Goal: Task Accomplishment & Management: Use online tool/utility

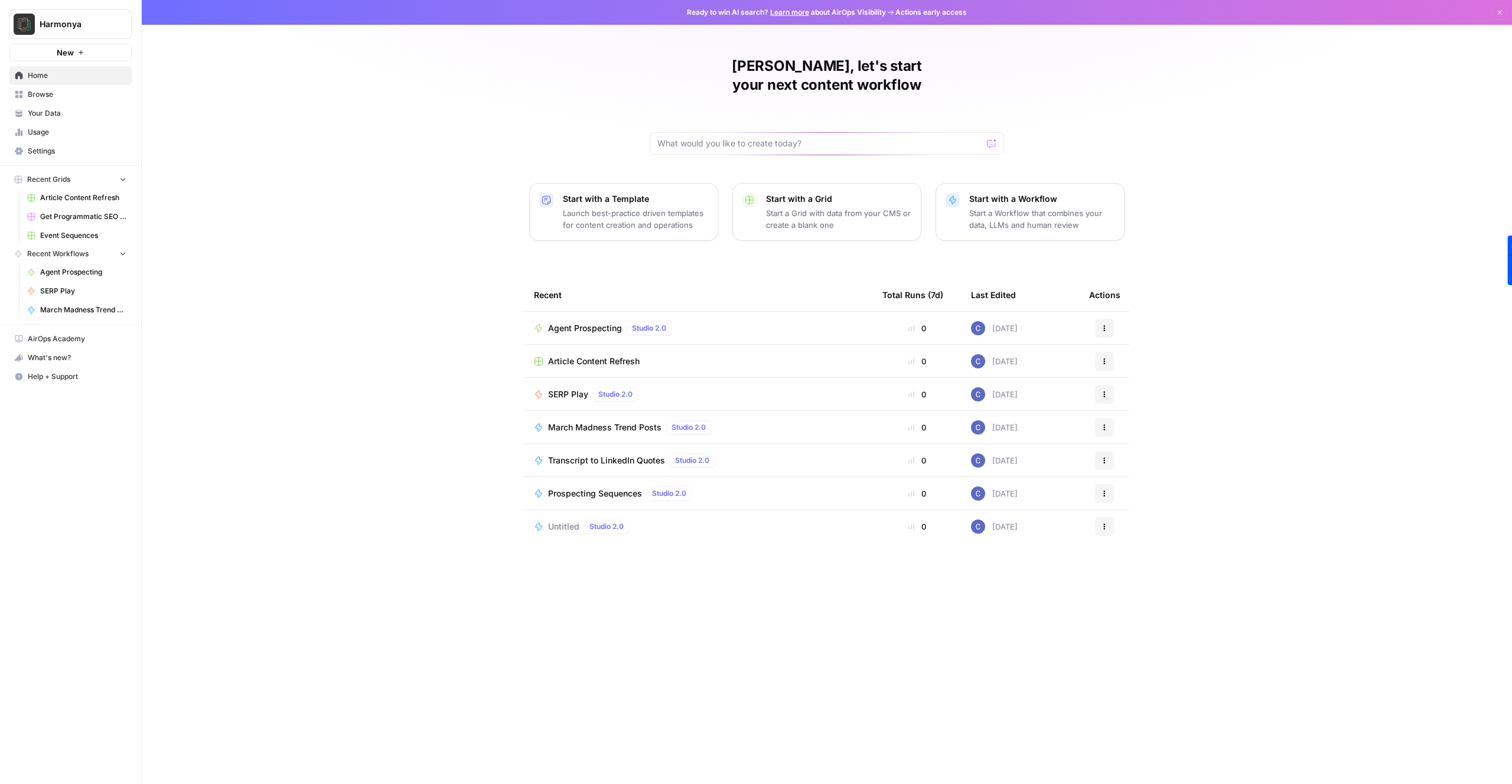
click at [888, 193] on p "Start with a Grid" at bounding box center [839, 199] width 145 height 12
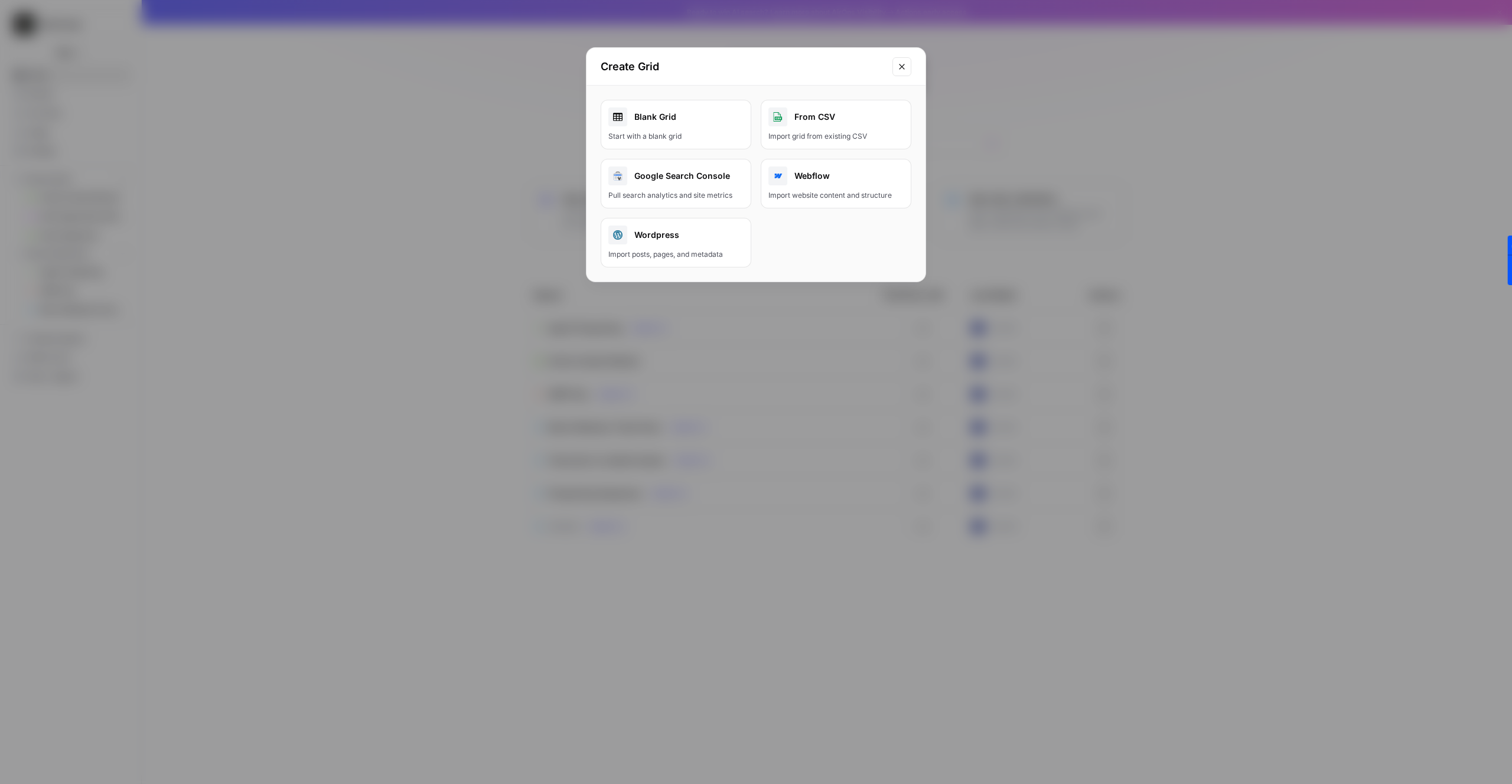
click at [830, 133] on div "Import grid from existing CSV" at bounding box center [836, 136] width 135 height 10
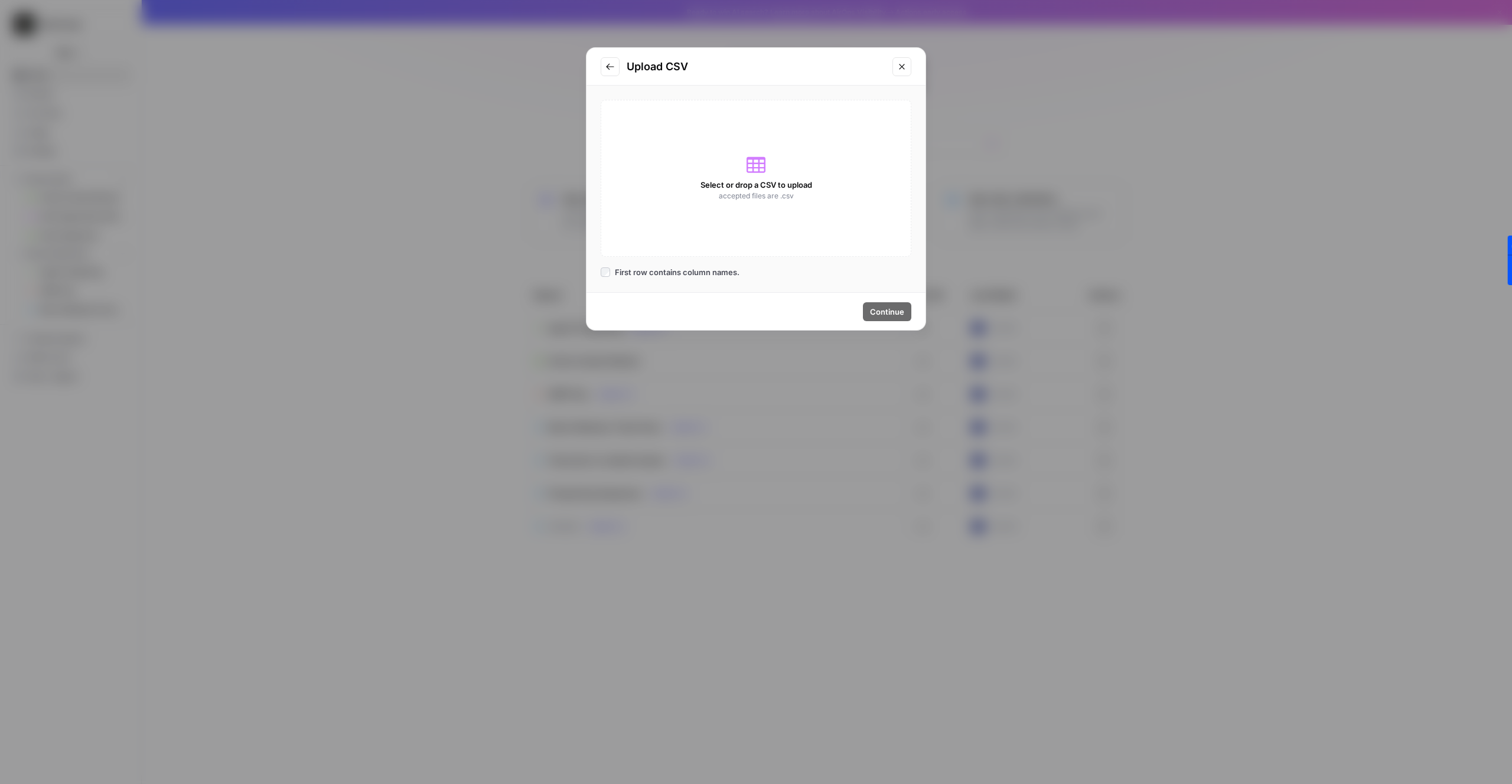
click at [755, 173] on icon at bounding box center [756, 164] width 19 height 19
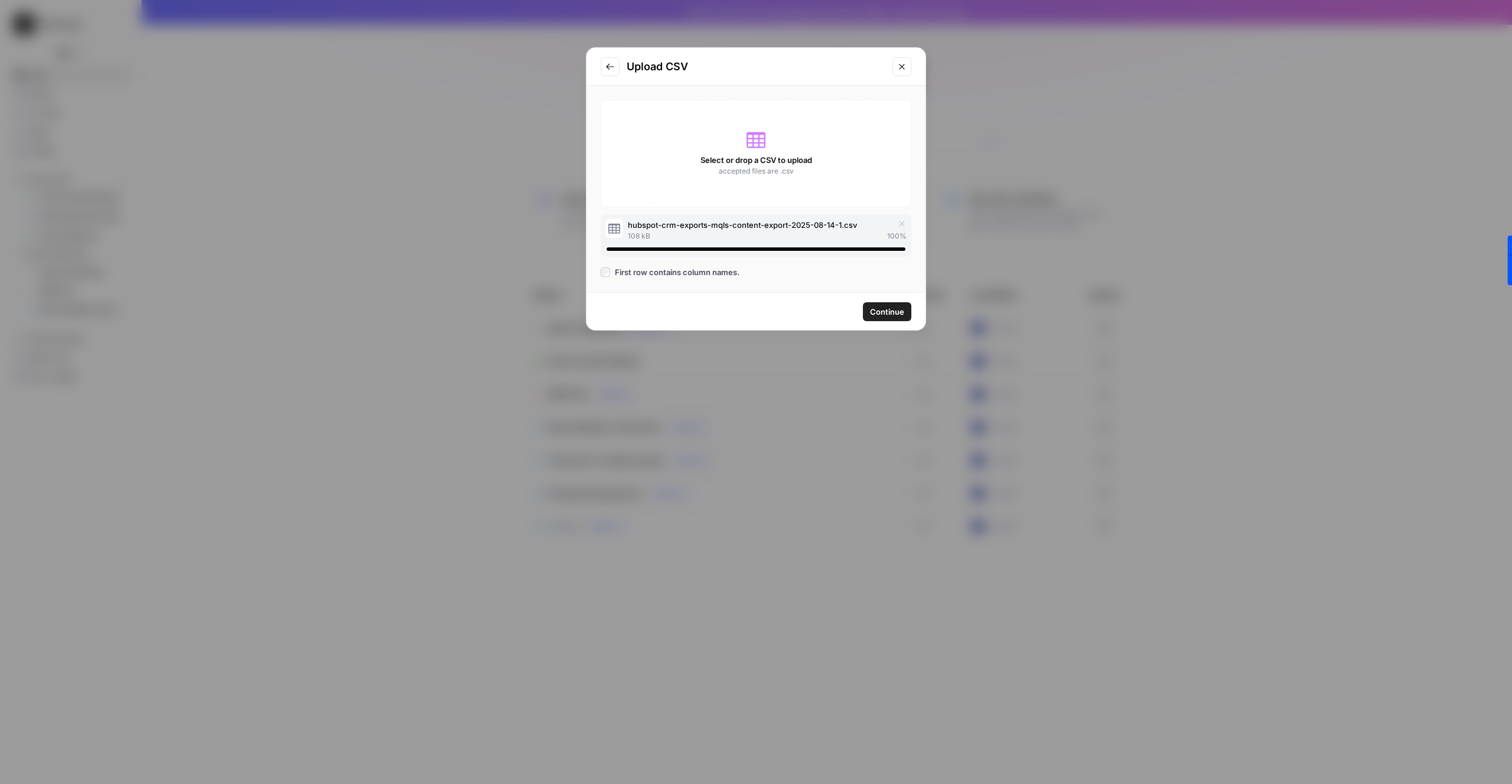
click at [883, 313] on span "Continue" at bounding box center [888, 312] width 34 height 12
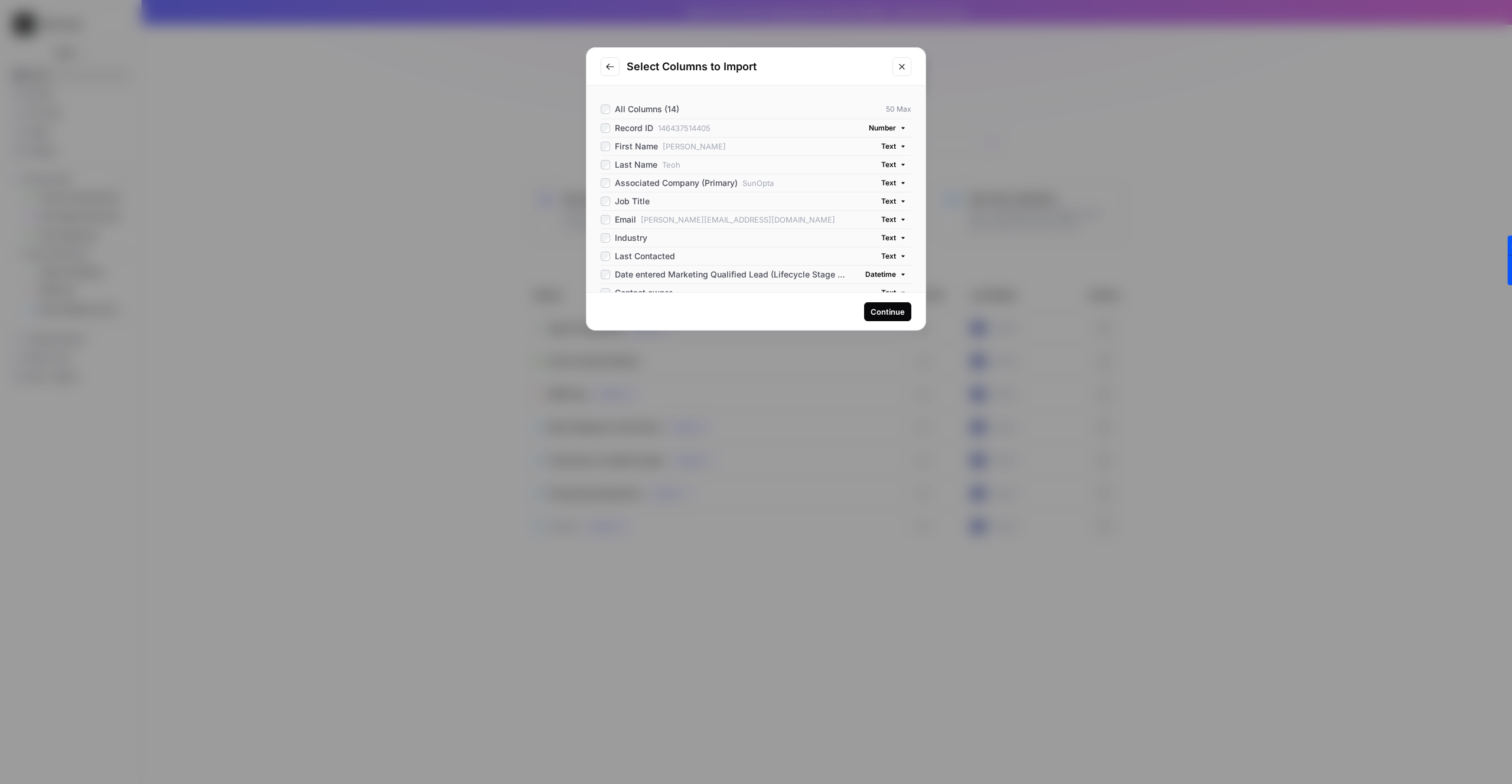
scroll to position [82, 0]
click at [885, 310] on div "Continue" at bounding box center [888, 312] width 34 height 12
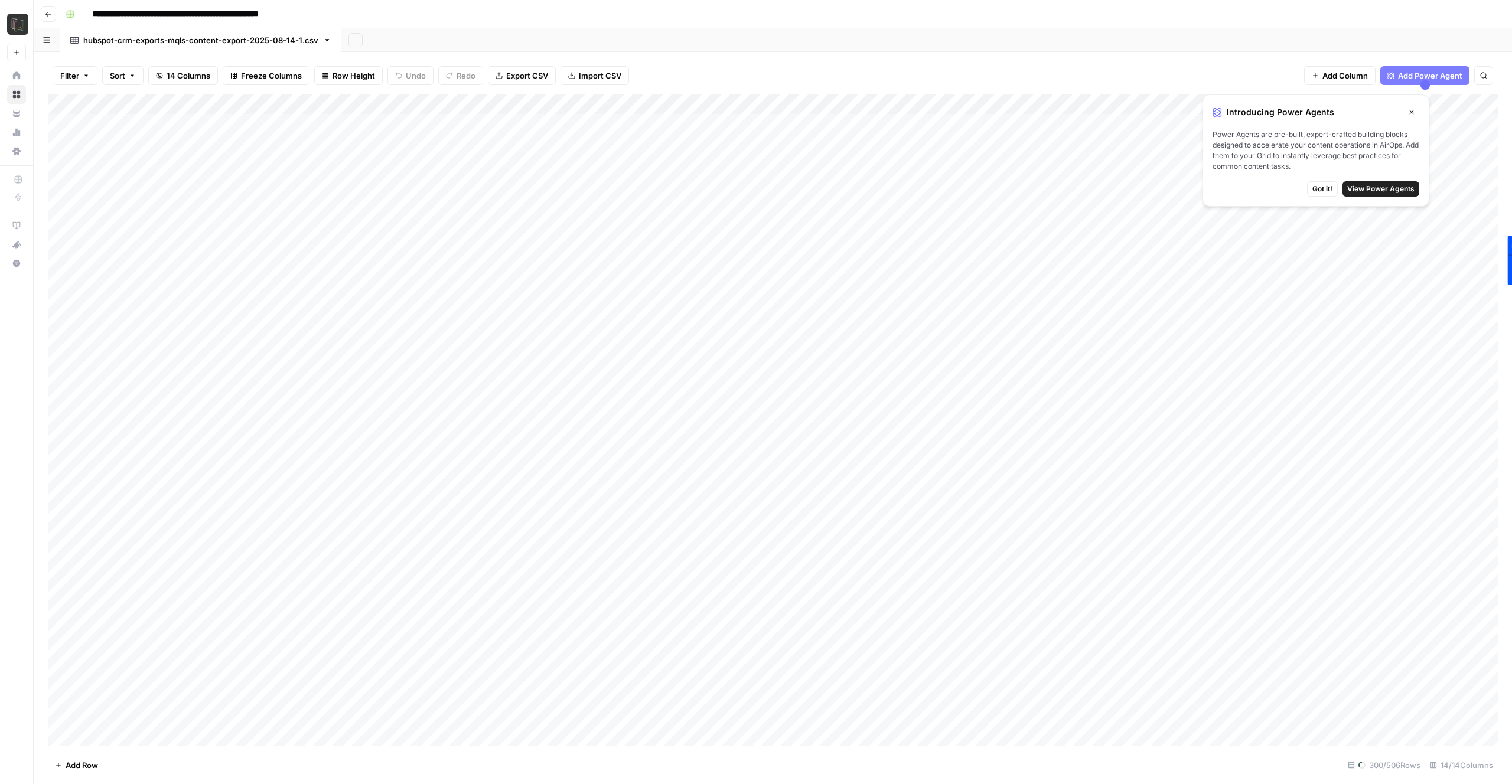
click at [1354, 187] on span "View Power Agents" at bounding box center [1381, 189] width 67 height 10
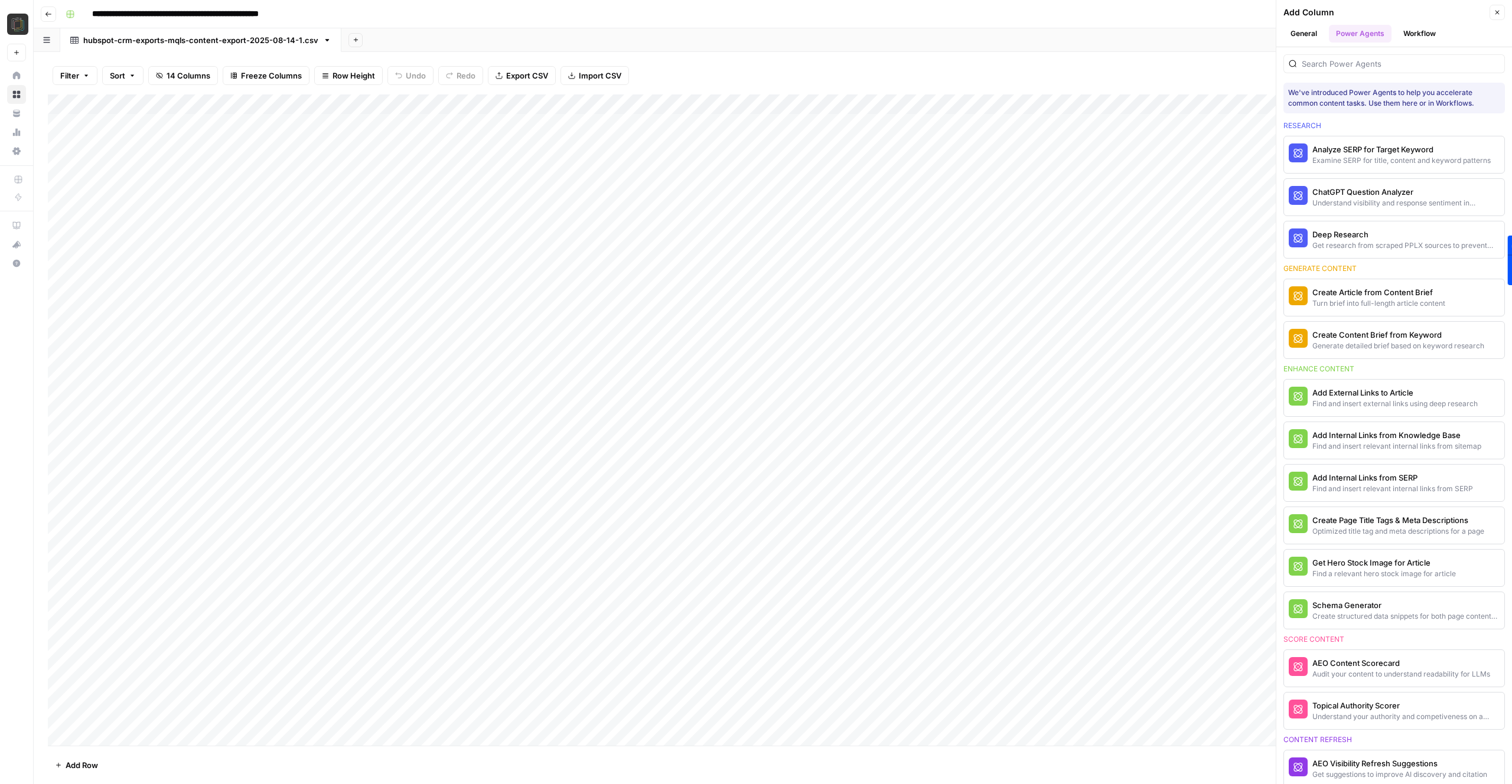
click at [1495, 13] on icon "button" at bounding box center [1497, 12] width 7 height 7
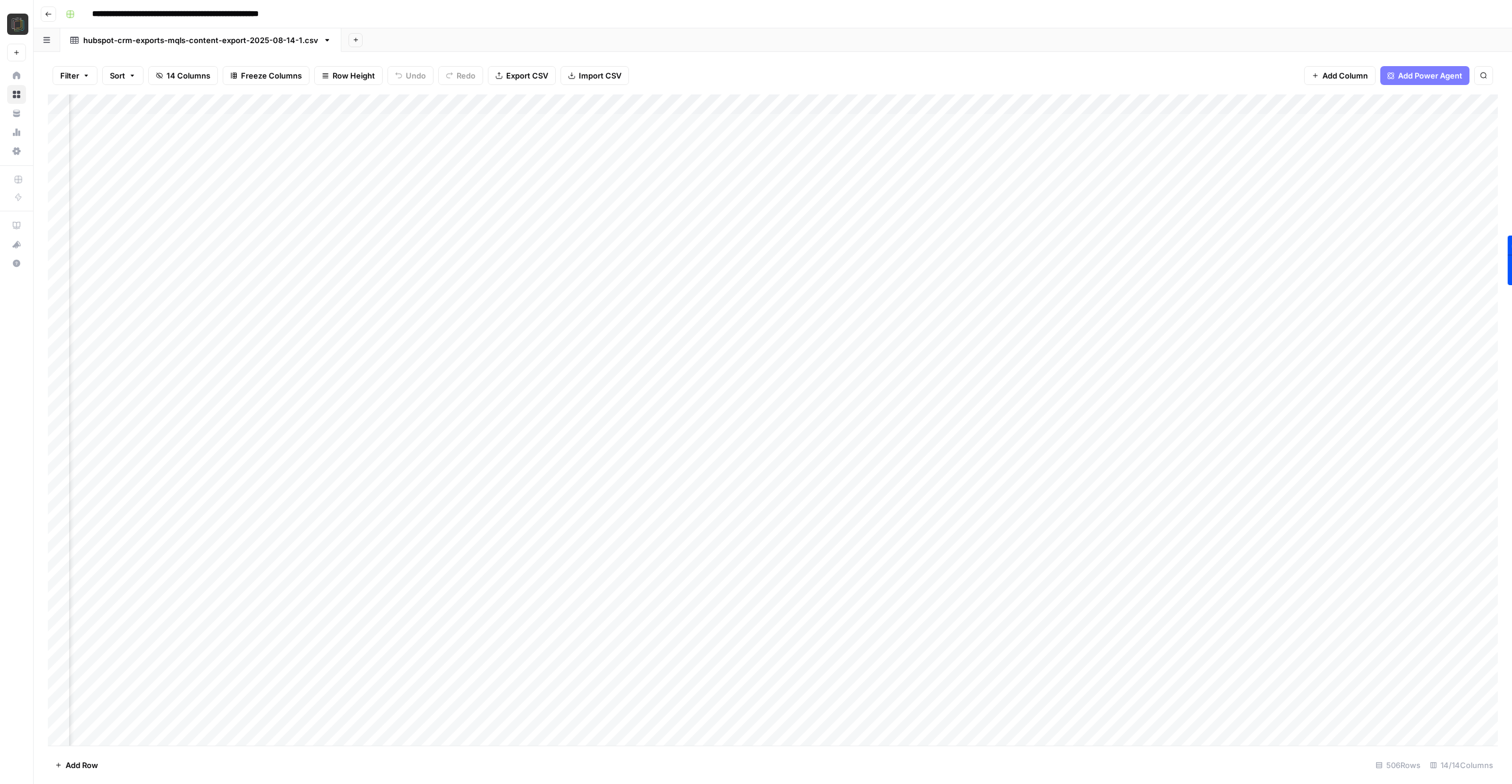
scroll to position [0, 126]
click at [1469, 104] on span "Add Column" at bounding box center [1471, 104] width 41 height 10
click at [1417, 27] on button "Workflow" at bounding box center [1420, 34] width 46 height 18
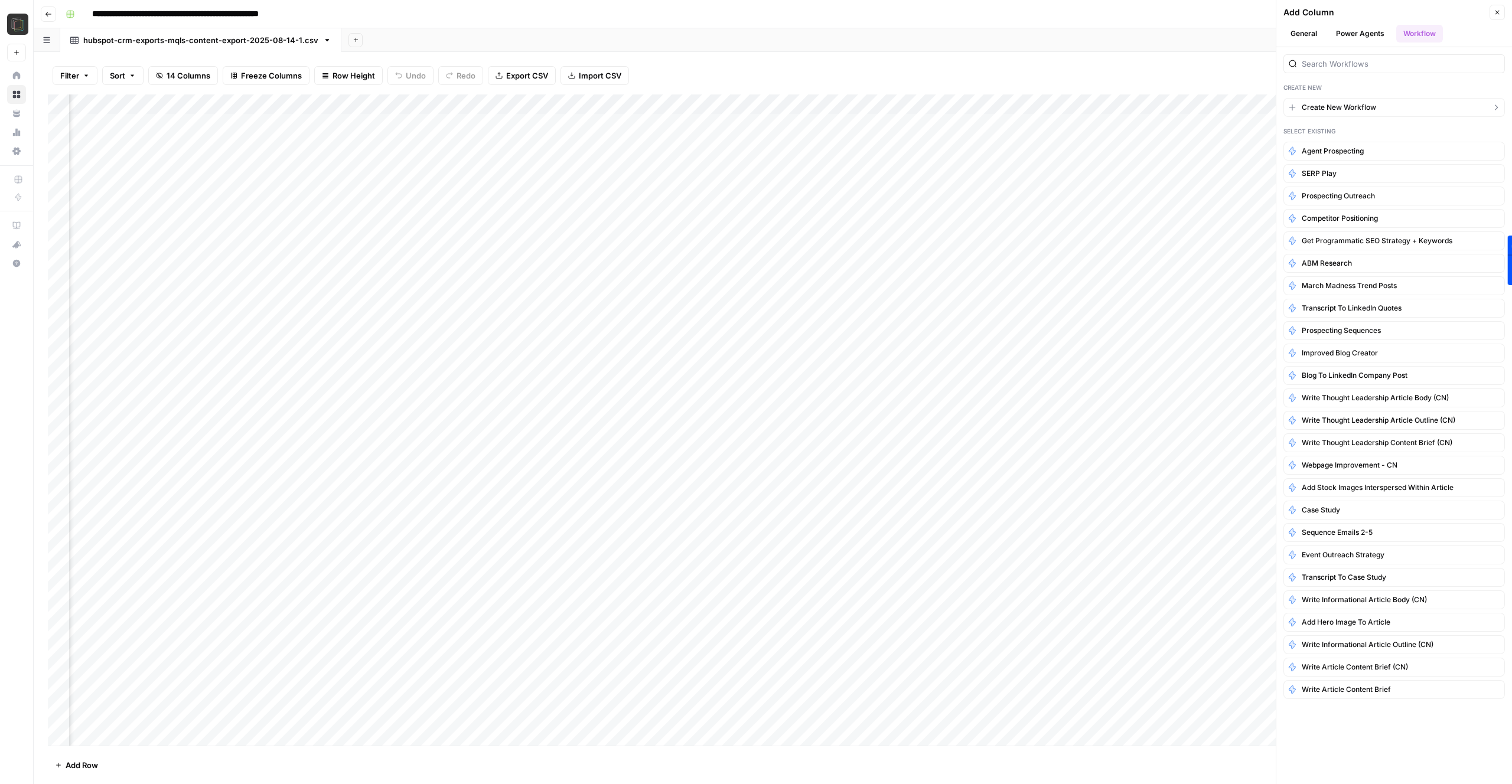
click at [1347, 104] on span "Create New Workflow" at bounding box center [1339, 107] width 74 height 10
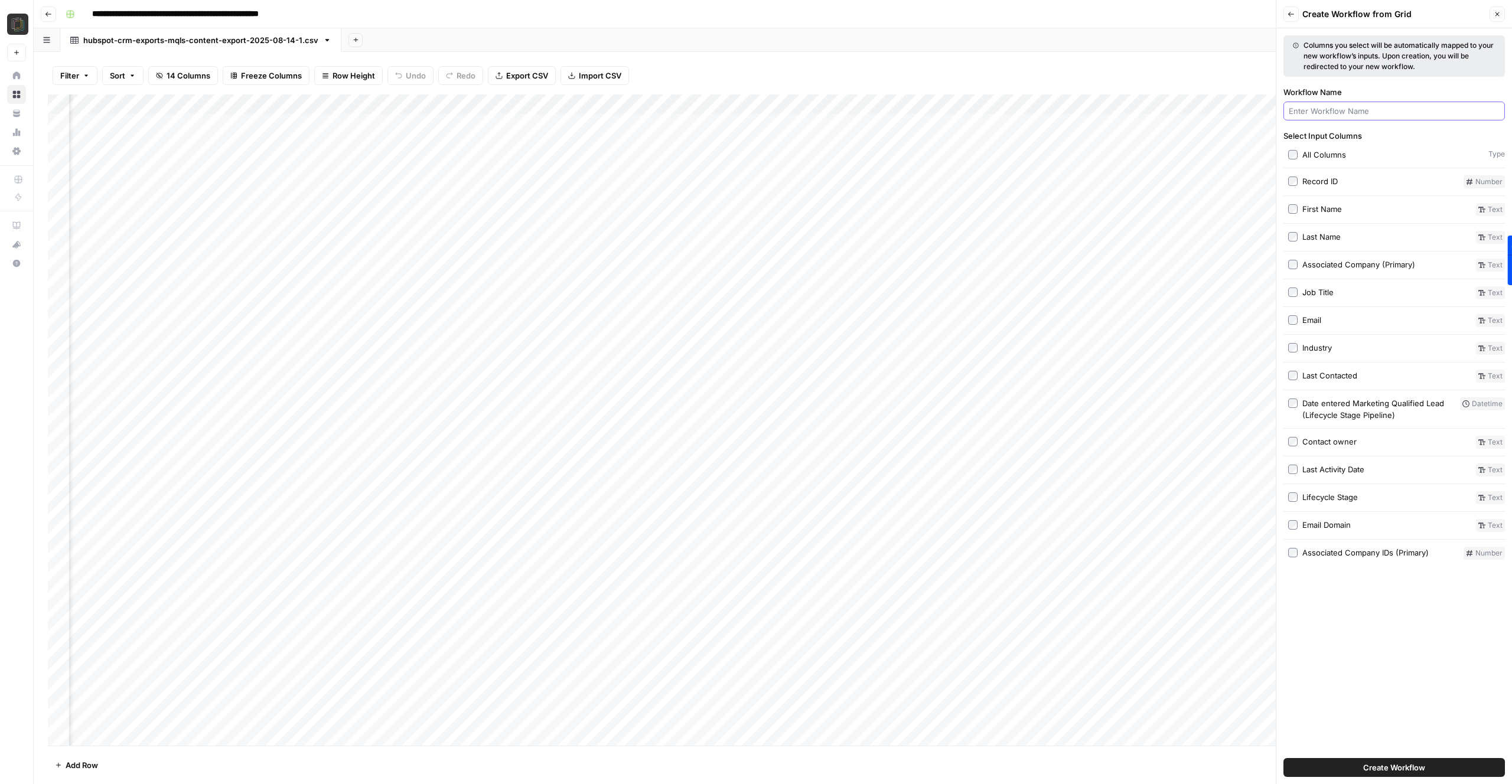
click at [1349, 108] on input "Workflow Name" at bounding box center [1394, 111] width 211 height 12
type input "Brand/Category Finder"
click at [1375, 768] on span "Create Workflow" at bounding box center [1394, 768] width 62 height 12
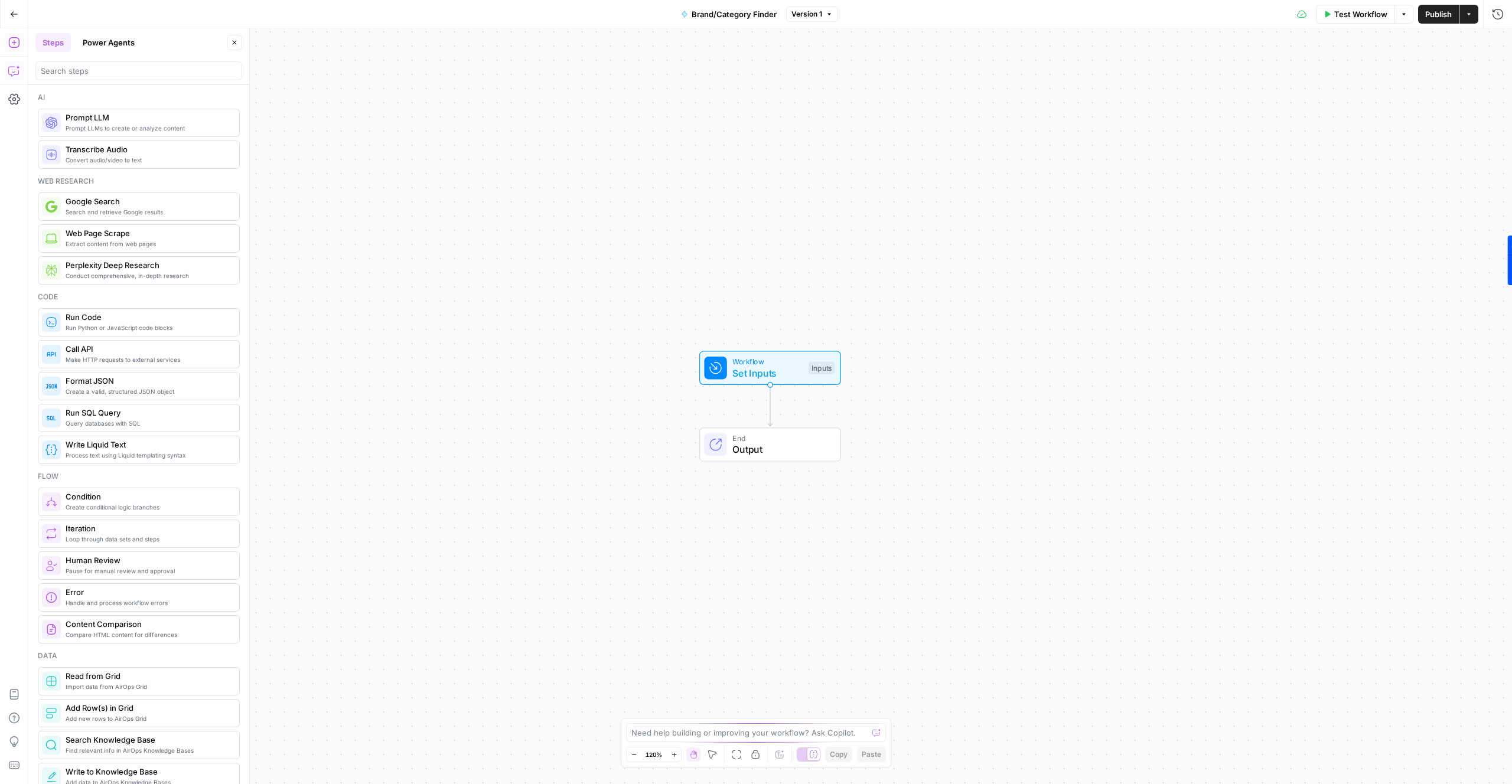
click at [12, 70] on icon "button" at bounding box center [12, 70] width 0 height 0
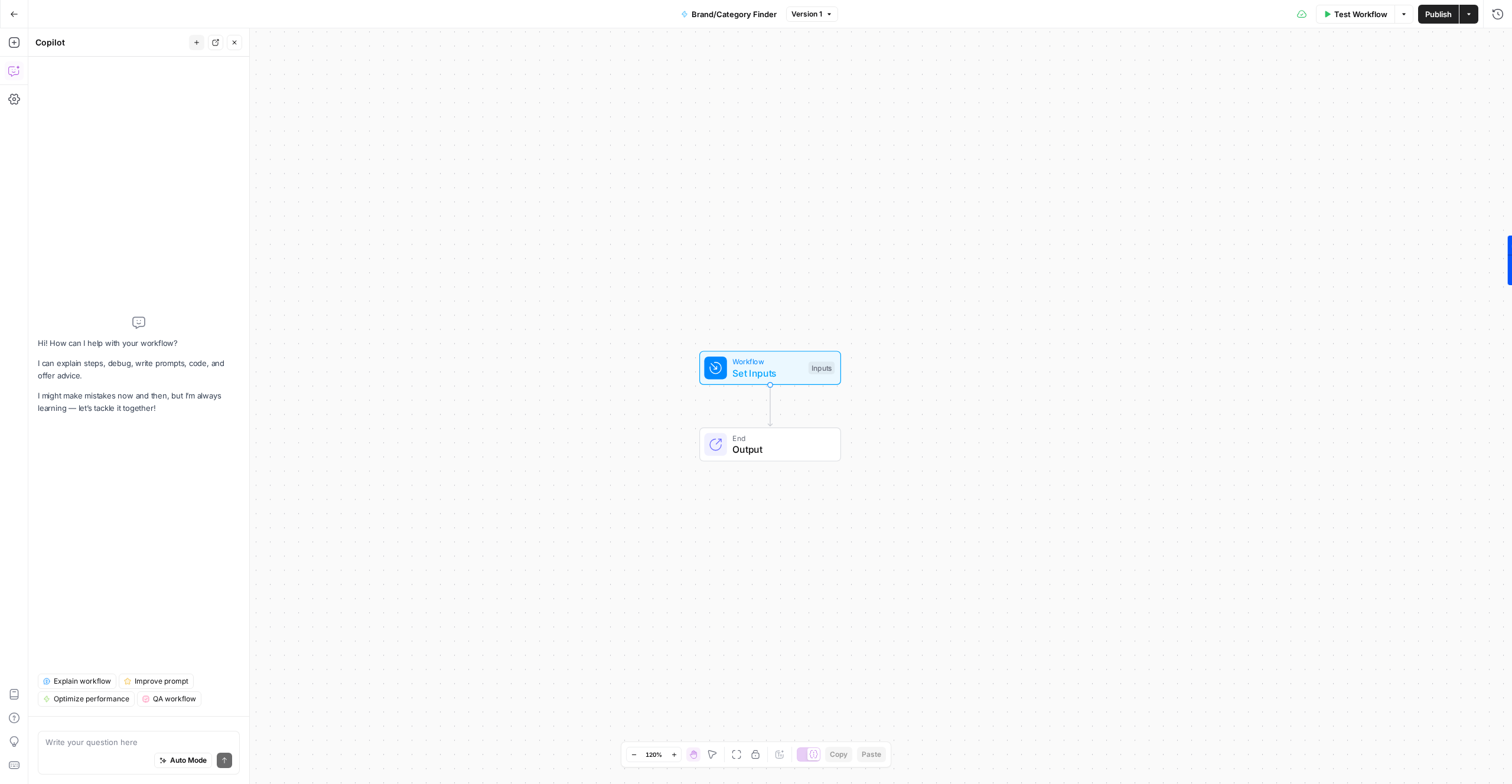
click at [129, 747] on textarea at bounding box center [139, 743] width 187 height 12
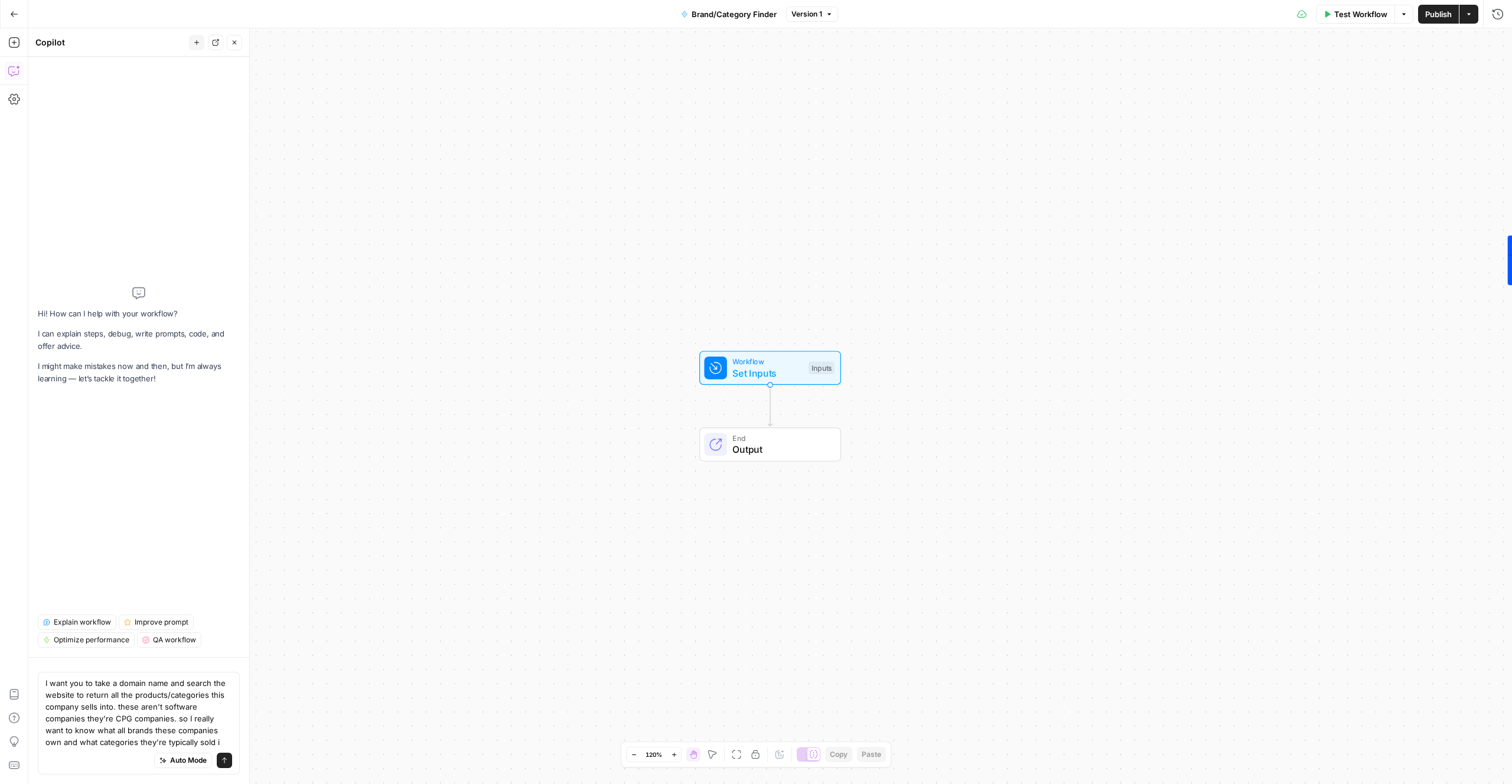
type textarea "I want you to take a domain name and search the website to return all the produ…"
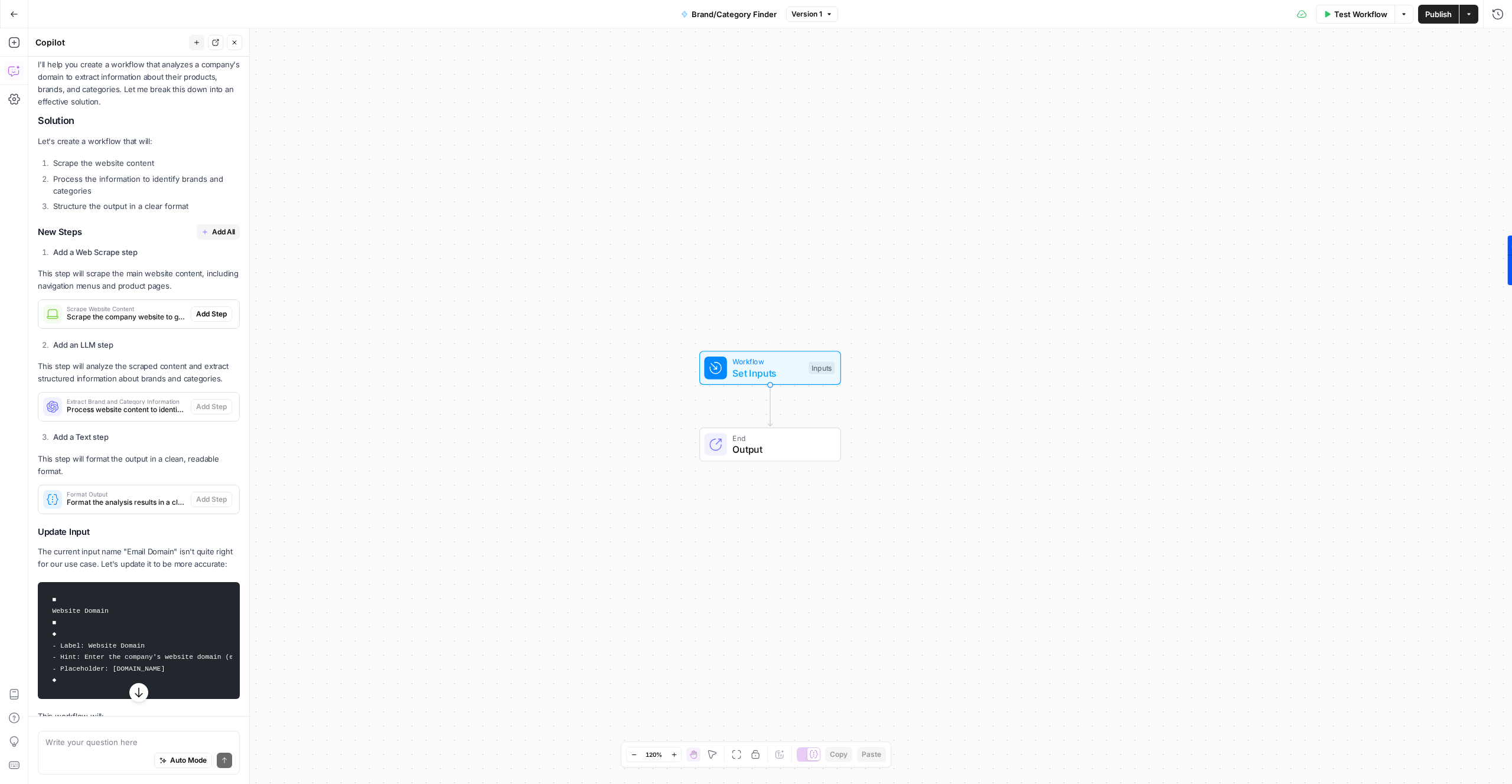
scroll to position [212, 0]
click at [222, 228] on span "Add All" at bounding box center [223, 233] width 23 height 10
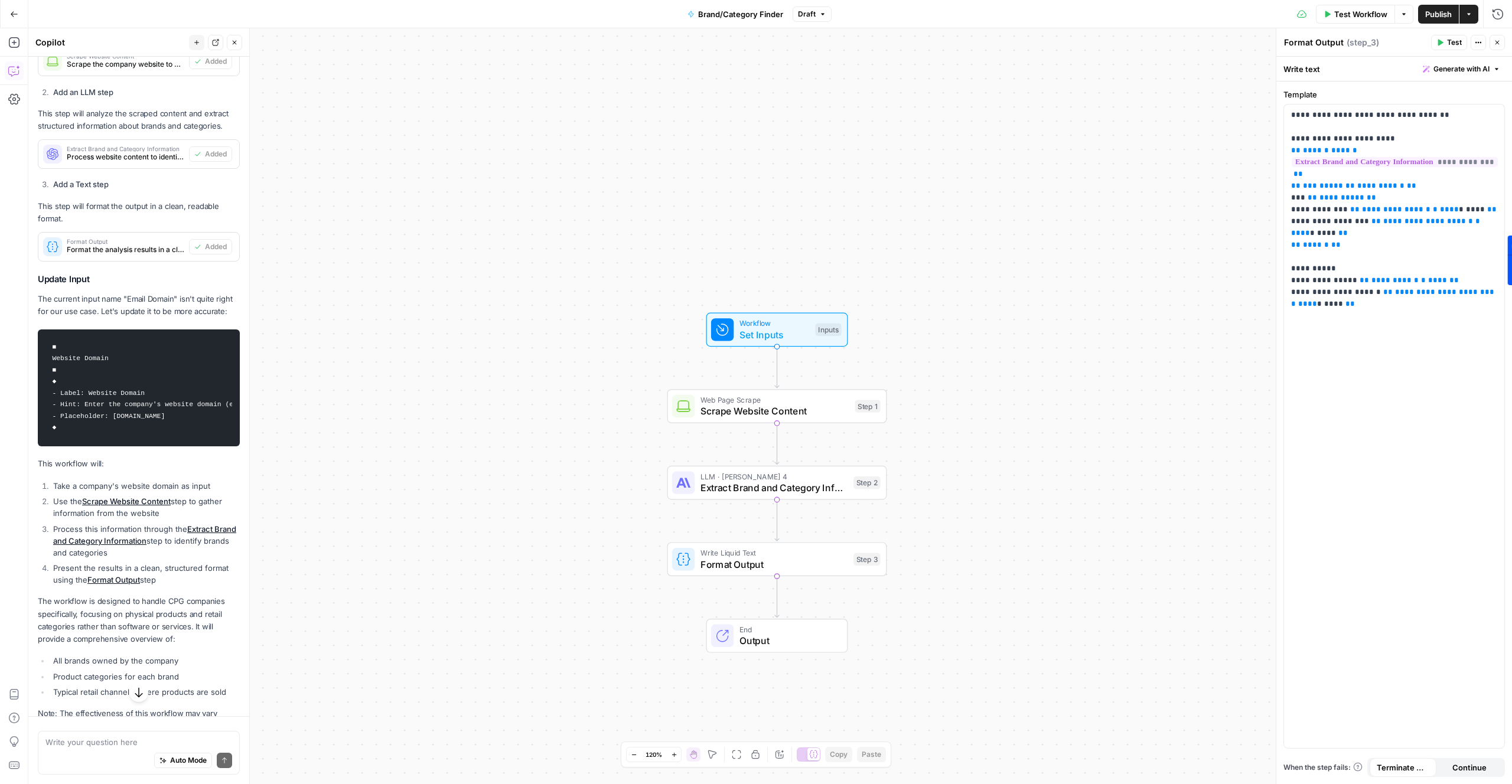
scroll to position [567, 0]
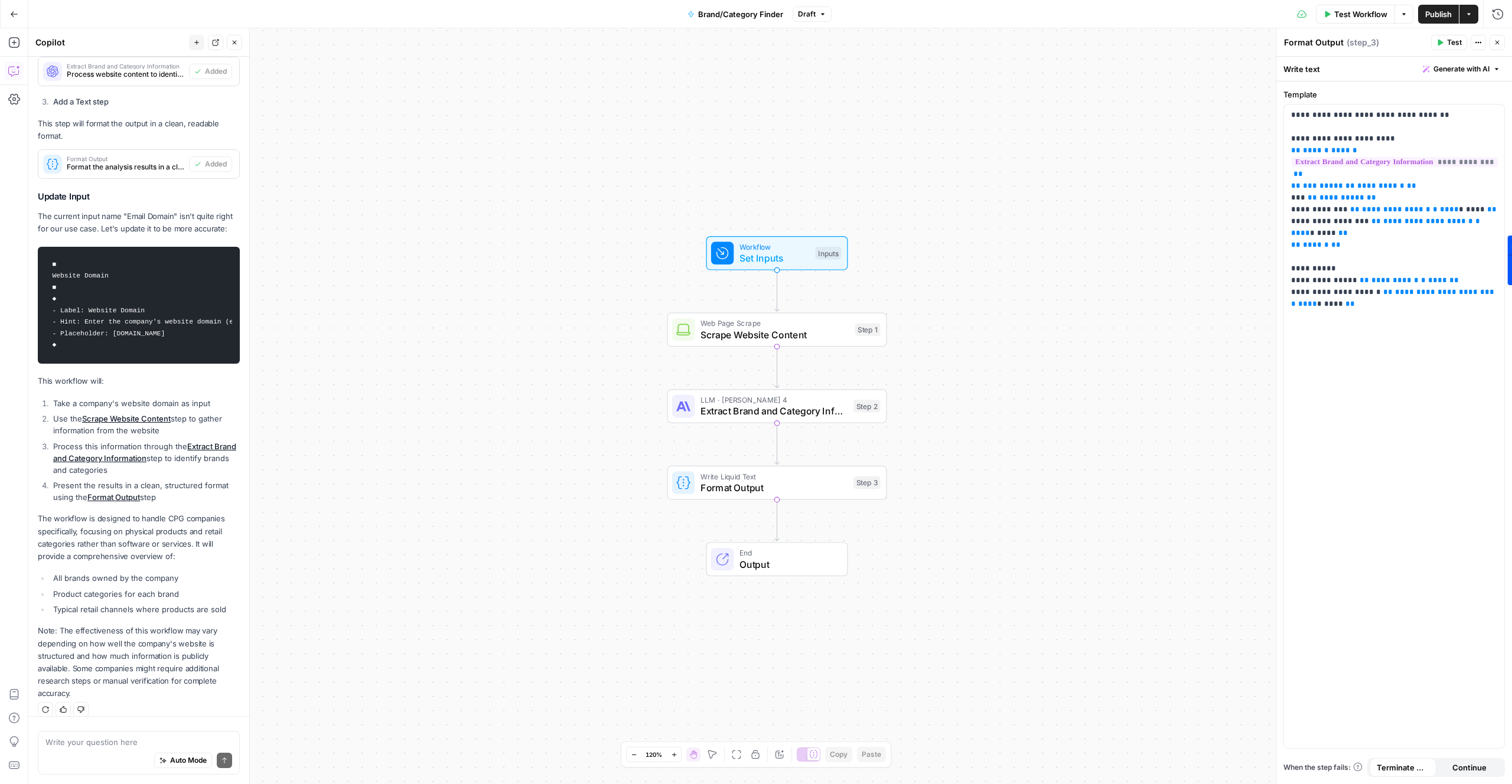
click at [1451, 43] on span "Test" at bounding box center [1455, 43] width 15 height 10
click at [858, 69] on icon "Close modal" at bounding box center [860, 67] width 10 height 10
click at [1361, 22] on button "Test Workflow" at bounding box center [1356, 13] width 79 height 19
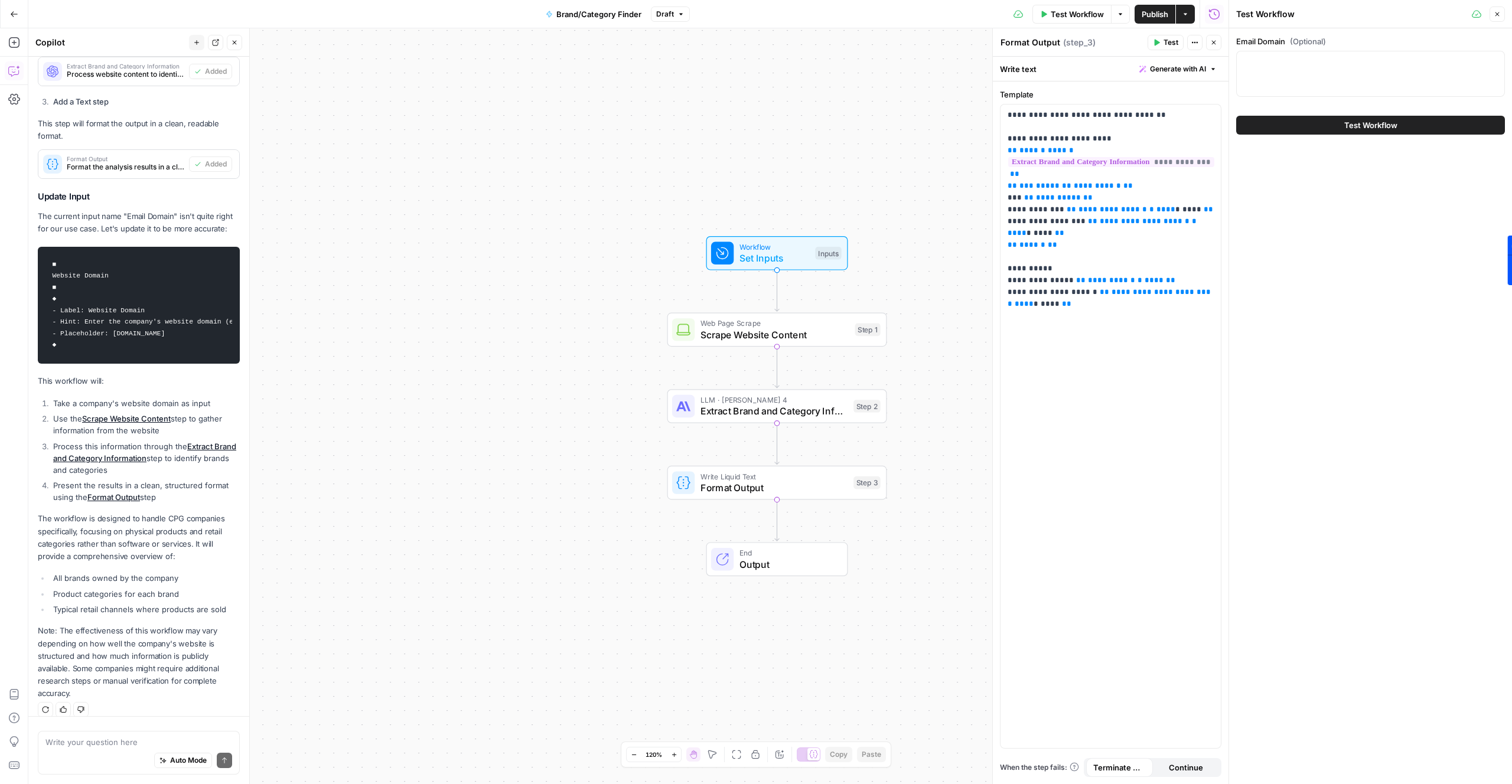
click at [1358, 83] on div at bounding box center [1370, 73] width 269 height 46
type textarea "pepsico.com"
click at [1379, 129] on span "Test Workflow" at bounding box center [1371, 125] width 53 height 12
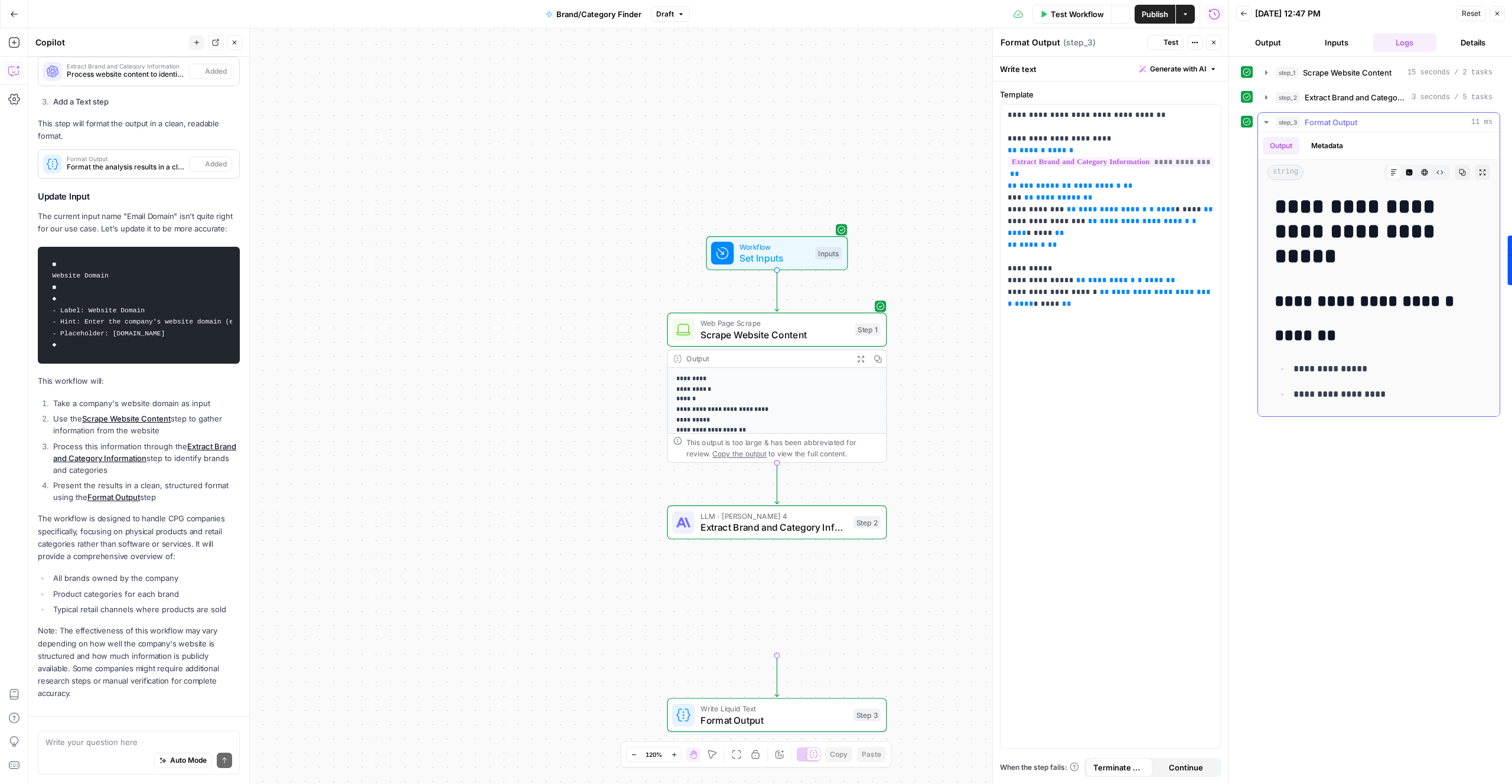
scroll to position [567, 0]
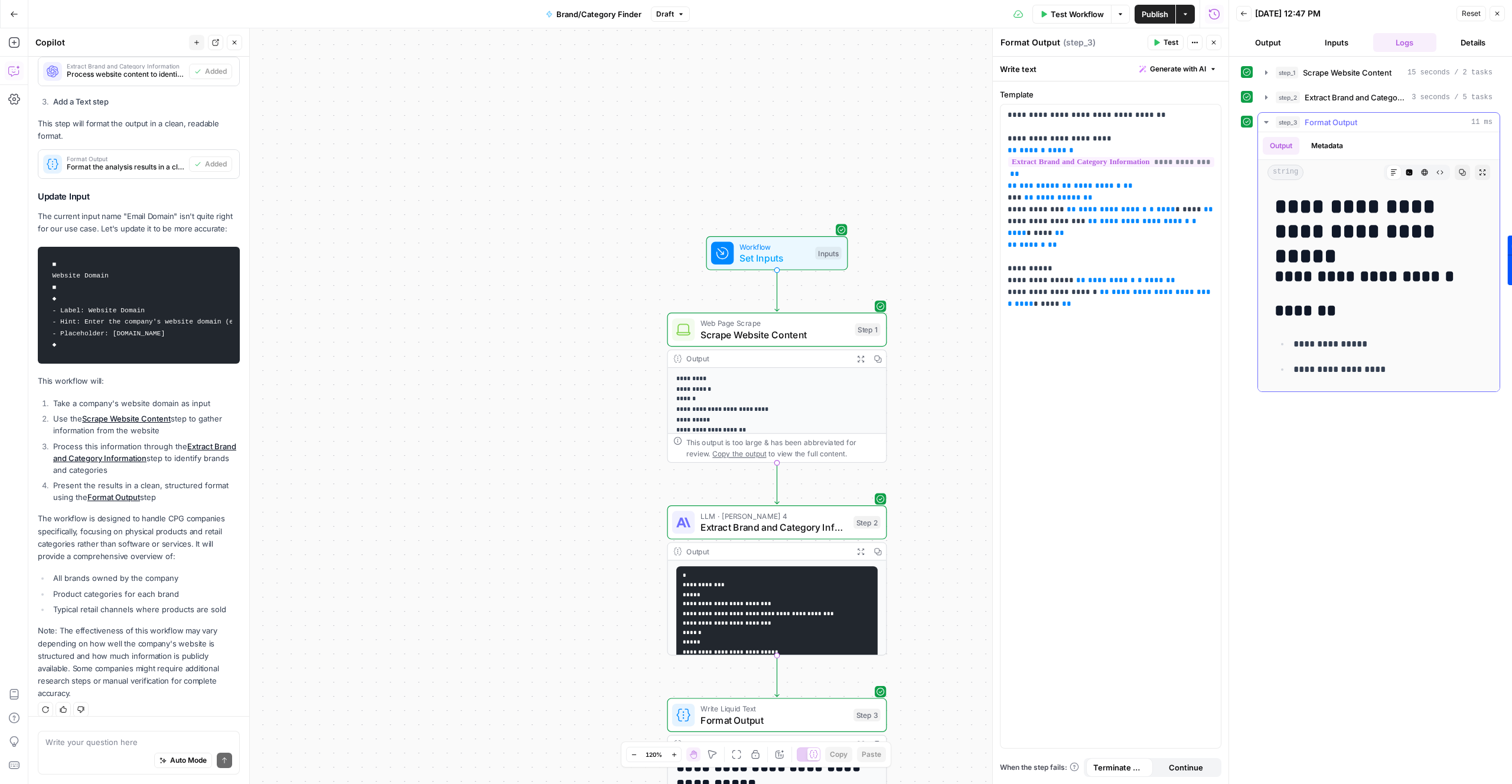
click at [1386, 263] on div "**********" at bounding box center [1379, 288] width 223 height 197
click at [1260, 35] on button "Output" at bounding box center [1268, 42] width 64 height 19
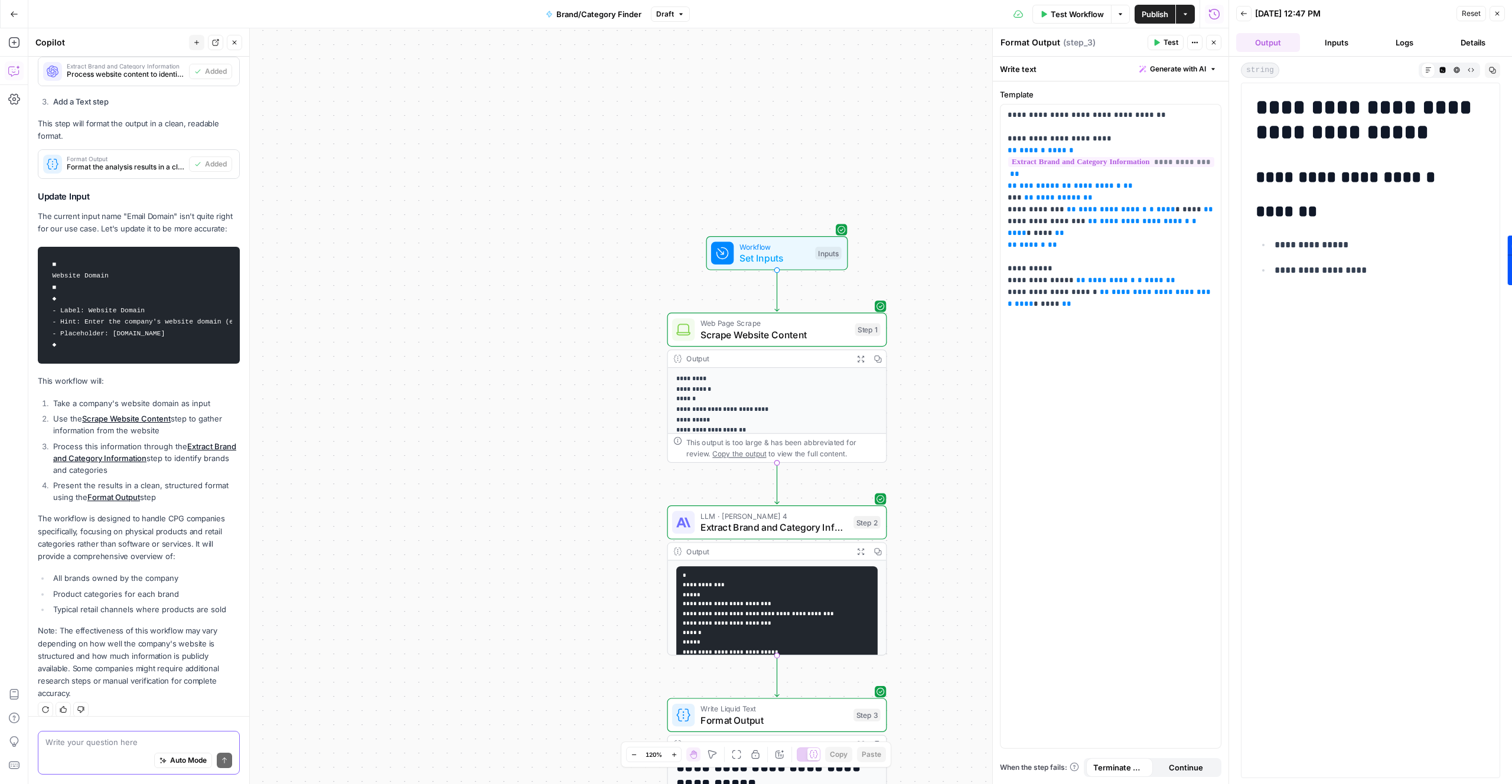
click at [122, 744] on textarea at bounding box center [139, 743] width 187 height 12
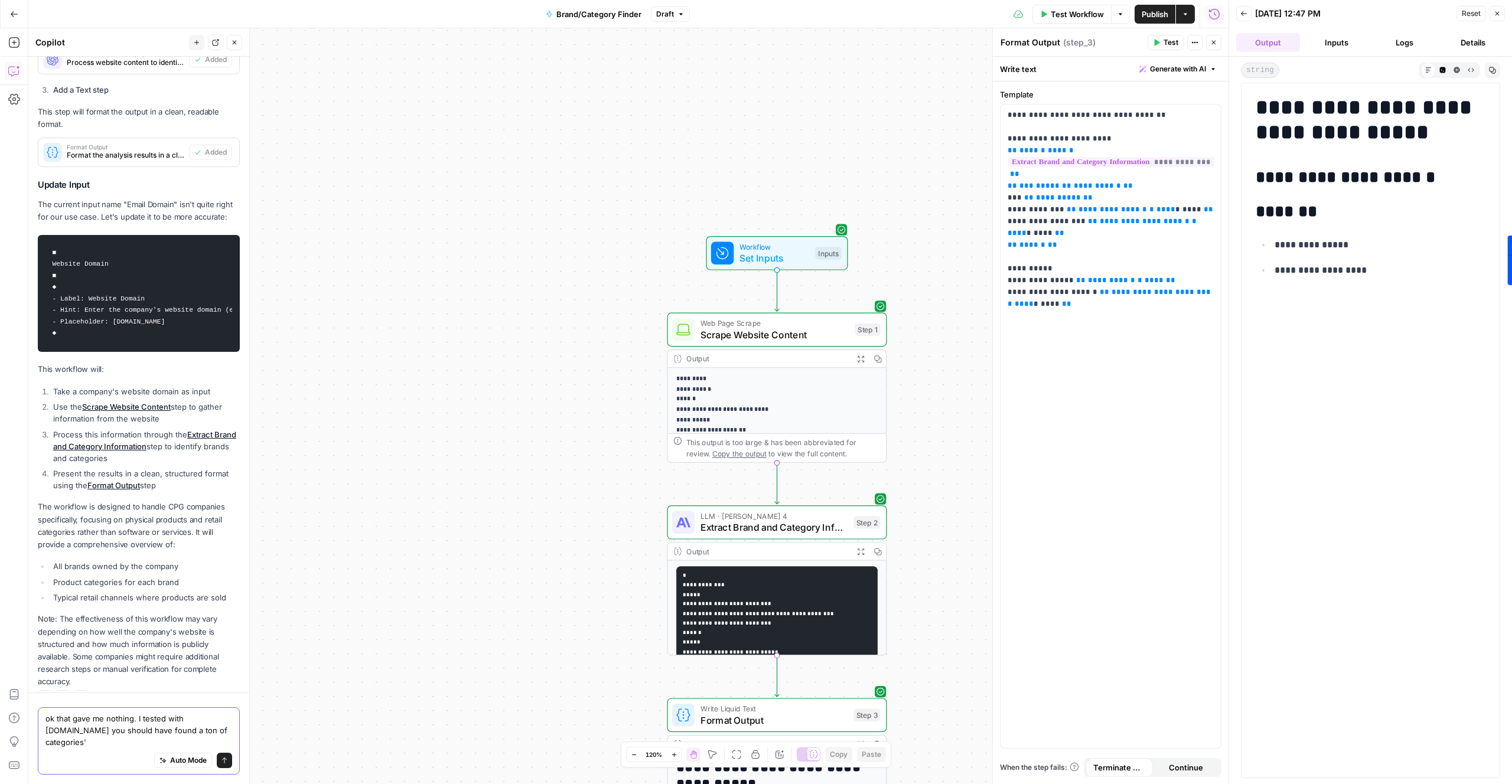
type textarea "ok that gave me nothing. I tested with pepsico.com you should have found a ton …"
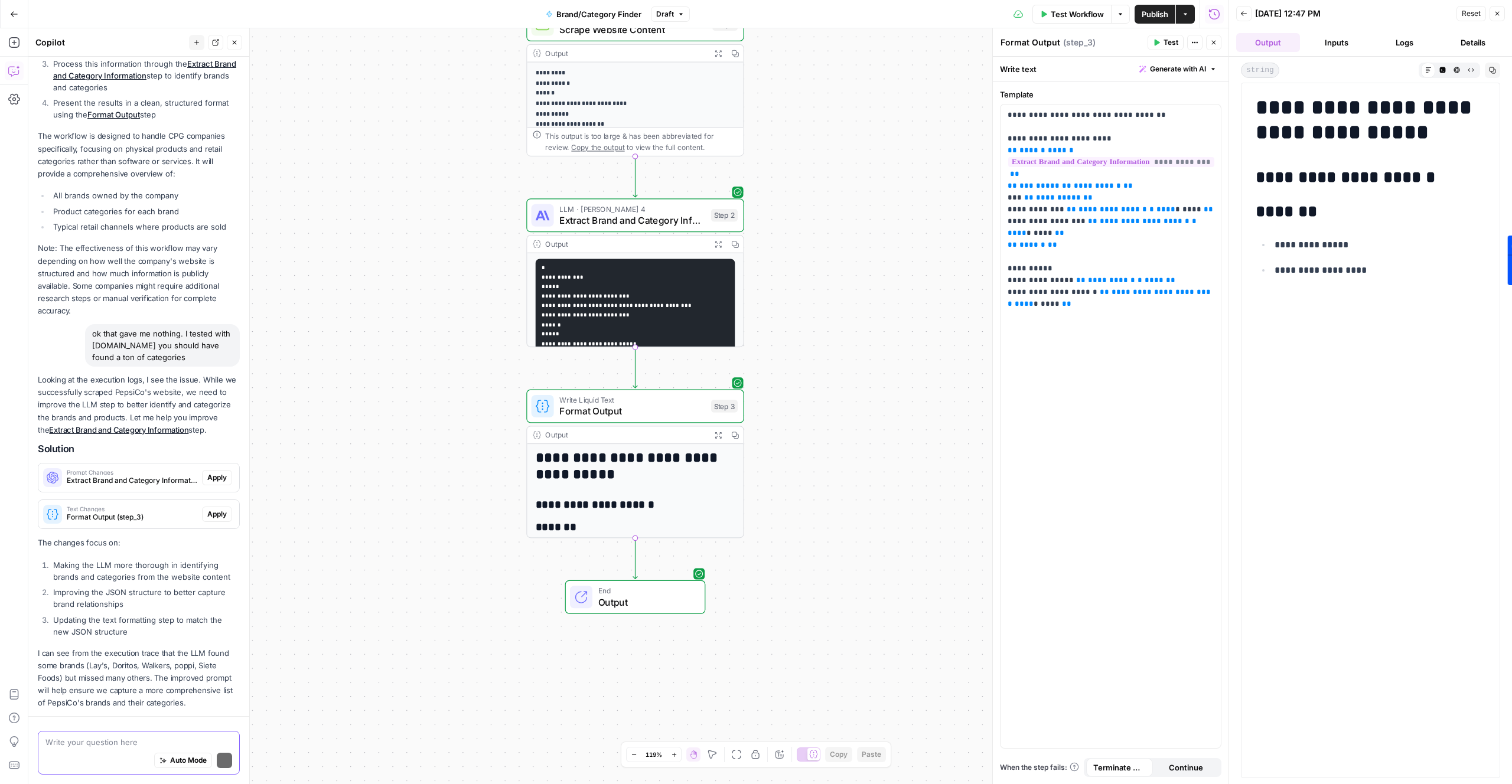
scroll to position [993, 0]
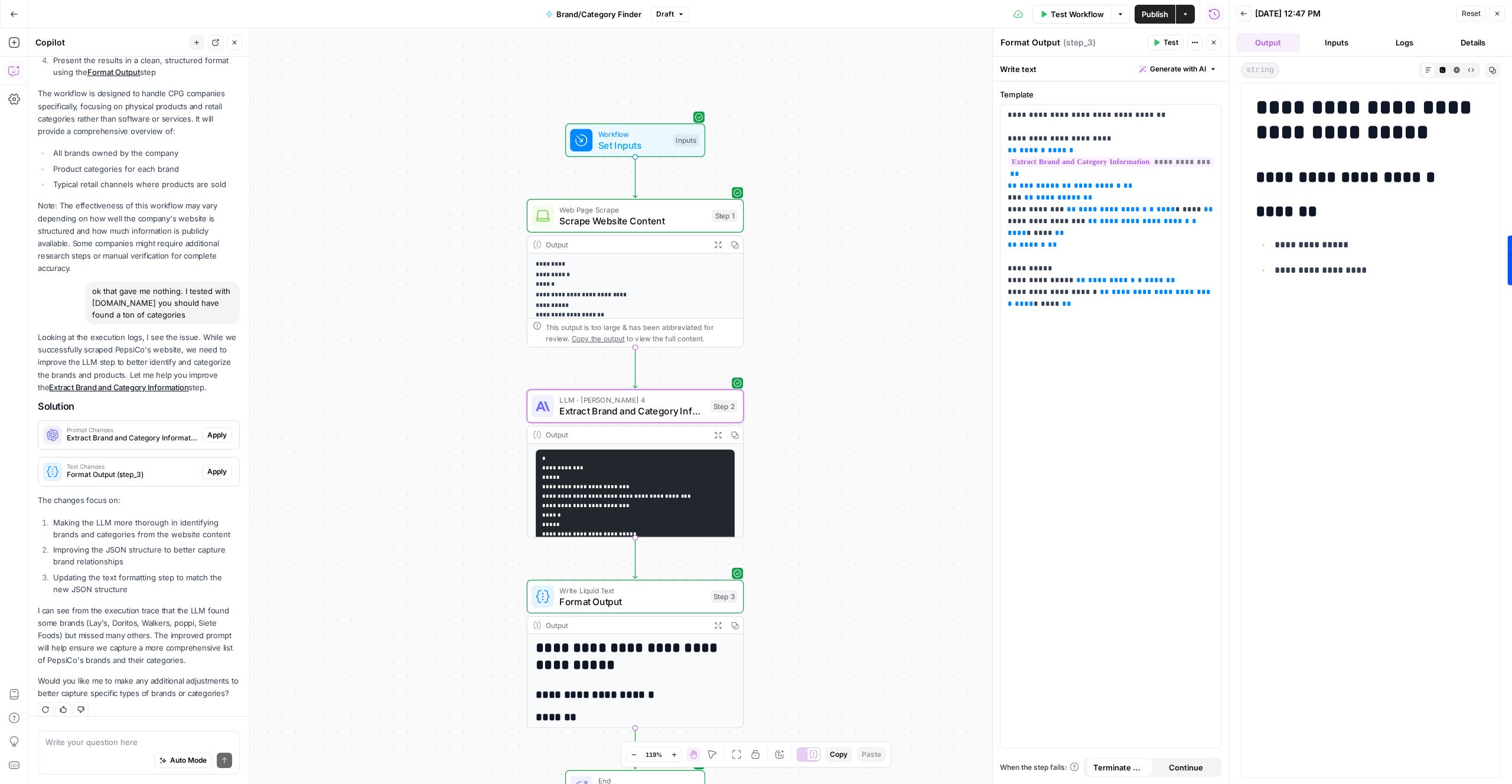
click at [223, 430] on span "Apply" at bounding box center [217, 435] width 19 height 10
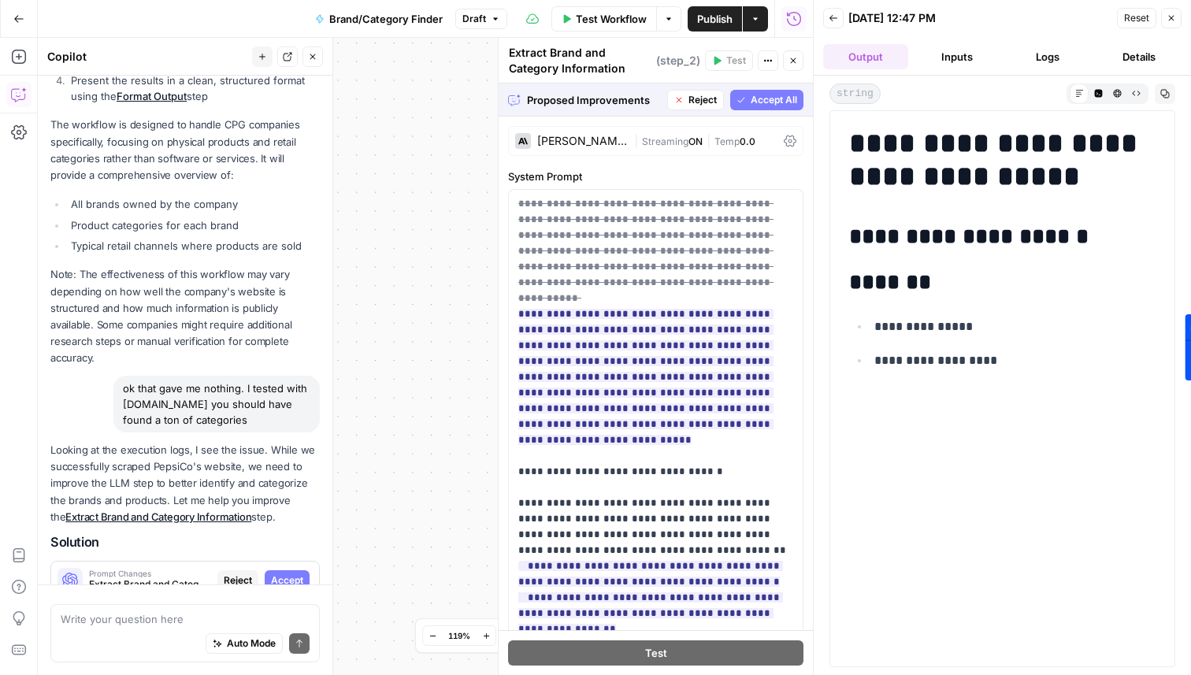
scroll to position [1671, 0]
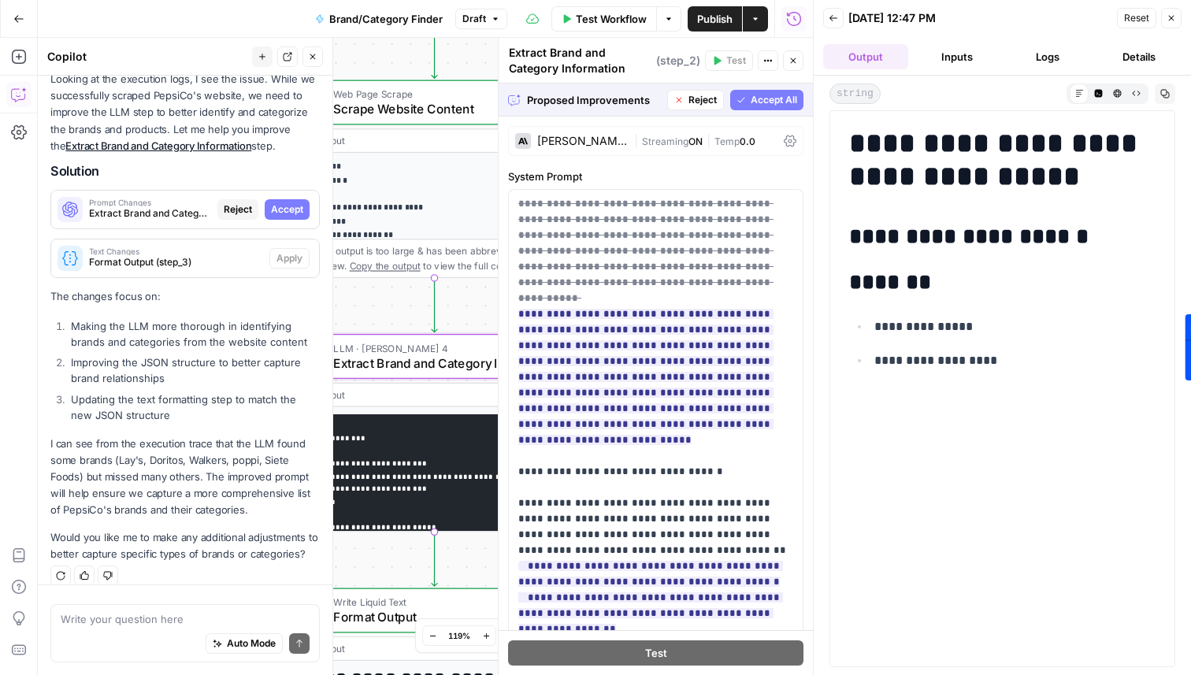
click at [284, 203] on span "Accept" at bounding box center [287, 210] width 32 height 14
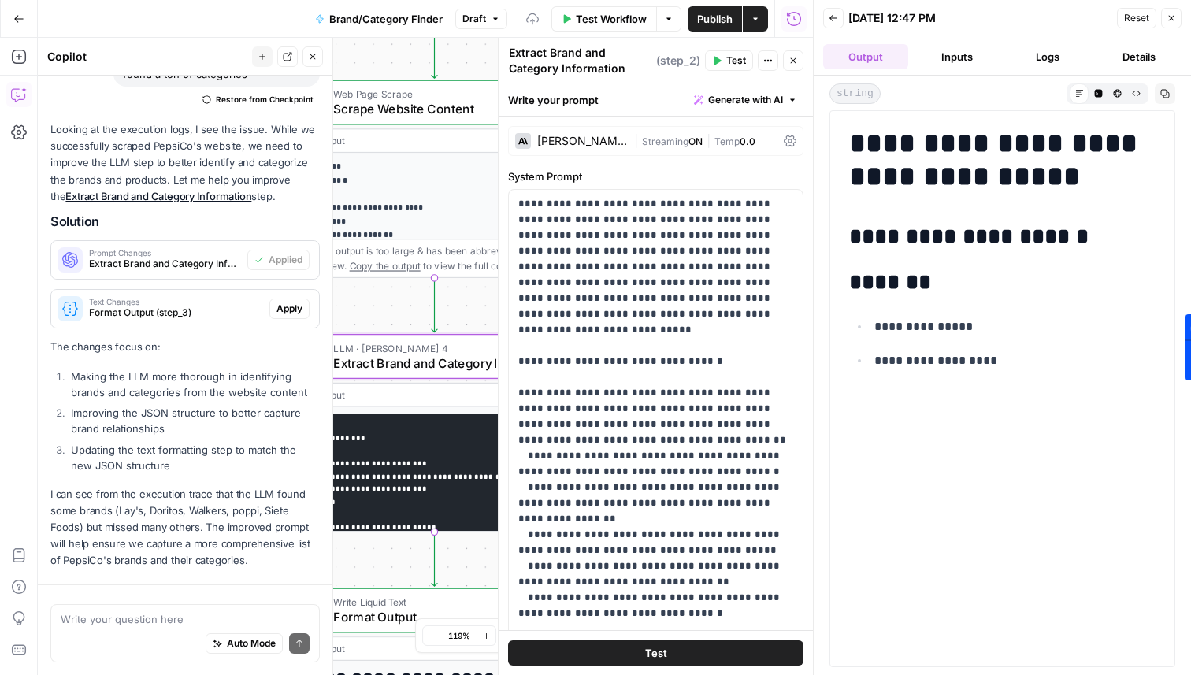
scroll to position [1721, 0]
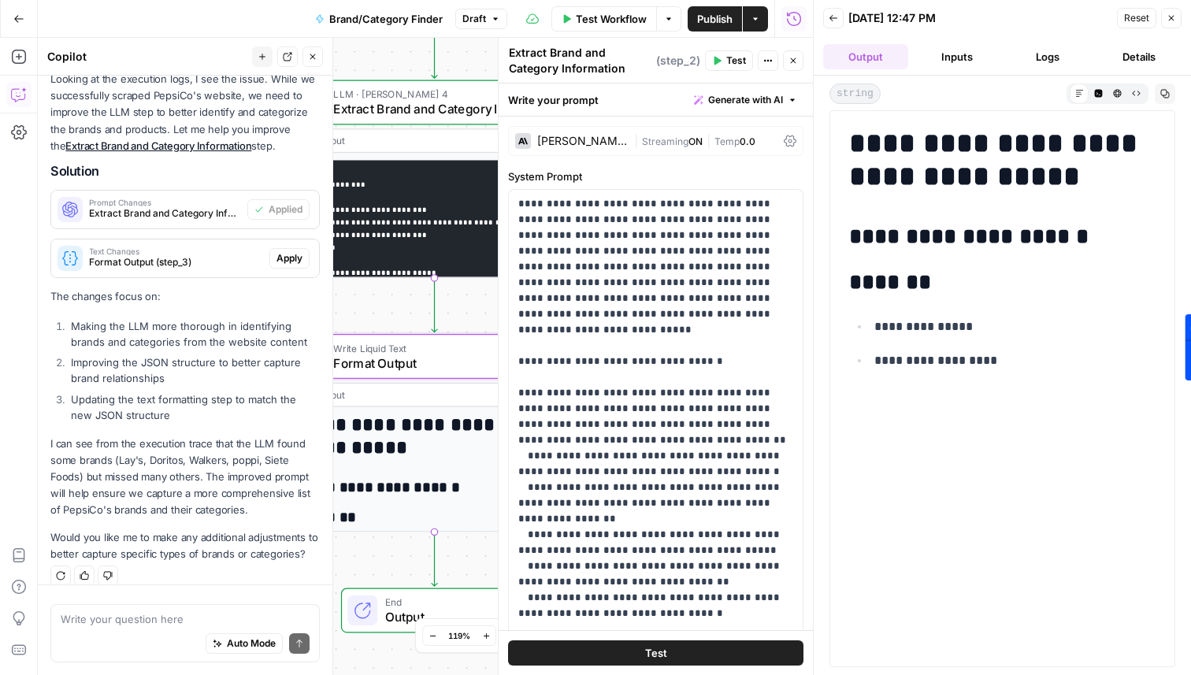
click at [290, 251] on span "Apply" at bounding box center [290, 258] width 26 height 14
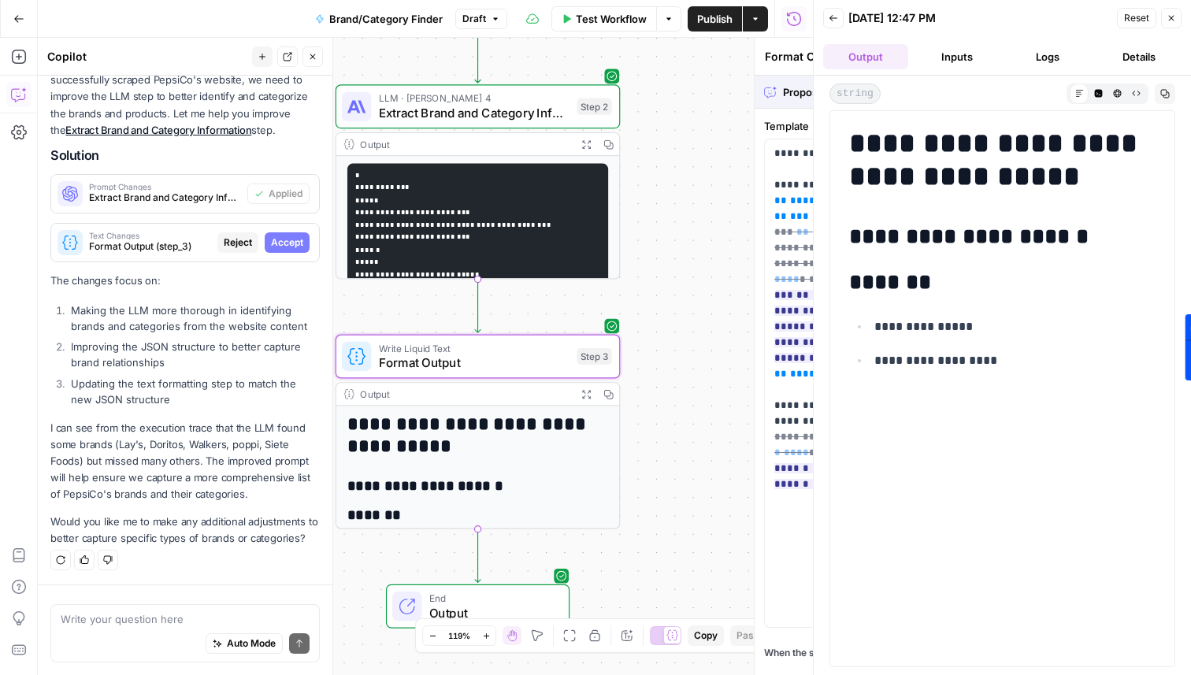
scroll to position [1671, 0]
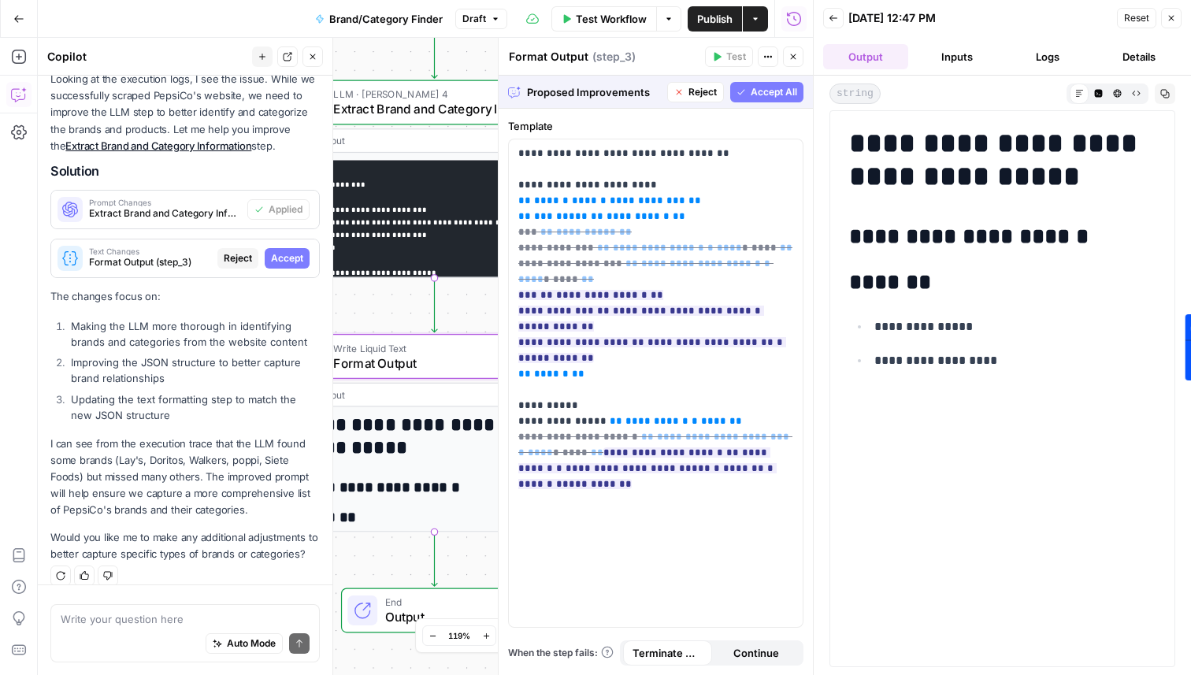
click at [281, 251] on span "Accept" at bounding box center [287, 258] width 32 height 14
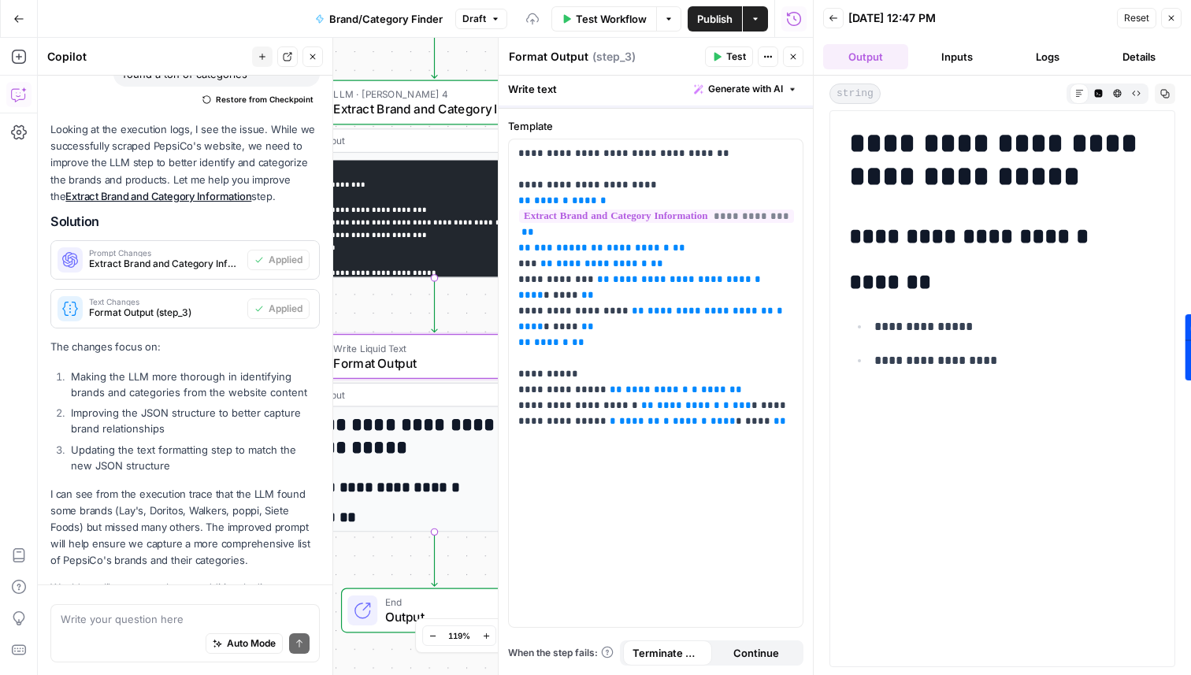
scroll to position [1721, 0]
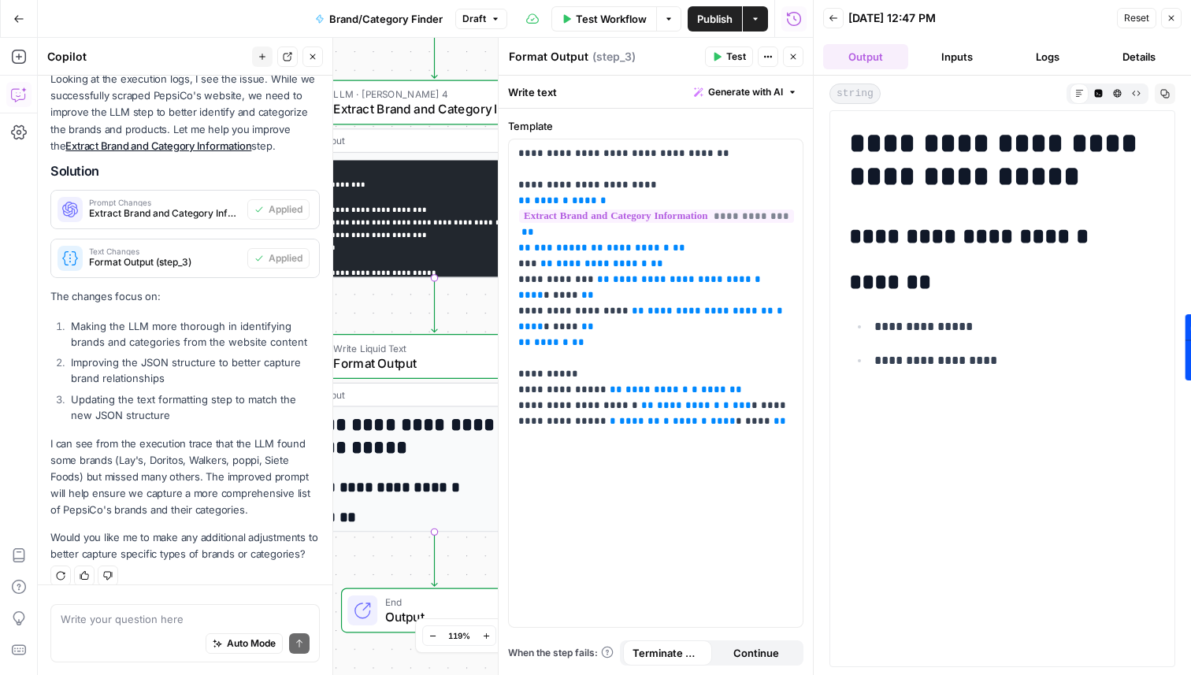
click at [1130, 21] on div at bounding box center [1002, 337] width 378 height 675
click at [842, 13] on div at bounding box center [1002, 337] width 378 height 675
click at [837, 13] on div at bounding box center [1002, 337] width 378 height 675
click at [1054, 36] on div at bounding box center [1002, 337] width 378 height 675
click at [1172, 15] on div at bounding box center [1002, 337] width 378 height 675
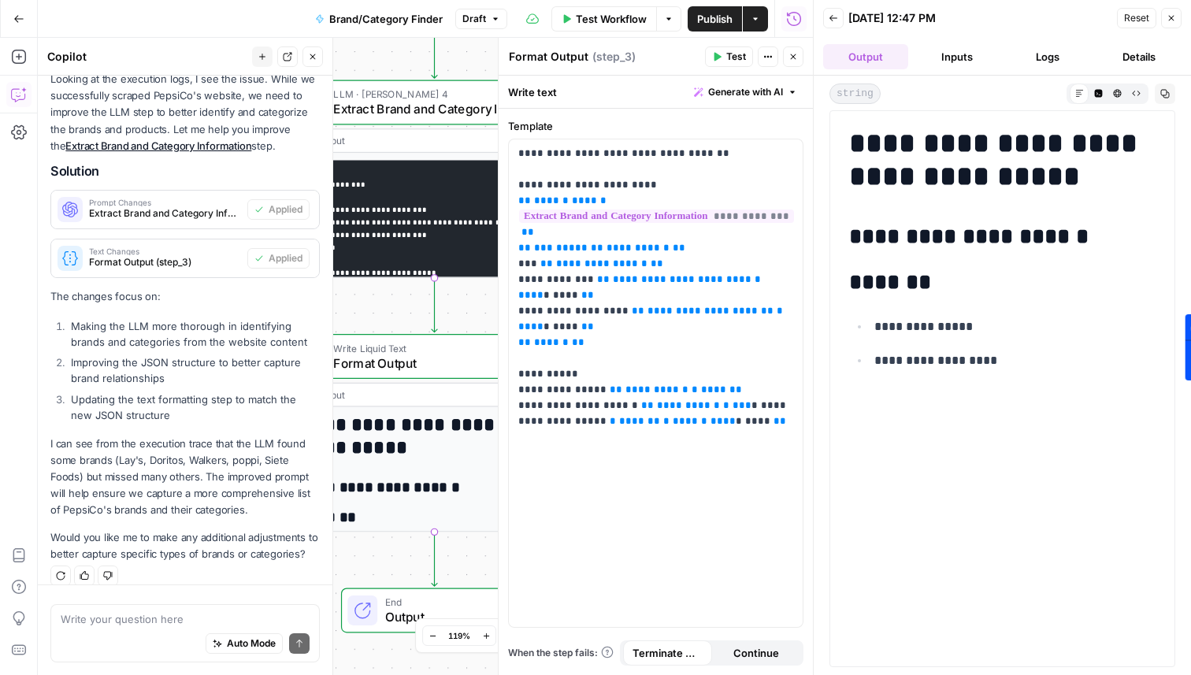
click at [831, 12] on div at bounding box center [1002, 337] width 378 height 675
click at [1095, 36] on div at bounding box center [1002, 337] width 378 height 675
click at [1134, 60] on div at bounding box center [1002, 337] width 378 height 675
click at [1138, 20] on div at bounding box center [1002, 337] width 378 height 675
click at [1062, 27] on div at bounding box center [1002, 337] width 378 height 675
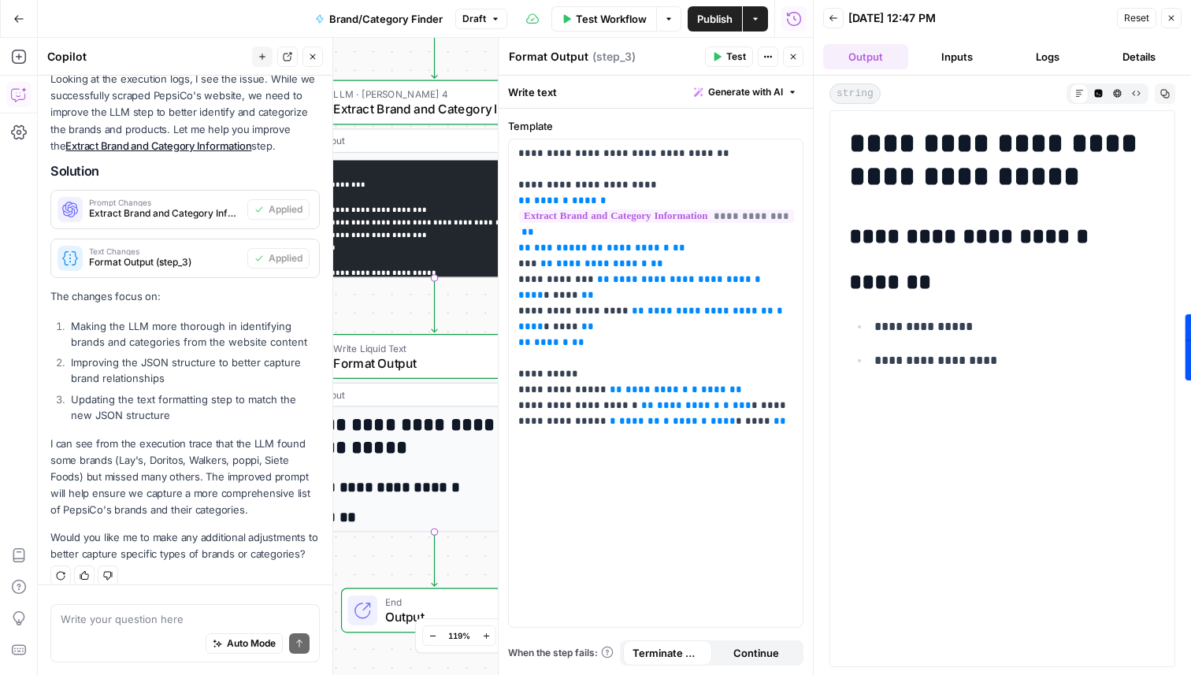
click at [1175, 20] on div at bounding box center [1002, 337] width 378 height 675
click at [832, 18] on div at bounding box center [1002, 337] width 378 height 675
click at [709, 19] on span "Publish" at bounding box center [714, 19] width 35 height 16
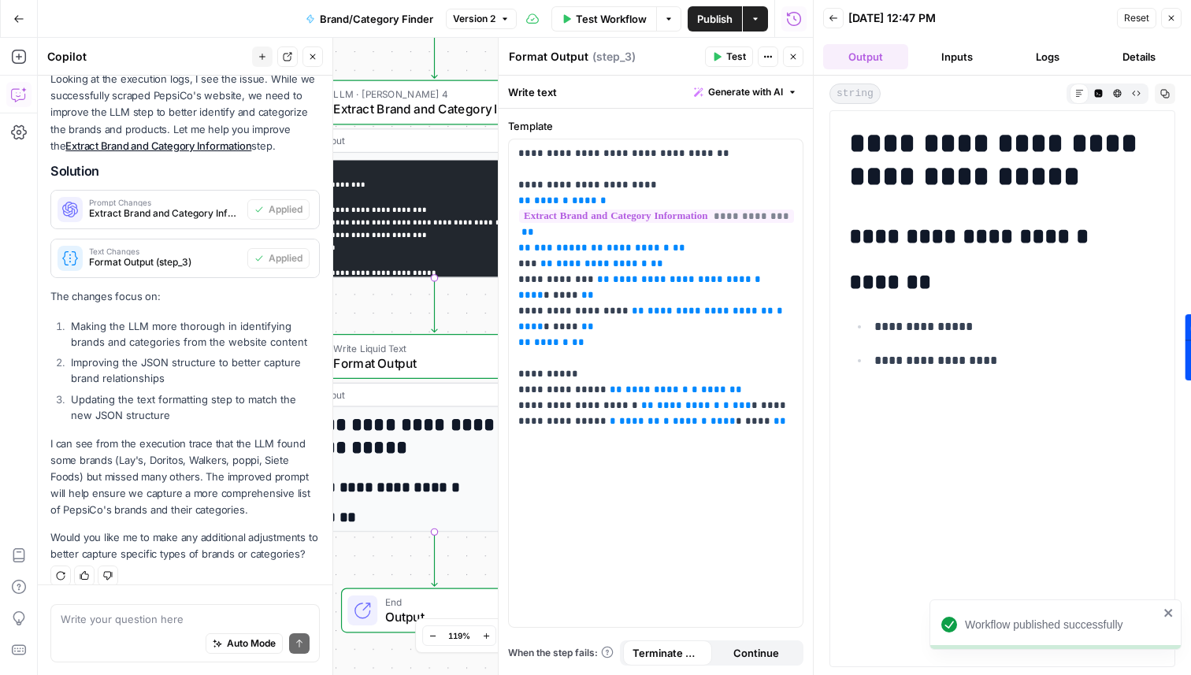
click at [831, 20] on div at bounding box center [1002, 337] width 378 height 675
click at [830, 18] on div at bounding box center [1002, 337] width 378 height 675
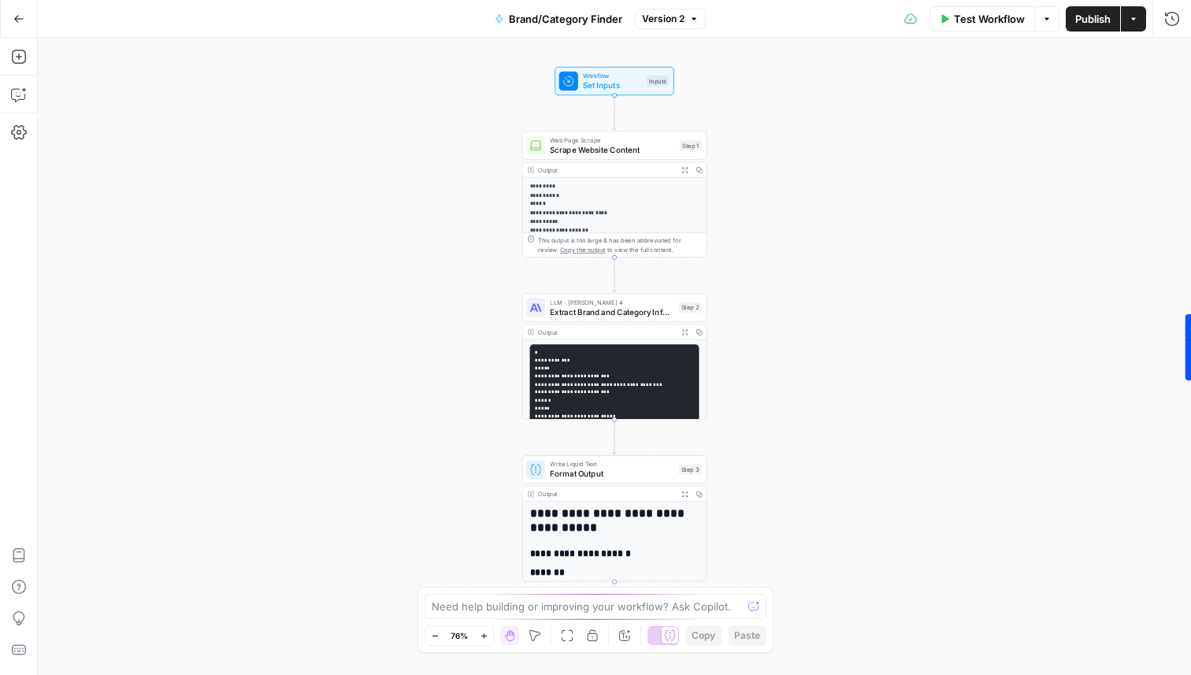
click at [986, 18] on span "Test Workflow" at bounding box center [989, 19] width 71 height 16
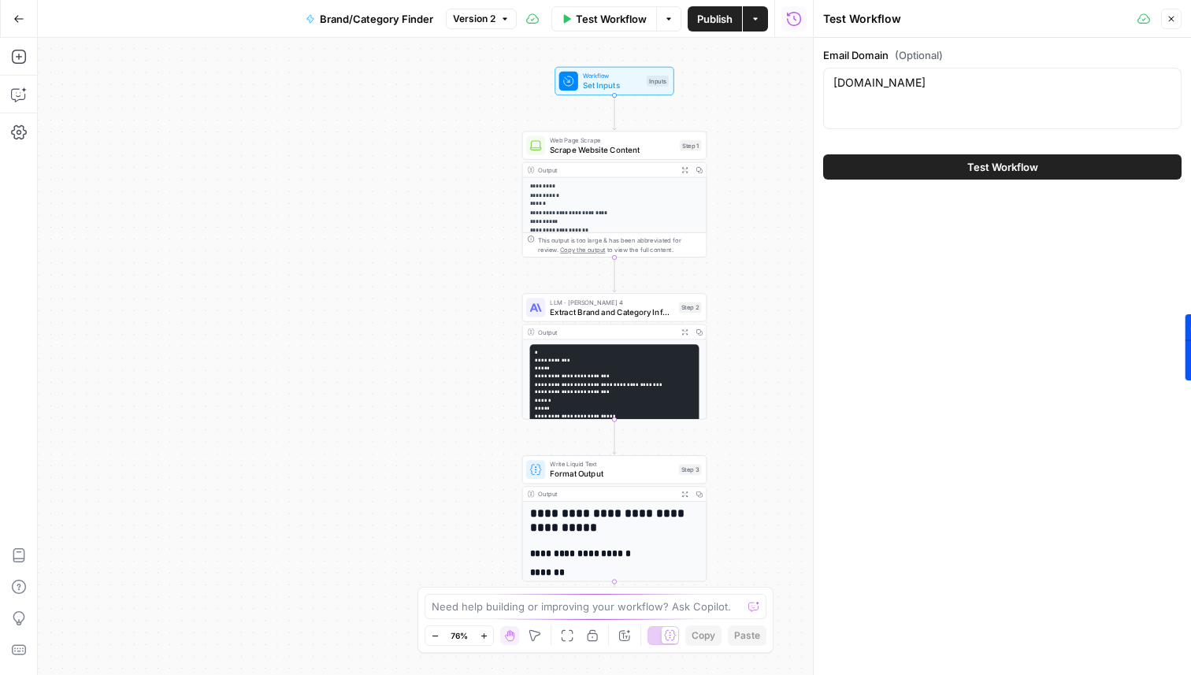
click at [963, 170] on button "Test Workflow" at bounding box center [1002, 166] width 359 height 25
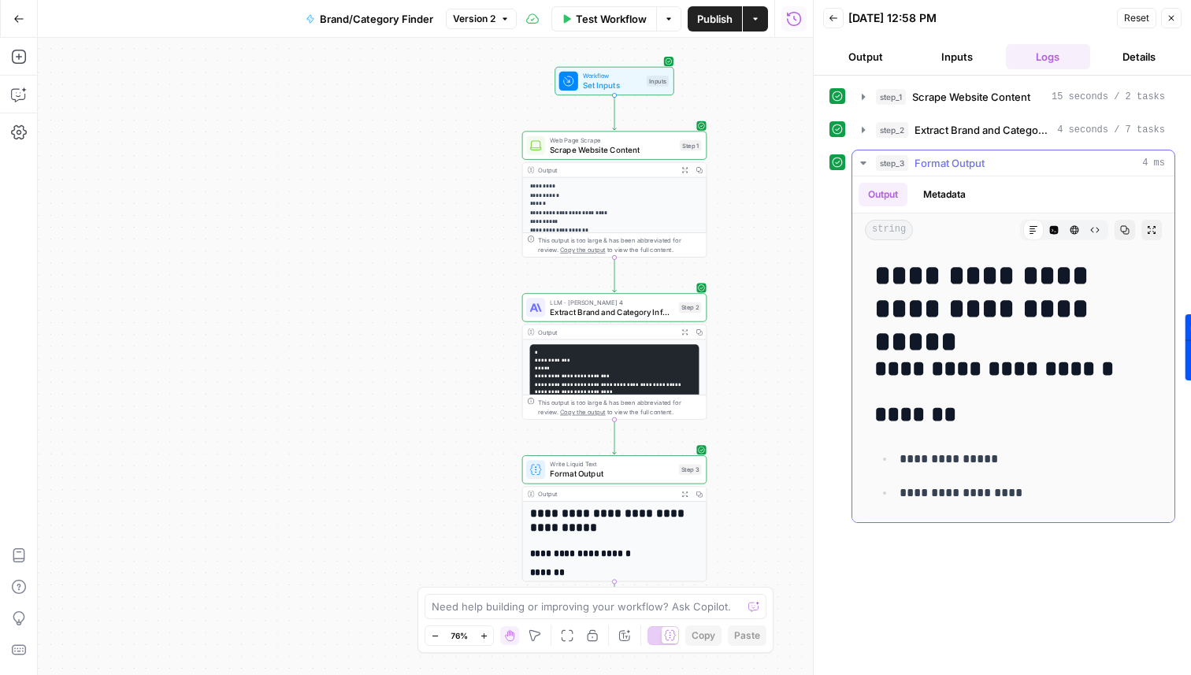
click at [946, 189] on button "Metadata" at bounding box center [944, 195] width 61 height 24
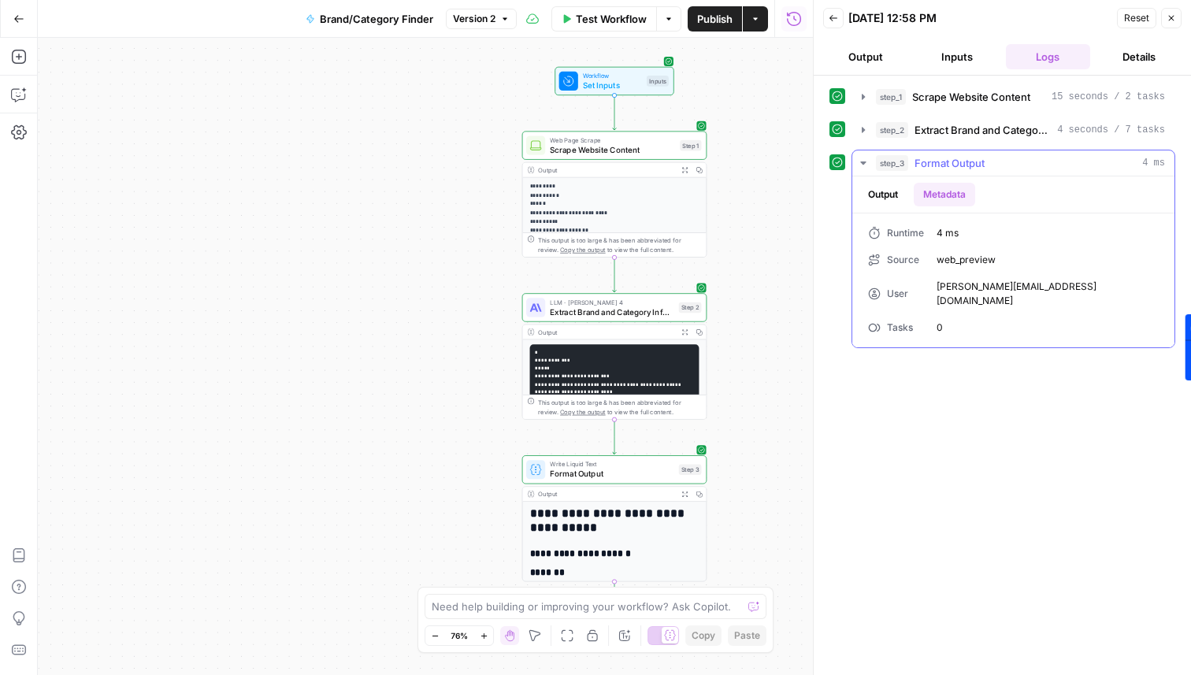
click at [895, 192] on button "Output" at bounding box center [883, 195] width 49 height 24
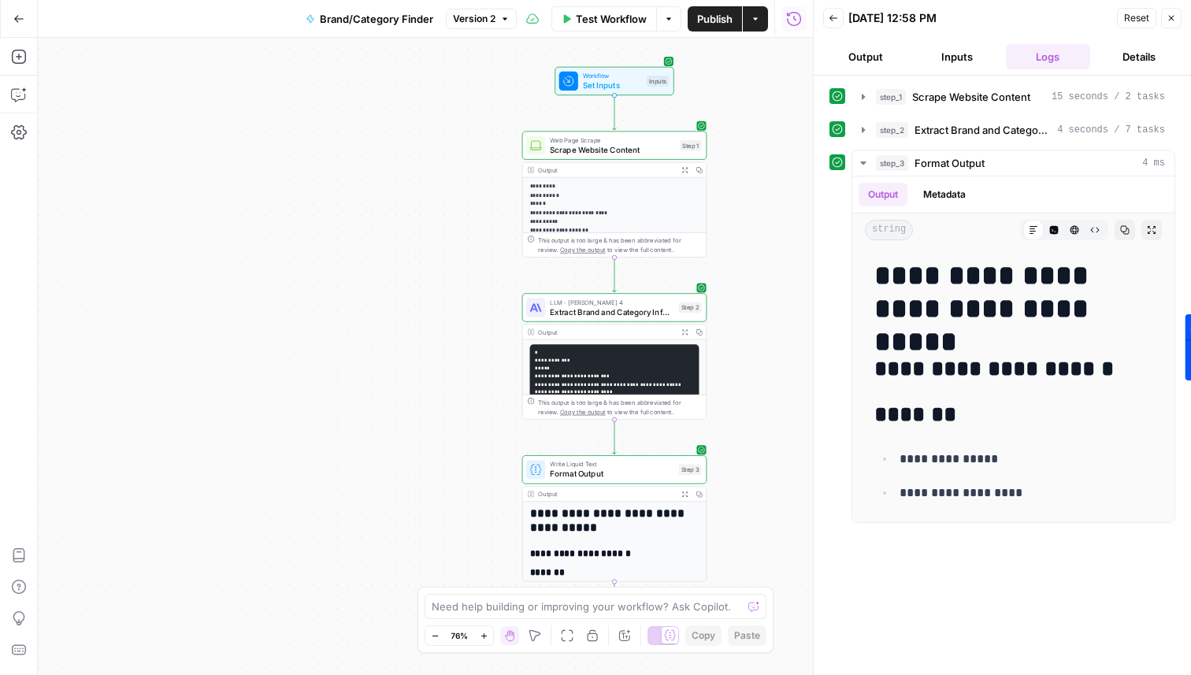
click at [1125, 50] on button "Details" at bounding box center [1139, 56] width 85 height 25
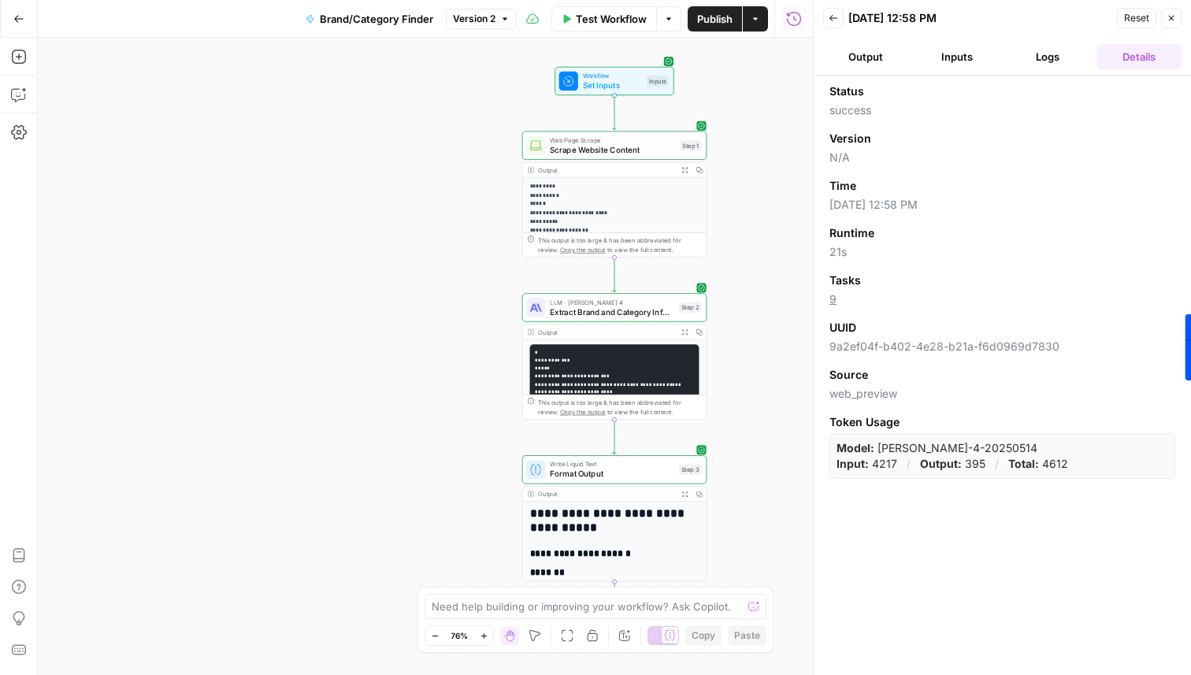
click at [872, 61] on button "Output" at bounding box center [865, 56] width 85 height 25
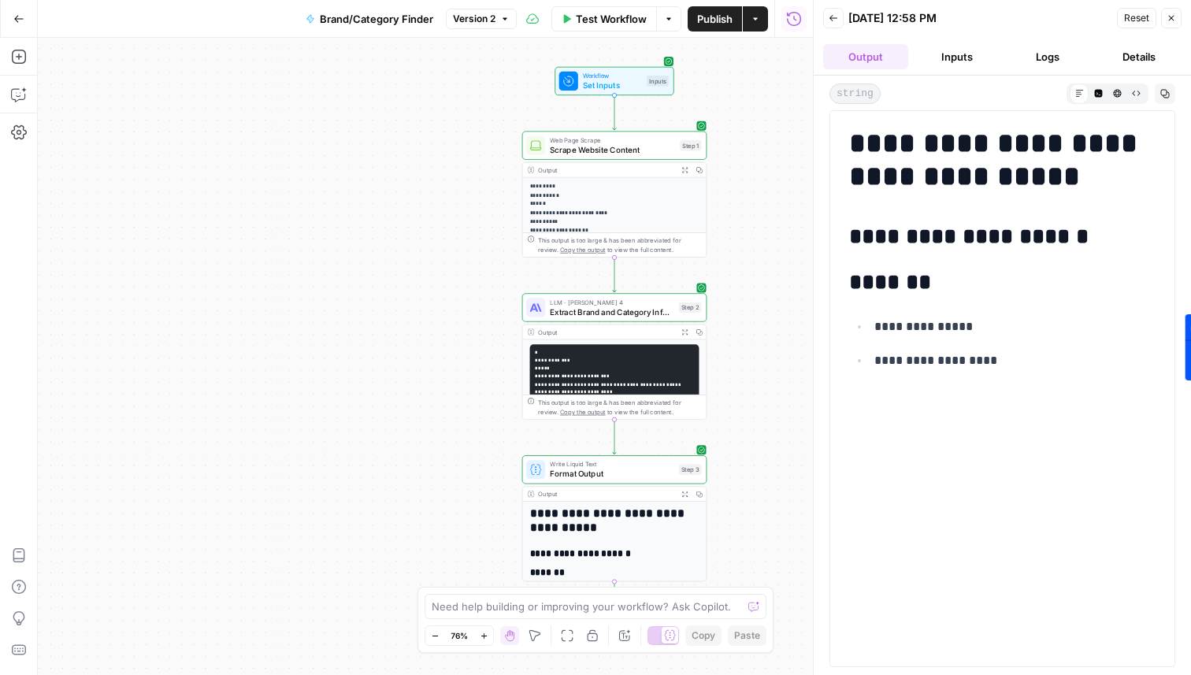
click at [1019, 53] on button "Logs" at bounding box center [1048, 56] width 85 height 25
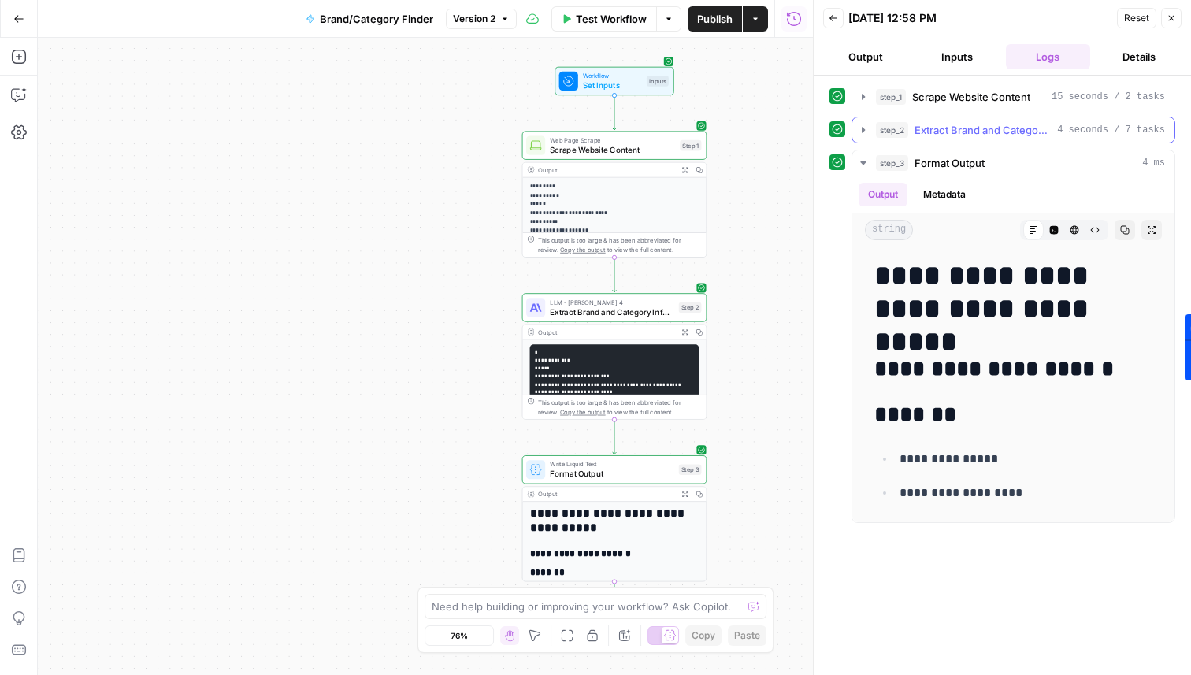
click at [984, 128] on span "Extract Brand and Category Information" at bounding box center [983, 130] width 136 height 16
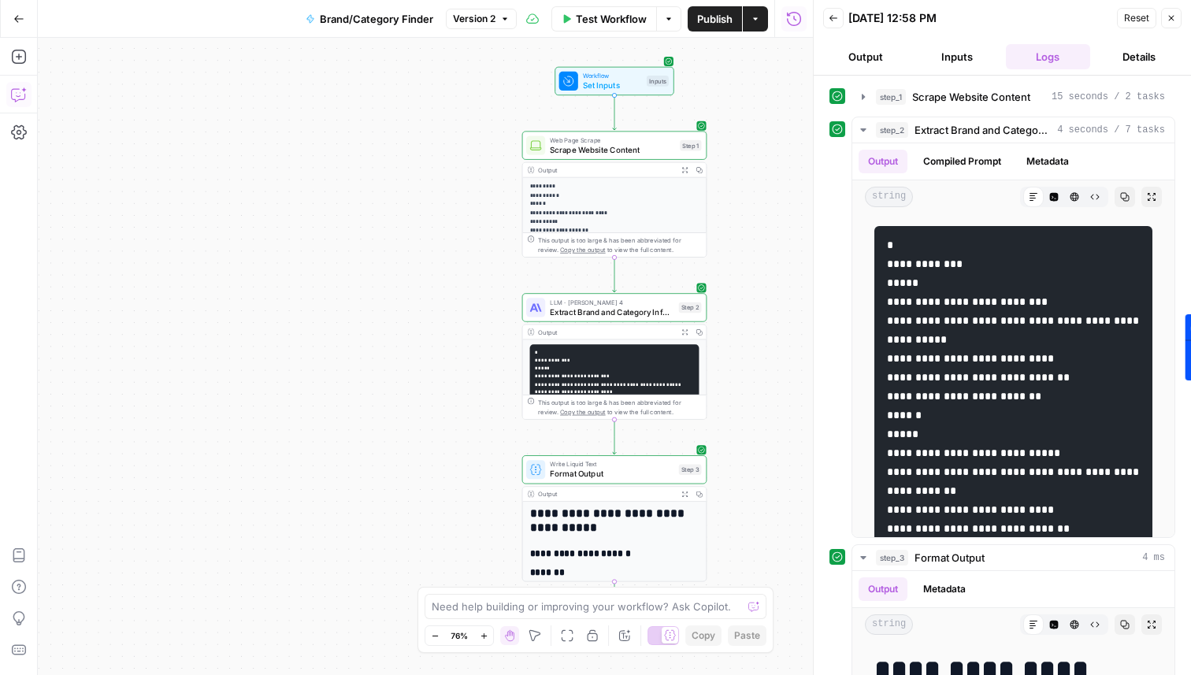
click at [13, 95] on icon "button" at bounding box center [19, 95] width 16 height 16
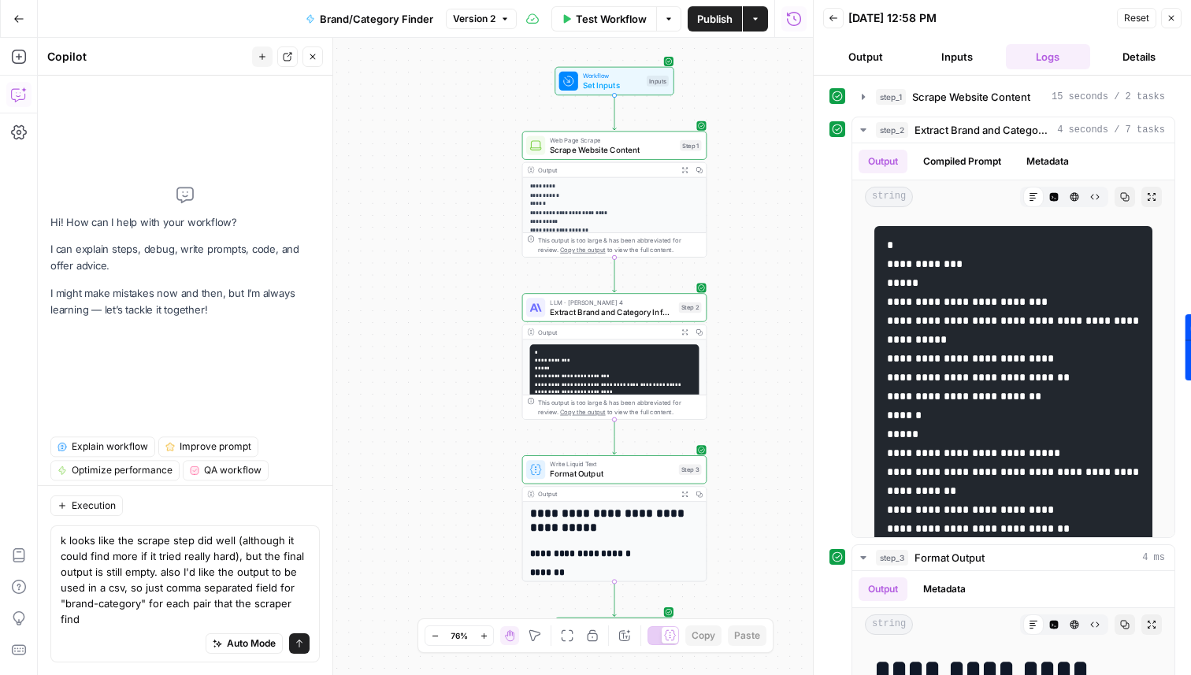
type textarea "k looks like the scrape step did well (although it could find more if it tried …"
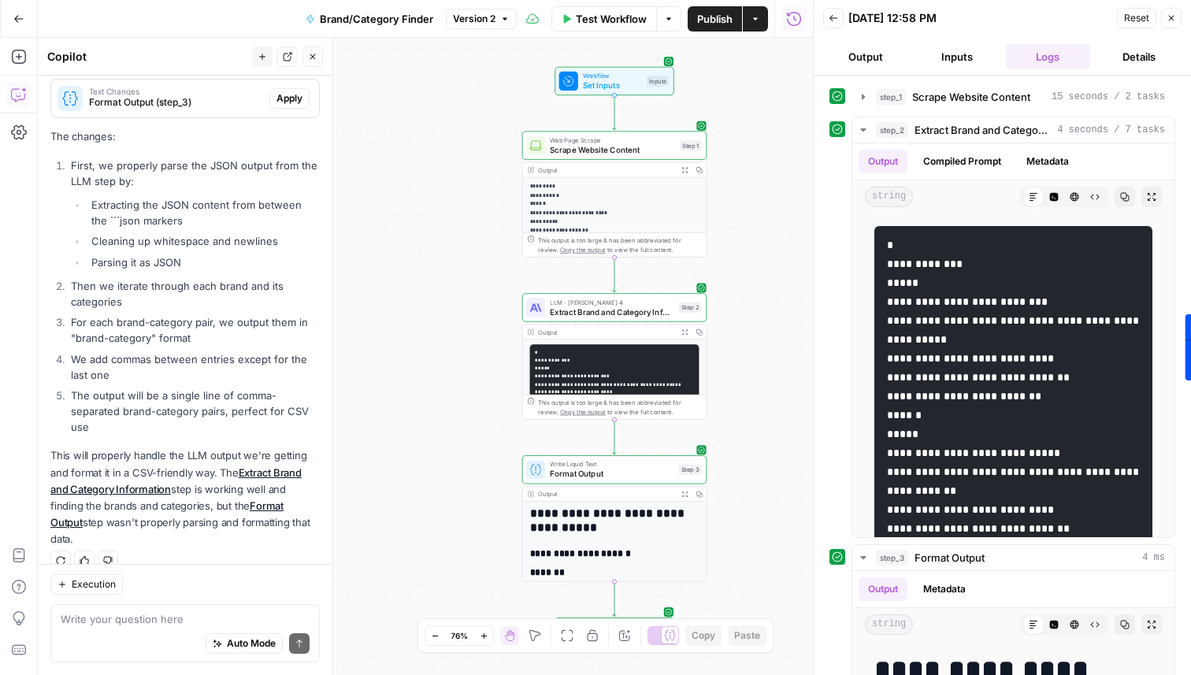
scroll to position [376, 0]
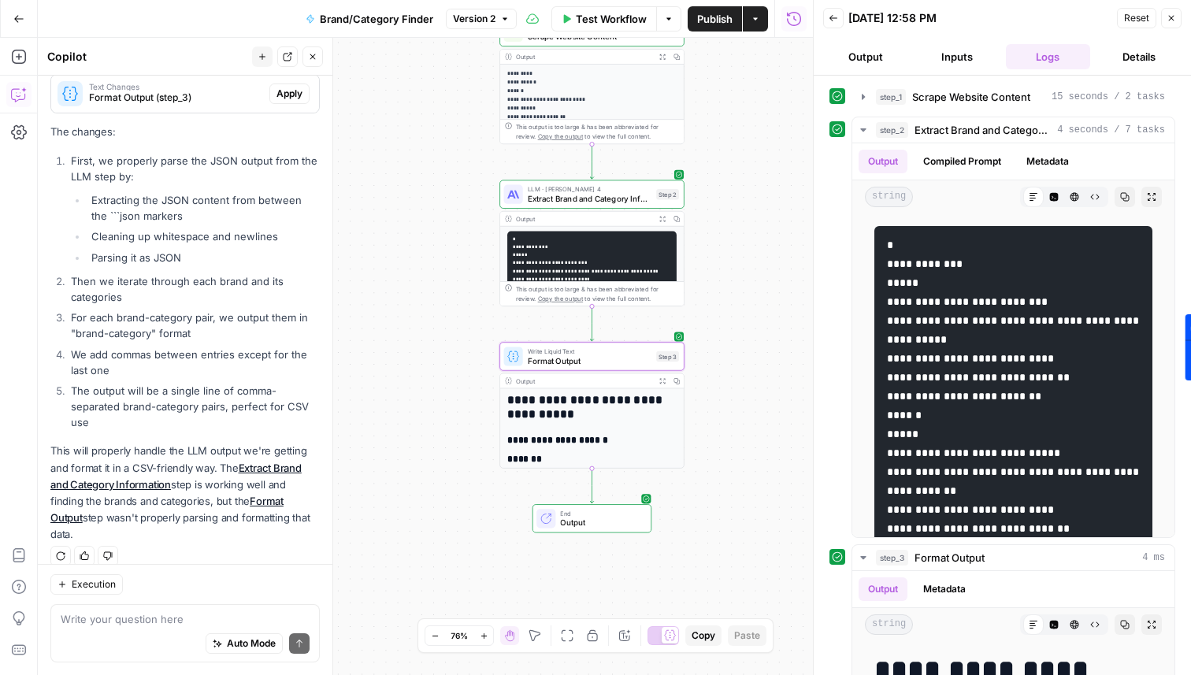
click at [299, 94] on span "Apply" at bounding box center [290, 94] width 26 height 14
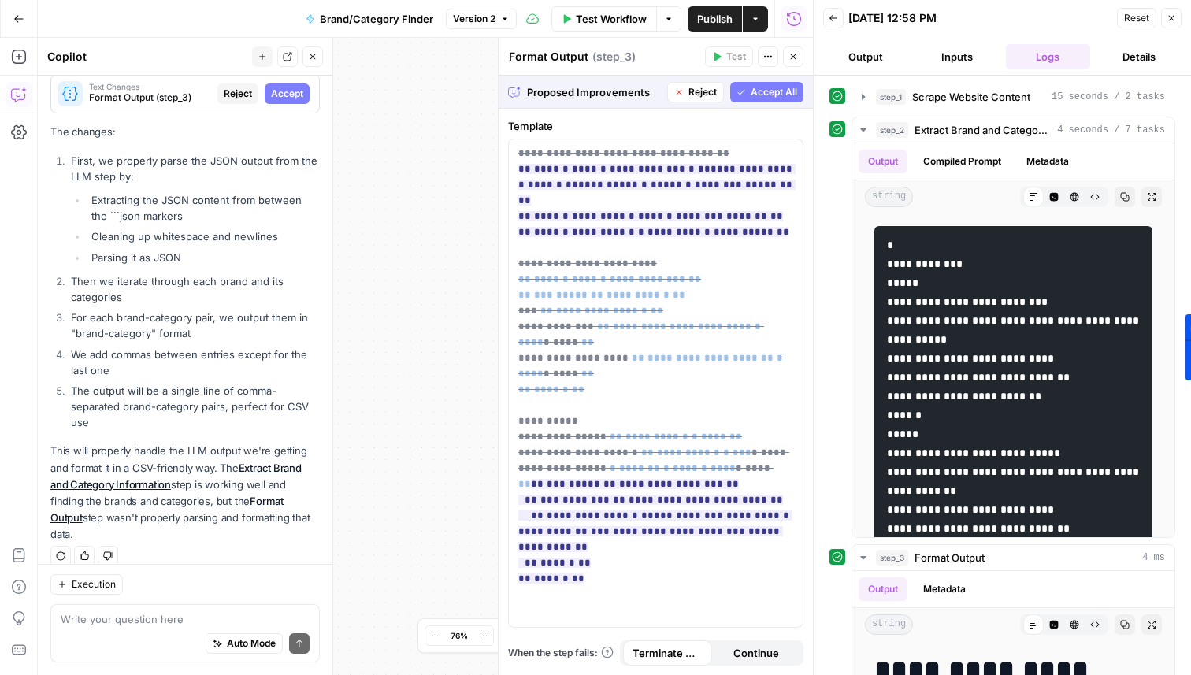
click at [767, 91] on span "Accept All" at bounding box center [774, 92] width 46 height 14
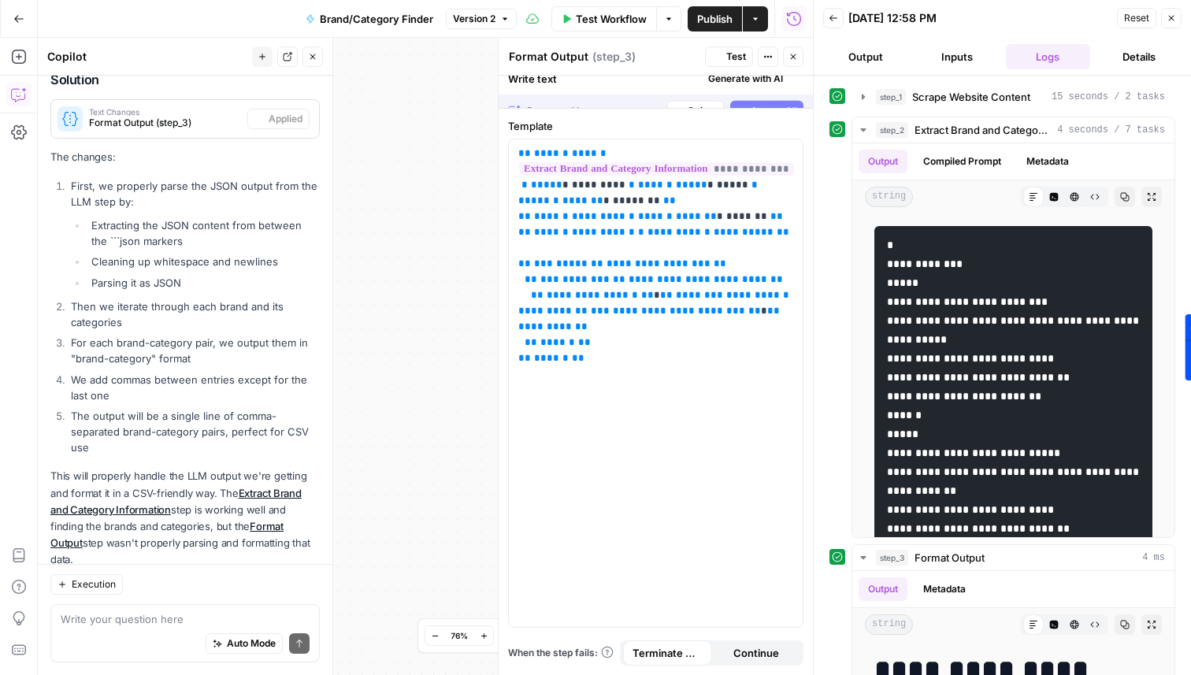
scroll to position [401, 0]
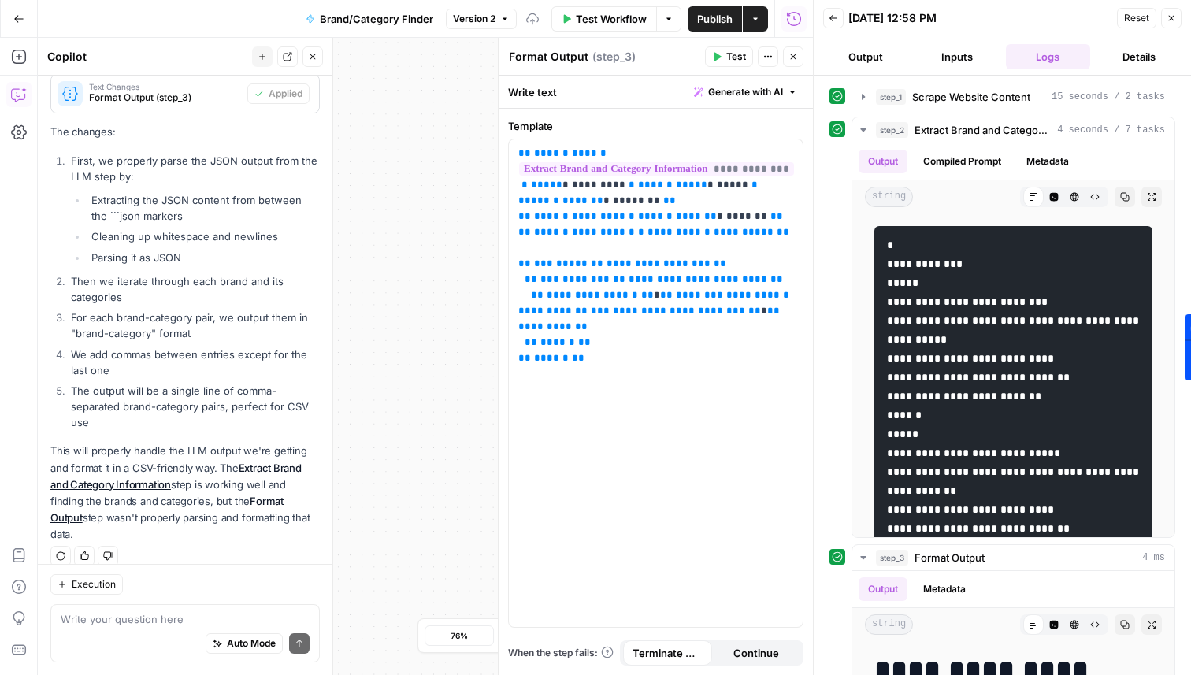
click at [729, 55] on span "Test" at bounding box center [737, 57] width 20 height 14
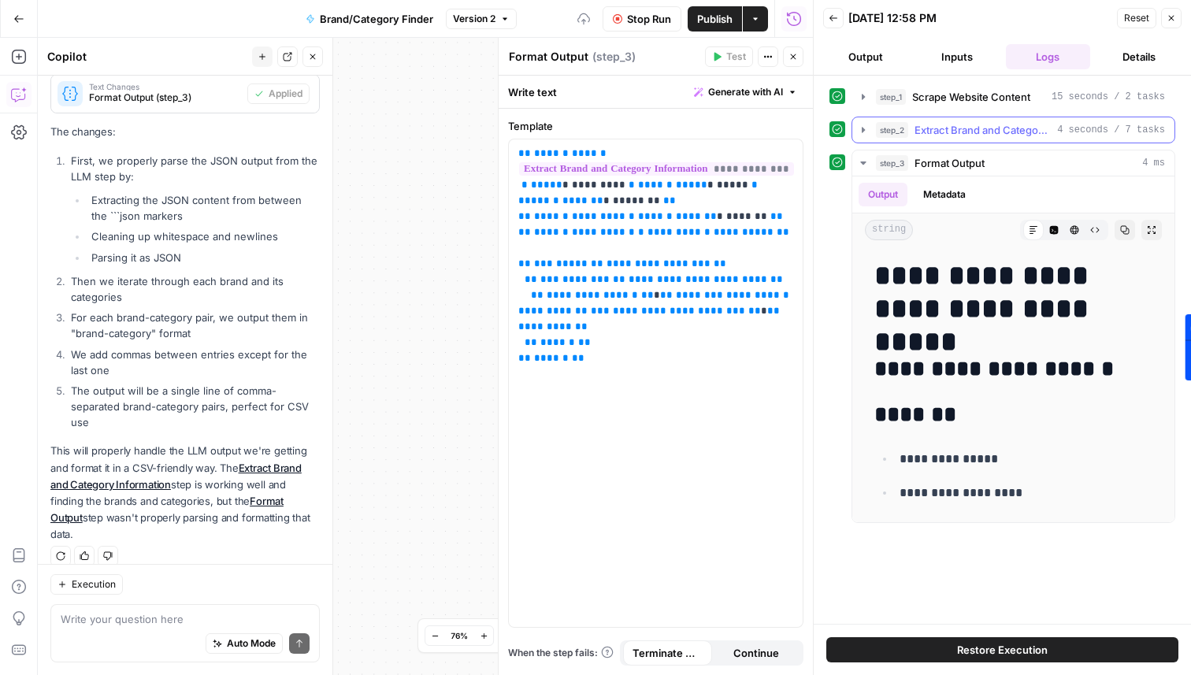
click at [954, 132] on span "Extract Brand and Category Information" at bounding box center [983, 130] width 136 height 16
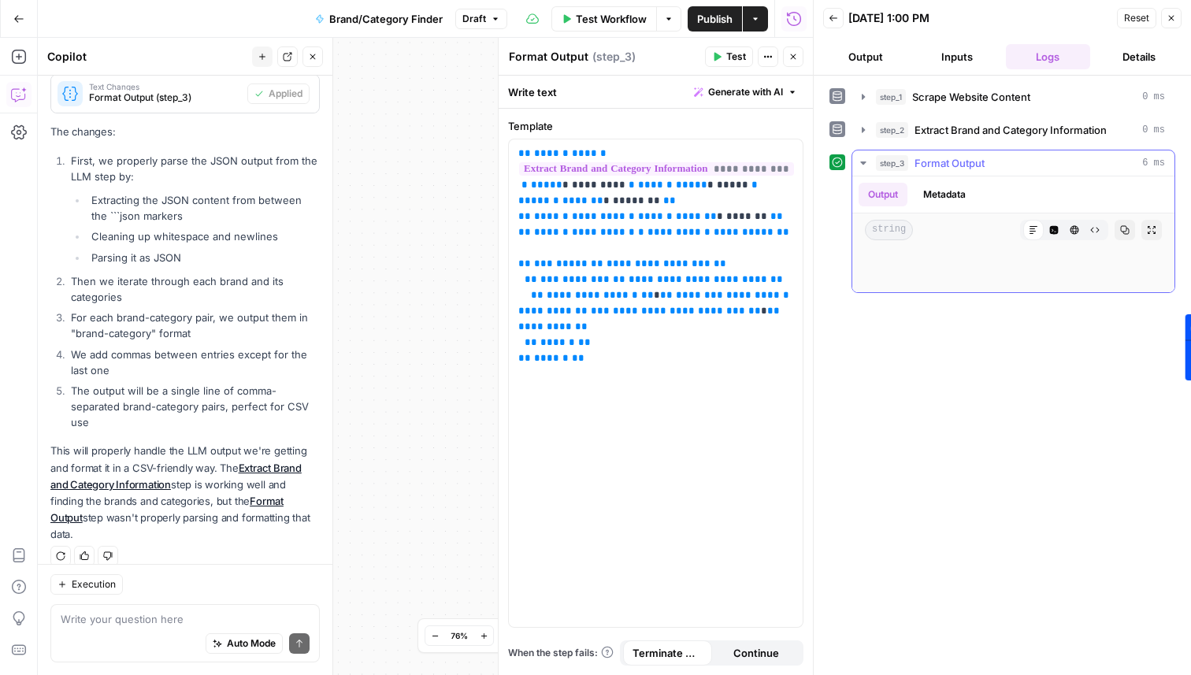
click at [943, 195] on button "Metadata" at bounding box center [944, 195] width 61 height 24
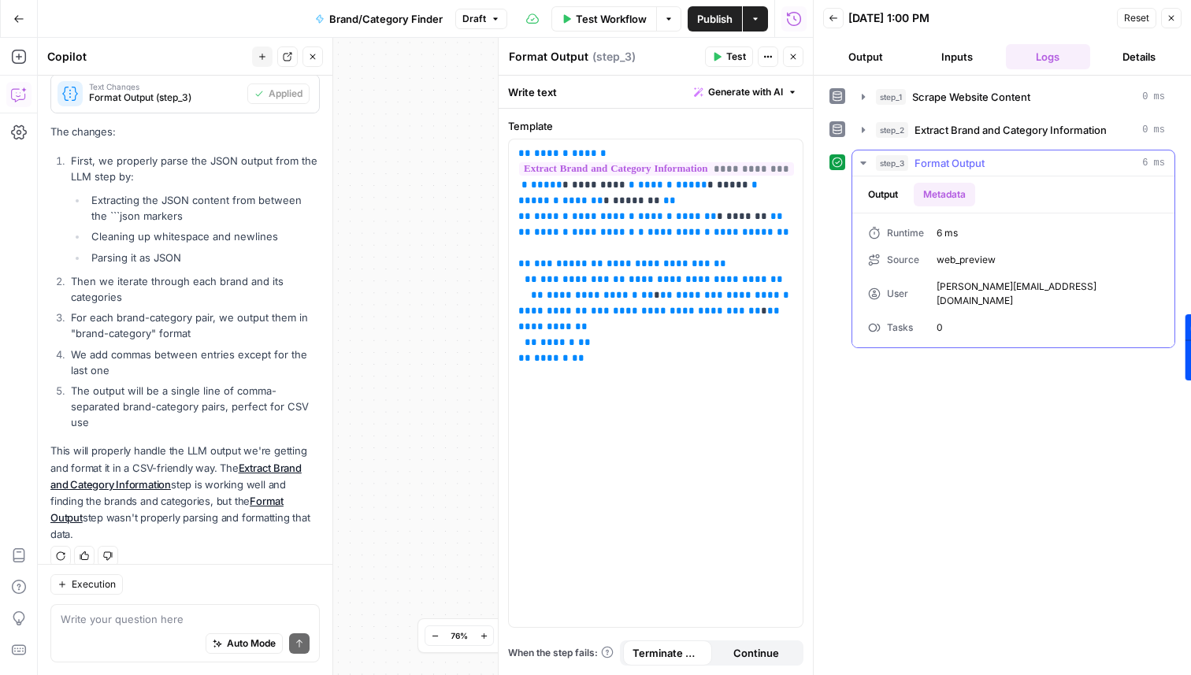
click at [892, 191] on button "Output" at bounding box center [883, 195] width 49 height 24
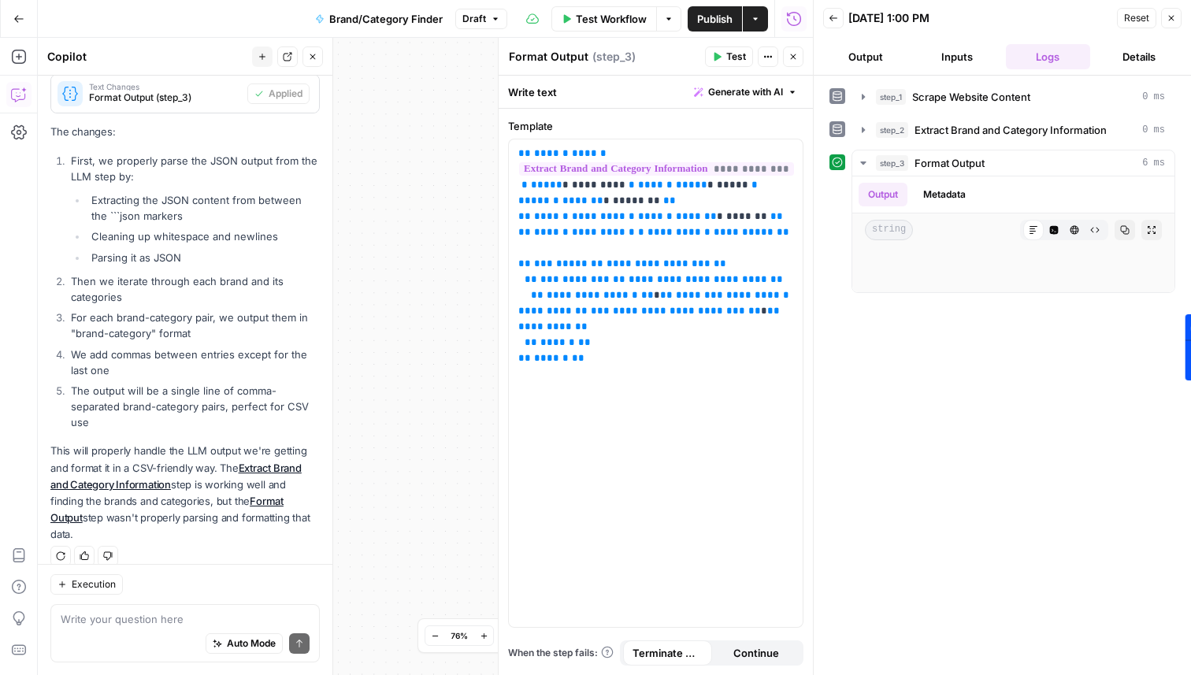
click at [883, 51] on button "Output" at bounding box center [865, 56] width 85 height 25
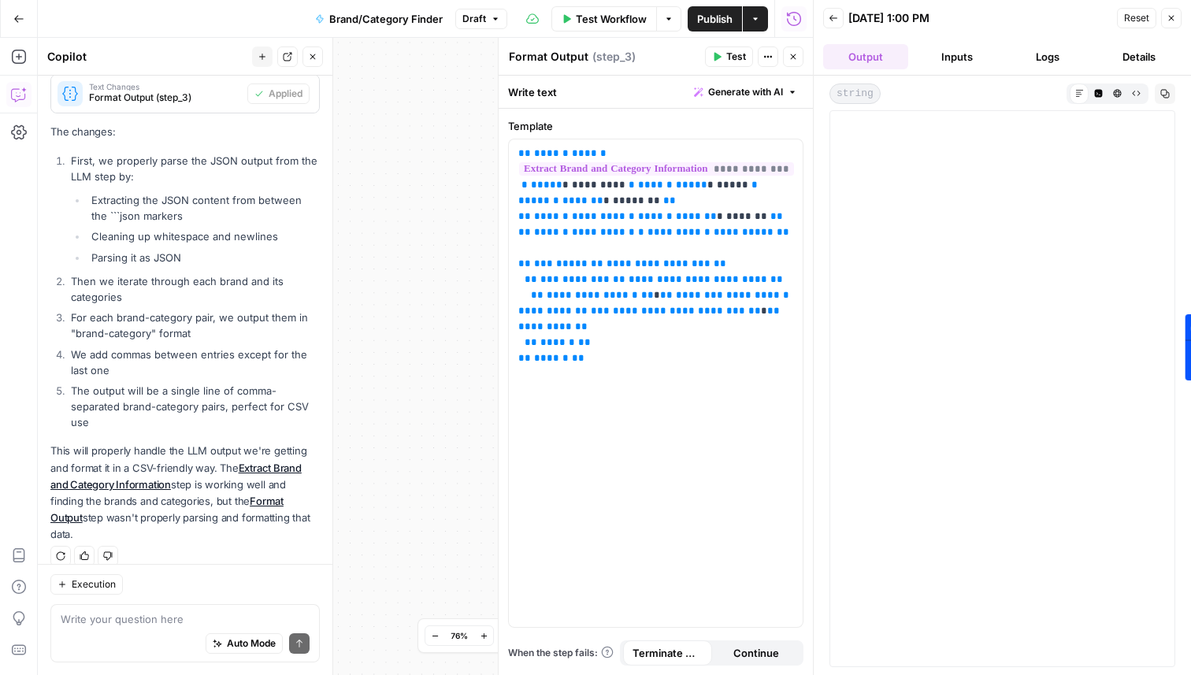
click at [953, 158] on div at bounding box center [1002, 389] width 325 height 537
click at [1096, 92] on icon "button" at bounding box center [1099, 93] width 9 height 9
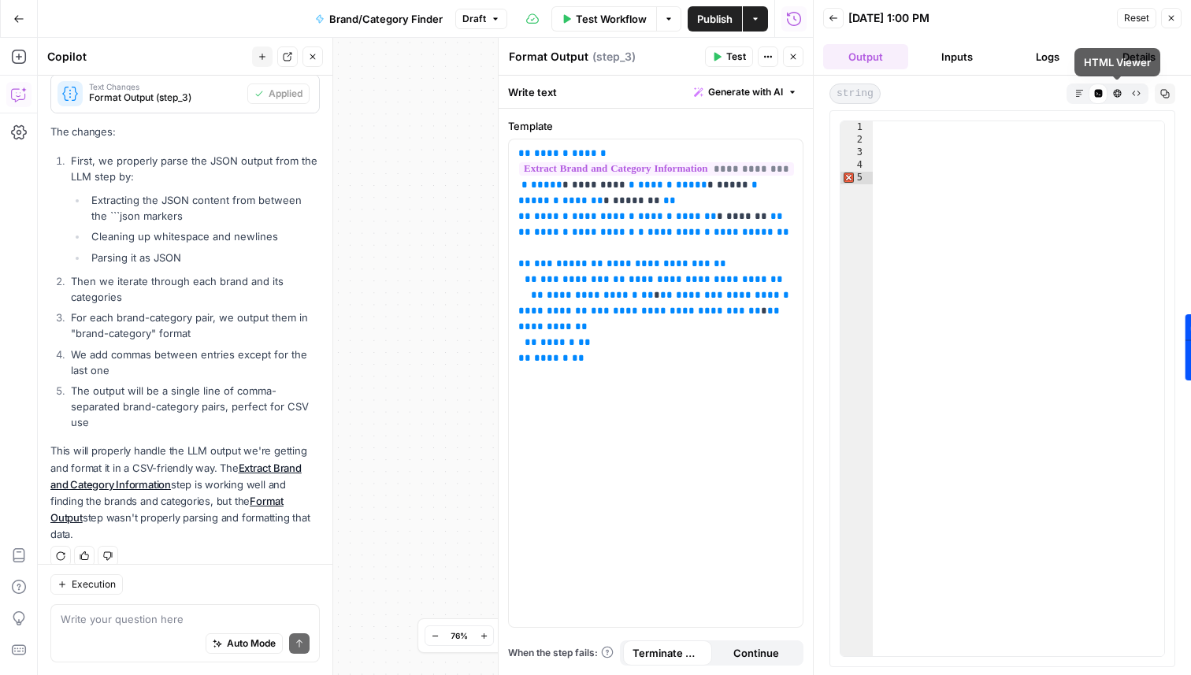
click at [1120, 96] on icon "button" at bounding box center [1117, 93] width 9 height 9
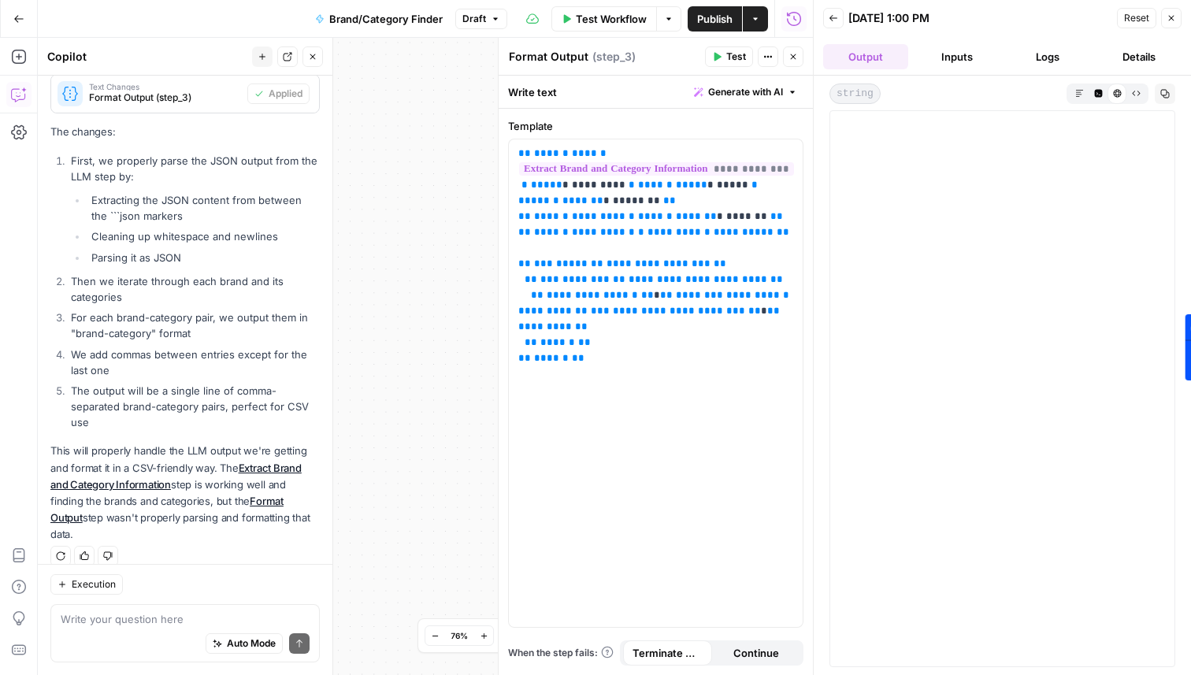
click at [1136, 96] on icon "button" at bounding box center [1136, 93] width 9 height 9
click at [1078, 92] on icon "button" at bounding box center [1080, 93] width 9 height 9
click at [977, 50] on button "Inputs" at bounding box center [957, 56] width 85 height 25
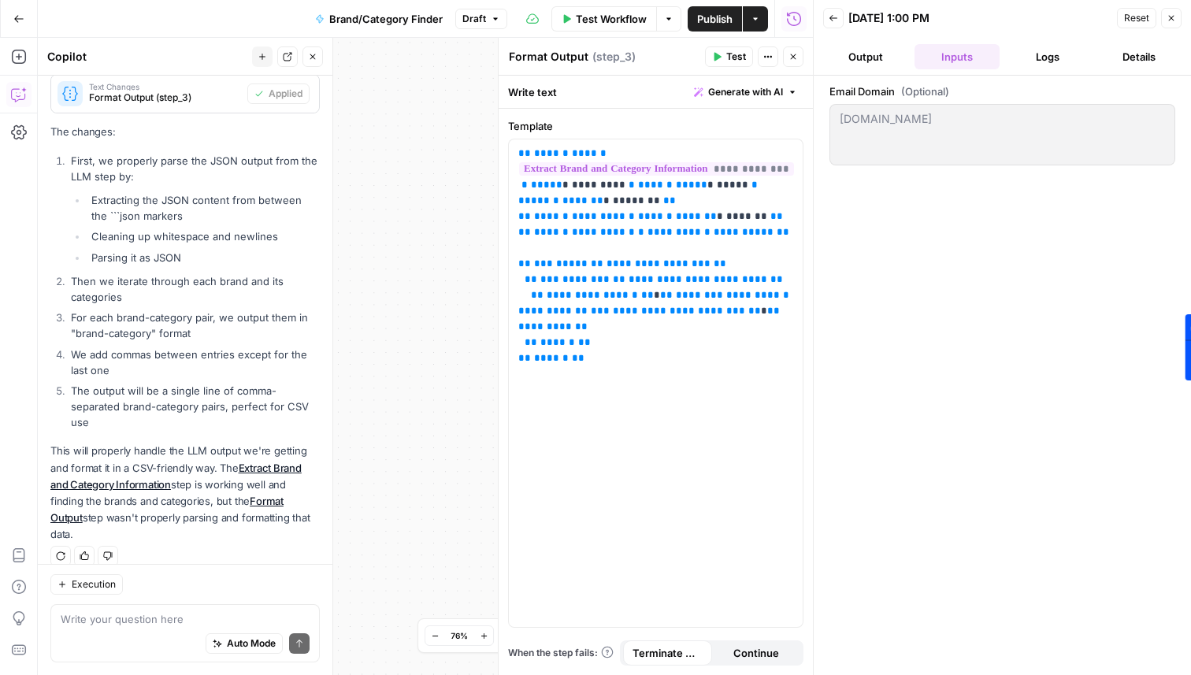
click at [1034, 60] on button "Logs" at bounding box center [1048, 56] width 85 height 25
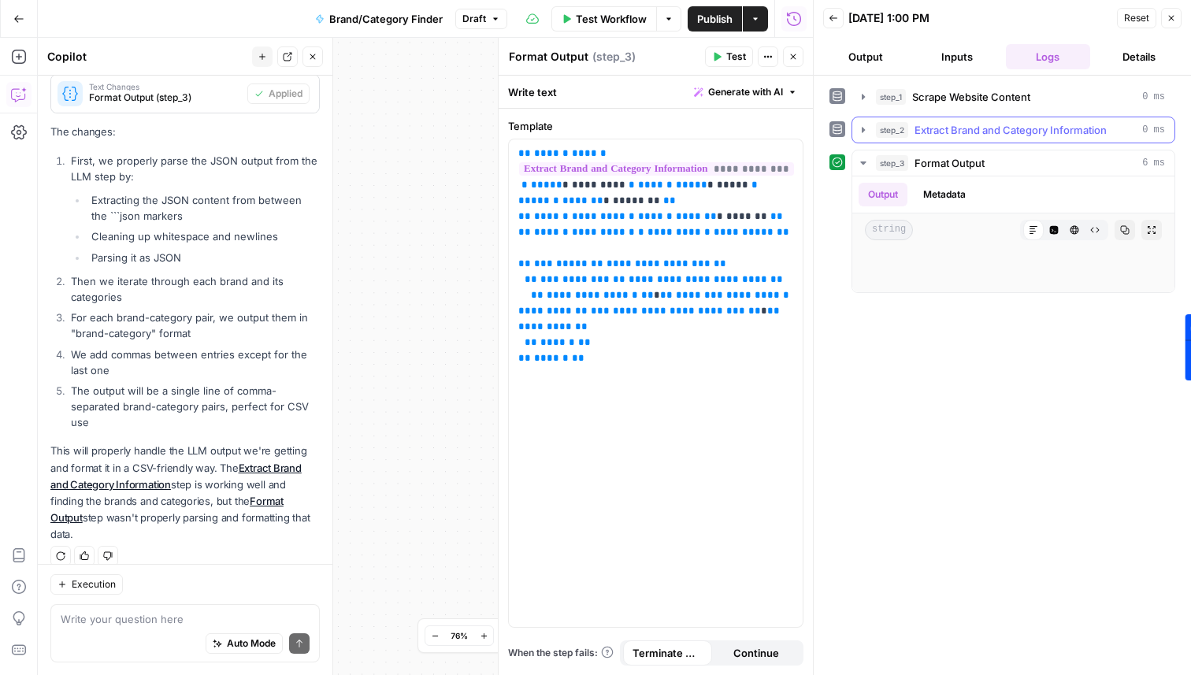
click at [957, 123] on span "Extract Brand and Category Information" at bounding box center [1011, 130] width 192 height 16
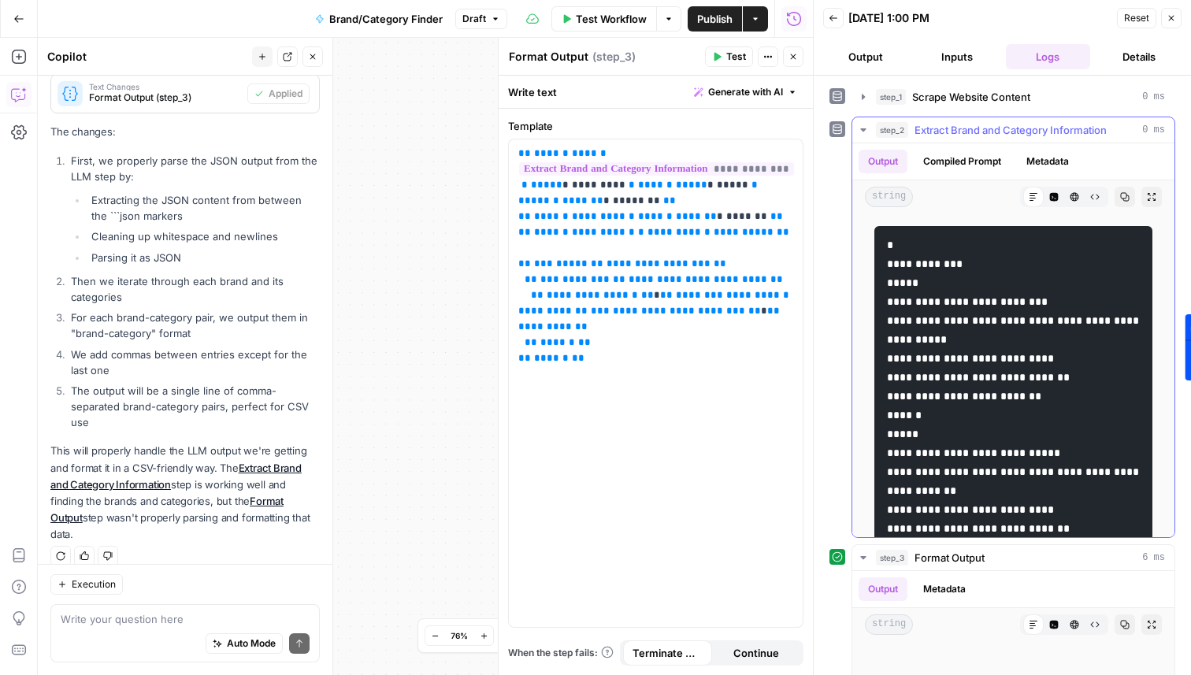
click at [957, 123] on span "Extract Brand and Category Information" at bounding box center [1011, 130] width 192 height 16
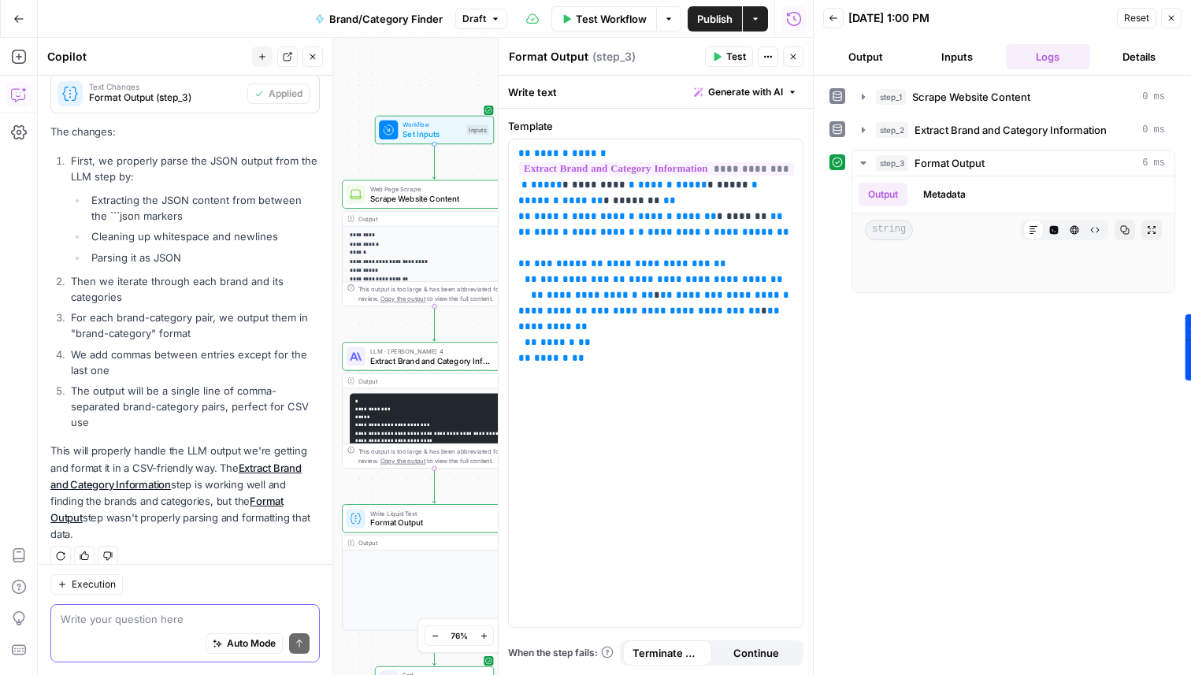
click at [181, 619] on textarea at bounding box center [185, 619] width 249 height 16
type textarea "output still empty. come on man fix this"
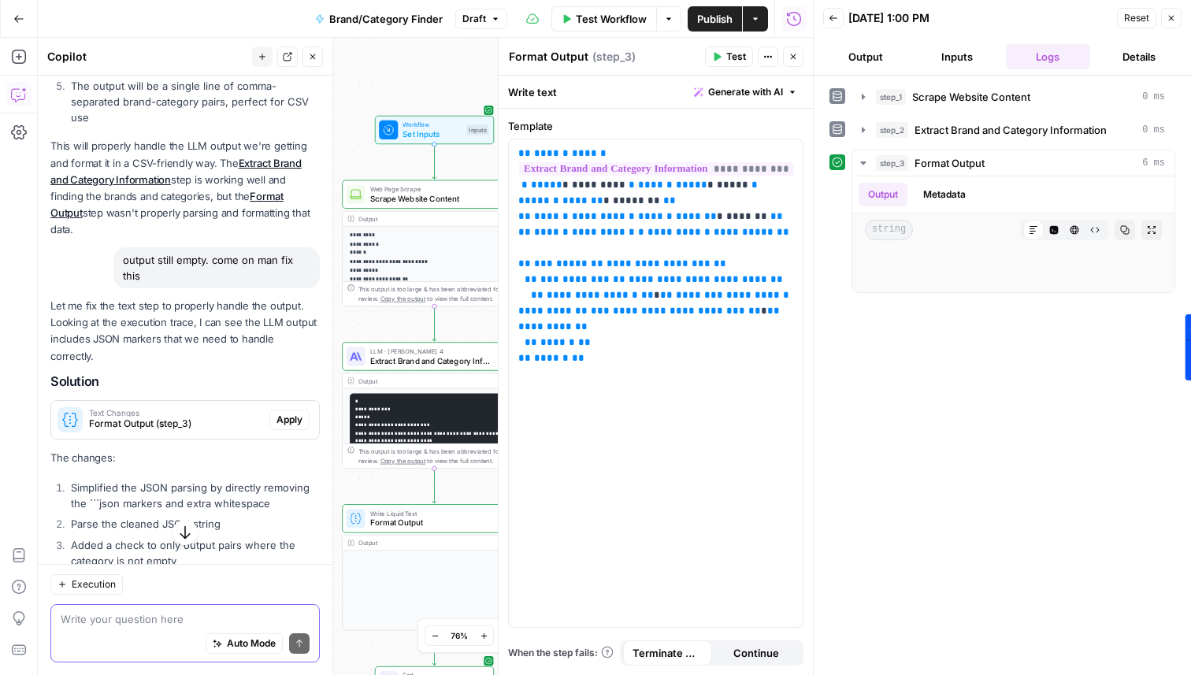
scroll to position [891, 0]
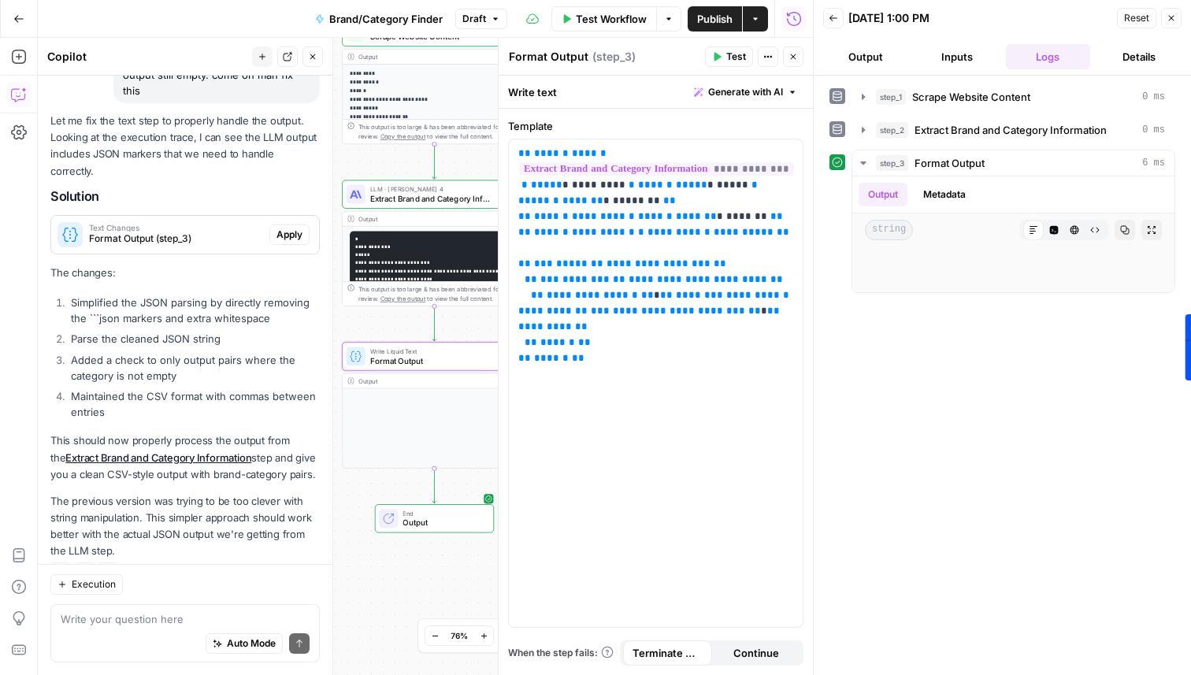
click at [295, 228] on span "Apply" at bounding box center [290, 235] width 26 height 14
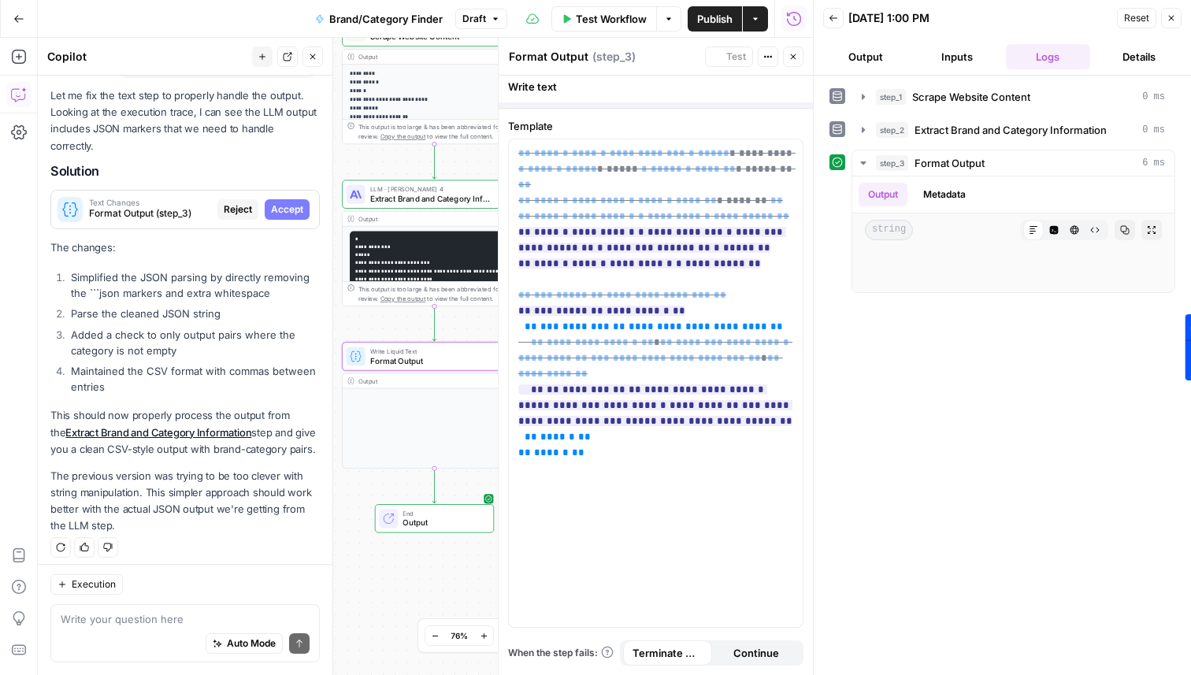
scroll to position [866, 0]
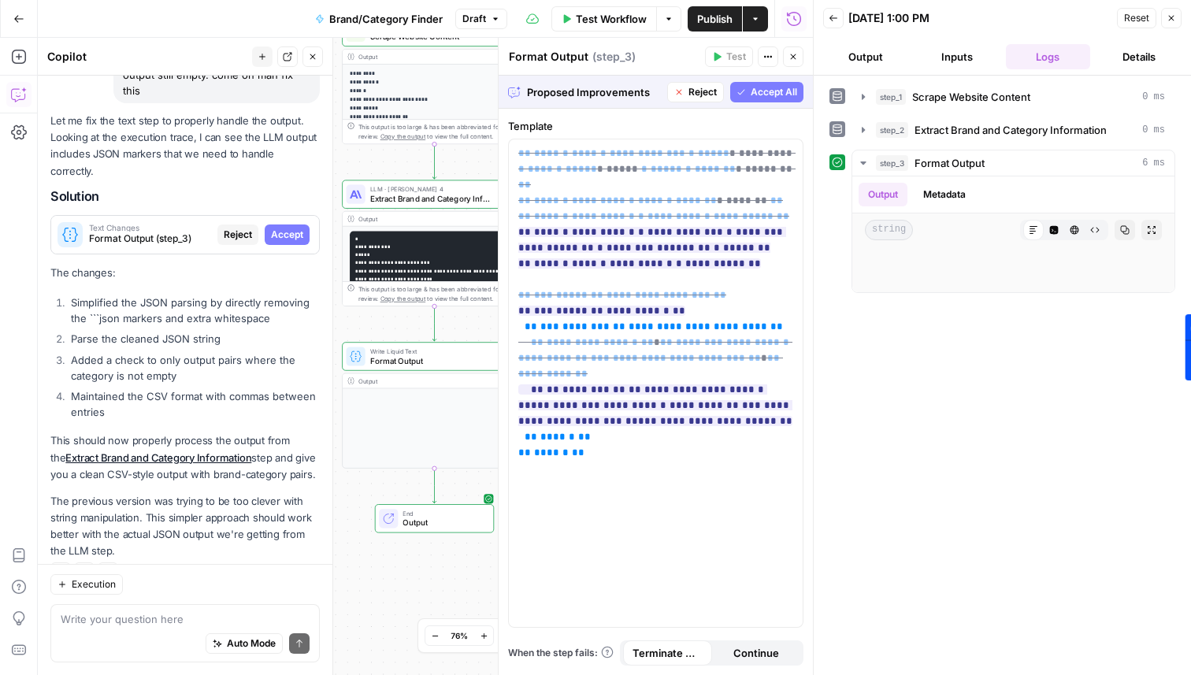
click at [780, 95] on span "Accept All" at bounding box center [774, 92] width 46 height 14
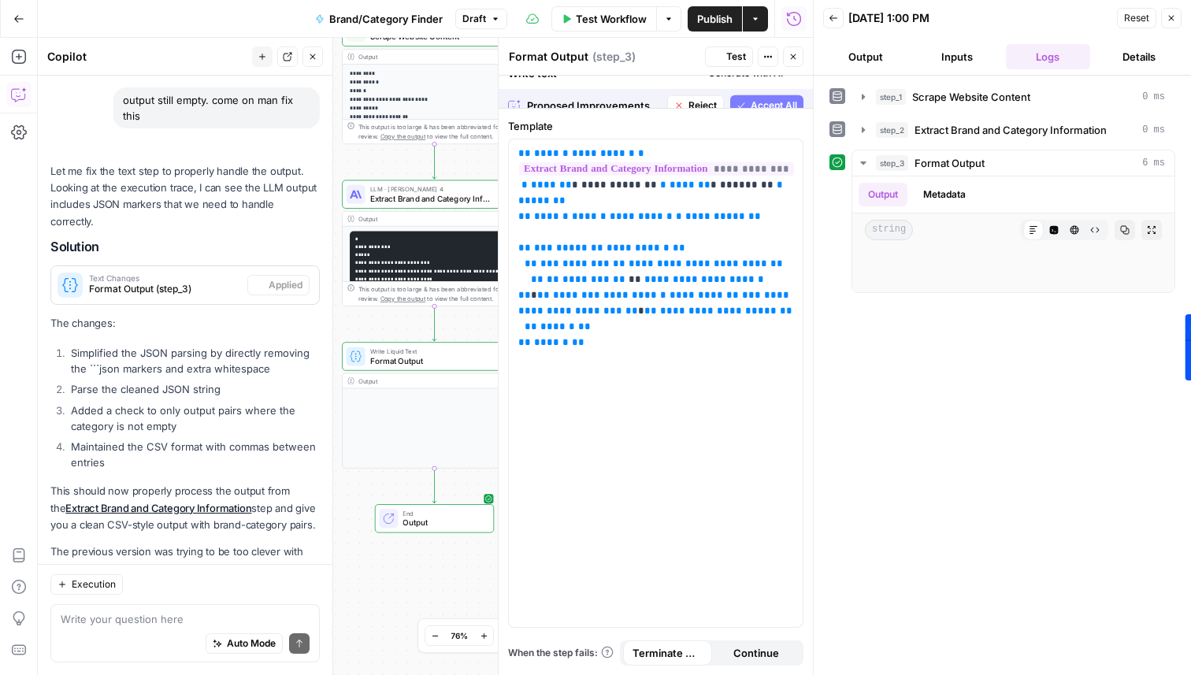
scroll to position [916, 0]
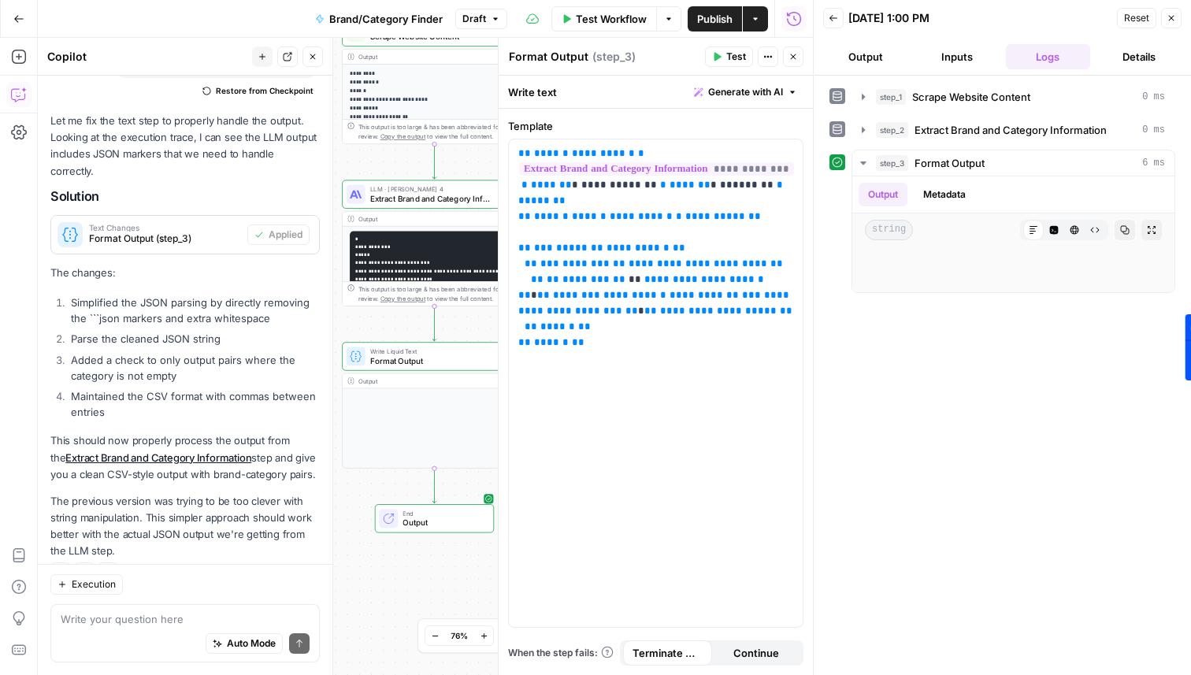
click at [735, 56] on span "Test" at bounding box center [737, 57] width 20 height 14
click at [648, 13] on button "Test Workflow" at bounding box center [605, 18] width 106 height 25
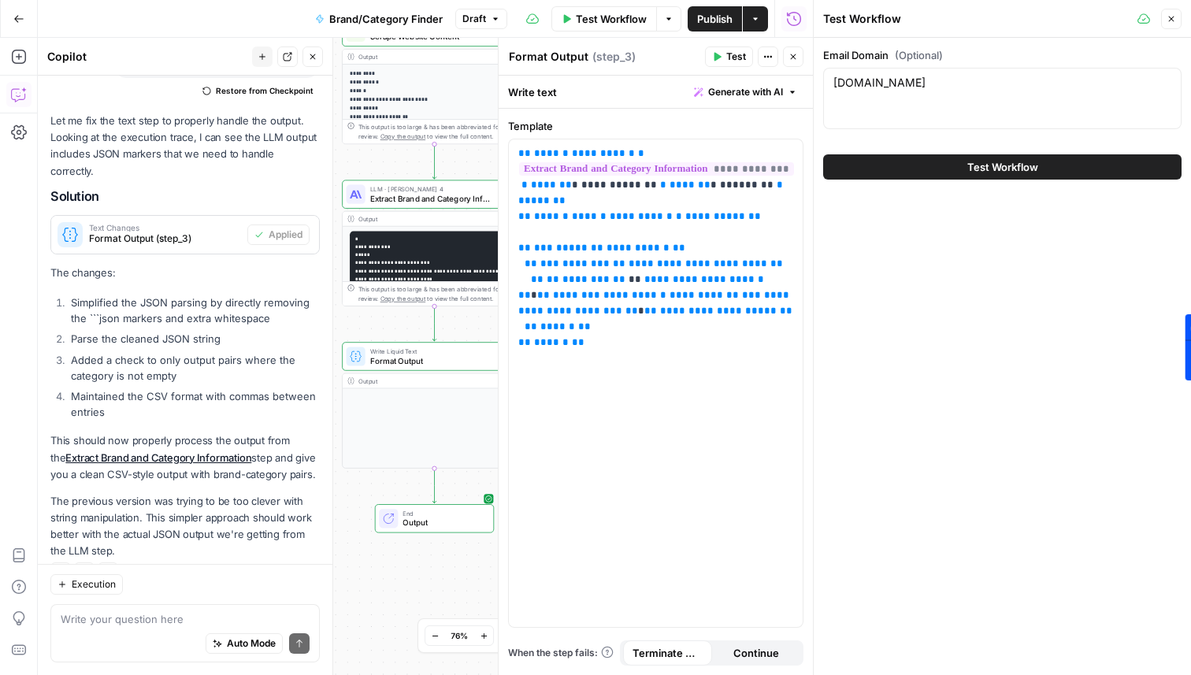
click at [890, 174] on button "Test Workflow" at bounding box center [1002, 166] width 359 height 25
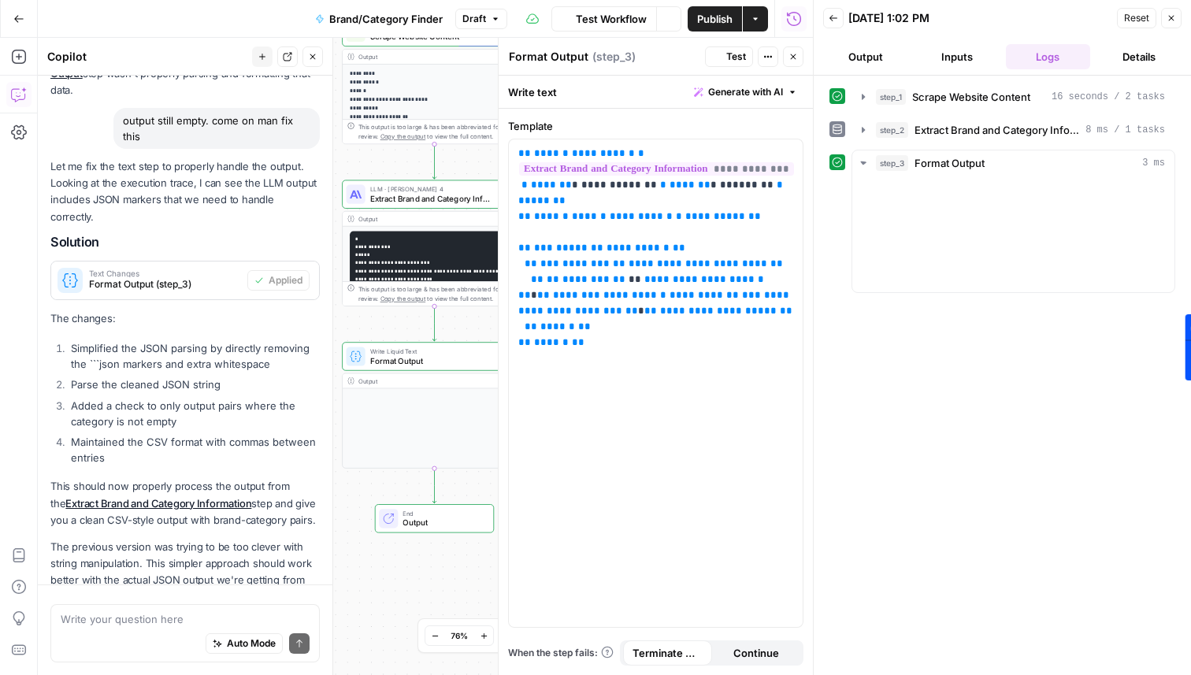
scroll to position [916, 0]
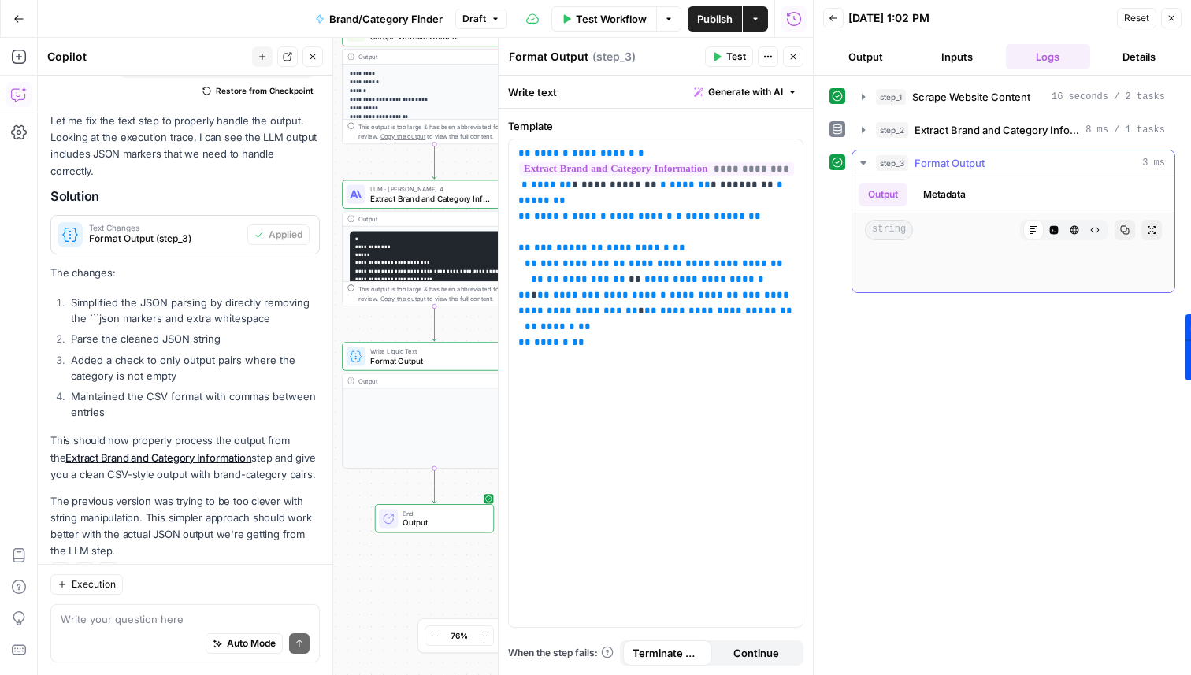
click at [936, 195] on button "Metadata" at bounding box center [944, 195] width 61 height 24
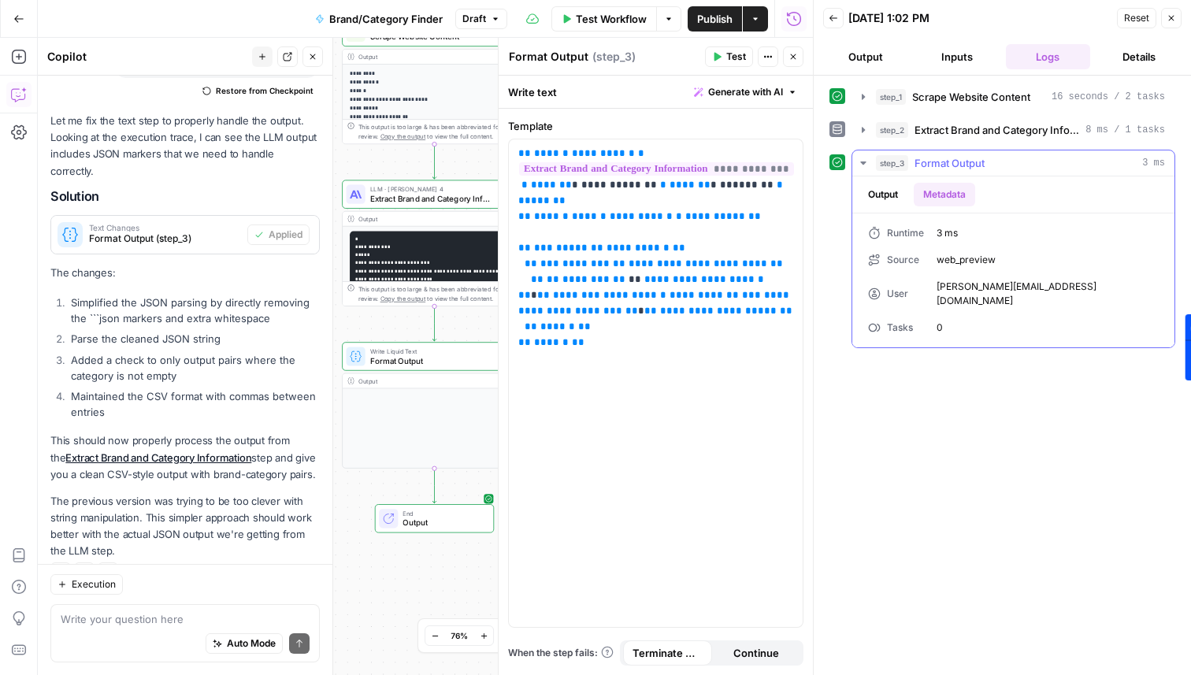
click at [897, 192] on button "Output" at bounding box center [883, 195] width 49 height 24
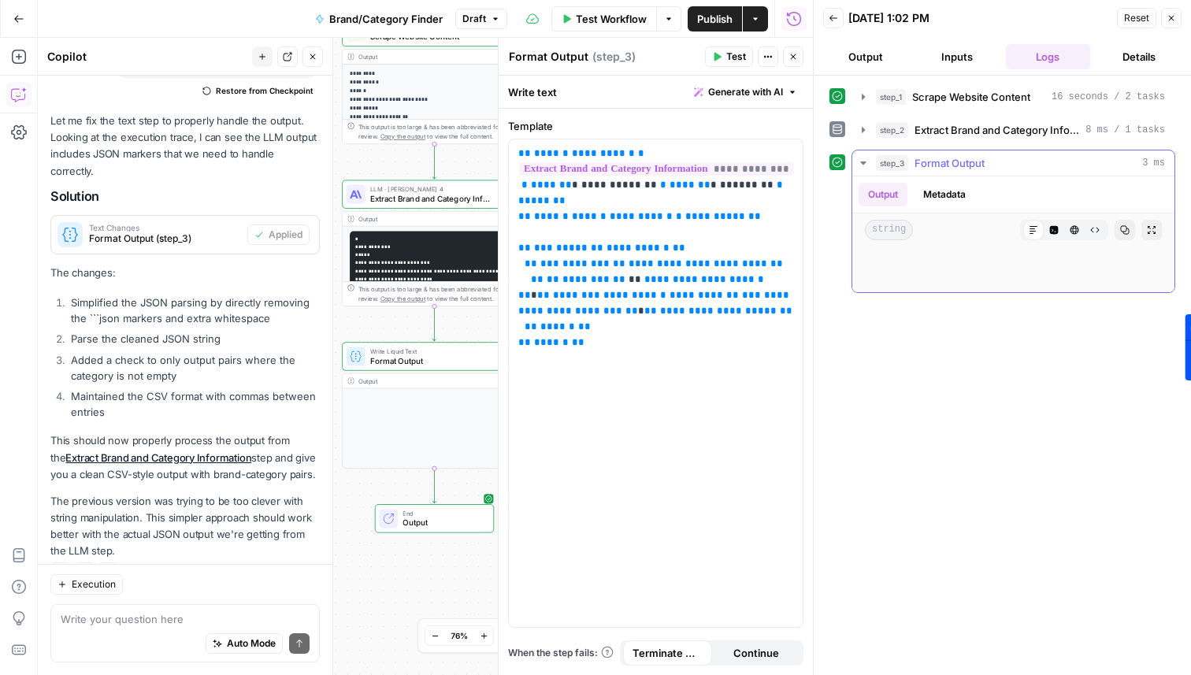
click at [1057, 230] on icon "button" at bounding box center [1054, 230] width 9 height 9
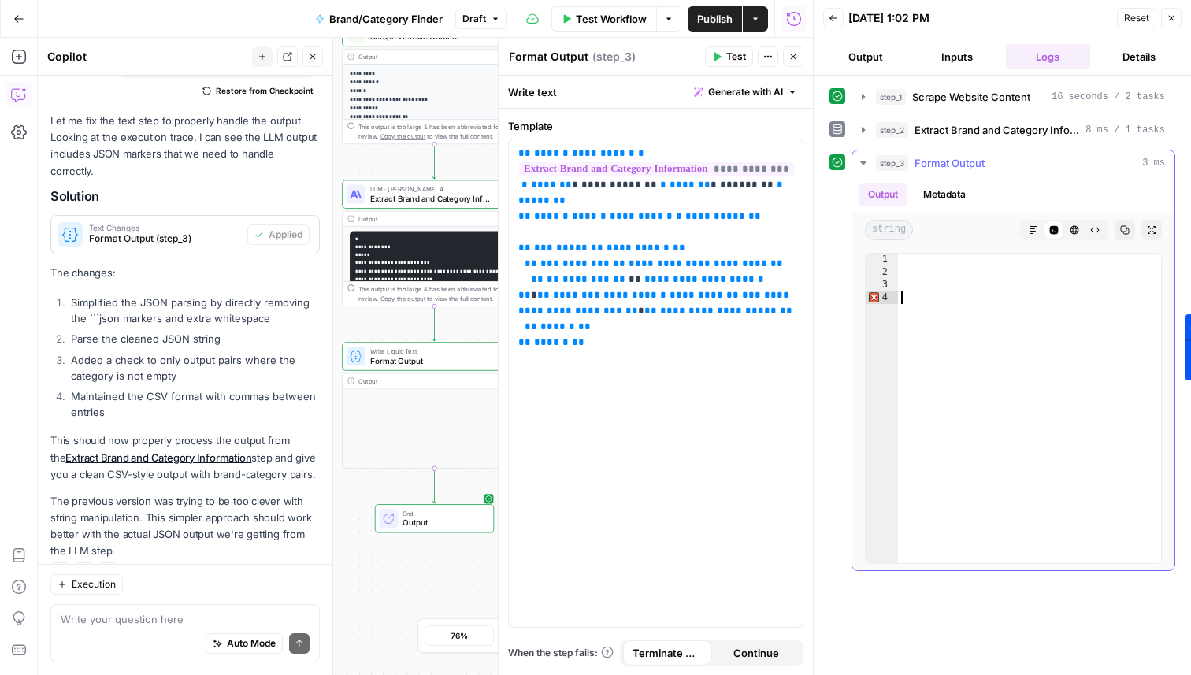
click at [876, 295] on span "Error, read annotations row 4" at bounding box center [873, 298] width 14 height 13
click at [165, 613] on textarea at bounding box center [185, 619] width 249 height 16
type textarea "bro still nothing. take a step back and reassess"
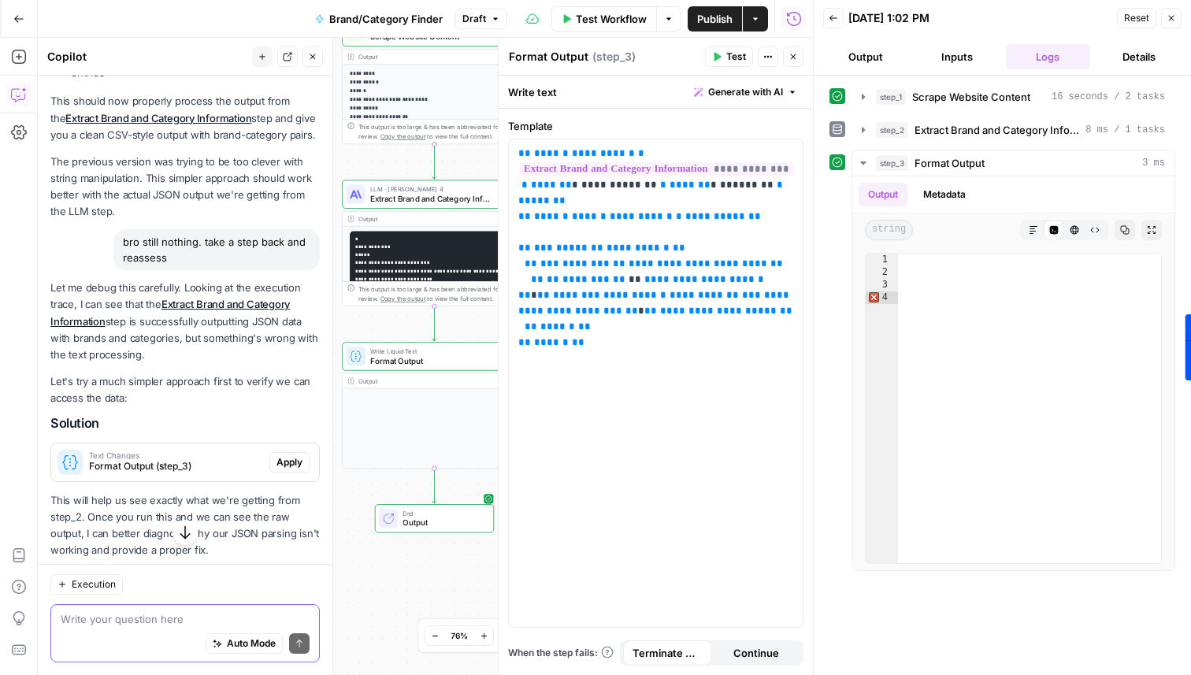
scroll to position [1284, 0]
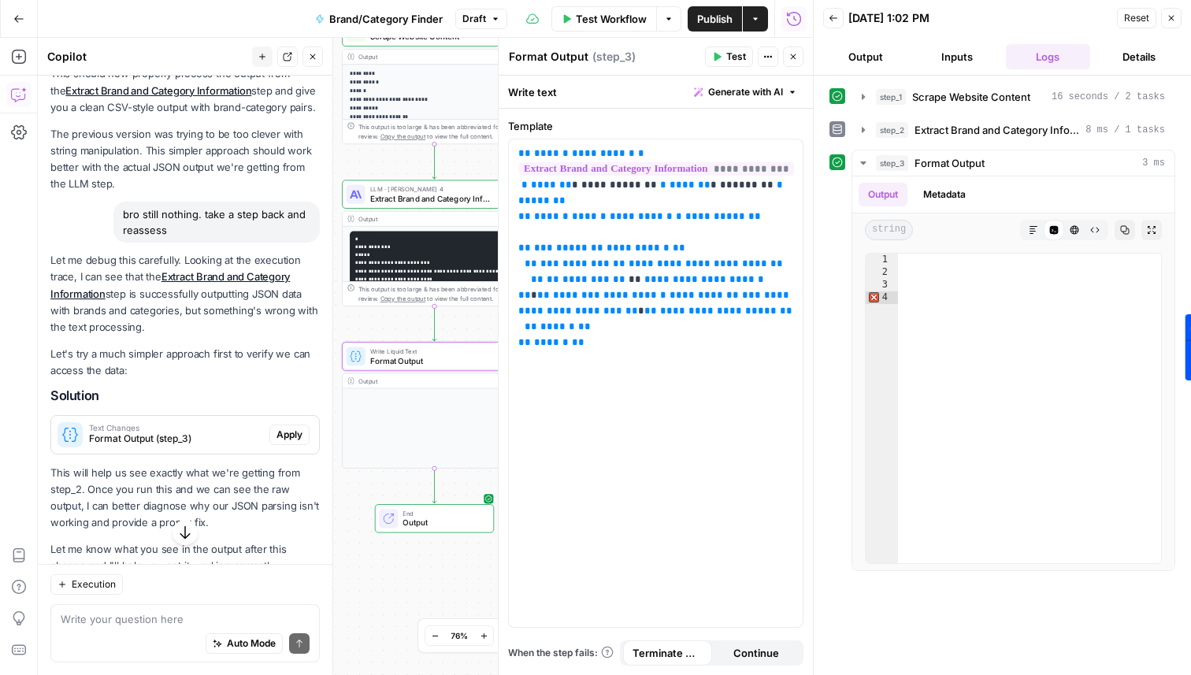
click at [281, 428] on span "Apply" at bounding box center [290, 435] width 26 height 14
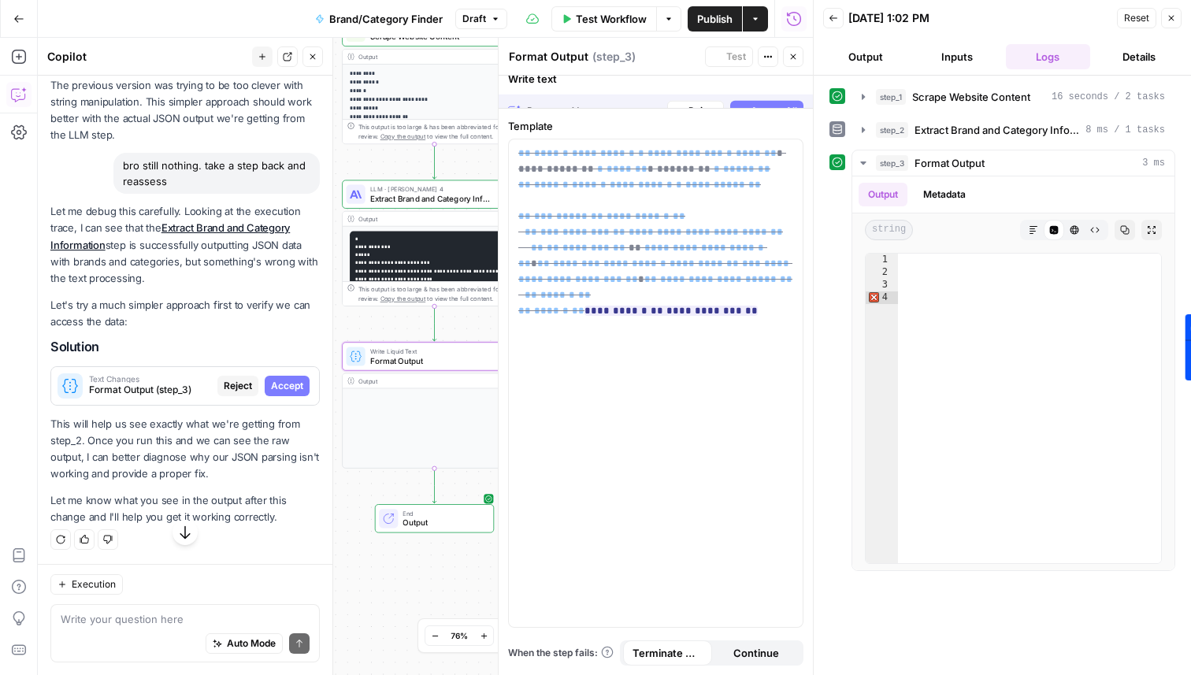
scroll to position [1233, 0]
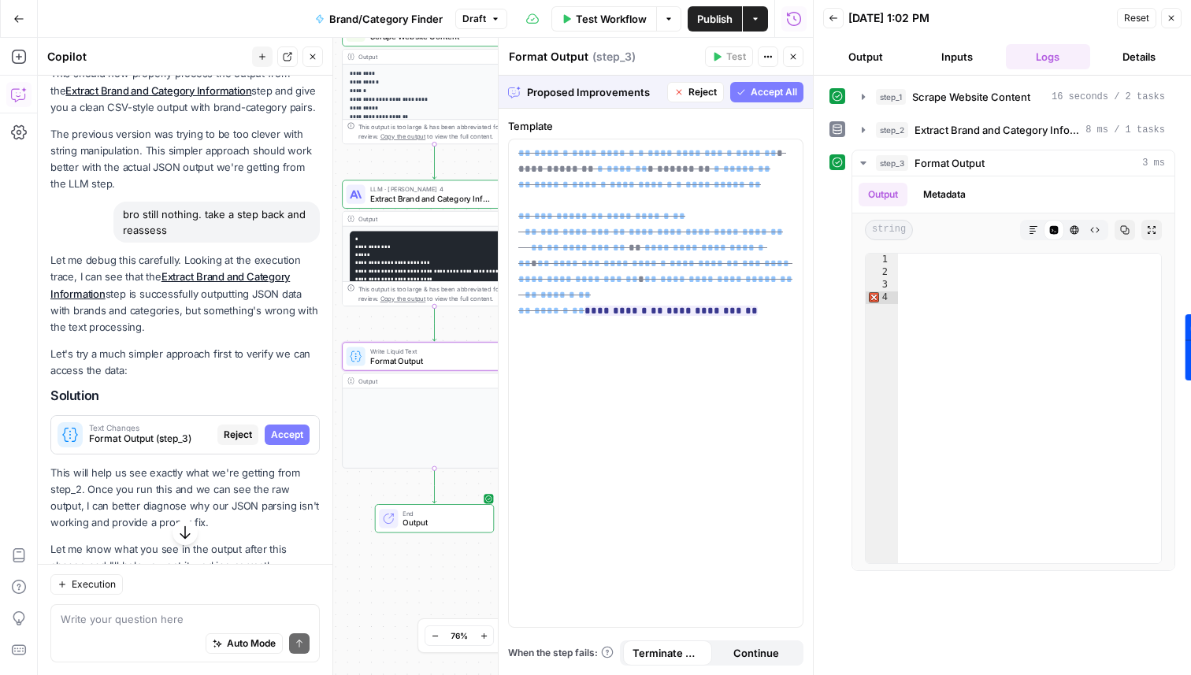
click at [281, 428] on span "Accept" at bounding box center [287, 435] width 32 height 14
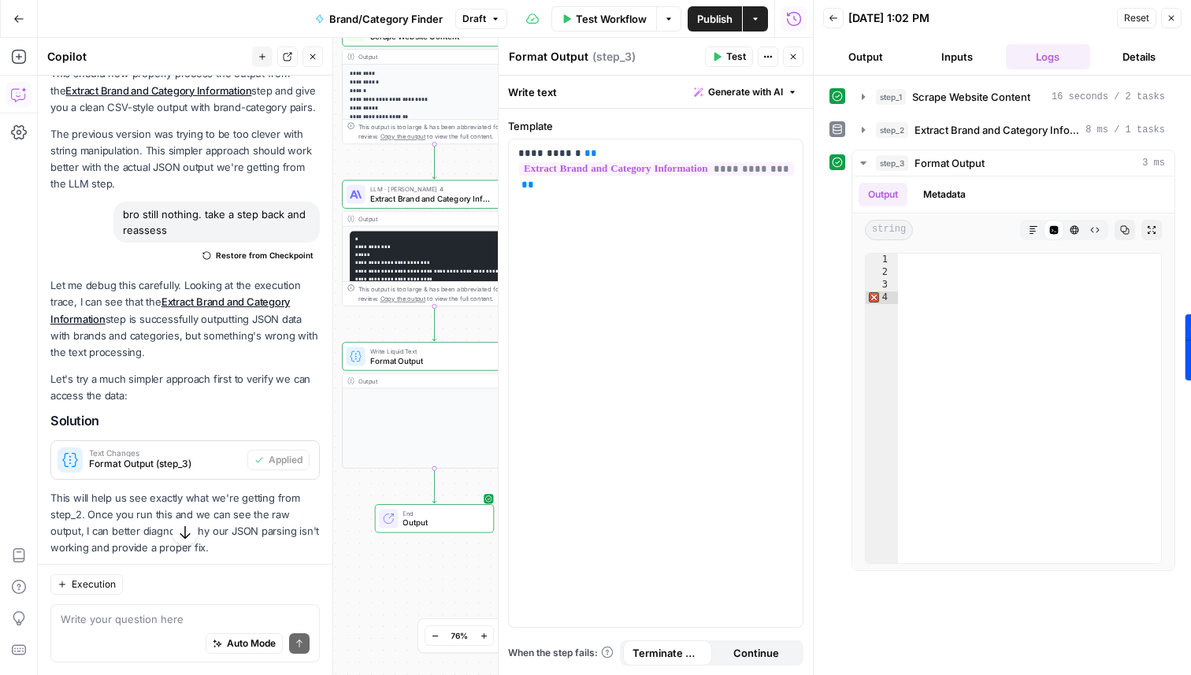
scroll to position [1324, 0]
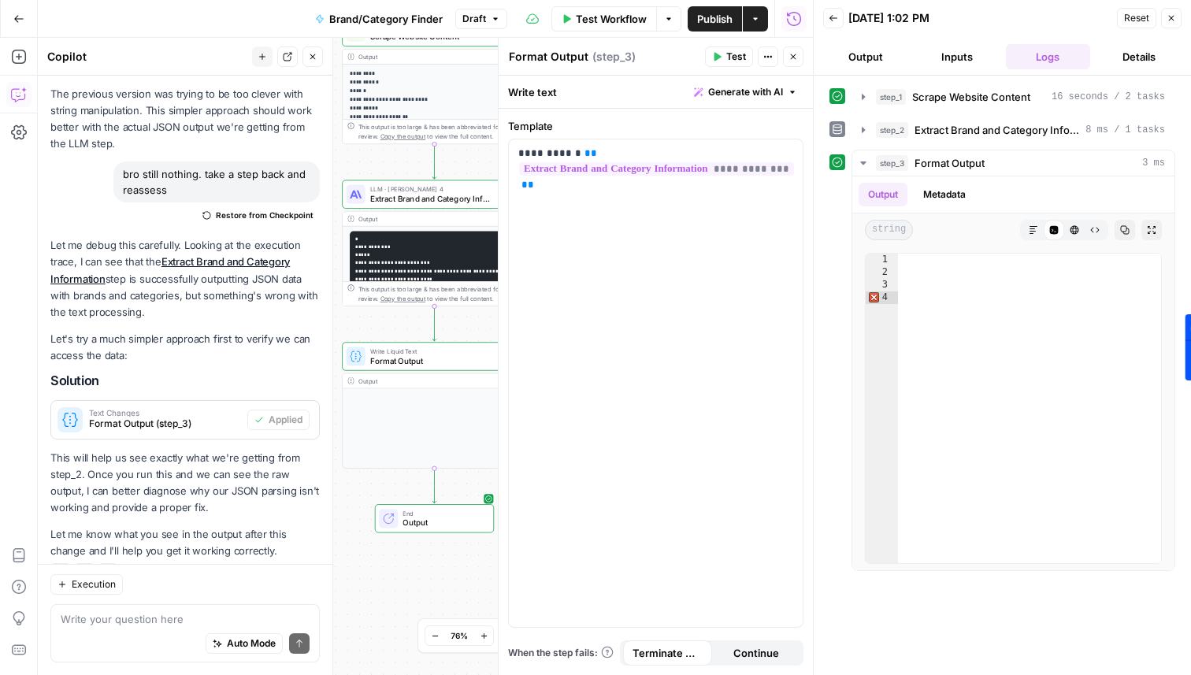
click at [734, 47] on button "Test" at bounding box center [729, 56] width 48 height 20
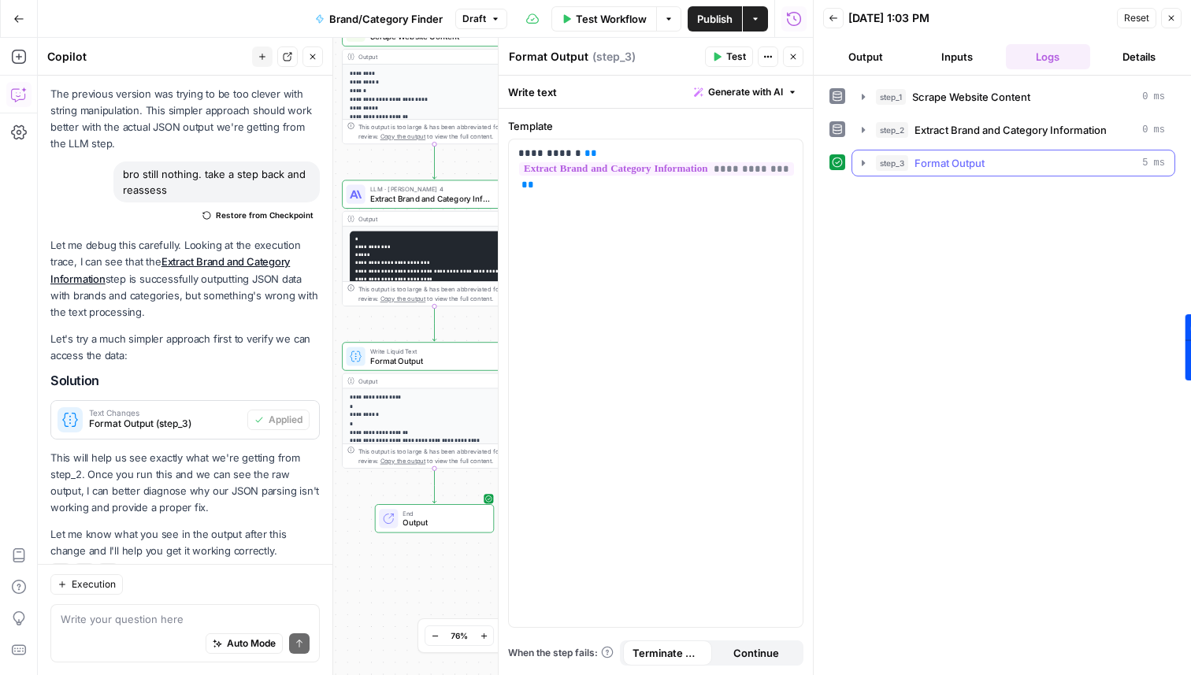
click at [867, 165] on icon "button" at bounding box center [863, 163] width 13 height 13
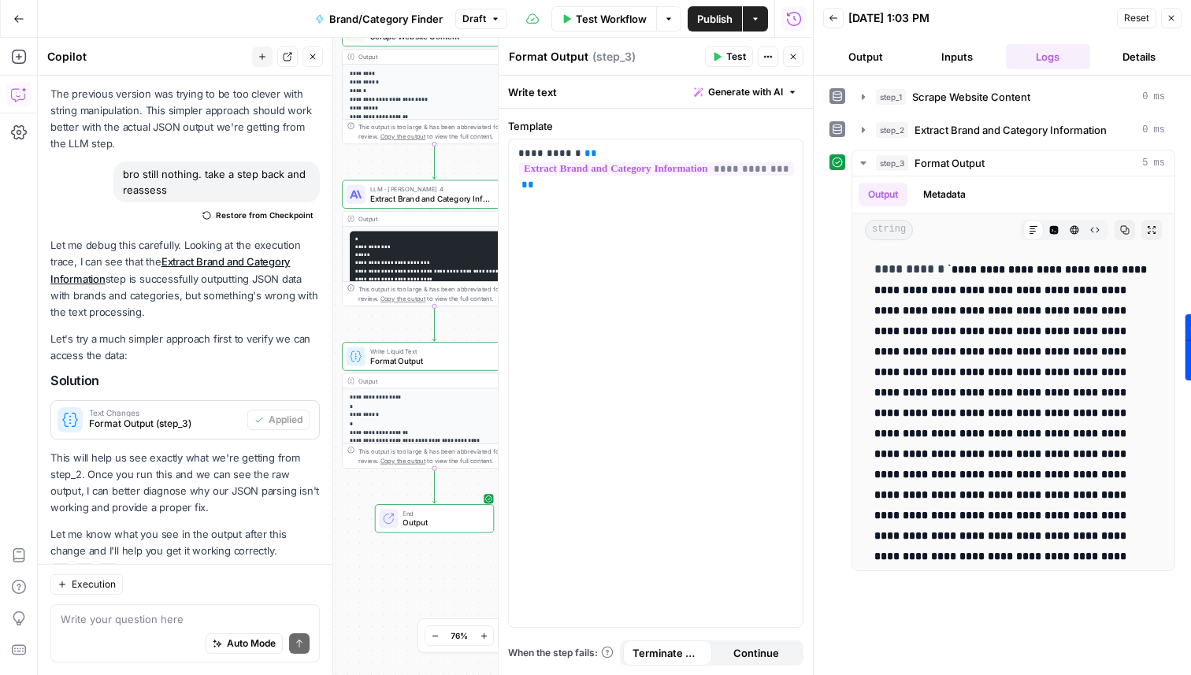
click at [883, 64] on button "Output" at bounding box center [865, 56] width 85 height 25
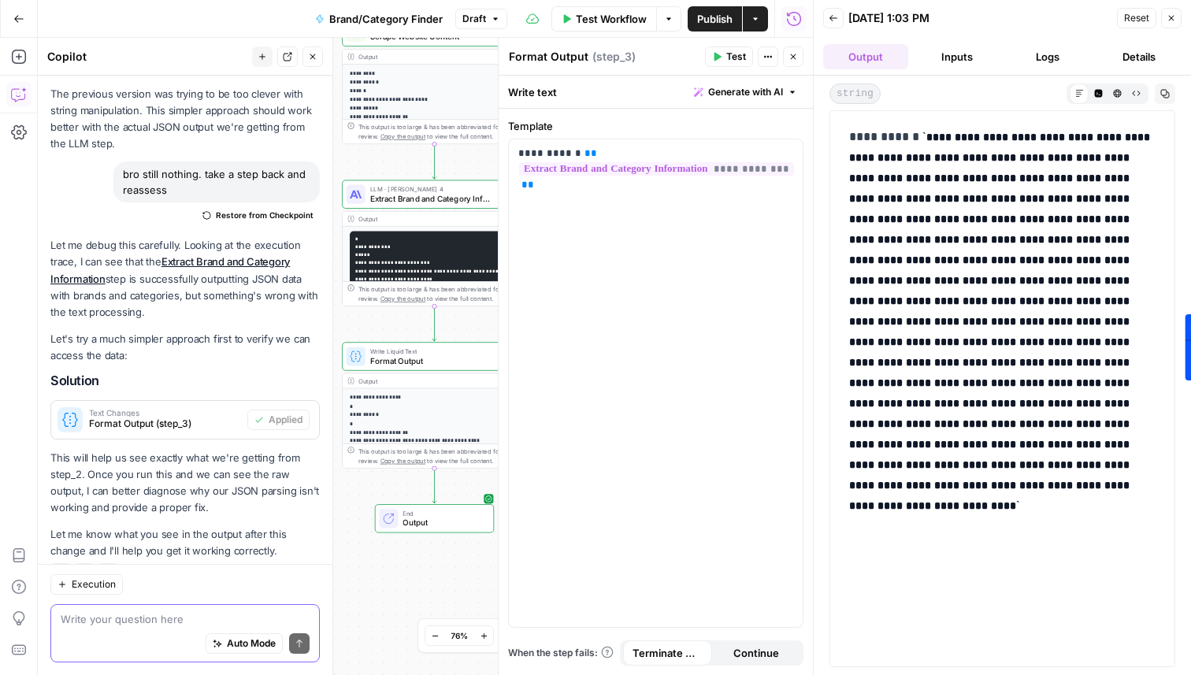
click at [138, 624] on textarea at bounding box center [185, 619] width 249 height 16
type textarea "ok the raw output is there"
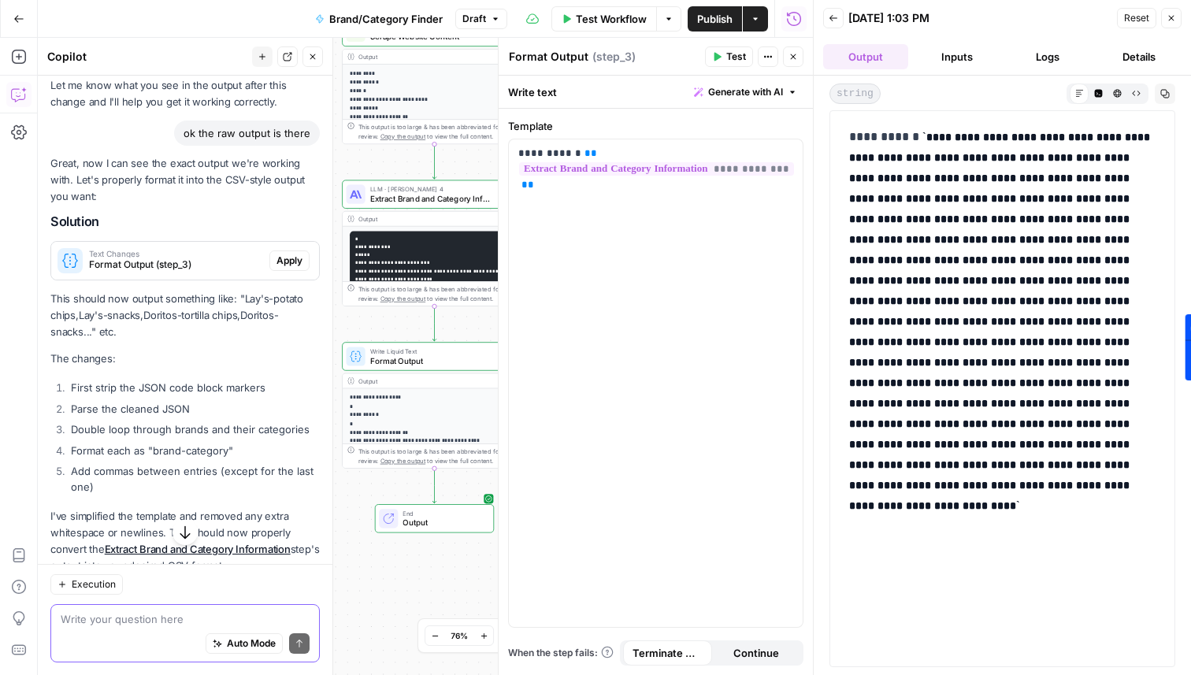
scroll to position [1788, 0]
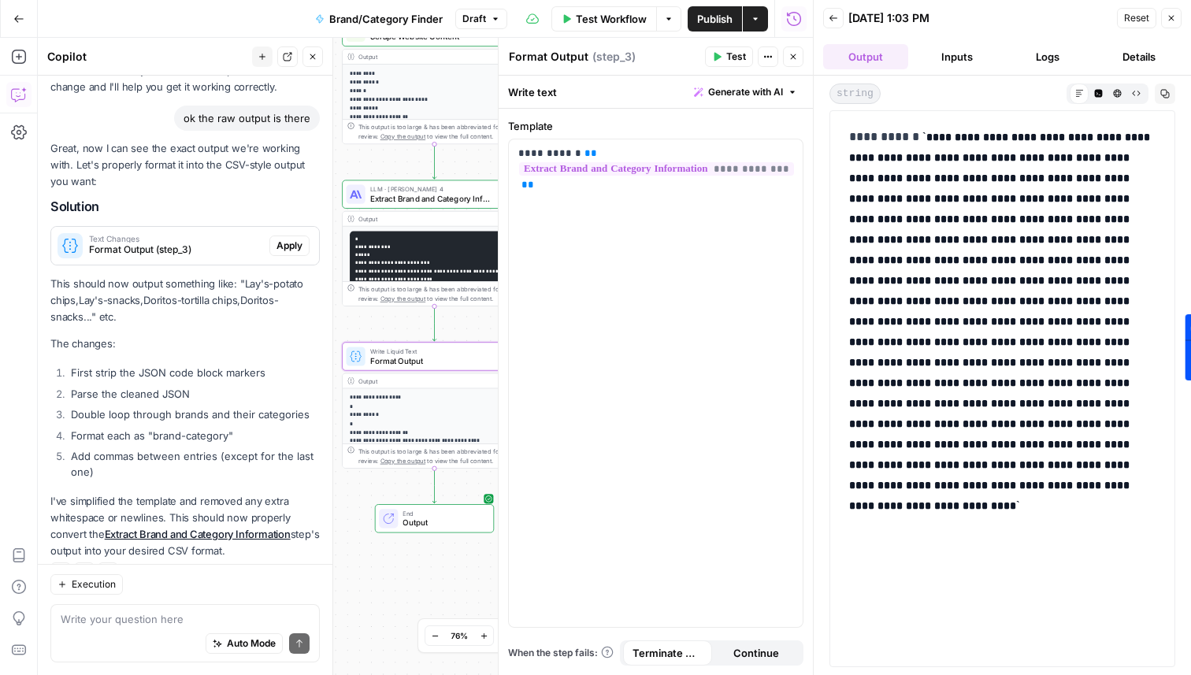
click at [292, 239] on span "Apply" at bounding box center [290, 246] width 26 height 14
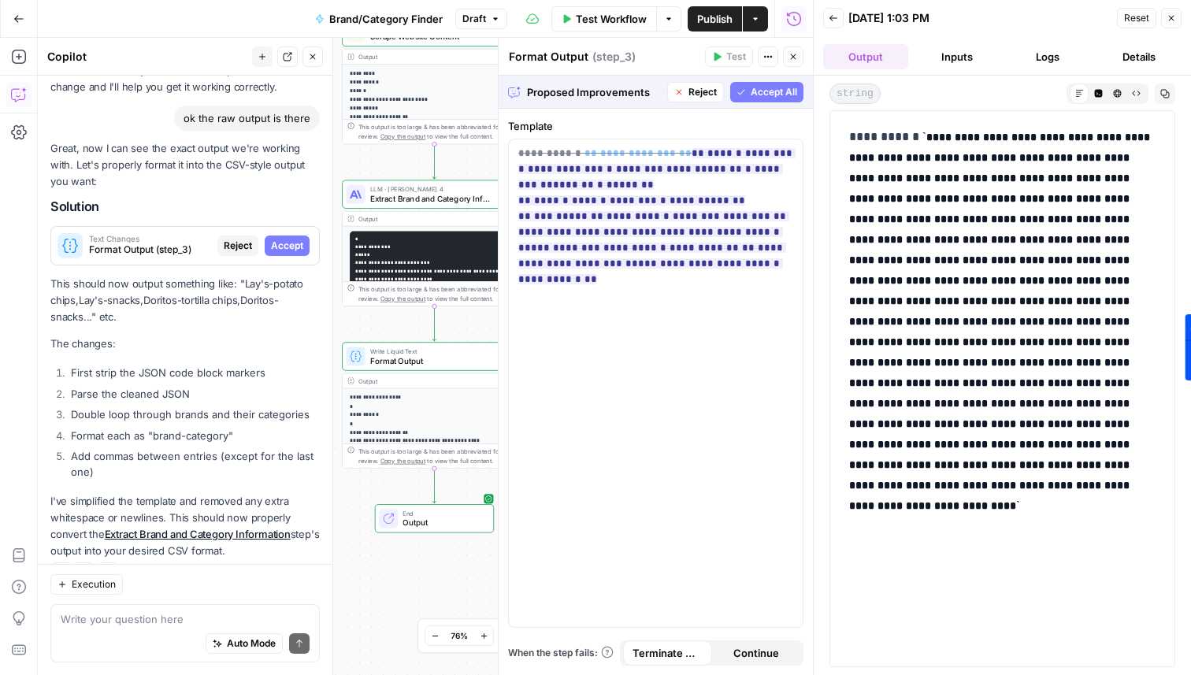
click at [767, 93] on span "Accept All" at bounding box center [774, 92] width 46 height 14
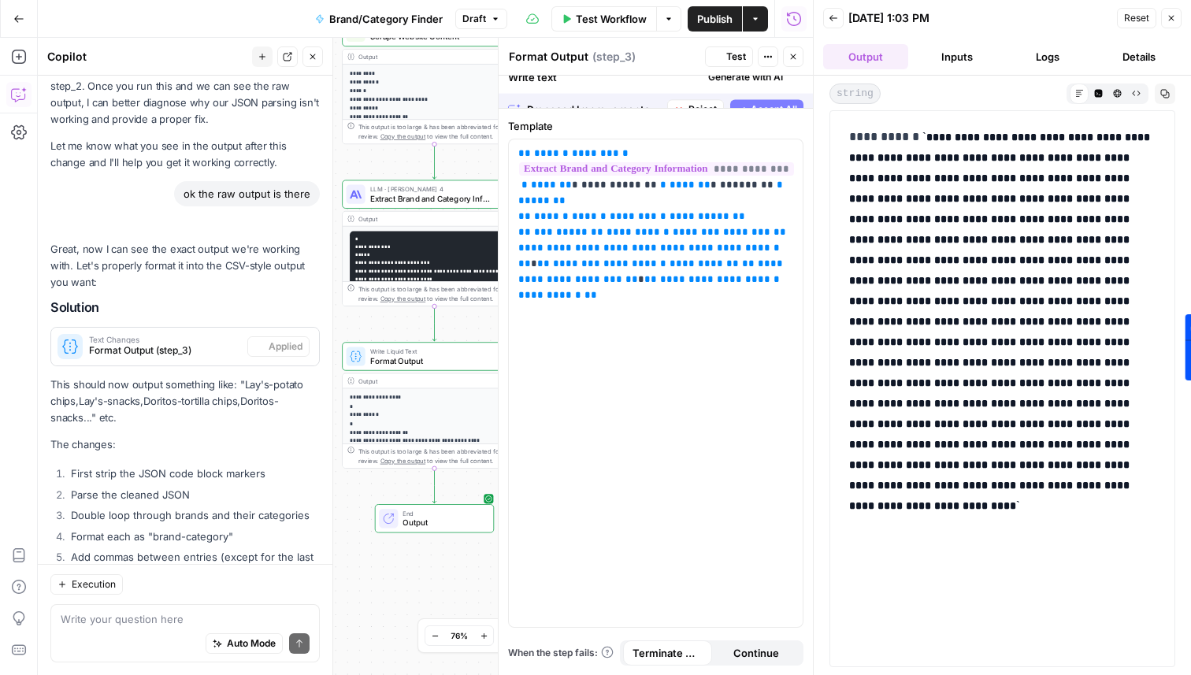
scroll to position [1813, 0]
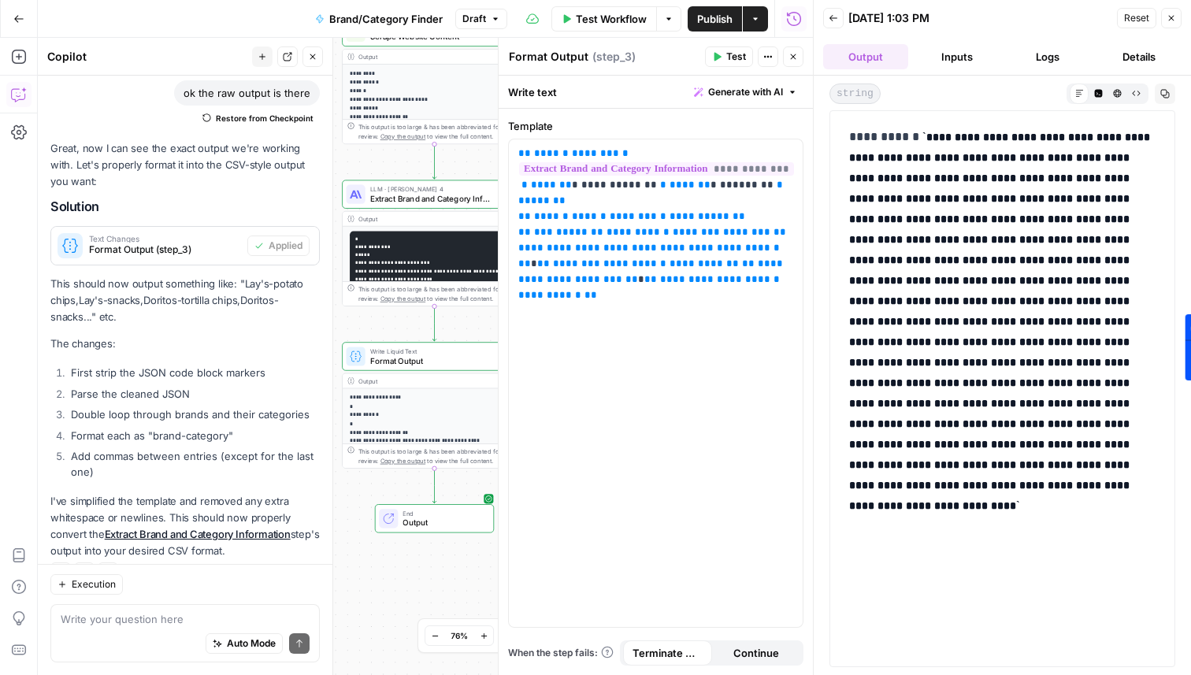
click at [738, 56] on span "Test" at bounding box center [737, 57] width 20 height 14
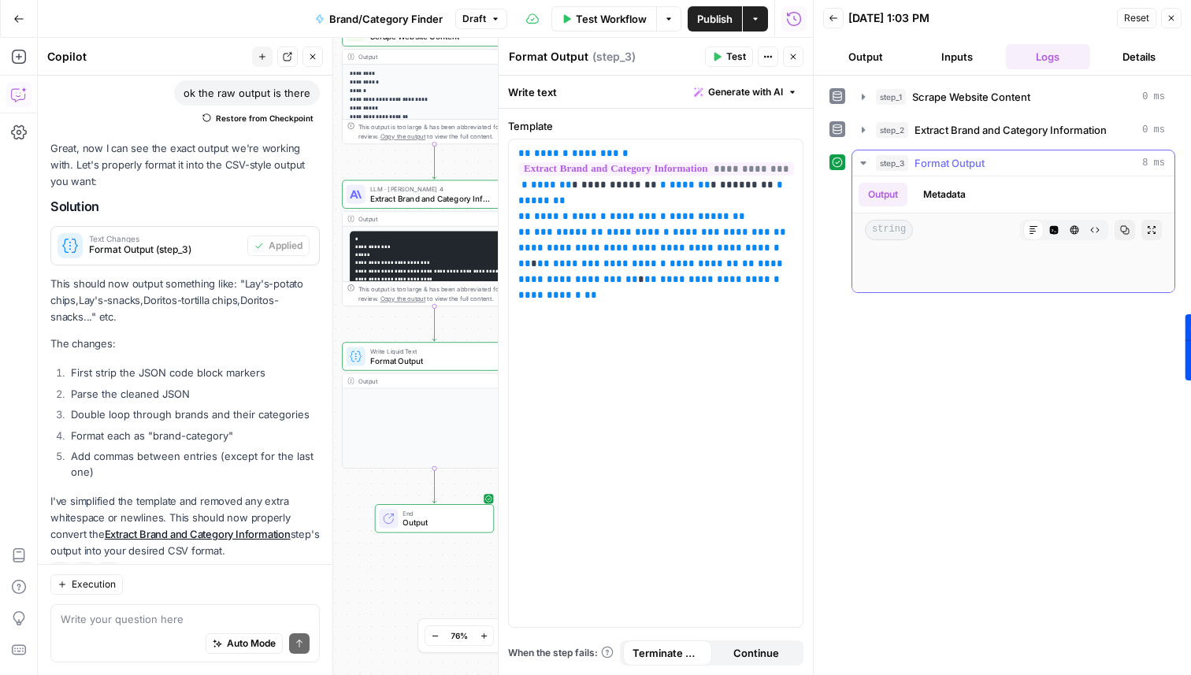
click at [901, 225] on span "string" at bounding box center [889, 230] width 48 height 20
click at [934, 225] on div at bounding box center [967, 230] width 95 height 20
click at [935, 201] on button "Metadata" at bounding box center [944, 195] width 61 height 24
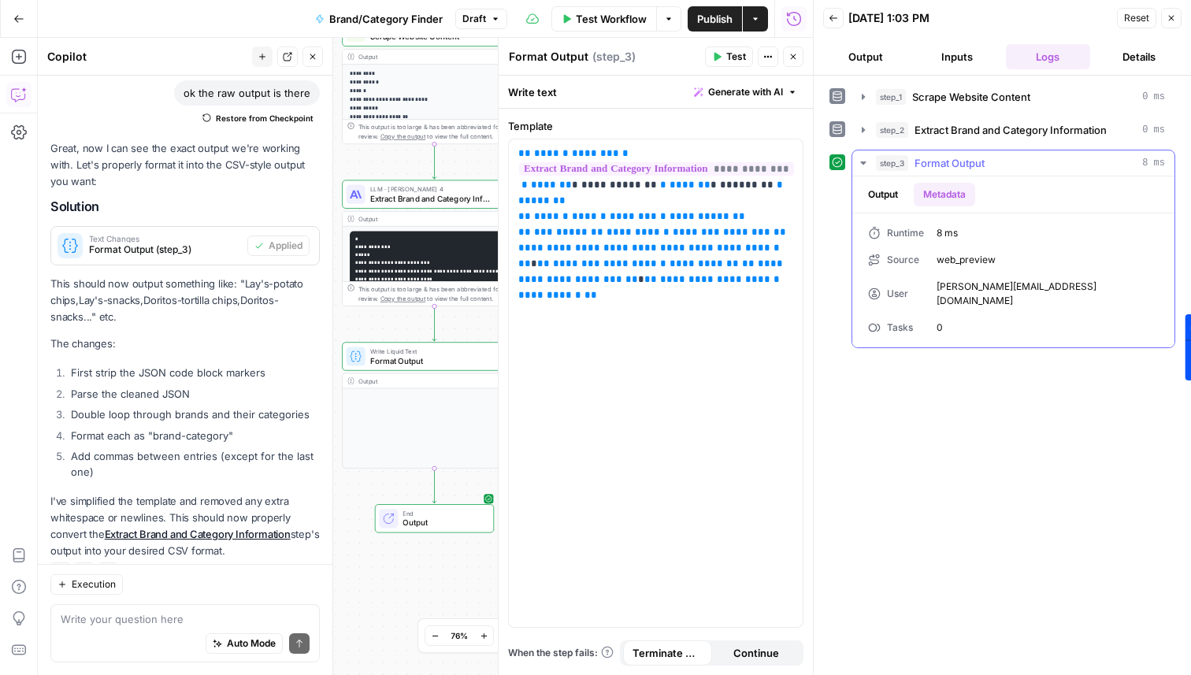
click at [887, 191] on button "Output" at bounding box center [883, 195] width 49 height 24
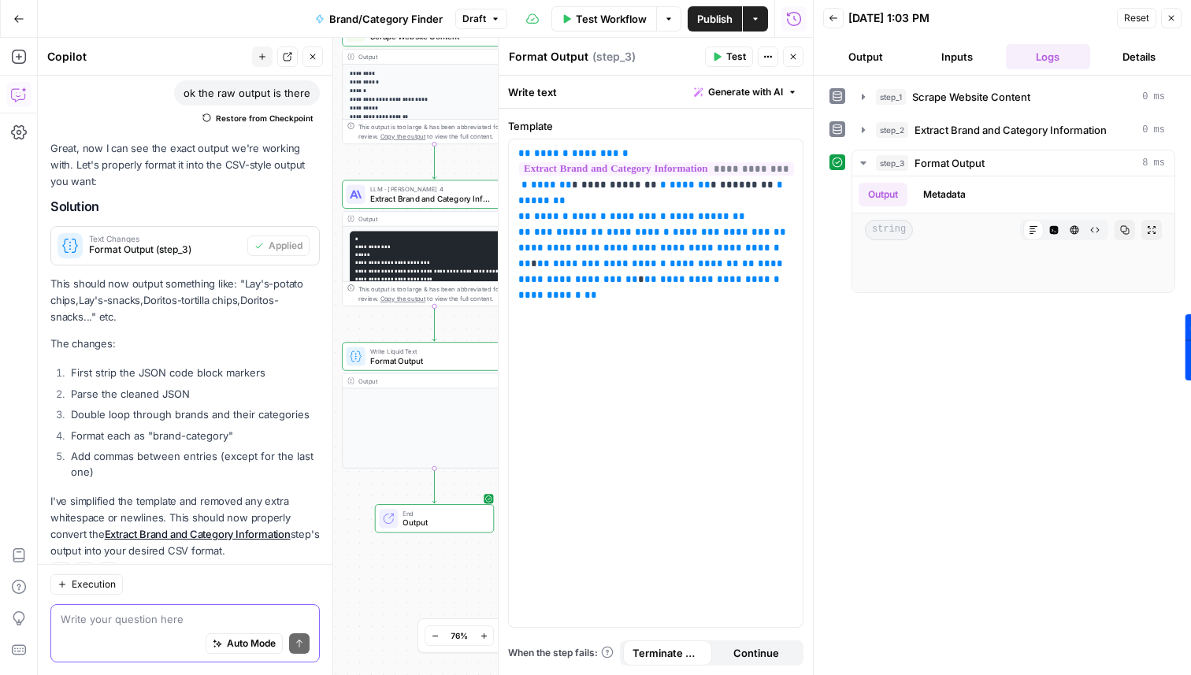
click at [127, 623] on textarea at bounding box center [185, 619] width 249 height 16
type textarea "nope. nothing"
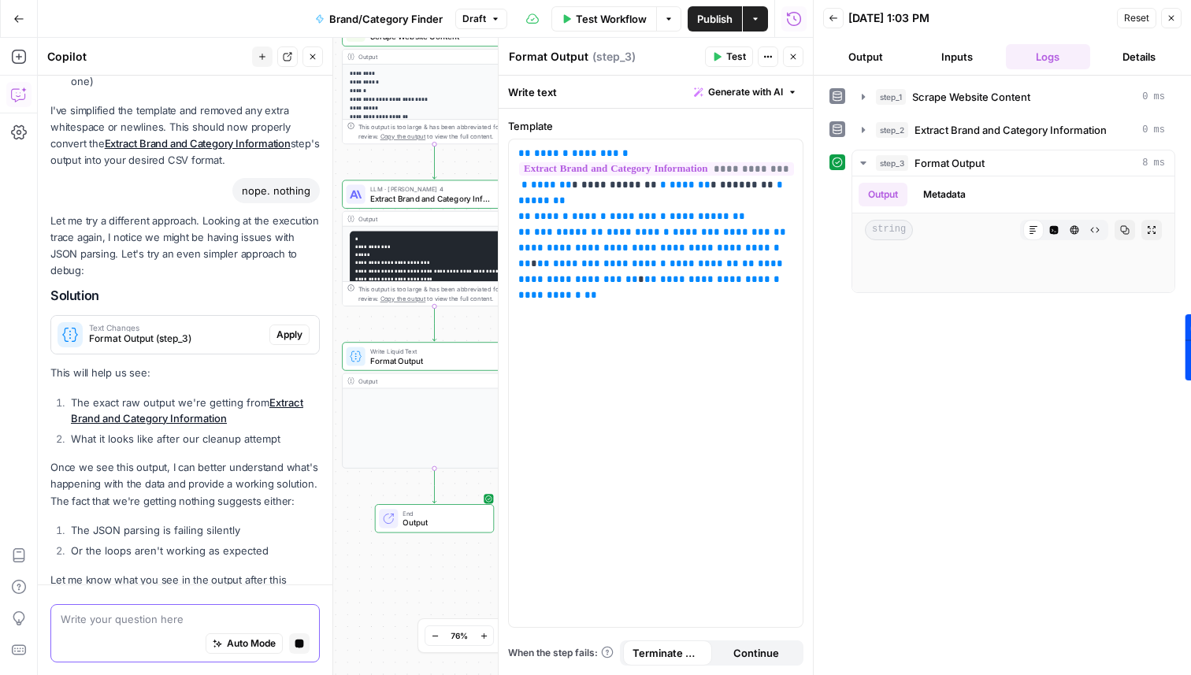
scroll to position [2250, 0]
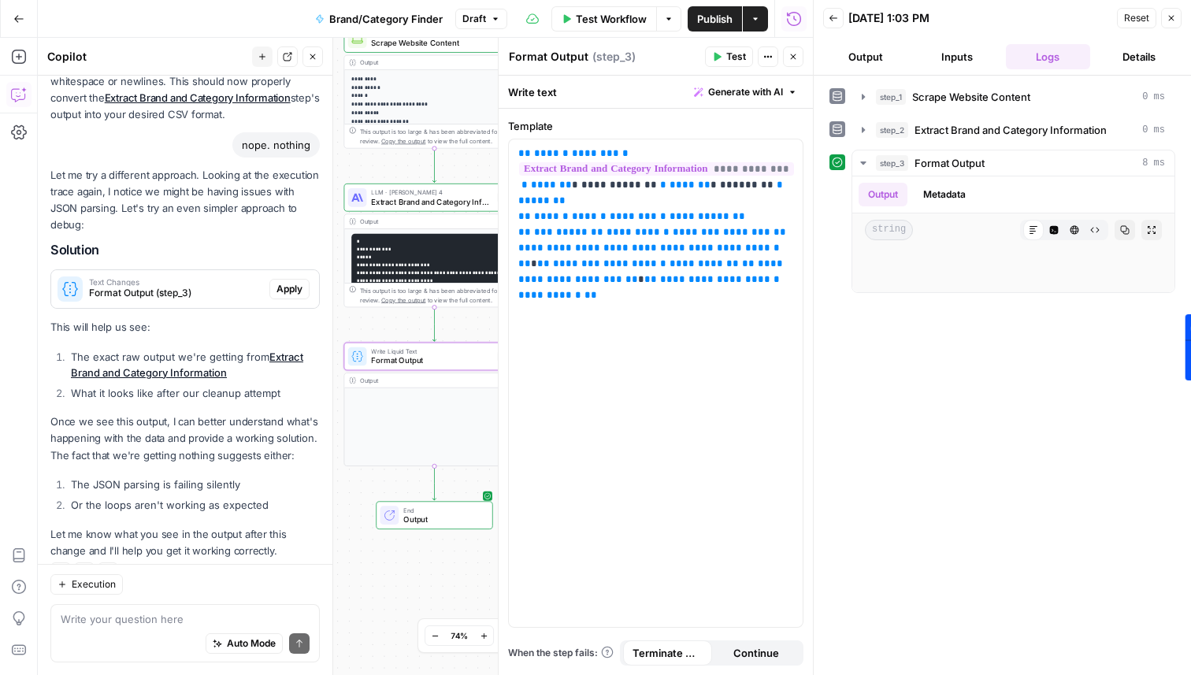
click at [293, 282] on span "Apply" at bounding box center [290, 289] width 26 height 14
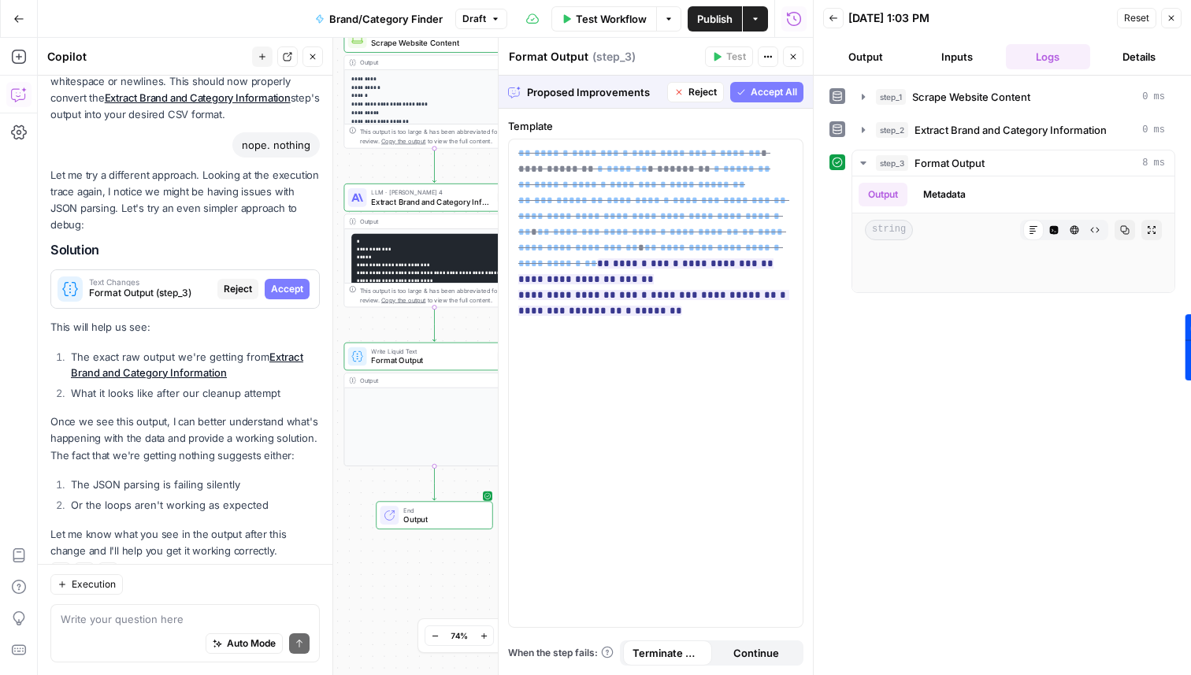
click at [765, 89] on span "Accept All" at bounding box center [774, 92] width 46 height 14
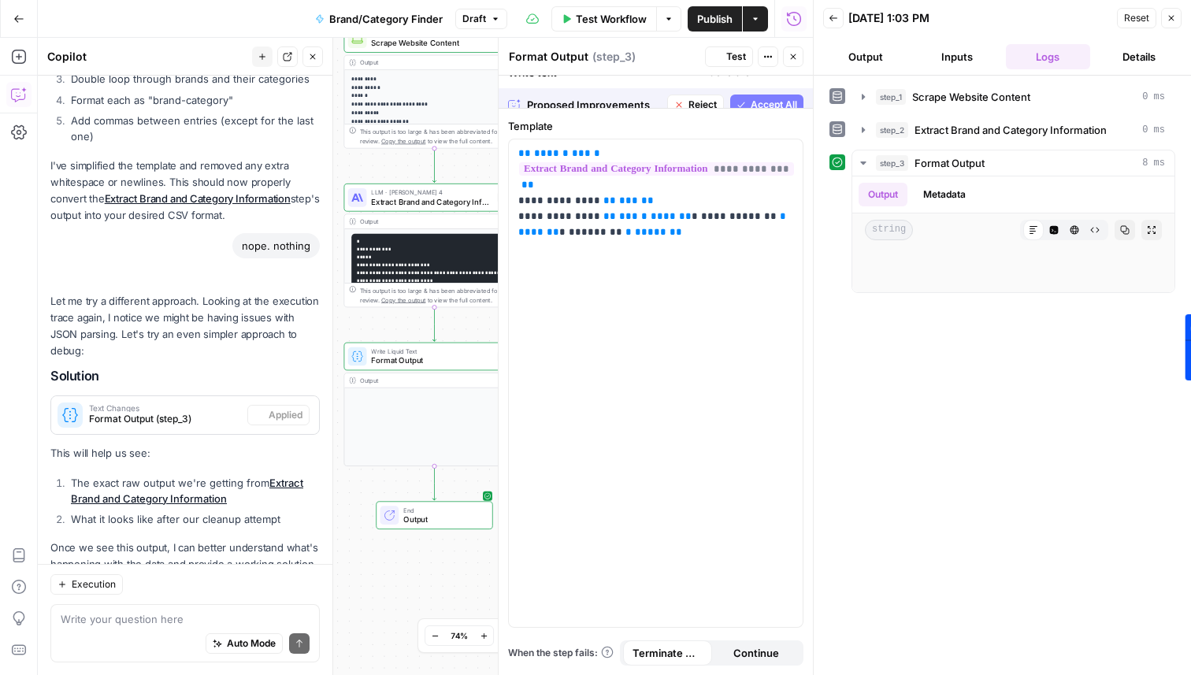
scroll to position [2275, 0]
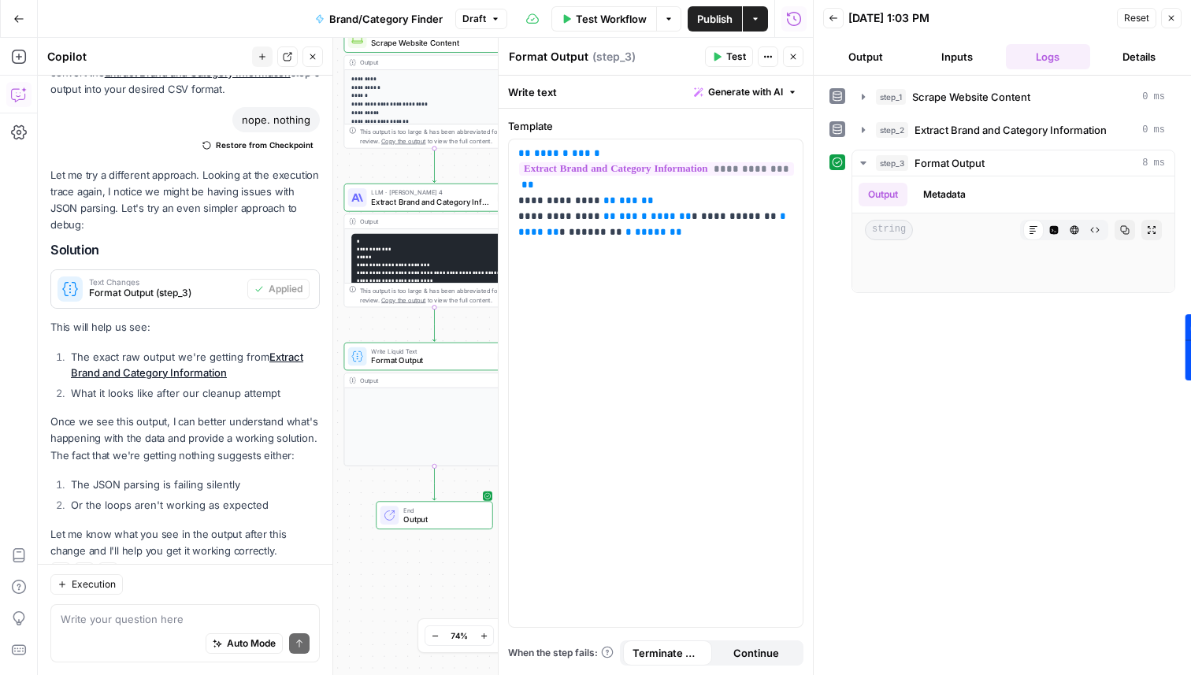
click at [732, 54] on span "Test" at bounding box center [737, 57] width 20 height 14
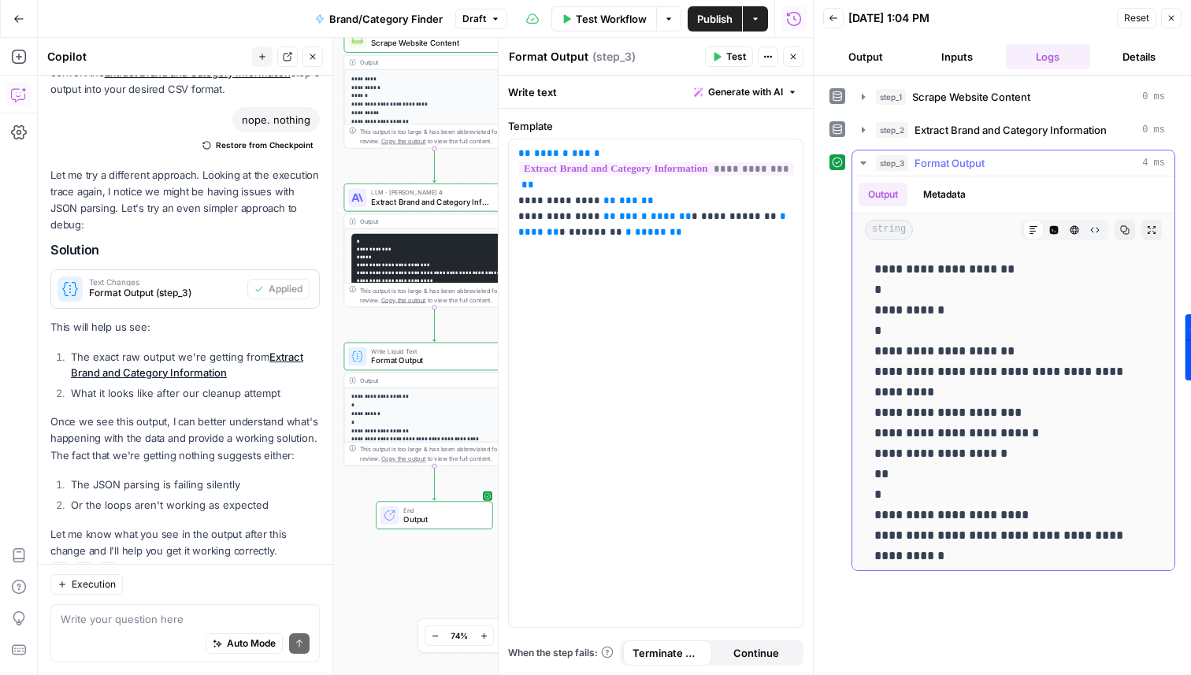
click at [1058, 231] on icon "button" at bounding box center [1054, 230] width 9 height 9
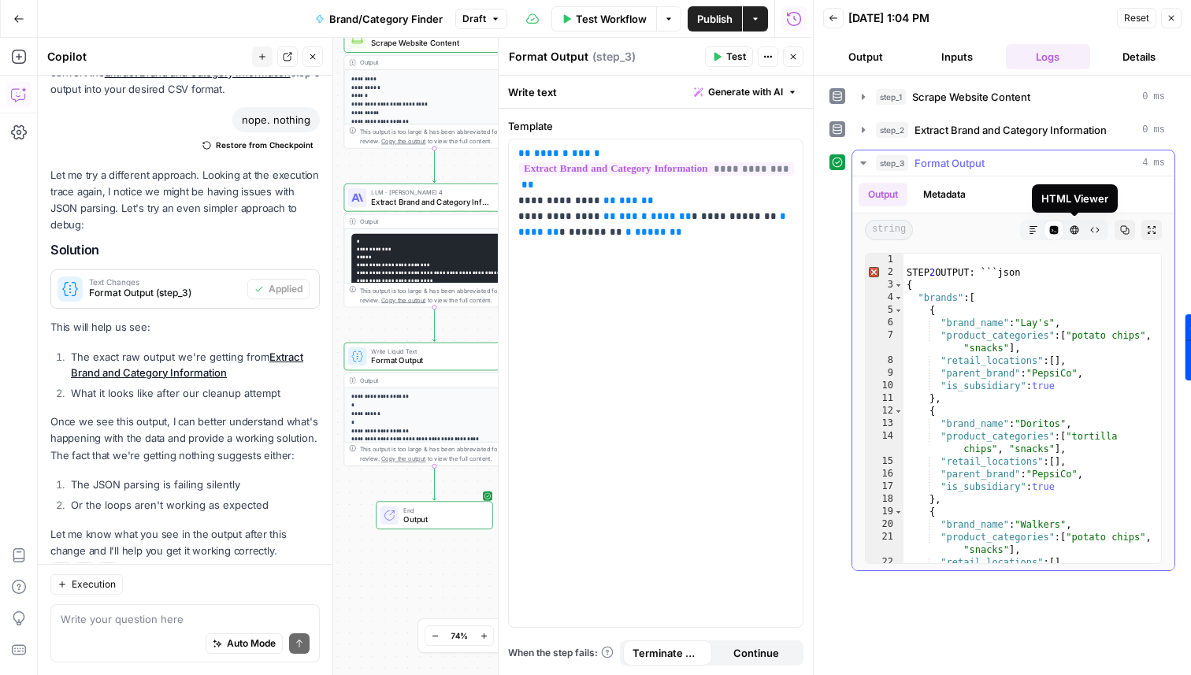
click at [1070, 231] on icon "button" at bounding box center [1074, 229] width 9 height 9
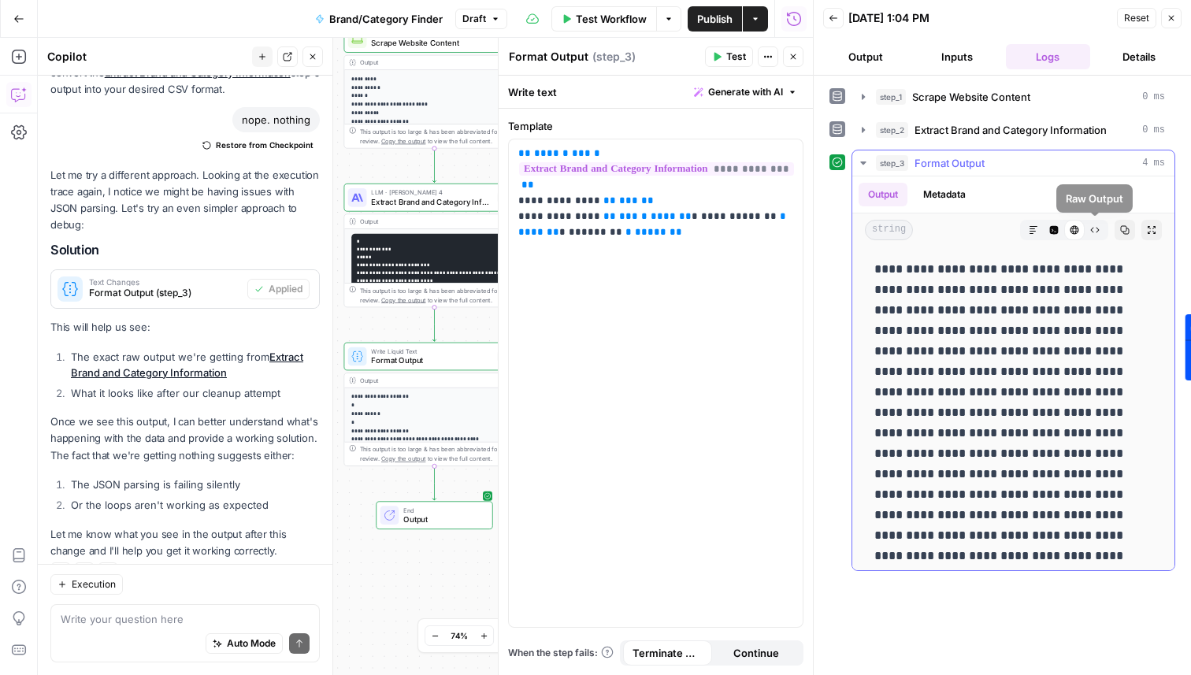
click at [1096, 231] on icon "button" at bounding box center [1095, 229] width 9 height 9
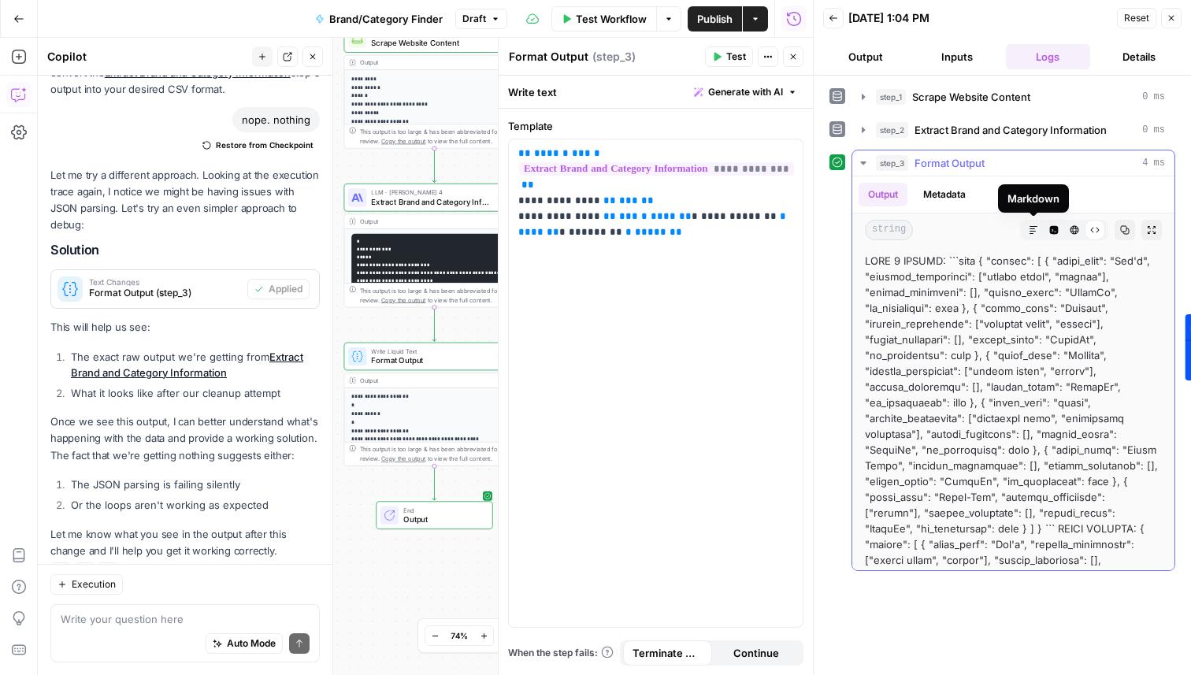
click at [1040, 225] on button "Markdown" at bounding box center [1034, 230] width 20 height 20
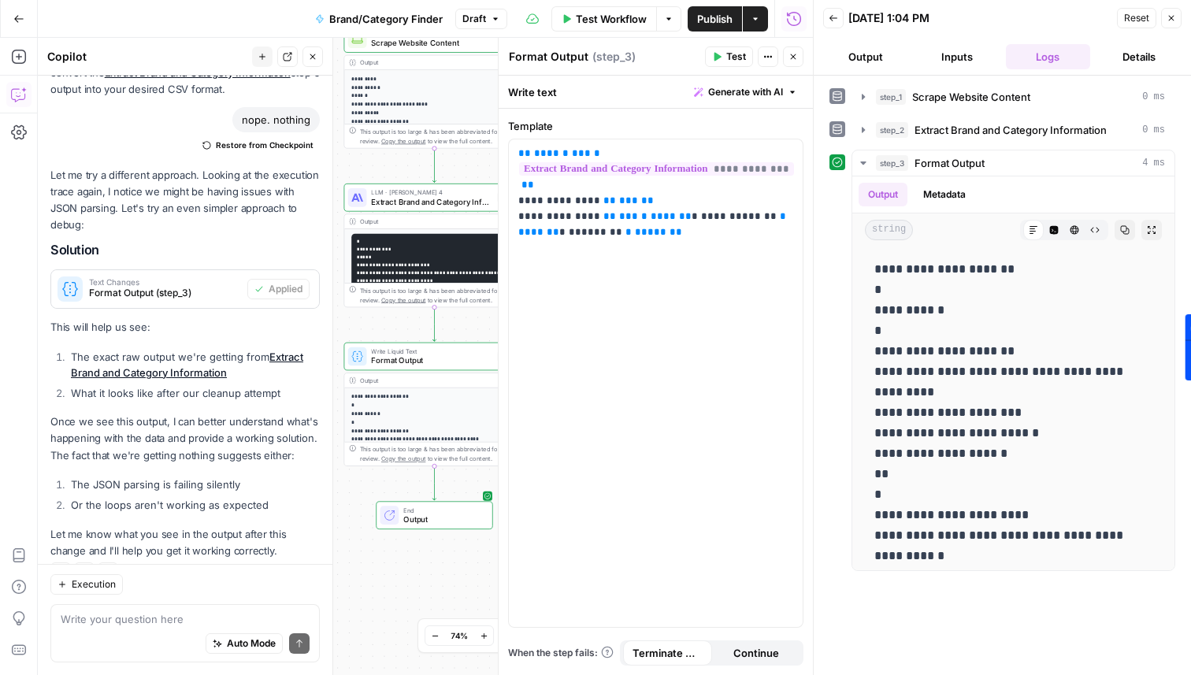
click at [722, 17] on span "Publish" at bounding box center [714, 19] width 35 height 16
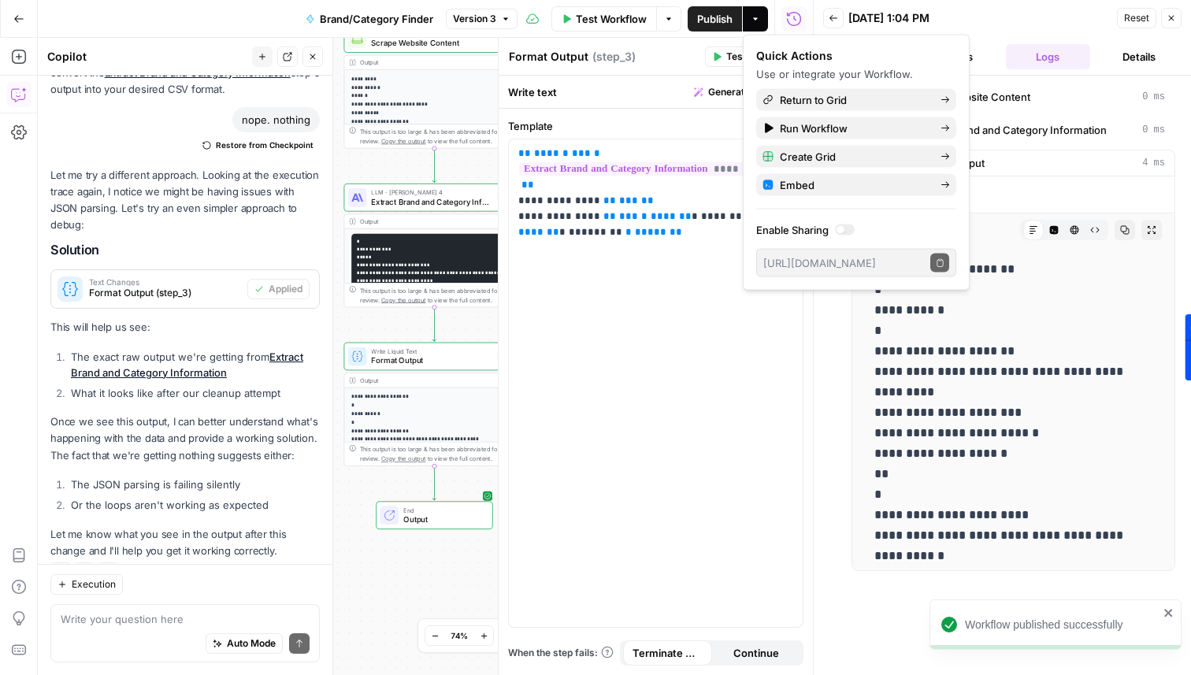
click at [13, 18] on icon "button" at bounding box center [18, 18] width 11 height 11
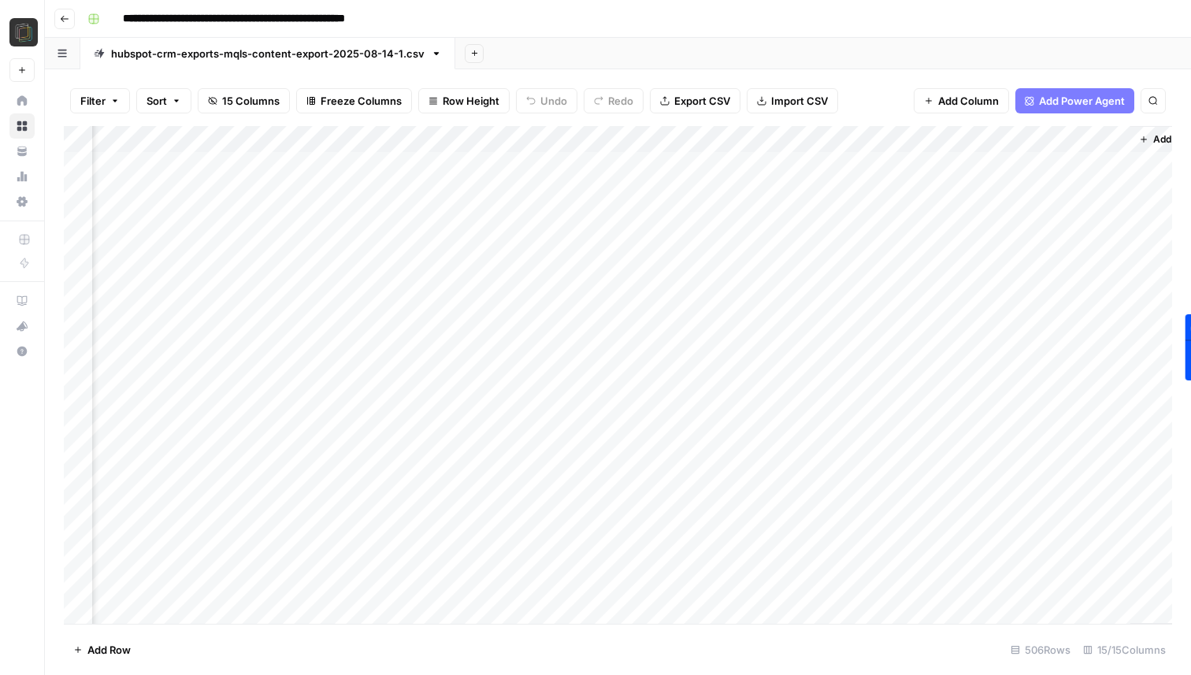
scroll to position [0, 1136]
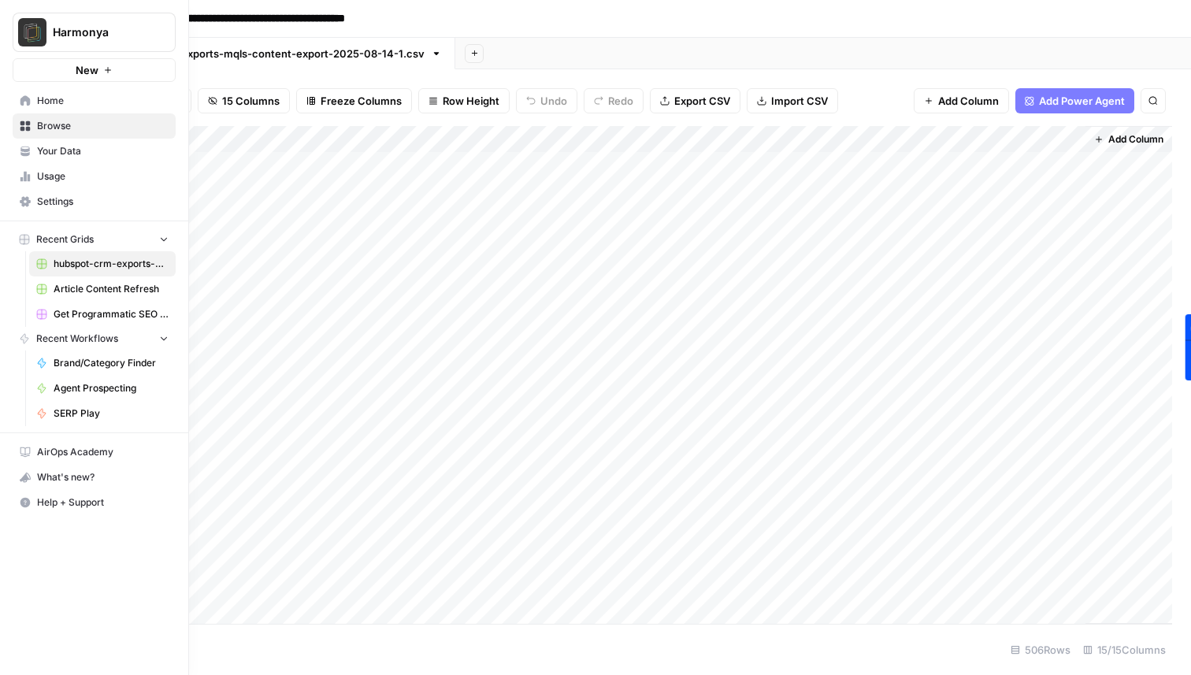
click at [49, 179] on span "Usage" at bounding box center [103, 176] width 132 height 14
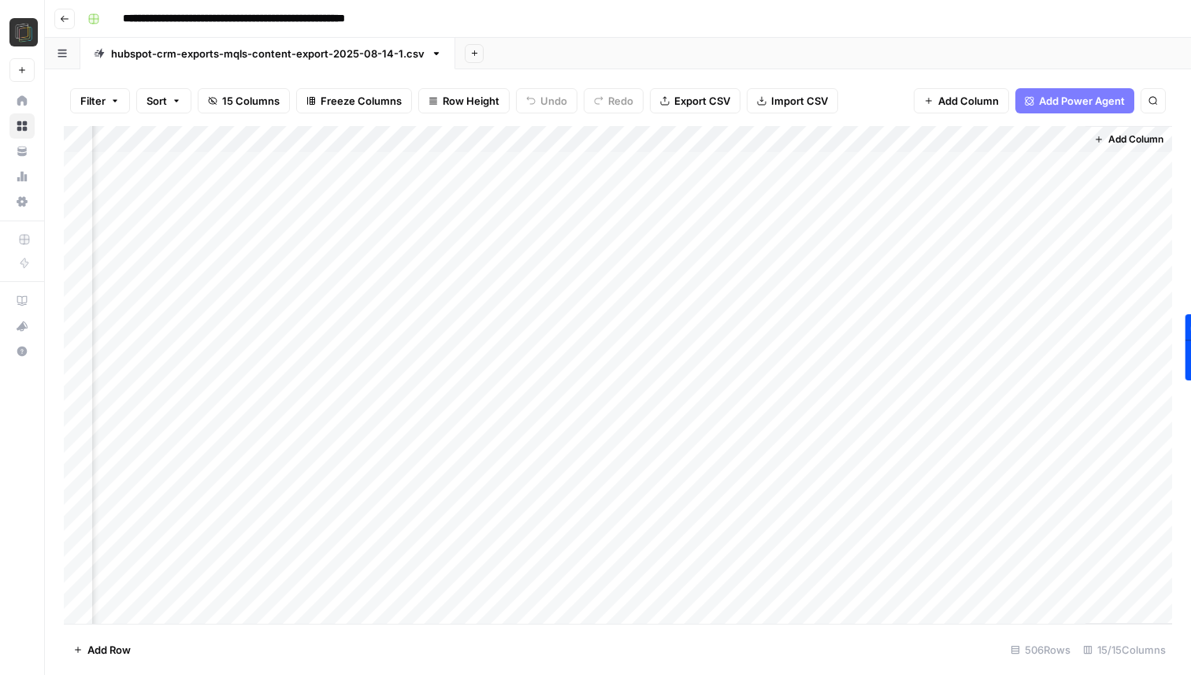
click at [790, 142] on div "Add Column" at bounding box center [618, 375] width 1109 height 498
click at [729, 301] on span "Filter" at bounding box center [759, 307] width 138 height 16
click at [336, 192] on div "is equal to" at bounding box center [414, 184] width 212 height 30
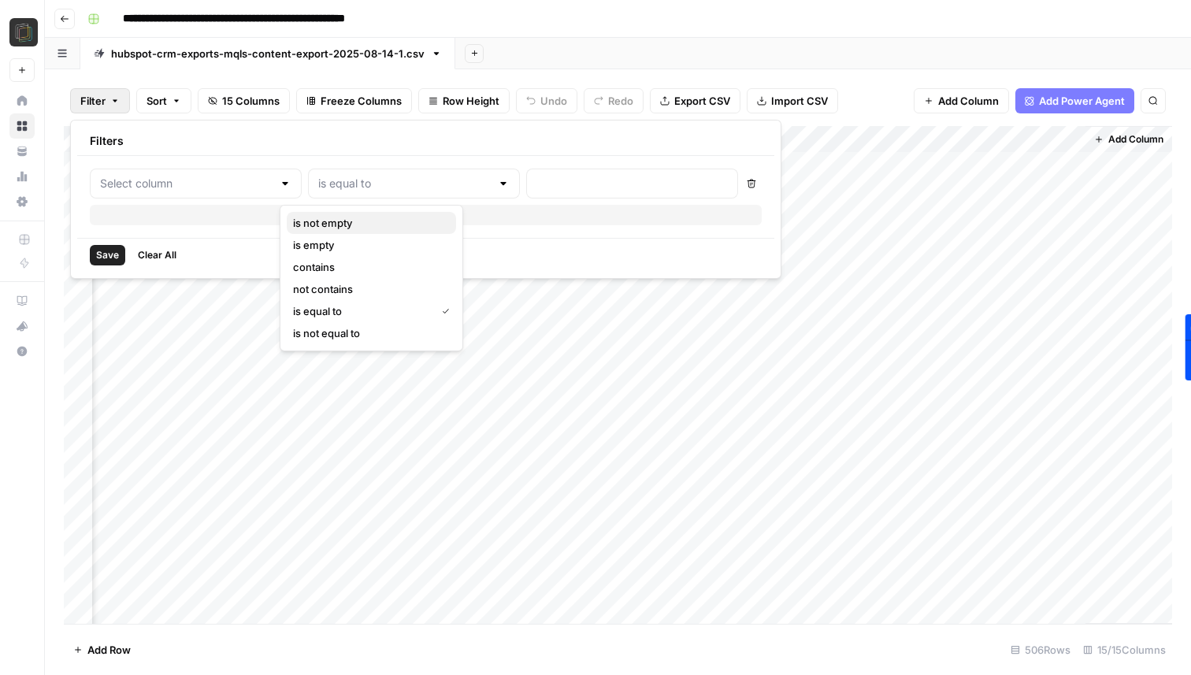
click at [342, 226] on span "is not empty" at bounding box center [368, 223] width 151 height 16
type input "is not empty"
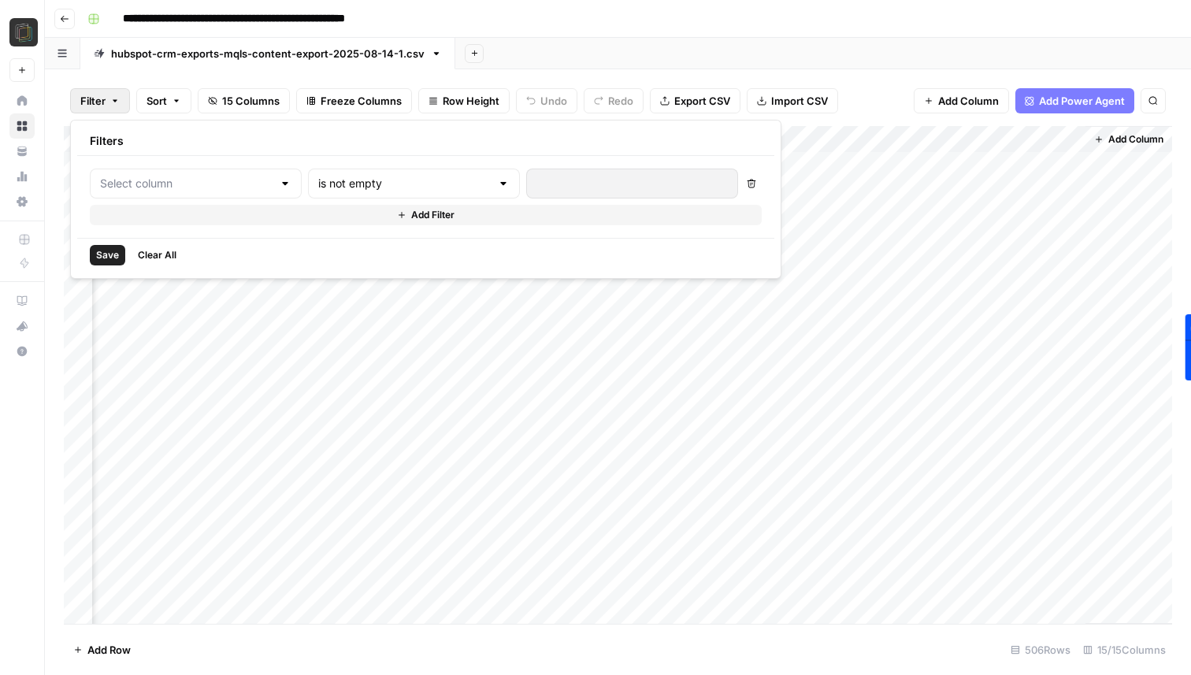
type input "Email Domain"
click at [102, 255] on span "Save" at bounding box center [107, 255] width 23 height 14
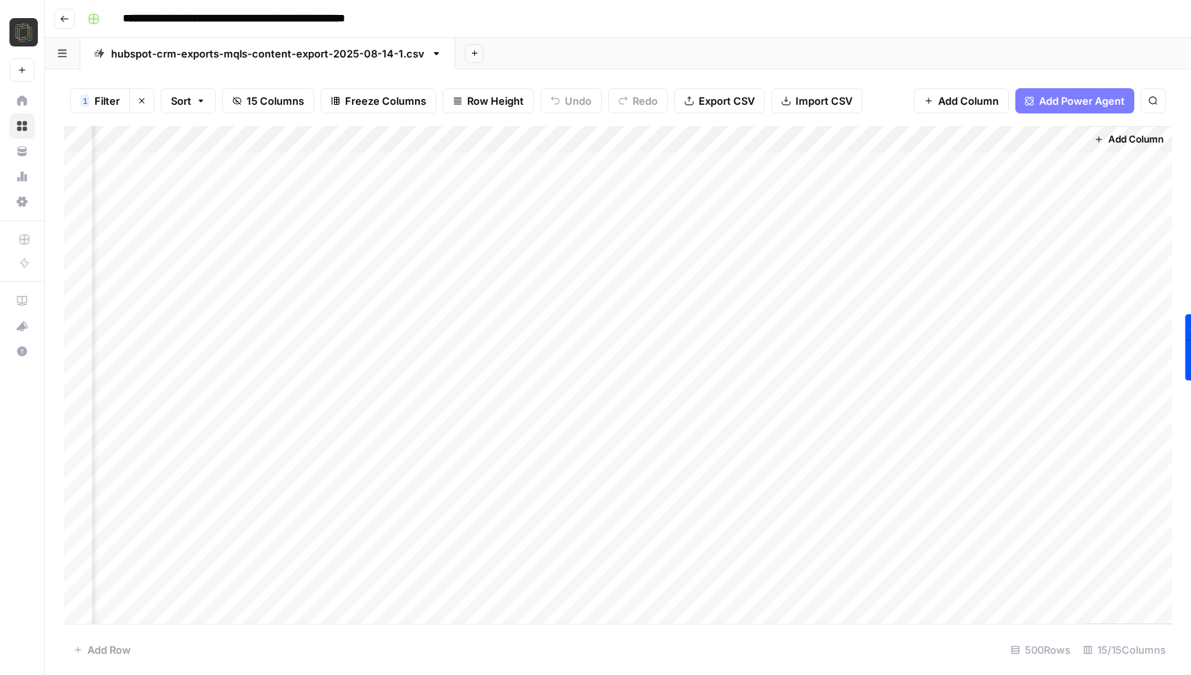
click at [83, 132] on div "Add Column" at bounding box center [618, 375] width 1109 height 498
click at [789, 136] on div "Add Column" at bounding box center [618, 375] width 1109 height 498
click at [718, 307] on span "Filter" at bounding box center [759, 307] width 138 height 16
click at [437, 216] on span "Add Filter" at bounding box center [458, 215] width 43 height 14
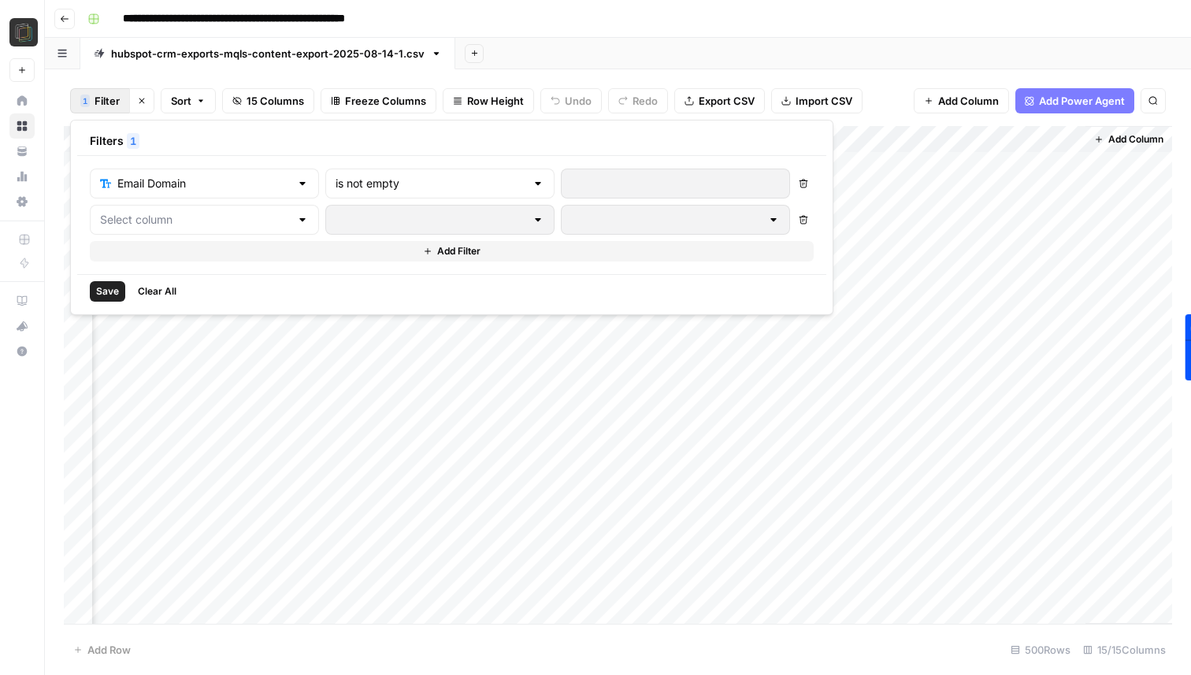
click at [296, 216] on div at bounding box center [302, 220] width 13 height 16
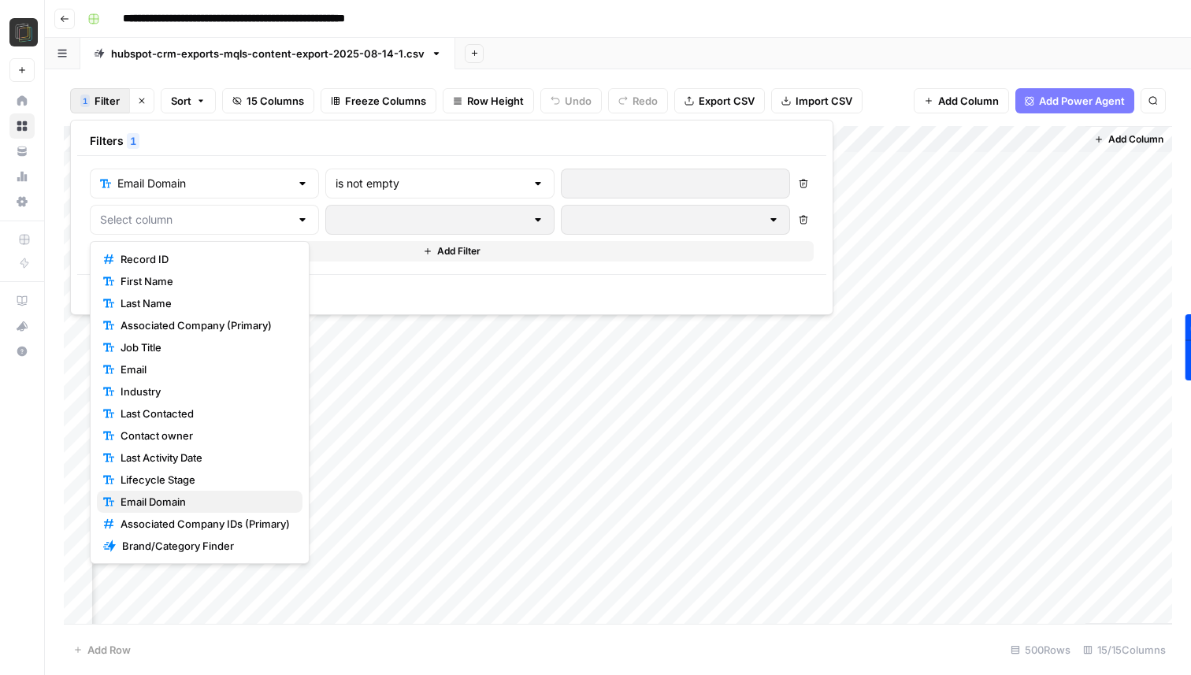
click at [199, 502] on span "Email Domain" at bounding box center [205, 502] width 169 height 16
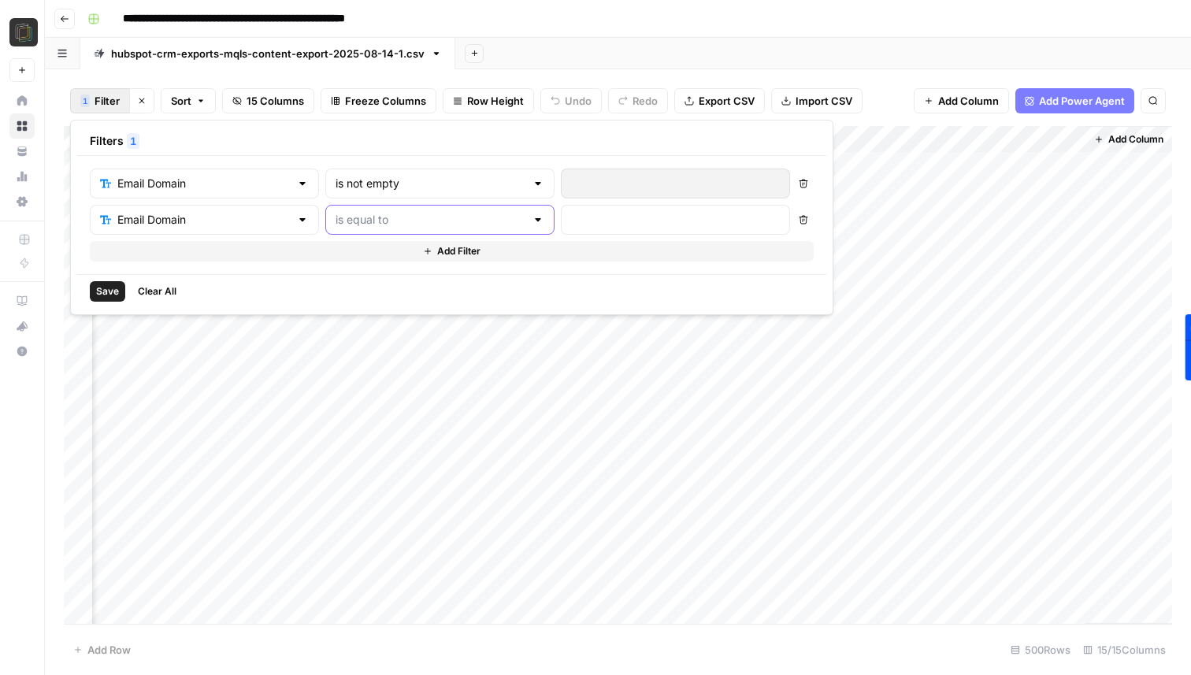
click at [426, 226] on input "text" at bounding box center [431, 220] width 190 height 16
type input "is equal to"
click at [554, 284] on div "Save Clear All" at bounding box center [451, 291] width 749 height 34
click at [799, 220] on icon "button" at bounding box center [803, 219] width 9 height 9
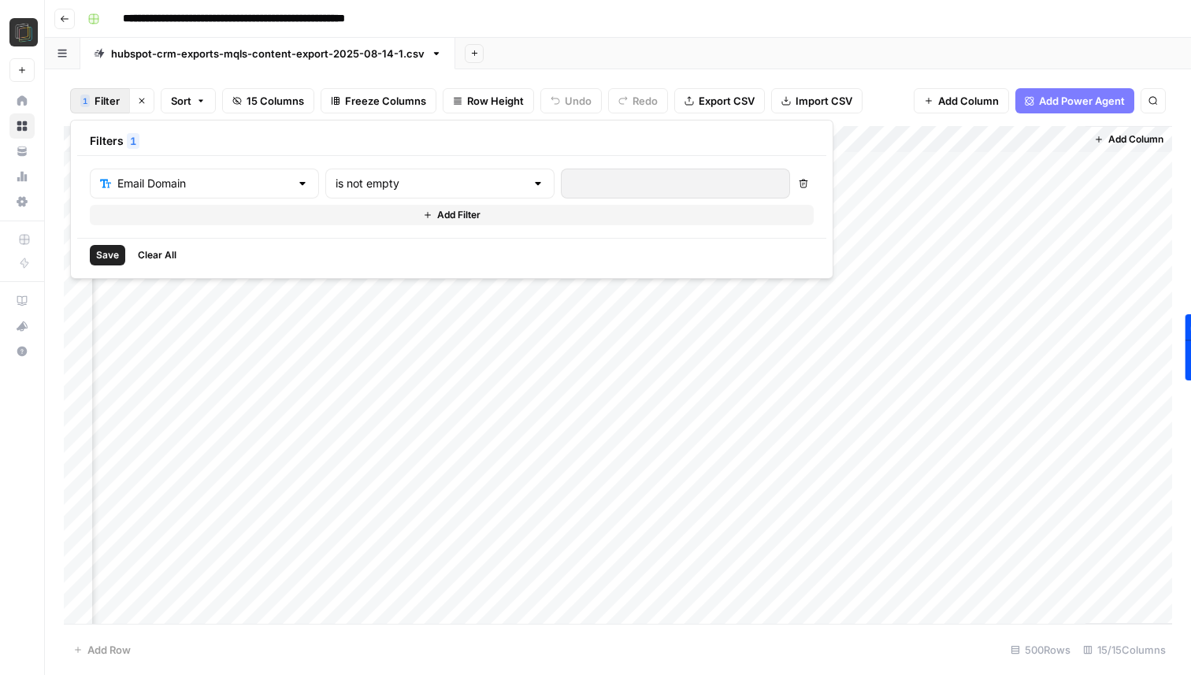
click at [727, 14] on div "**********" at bounding box center [628, 18] width 1095 height 25
click at [206, 99] on button "Sort" at bounding box center [188, 100] width 55 height 25
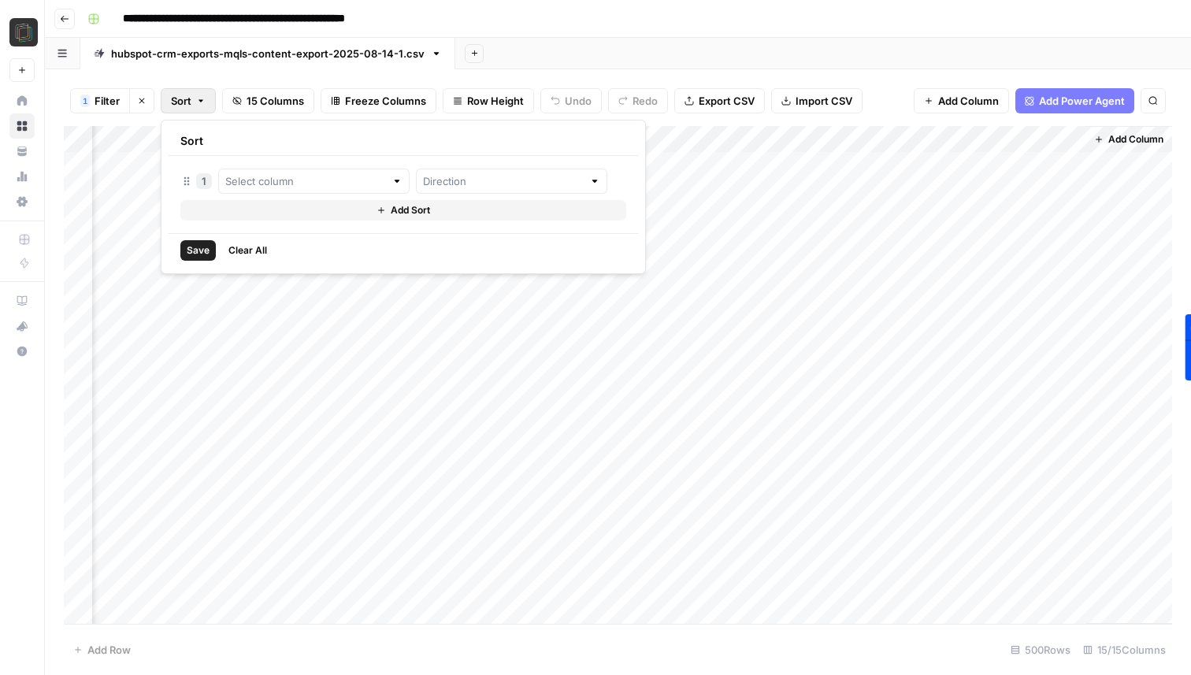
click at [206, 99] on button "Sort" at bounding box center [188, 100] width 55 height 25
click at [790, 142] on div "Add Column" at bounding box center [618, 375] width 1109 height 498
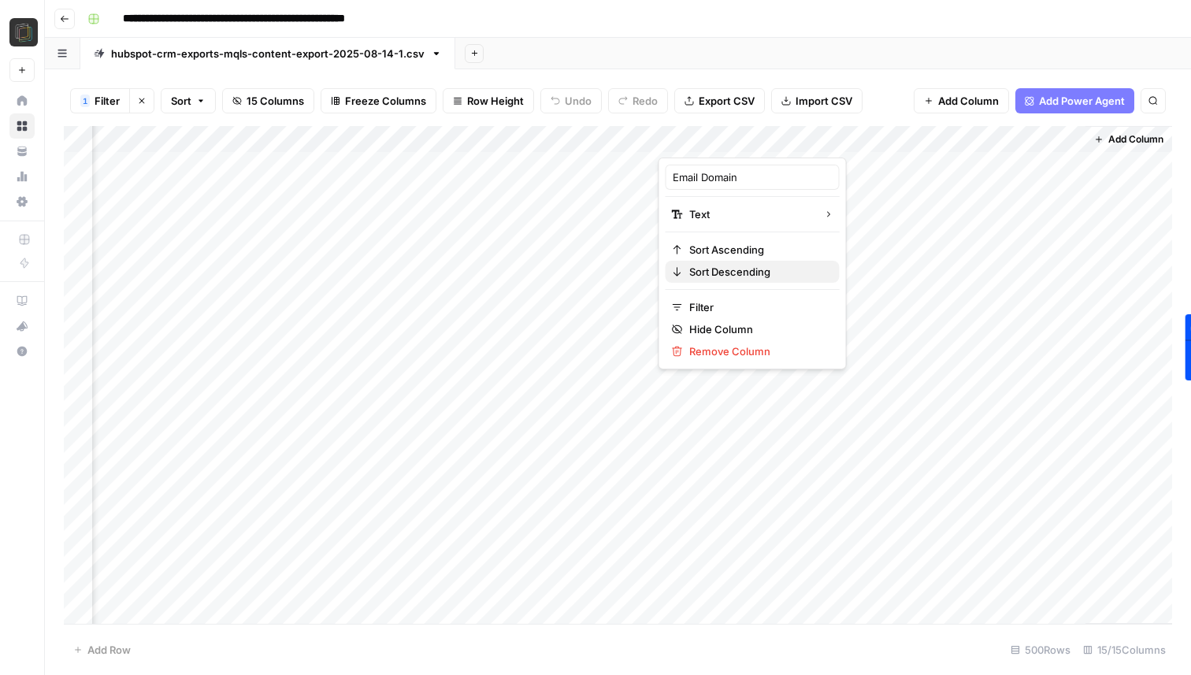
click at [738, 269] on span "Sort Descending" at bounding box center [759, 272] width 138 height 16
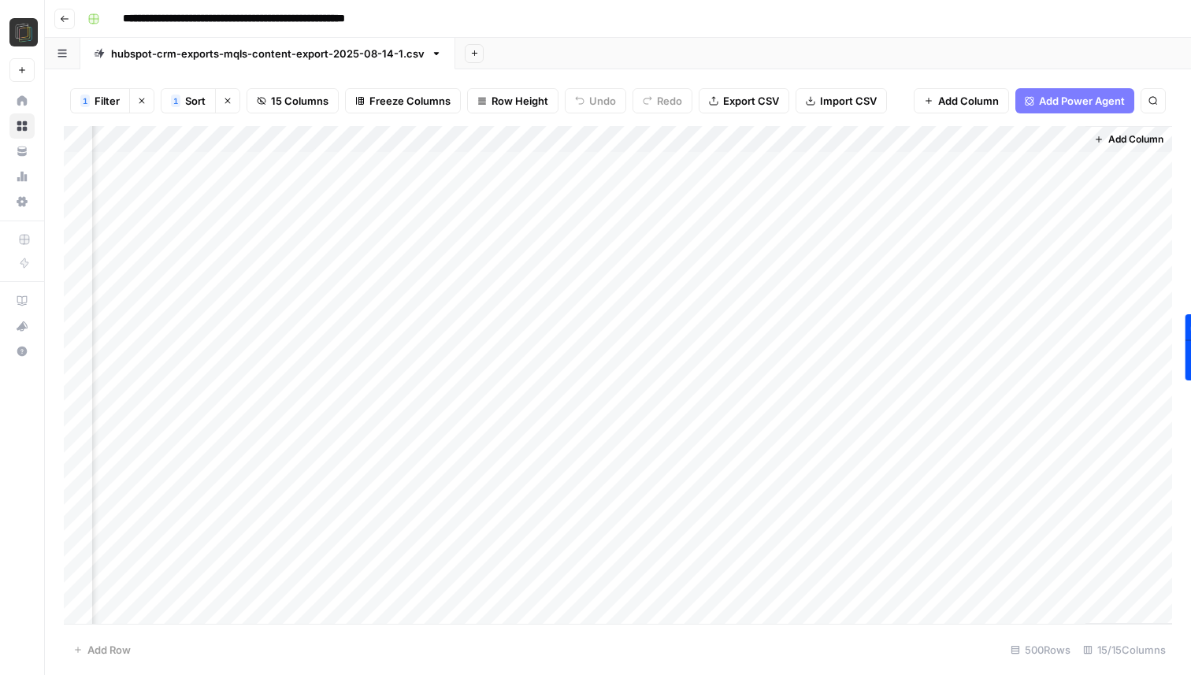
click at [79, 189] on div "Add Column" at bounding box center [618, 375] width 1109 height 498
click at [77, 217] on div "Add Column" at bounding box center [618, 375] width 1109 height 498
click at [78, 241] on div "Add Column" at bounding box center [618, 375] width 1109 height 498
click at [78, 269] on div "Add Column" at bounding box center [618, 375] width 1109 height 498
click at [78, 294] on div "Add Column" at bounding box center [618, 375] width 1109 height 498
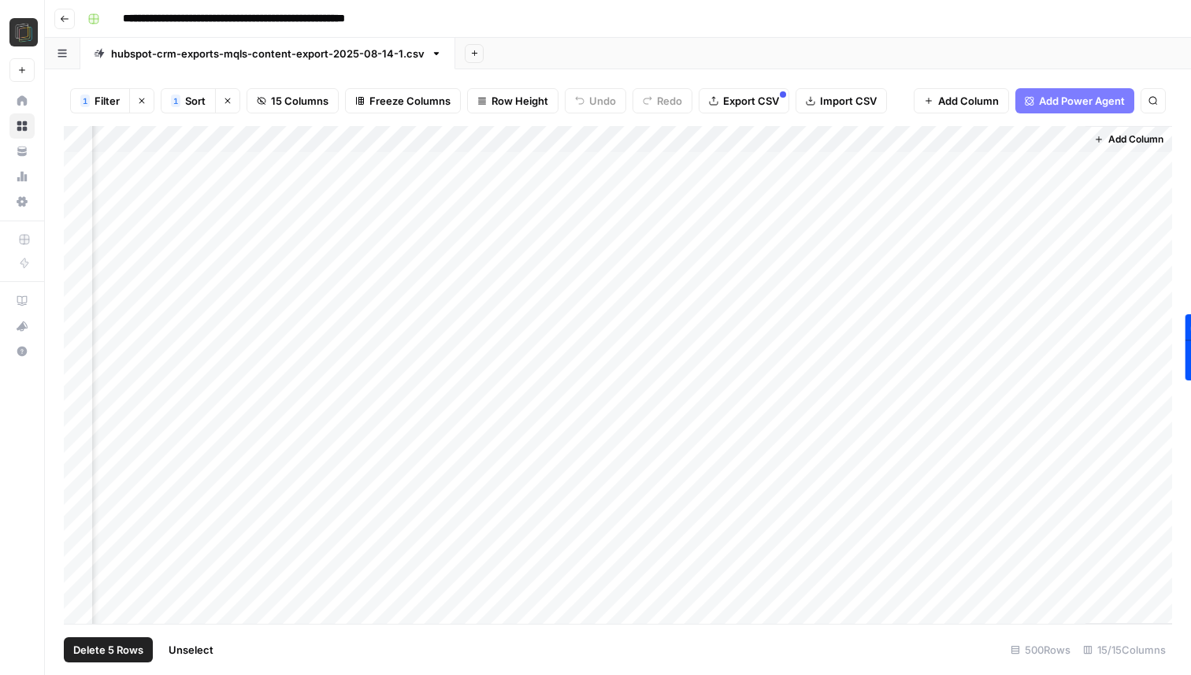
click at [77, 406] on div "Add Column" at bounding box center [618, 375] width 1109 height 498
click at [82, 510] on div "Add Column" at bounding box center [618, 375] width 1109 height 498
click at [81, 540] on div "Add Column" at bounding box center [618, 375] width 1109 height 498
click at [81, 567] on div "Add Column" at bounding box center [618, 375] width 1109 height 498
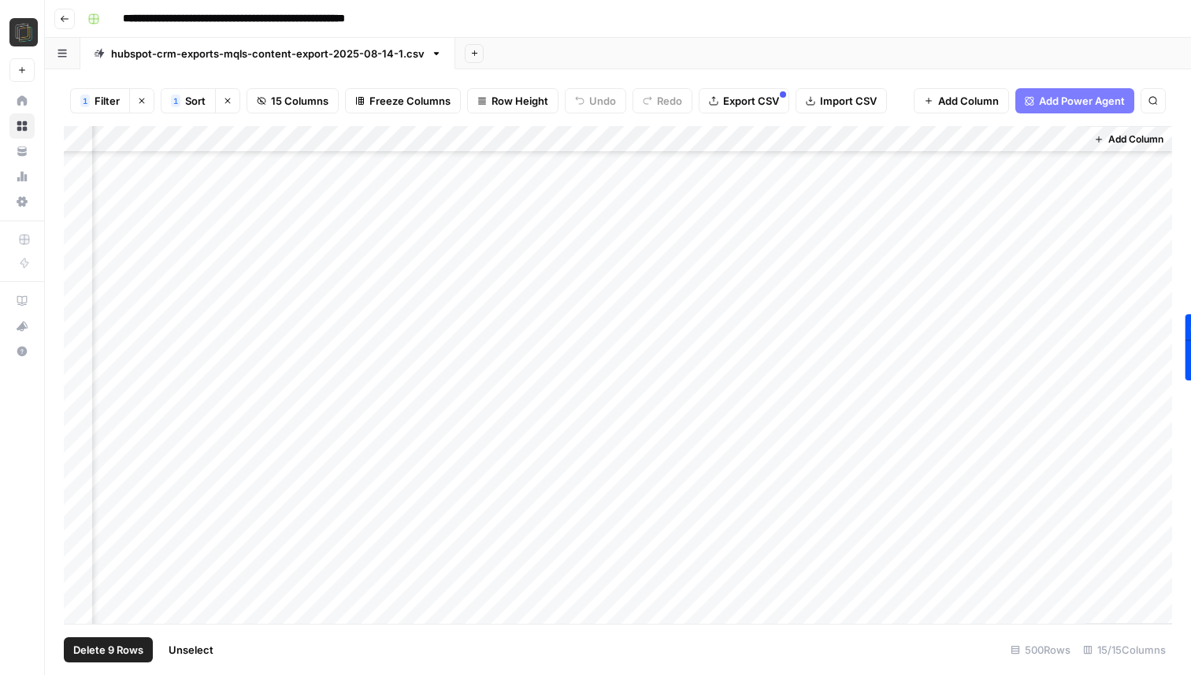
click at [83, 308] on div "Add Column" at bounding box center [618, 375] width 1109 height 498
click at [80, 330] on div "Add Column" at bounding box center [618, 375] width 1109 height 498
click at [80, 363] on div "Add Column" at bounding box center [618, 375] width 1109 height 498
click at [80, 384] on div "Add Column" at bounding box center [618, 375] width 1109 height 498
click at [76, 417] on div "Add Column" at bounding box center [618, 375] width 1109 height 498
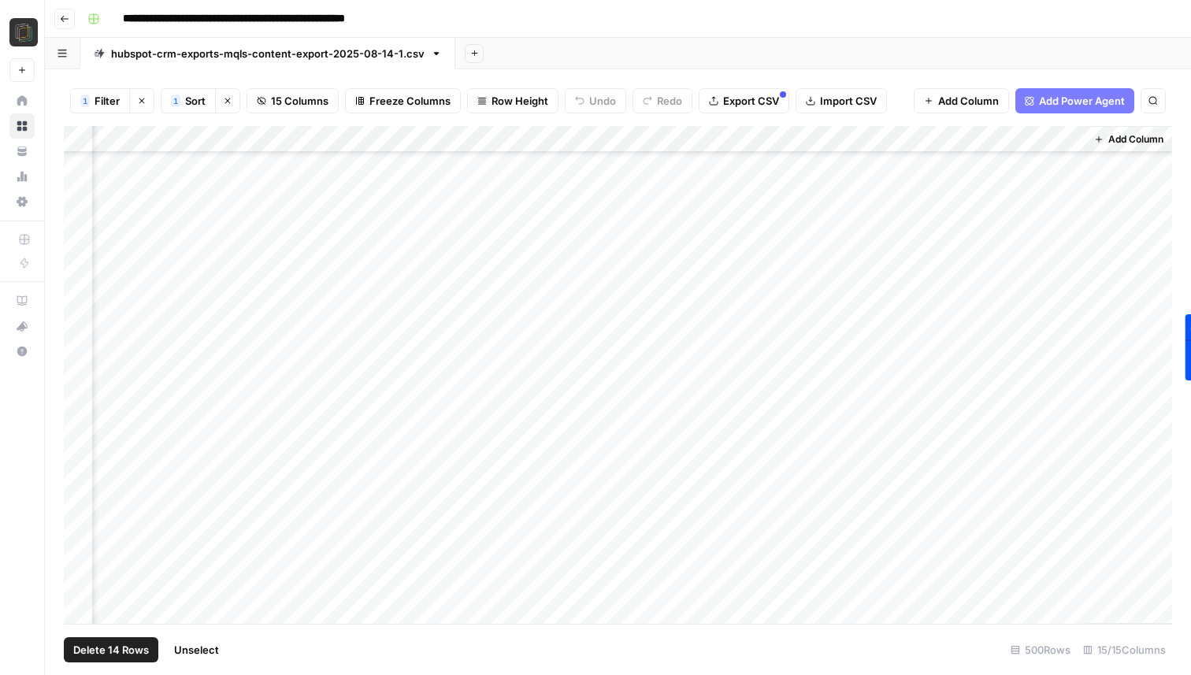
click at [76, 438] on div "Add Column" at bounding box center [618, 375] width 1109 height 498
click at [80, 485] on div "Add Column" at bounding box center [618, 375] width 1109 height 498
click at [80, 509] on div "Add Column" at bounding box center [618, 375] width 1109 height 498
click at [76, 541] on div "Add Column" at bounding box center [618, 375] width 1109 height 498
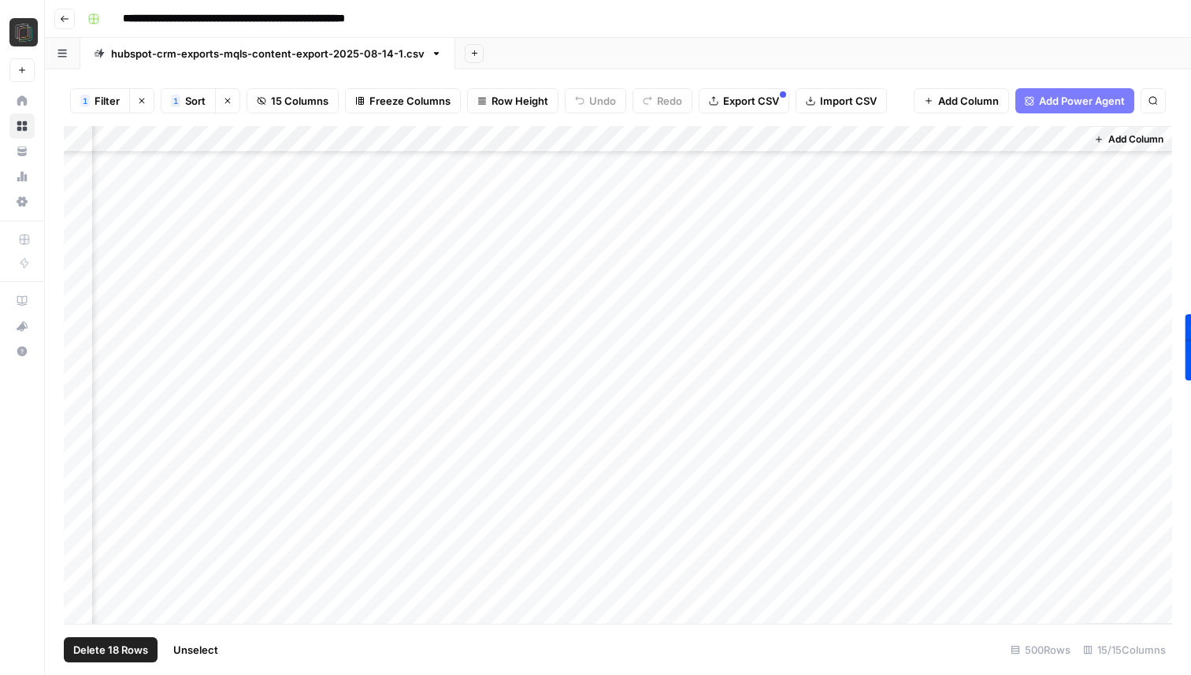
scroll to position [659, 1136]
click at [72, 414] on div "Add Column" at bounding box center [618, 375] width 1109 height 498
click at [72, 446] on div "Add Column" at bounding box center [618, 375] width 1109 height 498
click at [72, 464] on div "Add Column" at bounding box center [618, 375] width 1109 height 498
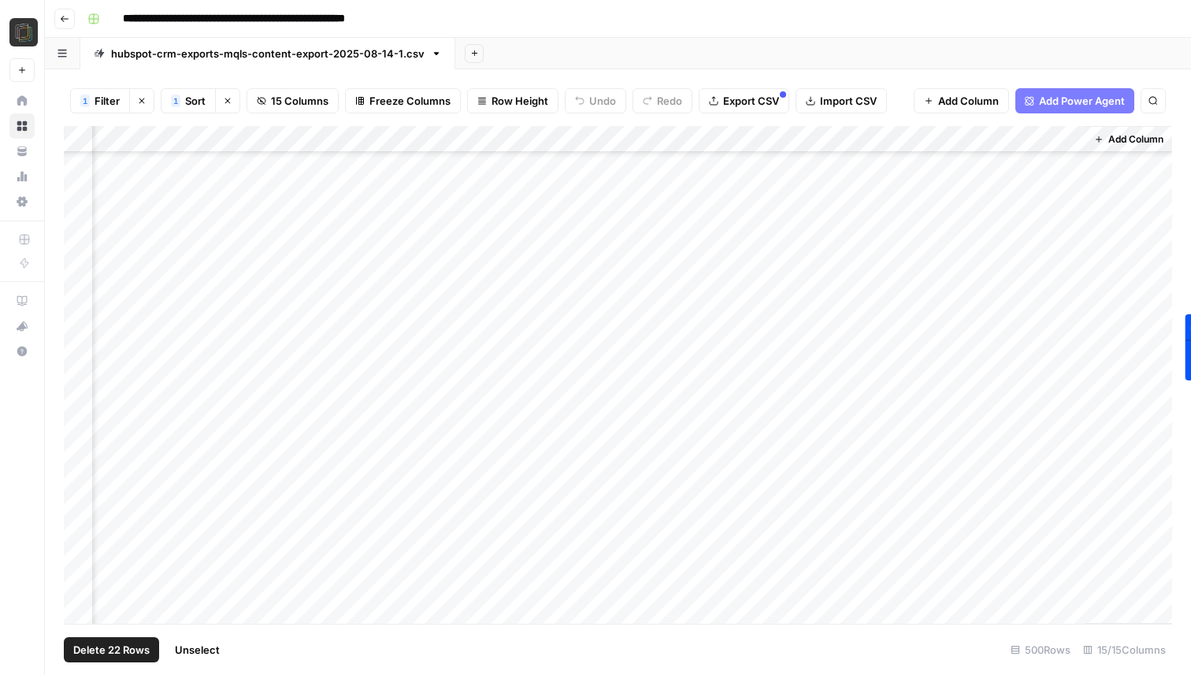
click at [76, 478] on div "Add Column" at bounding box center [618, 375] width 1109 height 498
click at [79, 503] on div "Add Column" at bounding box center [618, 375] width 1109 height 498
click at [79, 530] on div "Add Column" at bounding box center [618, 375] width 1109 height 498
click at [78, 400] on div "Add Column" at bounding box center [618, 375] width 1109 height 498
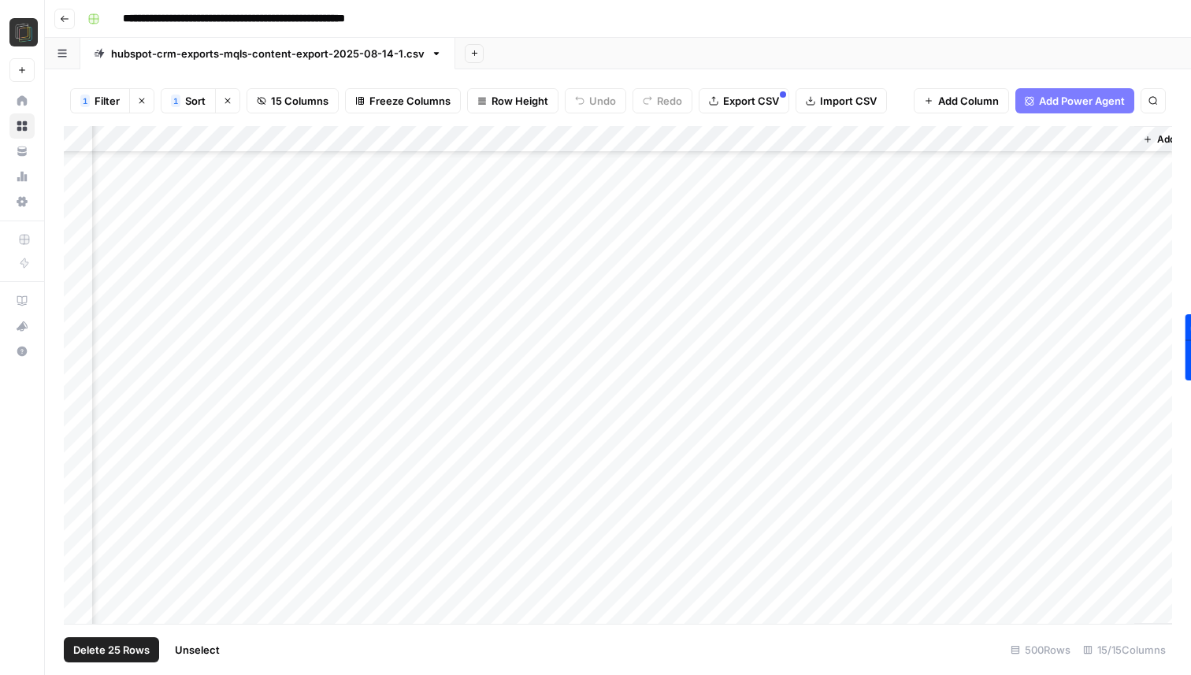
scroll to position [1002, 1136]
click at [73, 474] on div "Add Column" at bounding box center [618, 375] width 1109 height 498
click at [83, 374] on div "Add Column" at bounding box center [618, 375] width 1109 height 498
click at [80, 401] on div "Add Column" at bounding box center [618, 375] width 1109 height 498
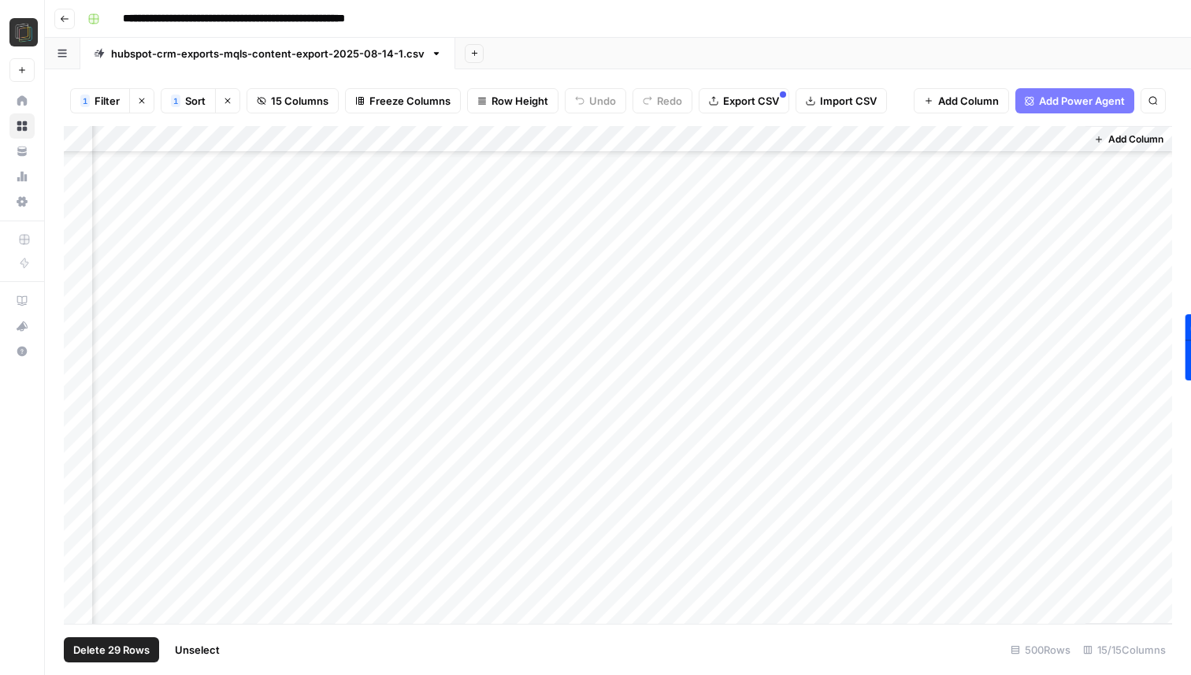
click at [74, 428] on div "Add Column" at bounding box center [618, 375] width 1109 height 498
click at [76, 430] on div "Add Column" at bounding box center [618, 375] width 1109 height 498
click at [76, 452] on div "Add Column" at bounding box center [618, 375] width 1109 height 498
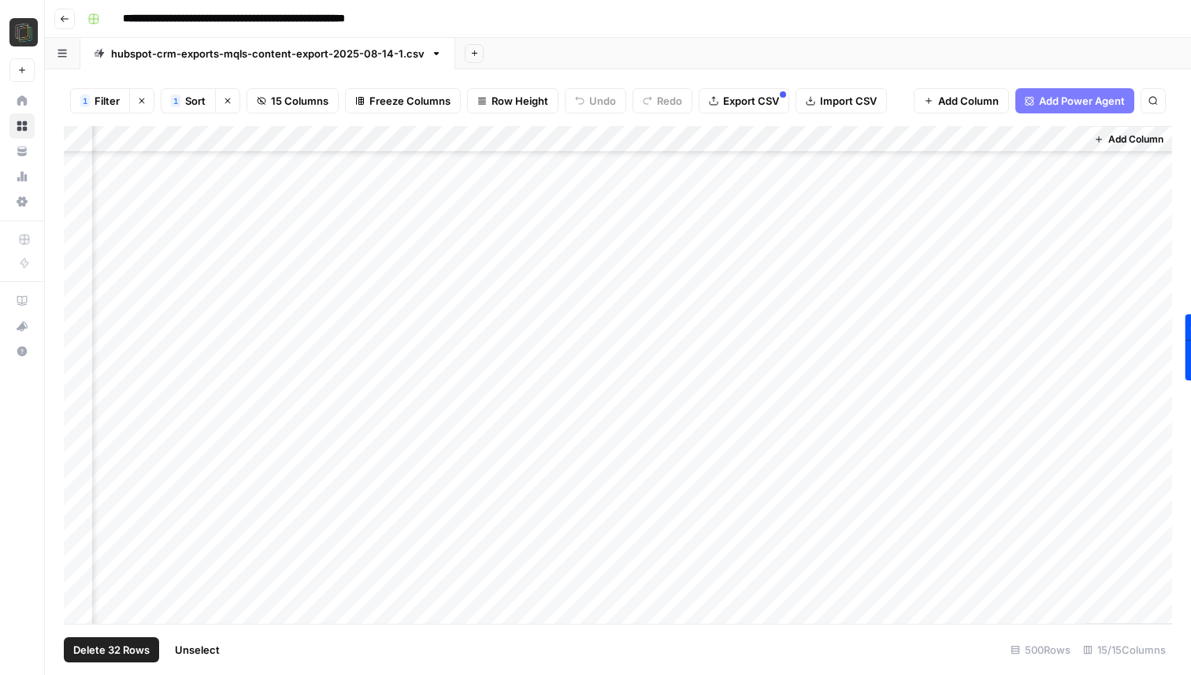
click at [82, 437] on div "Add Column" at bounding box center [618, 375] width 1109 height 498
click at [79, 466] on div "Add Column" at bounding box center [618, 375] width 1109 height 498
click at [79, 426] on div "Add Column" at bounding box center [618, 375] width 1109 height 498
click at [79, 455] on div "Add Column" at bounding box center [618, 375] width 1109 height 498
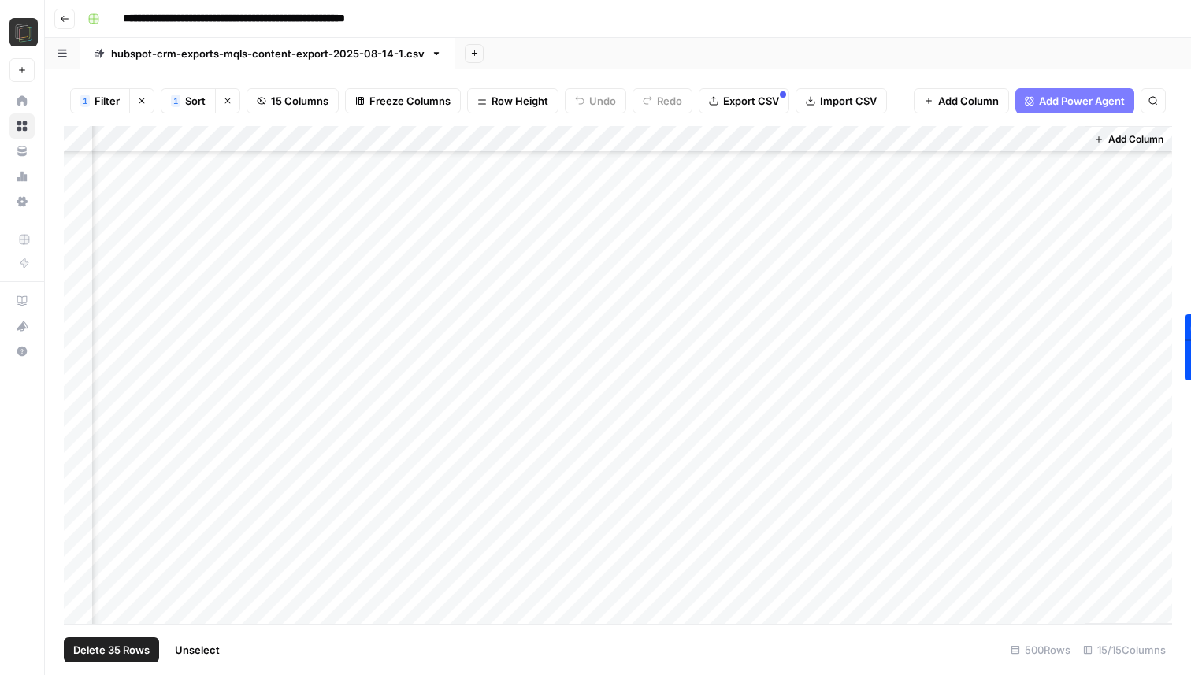
click at [78, 478] on div "Add Column" at bounding box center [618, 375] width 1109 height 498
click at [78, 501] on div "Add Column" at bounding box center [618, 375] width 1109 height 498
click at [80, 426] on div "Add Column" at bounding box center [618, 375] width 1109 height 498
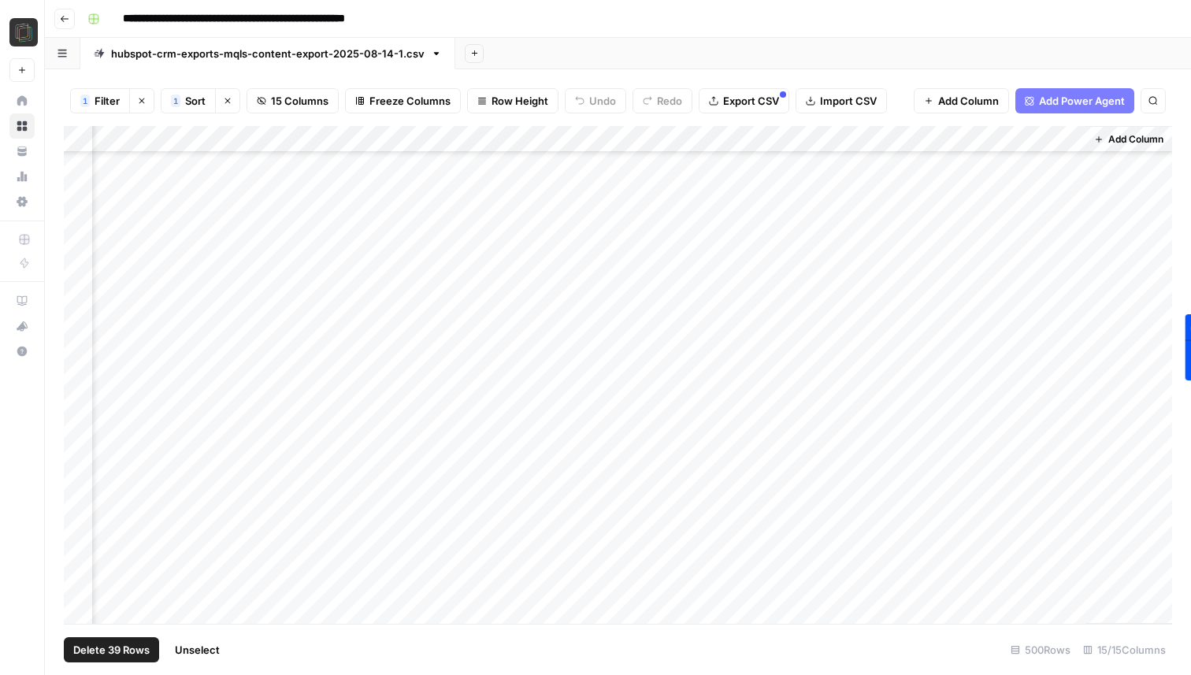
click at [79, 431] on div "Add Column" at bounding box center [618, 375] width 1109 height 498
click at [79, 467] on div "Add Column" at bounding box center [618, 375] width 1109 height 498
click at [79, 486] on div "Add Column" at bounding box center [618, 375] width 1109 height 498
click at [79, 515] on div "Add Column" at bounding box center [618, 375] width 1109 height 498
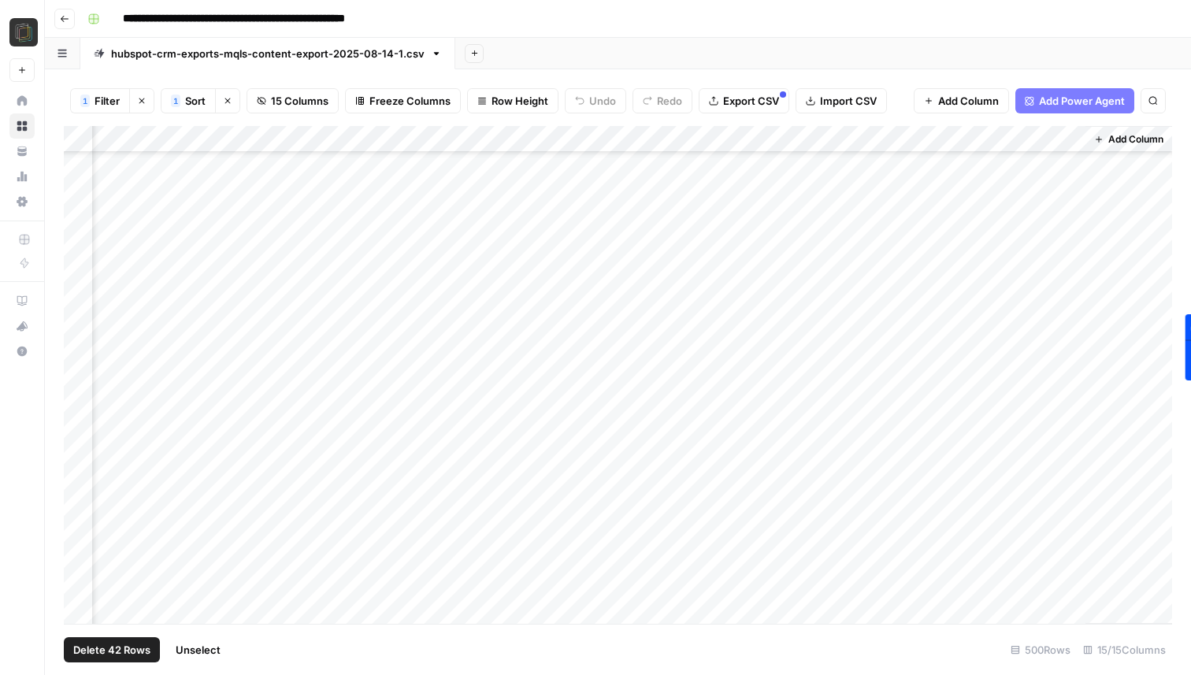
click at [77, 493] on div "Add Column" at bounding box center [618, 375] width 1109 height 498
click at [77, 509] on div "Add Column" at bounding box center [618, 375] width 1109 height 498
click at [82, 470] on div "Add Column" at bounding box center [618, 375] width 1109 height 498
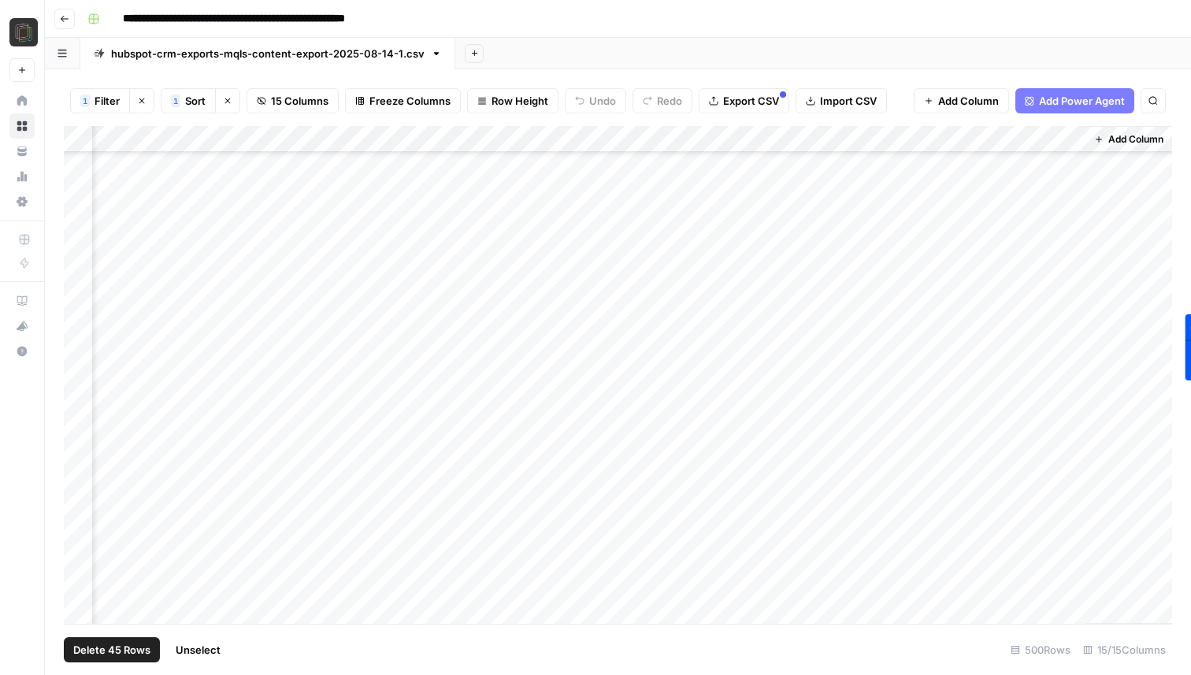
click at [82, 451] on div "Add Column" at bounding box center [618, 375] width 1109 height 498
click at [79, 468] on div "Add Column" at bounding box center [618, 375] width 1109 height 498
click at [76, 497] on div "Add Column" at bounding box center [618, 375] width 1109 height 498
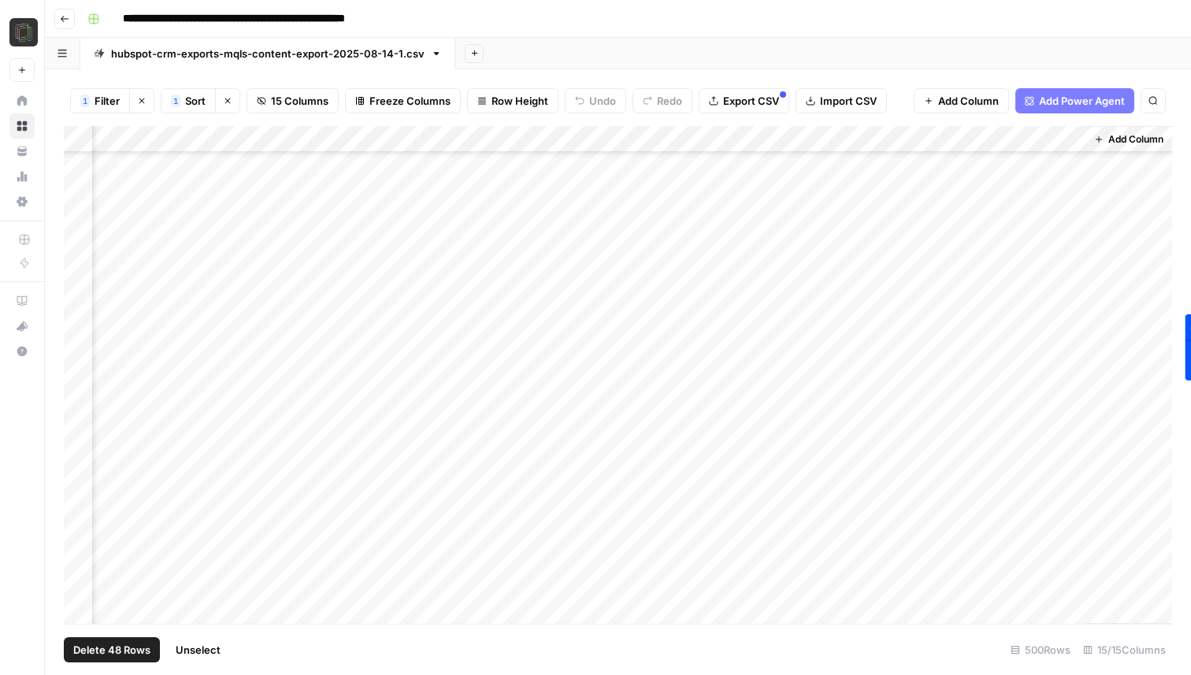
click at [81, 466] on div "Add Column" at bounding box center [618, 375] width 1109 height 498
click at [80, 492] on div "Add Column" at bounding box center [618, 375] width 1109 height 498
click at [78, 524] on div "Add Column" at bounding box center [618, 375] width 1109 height 498
click at [78, 544] on div "Add Column" at bounding box center [618, 375] width 1109 height 498
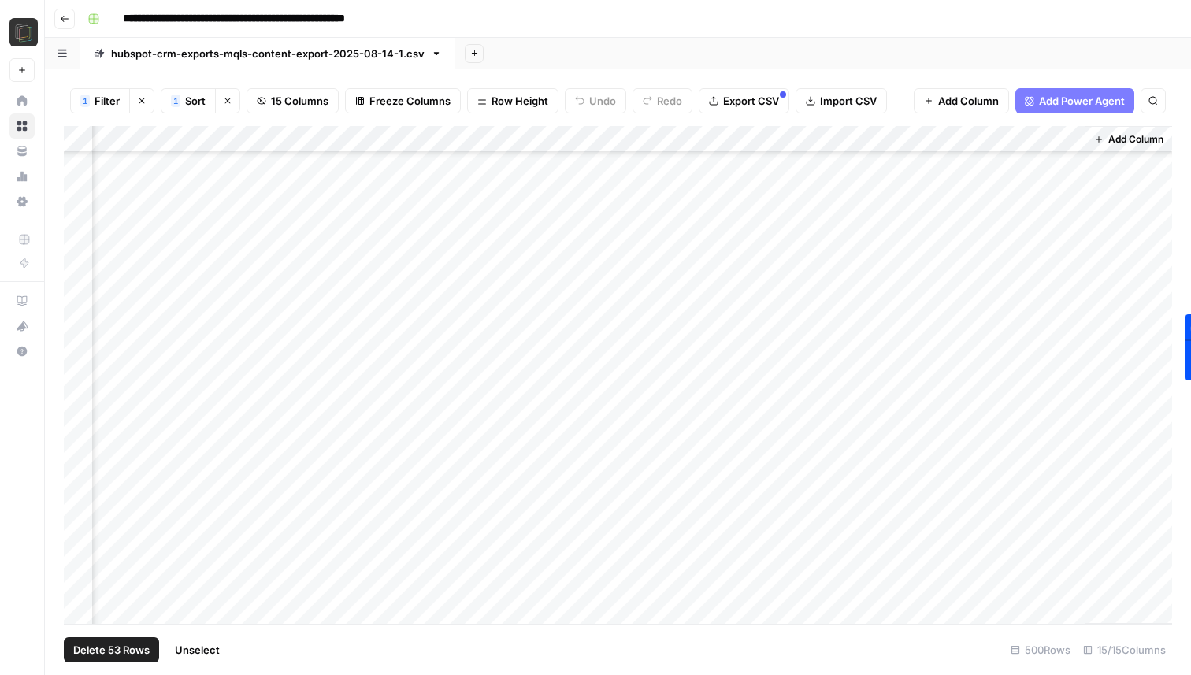
click at [85, 454] on div "Add Column" at bounding box center [618, 375] width 1109 height 498
click at [84, 474] on div "Add Column" at bounding box center [618, 375] width 1109 height 498
click at [79, 499] on div "Add Column" at bounding box center [618, 375] width 1109 height 498
click at [76, 506] on div "Add Column" at bounding box center [618, 375] width 1109 height 498
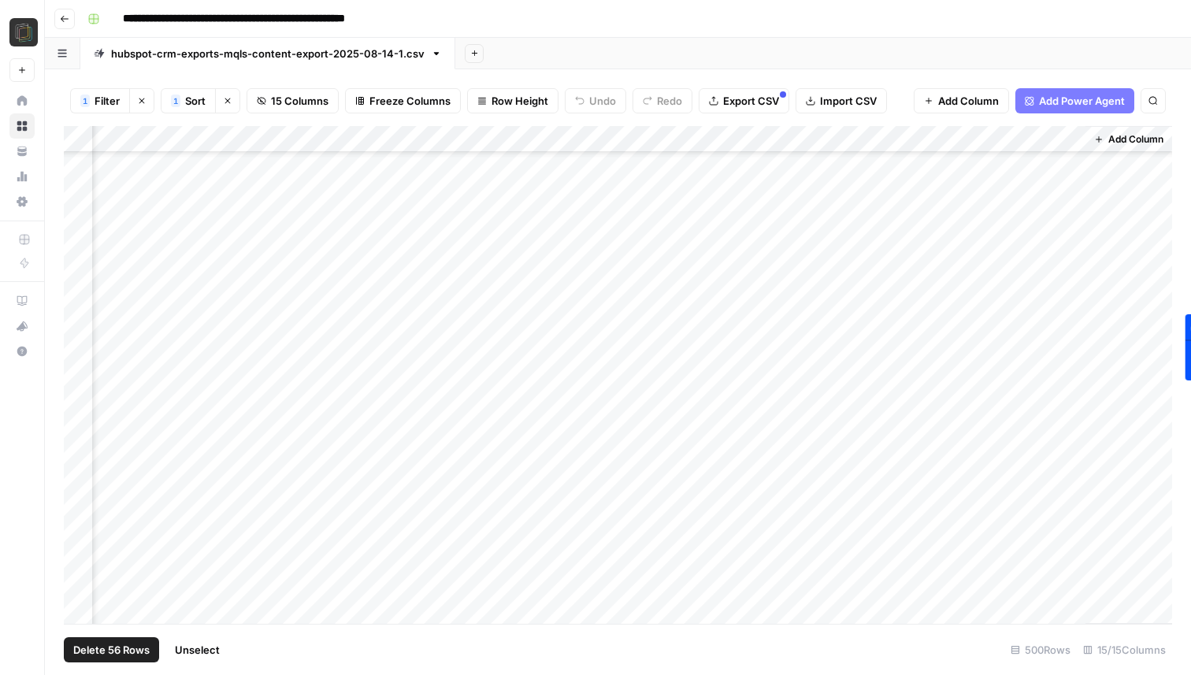
scroll to position [2474, 1136]
click at [79, 505] on div "Add Column" at bounding box center [618, 375] width 1109 height 498
click at [79, 491] on div "Add Column" at bounding box center [618, 375] width 1109 height 498
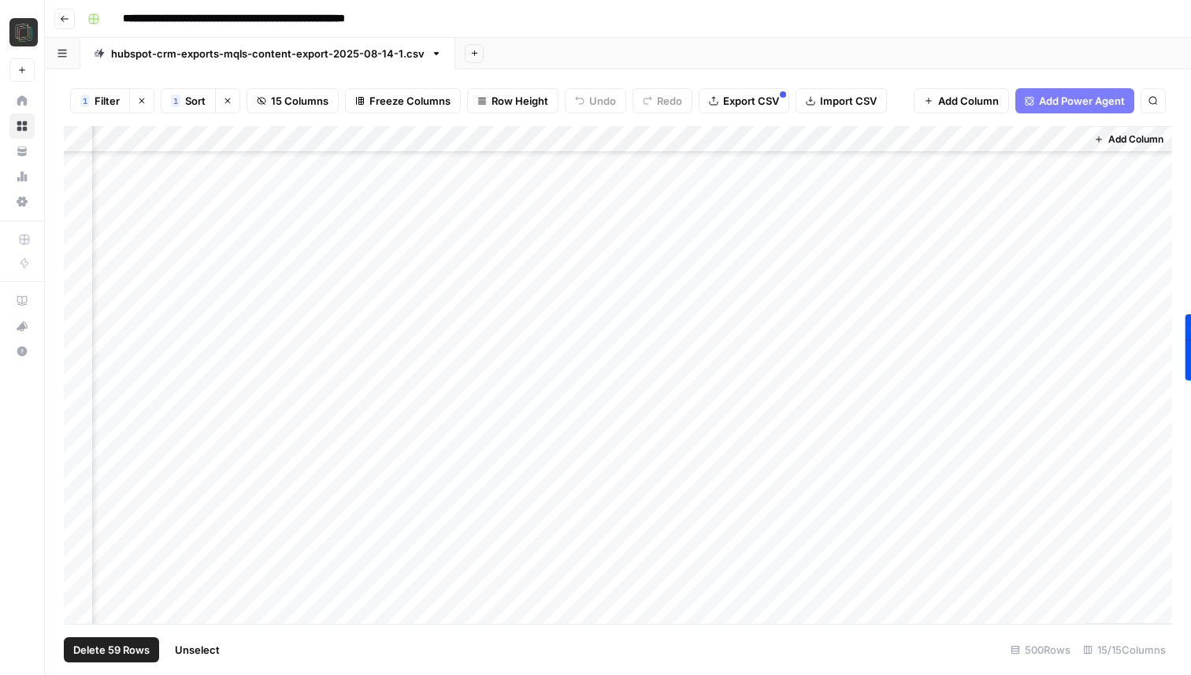
click at [80, 502] on div "Add Column" at bounding box center [618, 375] width 1109 height 498
click at [80, 527] on div "Add Column" at bounding box center [618, 375] width 1109 height 498
click at [80, 421] on div "Add Column" at bounding box center [618, 375] width 1109 height 498
click at [74, 450] on div "Add Column" at bounding box center [618, 375] width 1109 height 498
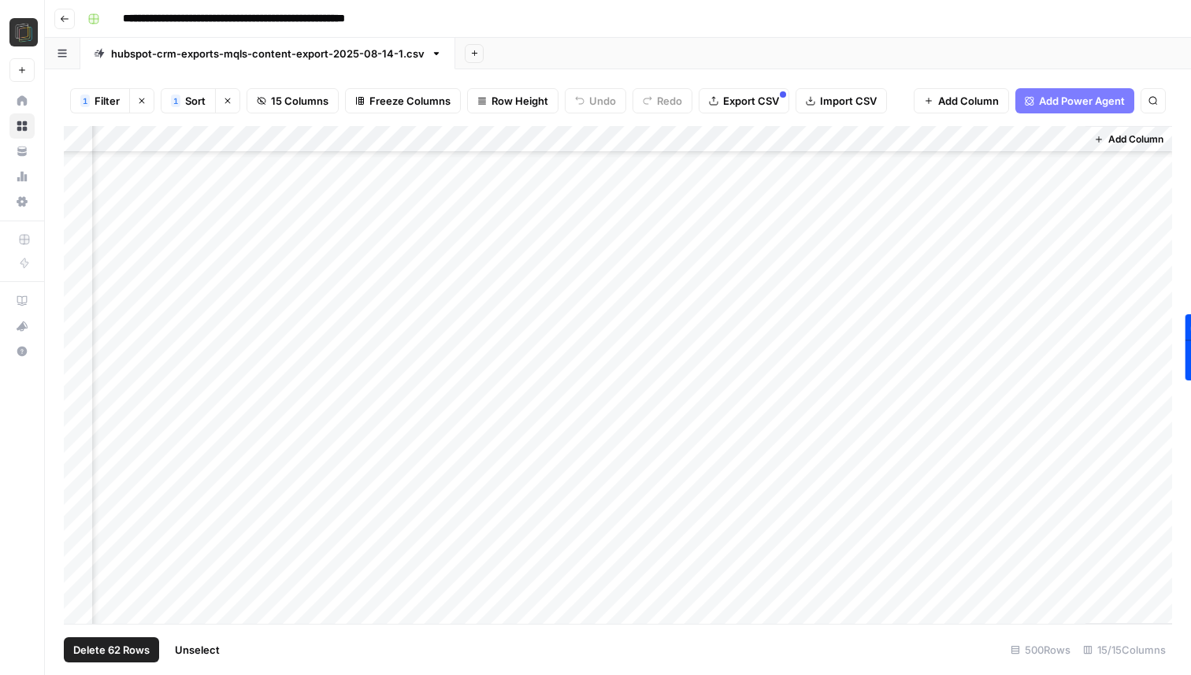
click at [75, 474] on div "Add Column" at bounding box center [618, 375] width 1109 height 498
click at [75, 501] on div "Add Column" at bounding box center [618, 375] width 1109 height 498
click at [75, 526] on div "Add Column" at bounding box center [618, 375] width 1109 height 498
click at [82, 449] on div "Add Column" at bounding box center [618, 375] width 1109 height 498
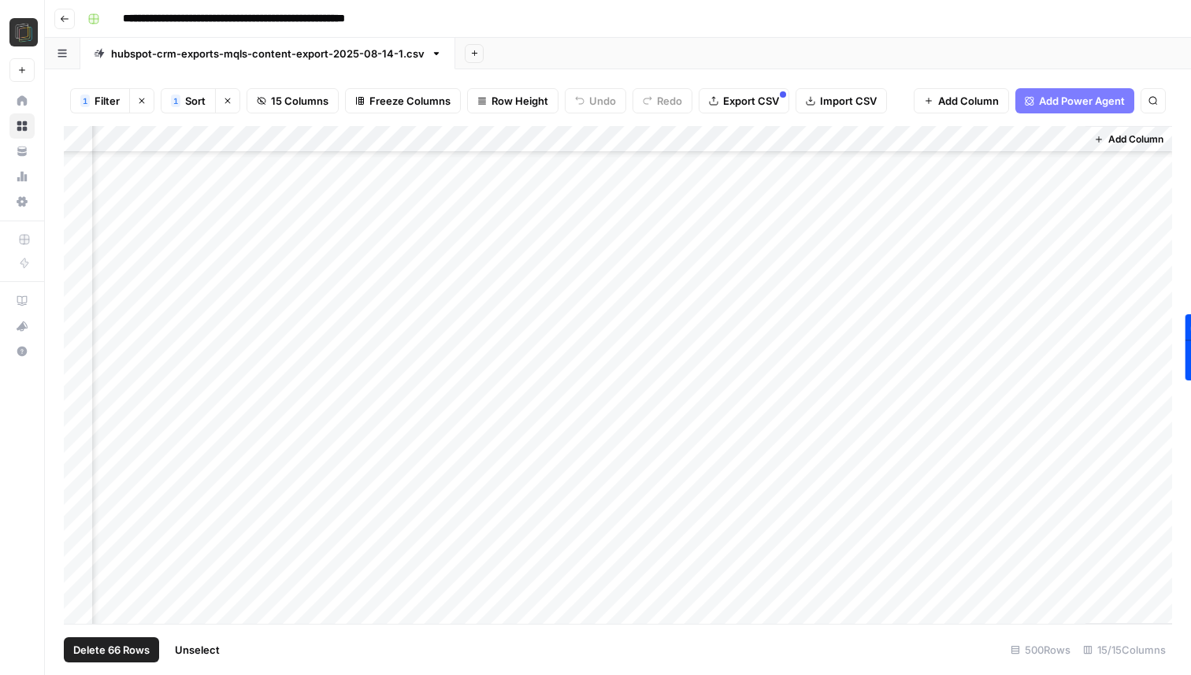
scroll to position [2902, 1135]
click at [81, 481] on div "Add Column" at bounding box center [618, 375] width 1109 height 498
click at [82, 454] on div "Add Column" at bounding box center [618, 375] width 1109 height 498
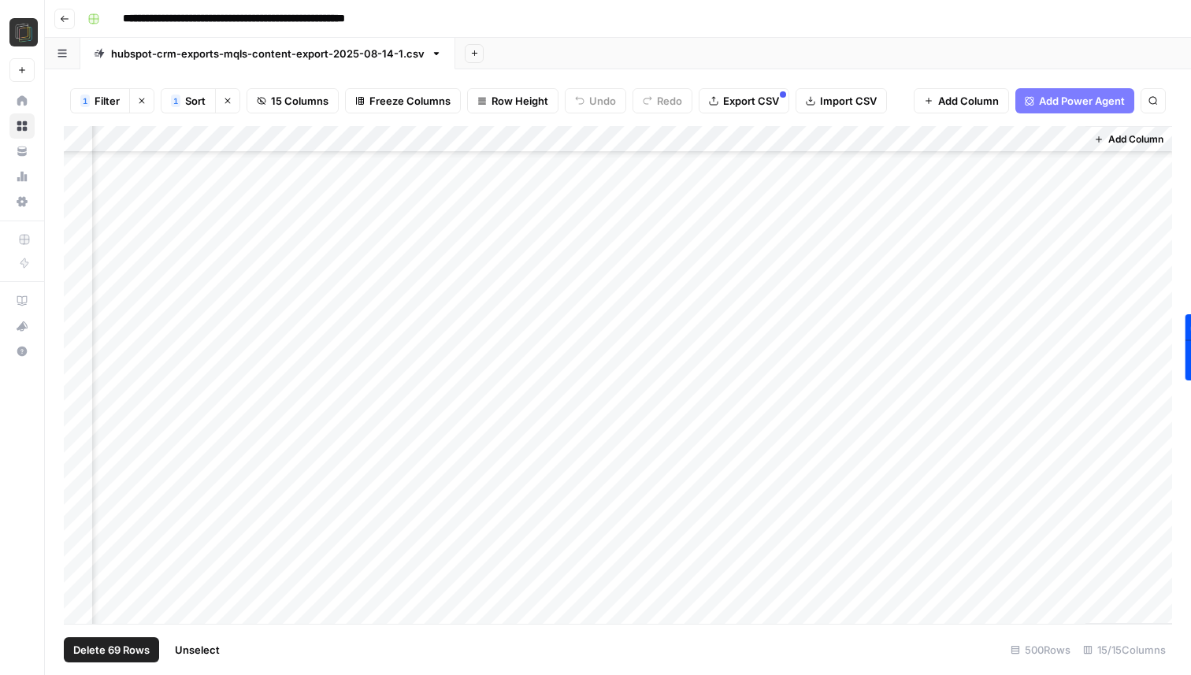
click at [81, 433] on div "Add Column" at bounding box center [618, 375] width 1109 height 498
click at [79, 457] on div "Add Column" at bounding box center [618, 375] width 1109 height 498
click at [79, 447] on div "Add Column" at bounding box center [618, 375] width 1109 height 498
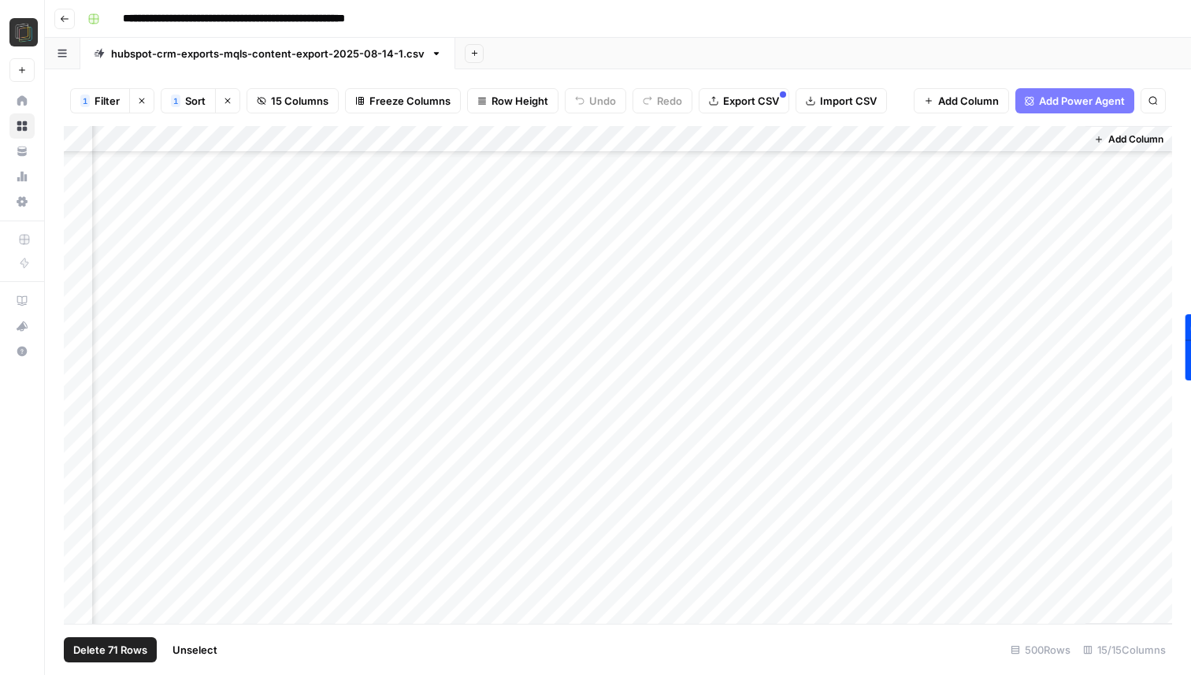
click at [79, 469] on div "Add Column" at bounding box center [618, 375] width 1109 height 498
click at [79, 493] on div "Add Column" at bounding box center [618, 375] width 1109 height 498
click at [79, 517] on div "Add Column" at bounding box center [618, 375] width 1109 height 498
click at [85, 419] on div "Add Column" at bounding box center [618, 375] width 1109 height 498
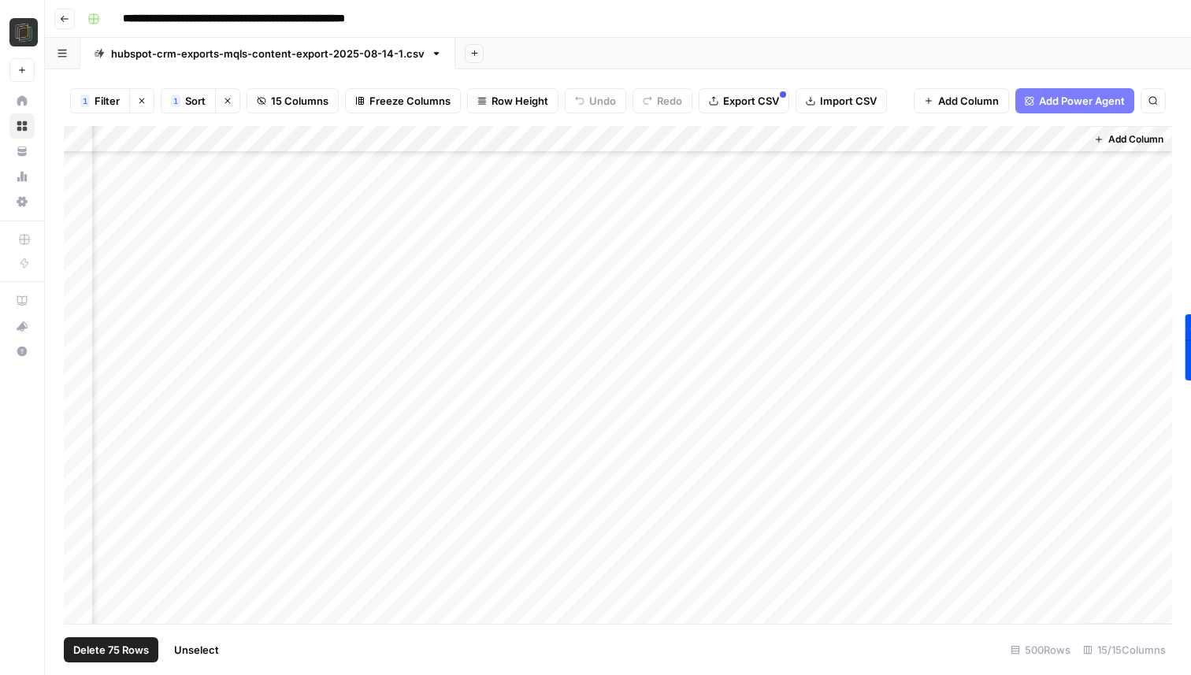
click at [85, 444] on div "Add Column" at bounding box center [618, 375] width 1109 height 498
click at [84, 467] on div "Add Column" at bounding box center [618, 375] width 1109 height 498
click at [76, 501] on div "Add Column" at bounding box center [618, 375] width 1109 height 498
click at [76, 520] on div "Add Column" at bounding box center [618, 375] width 1109 height 498
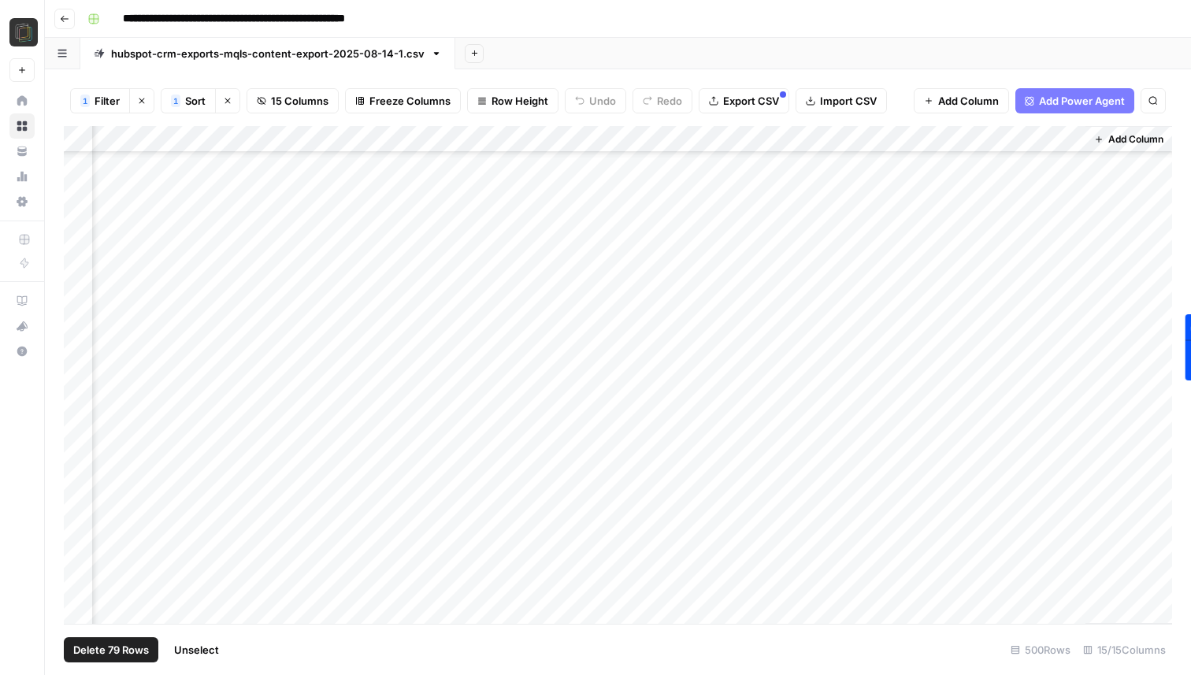
click at [82, 358] on div "Add Column" at bounding box center [618, 375] width 1109 height 498
click at [81, 377] on div "Add Column" at bounding box center [618, 375] width 1109 height 498
click at [77, 403] on div "Add Column" at bounding box center [618, 375] width 1109 height 498
click at [77, 431] on div "Add Column" at bounding box center [618, 375] width 1109 height 498
click at [77, 458] on div "Add Column" at bounding box center [618, 375] width 1109 height 498
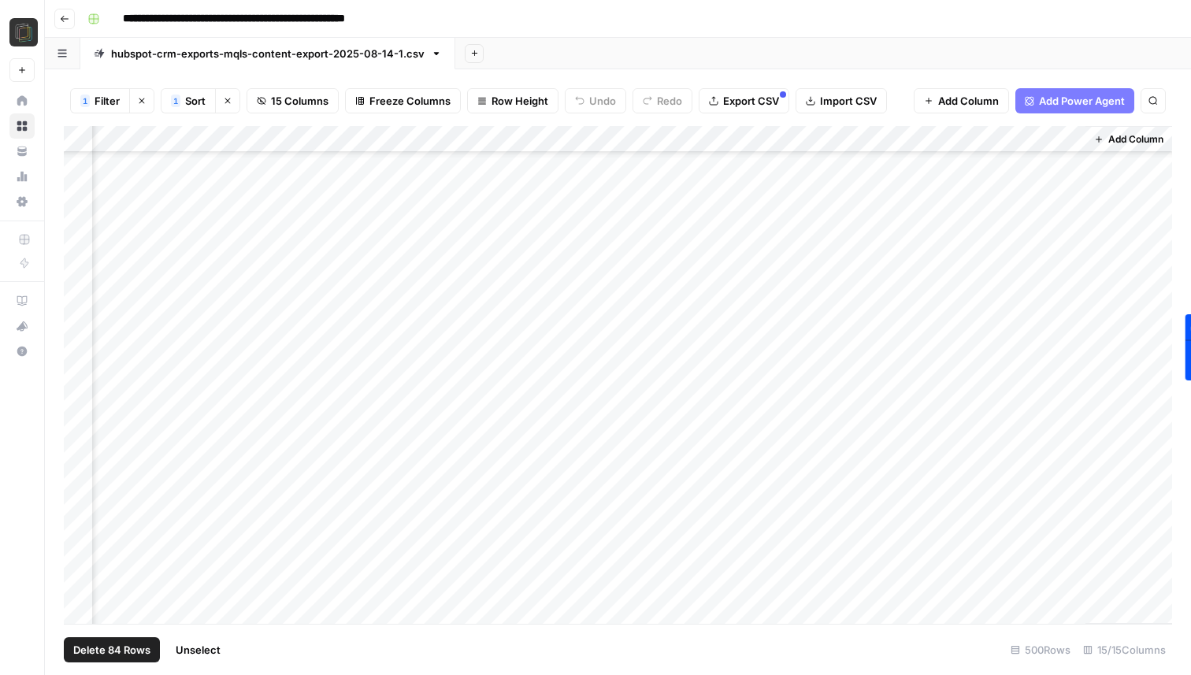
click at [78, 496] on div "Add Column" at bounding box center [618, 375] width 1109 height 498
click at [78, 518] on div "Add Column" at bounding box center [618, 375] width 1109 height 498
click at [78, 545] on div "Add Column" at bounding box center [618, 375] width 1109 height 498
click at [80, 344] on div "Add Column" at bounding box center [618, 375] width 1109 height 498
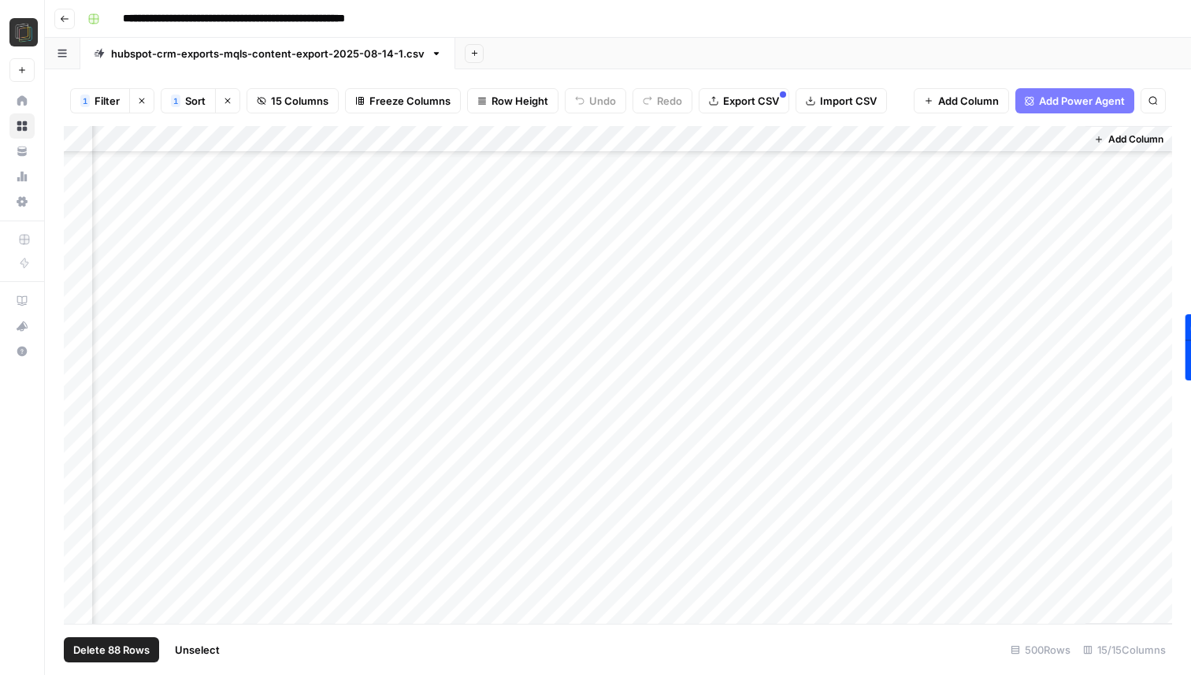
click at [80, 369] on div "Add Column" at bounding box center [618, 375] width 1109 height 498
click at [80, 394] on div "Add Column" at bounding box center [618, 375] width 1109 height 498
click at [80, 420] on div "Add Column" at bounding box center [618, 375] width 1109 height 498
click at [77, 447] on div "Add Column" at bounding box center [618, 375] width 1109 height 498
click at [77, 474] on div "Add Column" at bounding box center [618, 375] width 1109 height 498
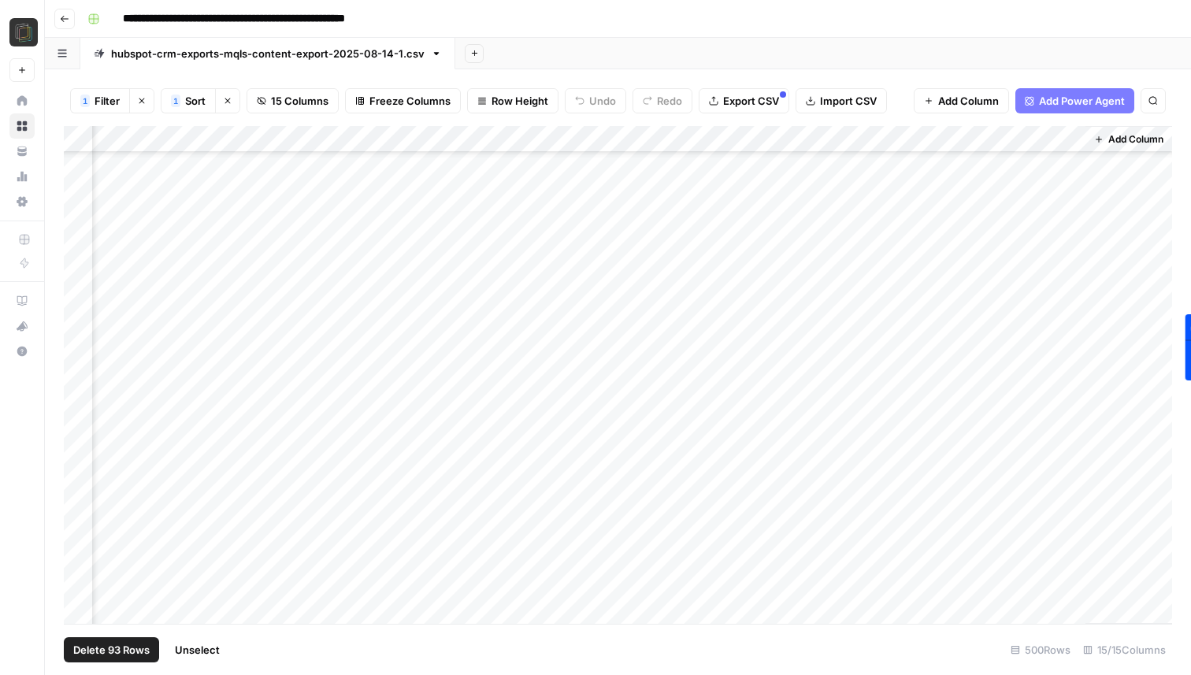
click at [78, 505] on div "Add Column" at bounding box center [618, 375] width 1109 height 498
click at [78, 527] on div "Add Column" at bounding box center [618, 375] width 1109 height 498
click at [78, 551] on div "Add Column" at bounding box center [618, 375] width 1109 height 498
click at [78, 281] on div "Add Column" at bounding box center [618, 375] width 1109 height 498
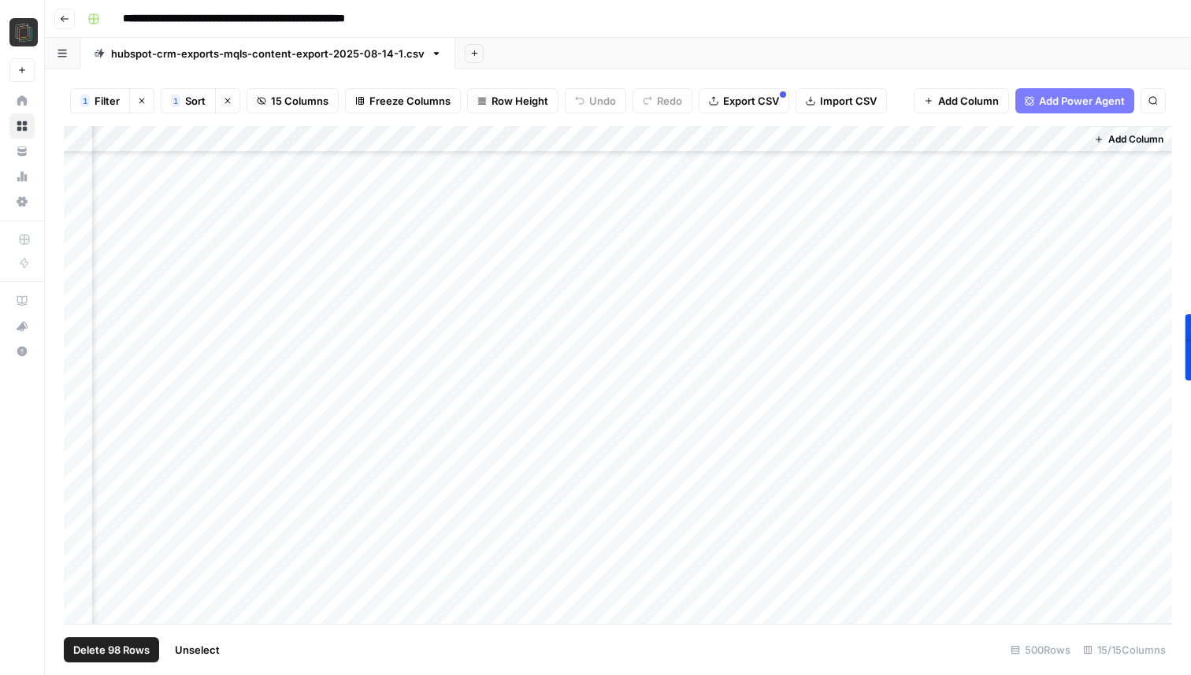
click at [78, 307] on div "Add Column" at bounding box center [618, 375] width 1109 height 498
click at [80, 338] on div "Add Column" at bounding box center [618, 375] width 1109 height 498
click at [80, 364] on div "Add Column" at bounding box center [618, 375] width 1109 height 498
click at [80, 381] on div "Add Column" at bounding box center [618, 375] width 1109 height 498
click at [76, 415] on div "Add Column" at bounding box center [618, 375] width 1109 height 498
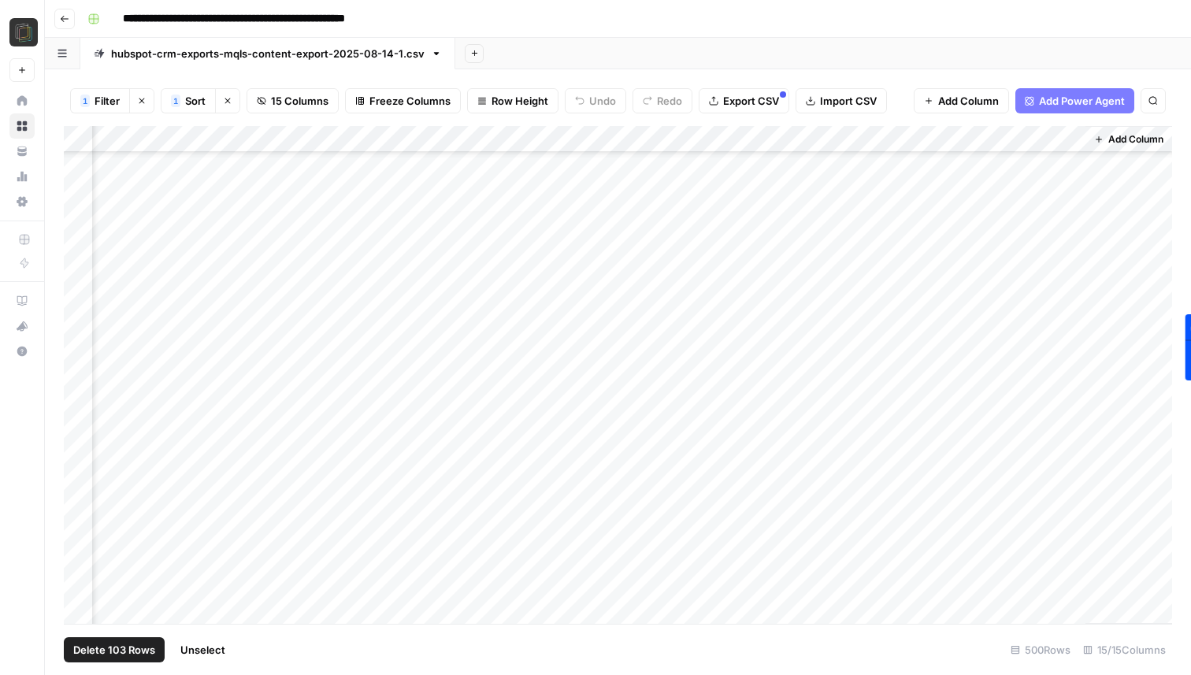
click at [76, 435] on div "Add Column" at bounding box center [618, 375] width 1109 height 498
click at [72, 470] on div "Add Column" at bounding box center [618, 375] width 1109 height 498
click at [73, 491] on div "Add Column" at bounding box center [618, 375] width 1109 height 498
click at [75, 518] on div "Add Column" at bounding box center [618, 375] width 1109 height 498
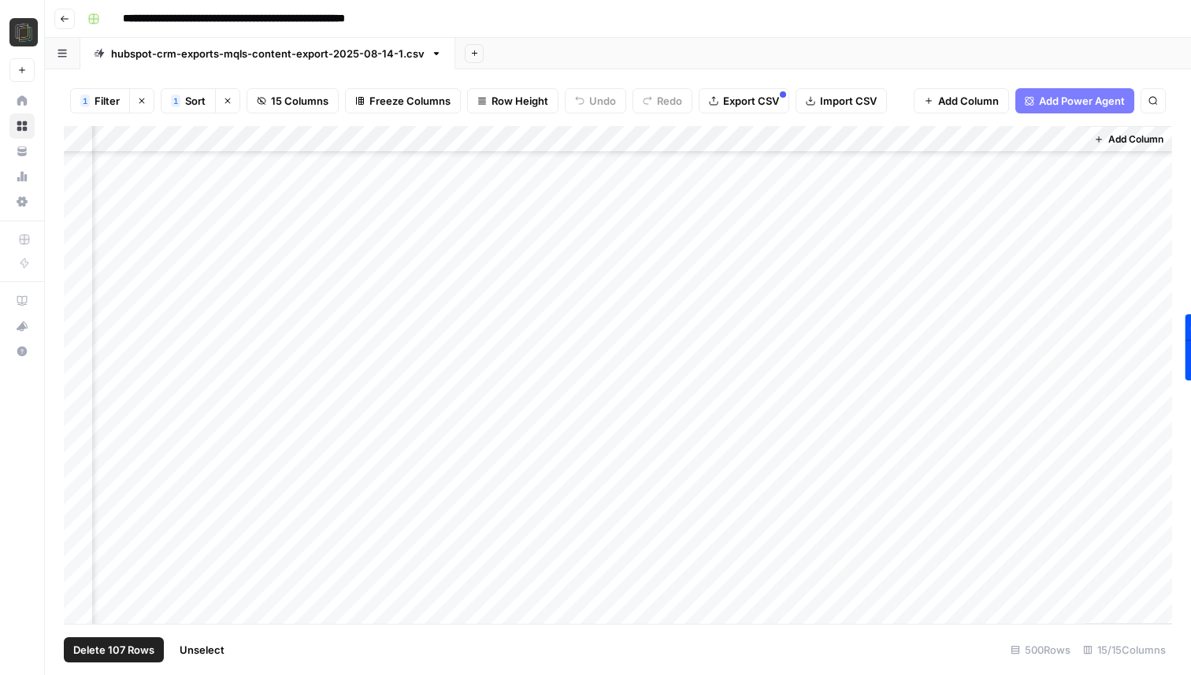
click at [87, 318] on div "Add Column" at bounding box center [618, 375] width 1109 height 498
click at [84, 351] on div "Add Column" at bounding box center [618, 375] width 1109 height 498
click at [84, 378] on div "Add Column" at bounding box center [618, 375] width 1109 height 498
click at [84, 393] on div "Add Column" at bounding box center [618, 375] width 1109 height 498
click at [84, 418] on div "Add Column" at bounding box center [618, 375] width 1109 height 498
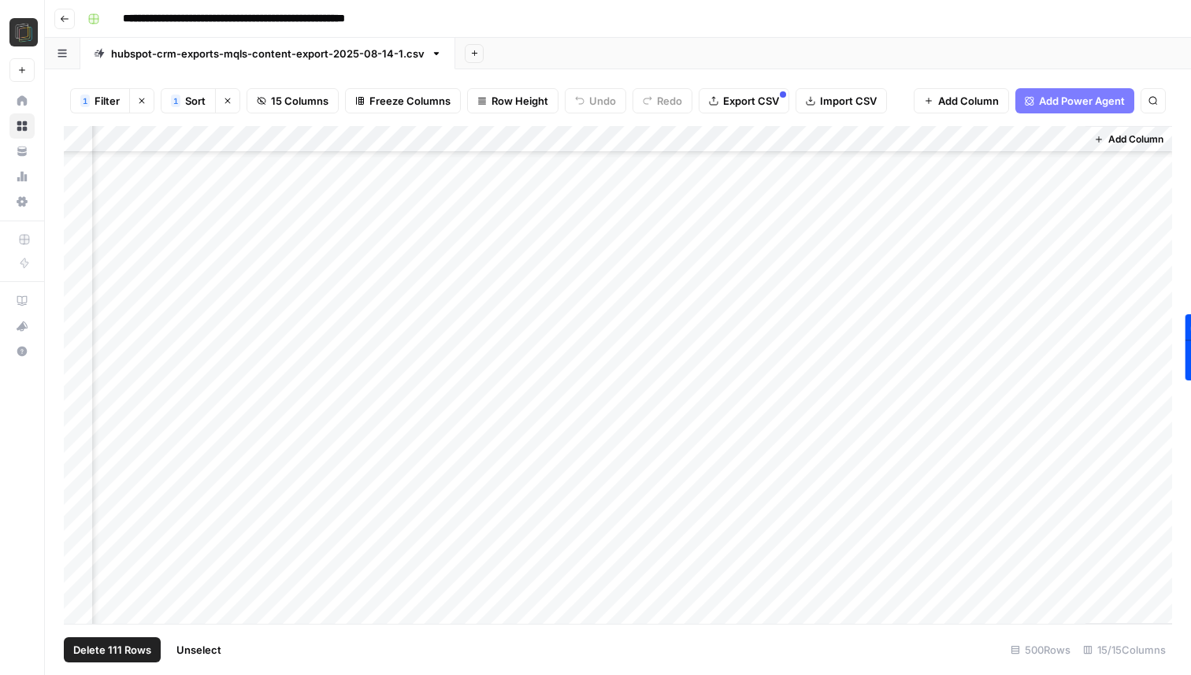
click at [80, 447] on div "Add Column" at bounding box center [618, 375] width 1109 height 498
click at [80, 480] on div "Add Column" at bounding box center [618, 375] width 1109 height 498
click at [80, 514] on div "Add Column" at bounding box center [618, 375] width 1109 height 498
click at [80, 530] on div "Add Column" at bounding box center [618, 375] width 1109 height 498
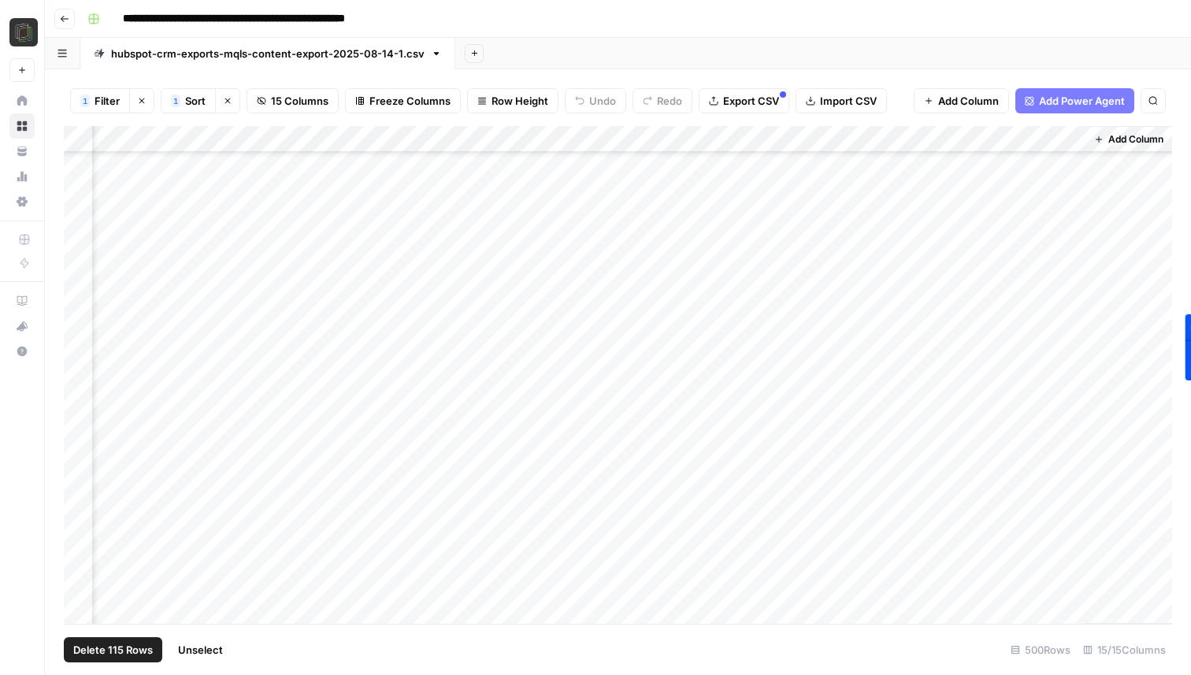
click at [84, 333] on div "Add Column" at bounding box center [618, 375] width 1109 height 498
click at [83, 366] on div "Add Column" at bounding box center [618, 375] width 1109 height 498
click at [83, 387] on div "Add Column" at bounding box center [618, 375] width 1109 height 498
click at [82, 412] on div "Add Column" at bounding box center [618, 375] width 1109 height 498
click at [82, 442] on div "Add Column" at bounding box center [618, 375] width 1109 height 498
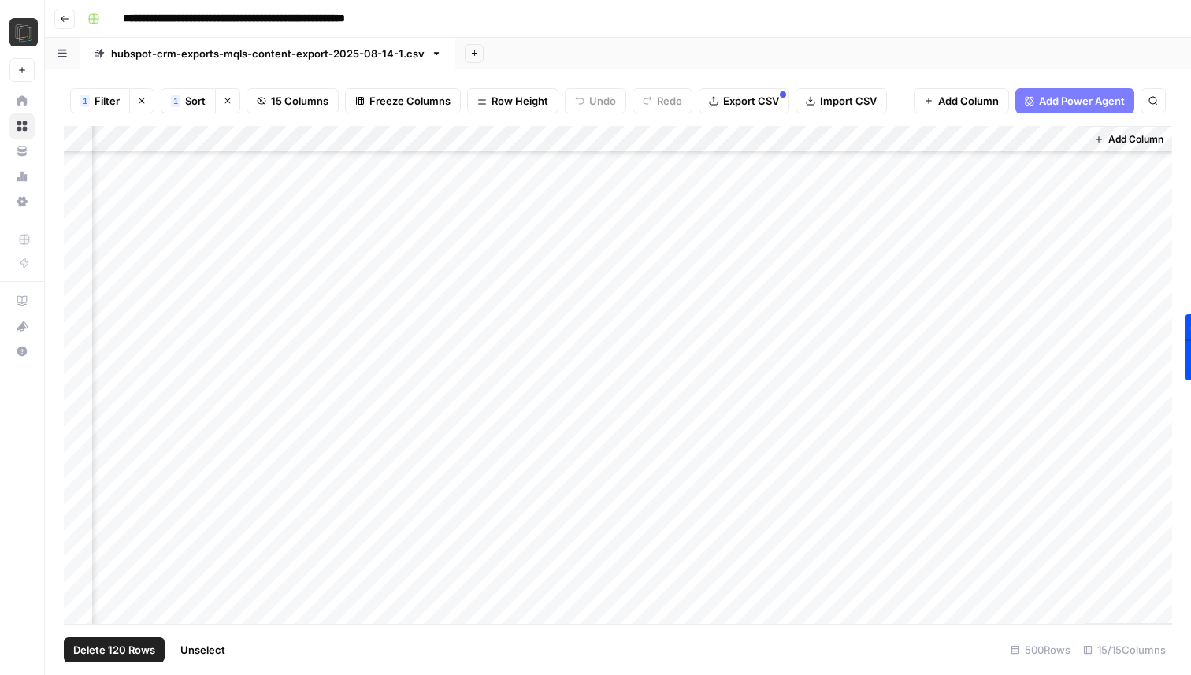
click at [77, 476] on div "Add Column" at bounding box center [618, 375] width 1109 height 498
click at [77, 495] on div "Add Column" at bounding box center [618, 375] width 1109 height 498
click at [80, 515] on div "Add Column" at bounding box center [618, 375] width 1109 height 498
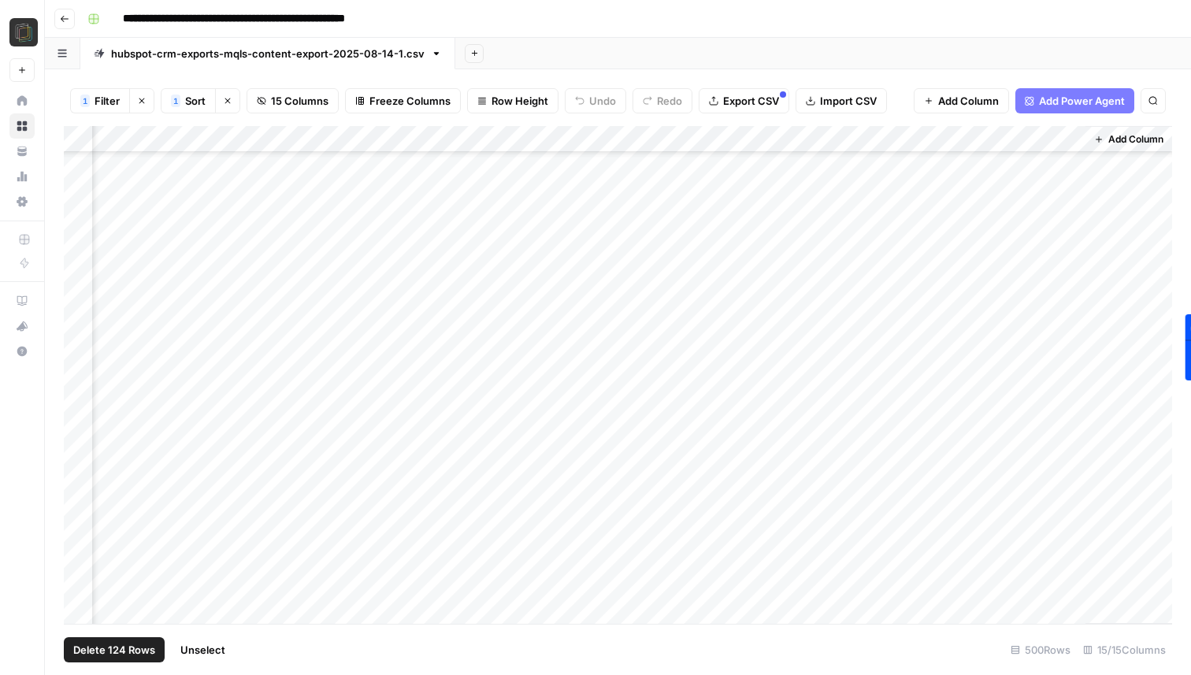
click at [77, 446] on div "Add Column" at bounding box center [618, 375] width 1109 height 498
click at [77, 468] on div "Add Column" at bounding box center [618, 375] width 1109 height 498
click at [77, 496] on div "Add Column" at bounding box center [618, 375] width 1109 height 498
click at [82, 315] on div "Add Column" at bounding box center [618, 375] width 1109 height 498
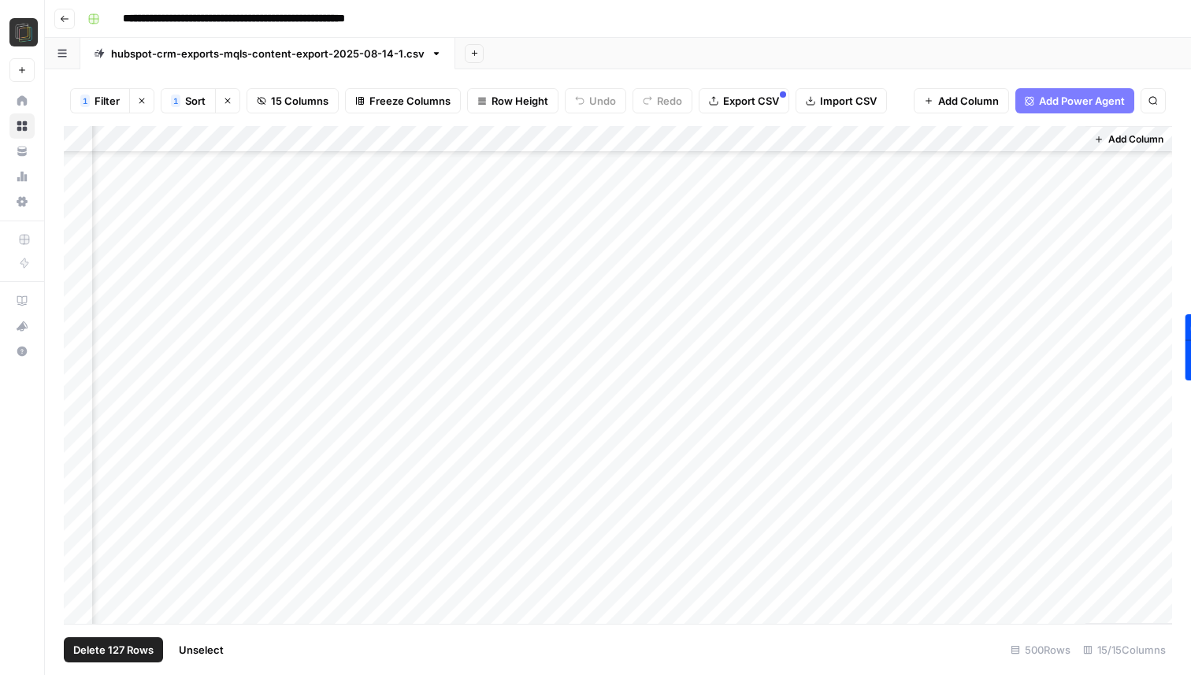
click at [82, 329] on div "Add Column" at bounding box center [618, 375] width 1109 height 498
click at [82, 363] on div "Add Column" at bounding box center [618, 375] width 1109 height 498
click at [81, 385] on div "Add Column" at bounding box center [618, 375] width 1109 height 498
click at [80, 409] on div "Add Column" at bounding box center [618, 375] width 1109 height 498
click at [80, 437] on div "Add Column" at bounding box center [618, 375] width 1109 height 498
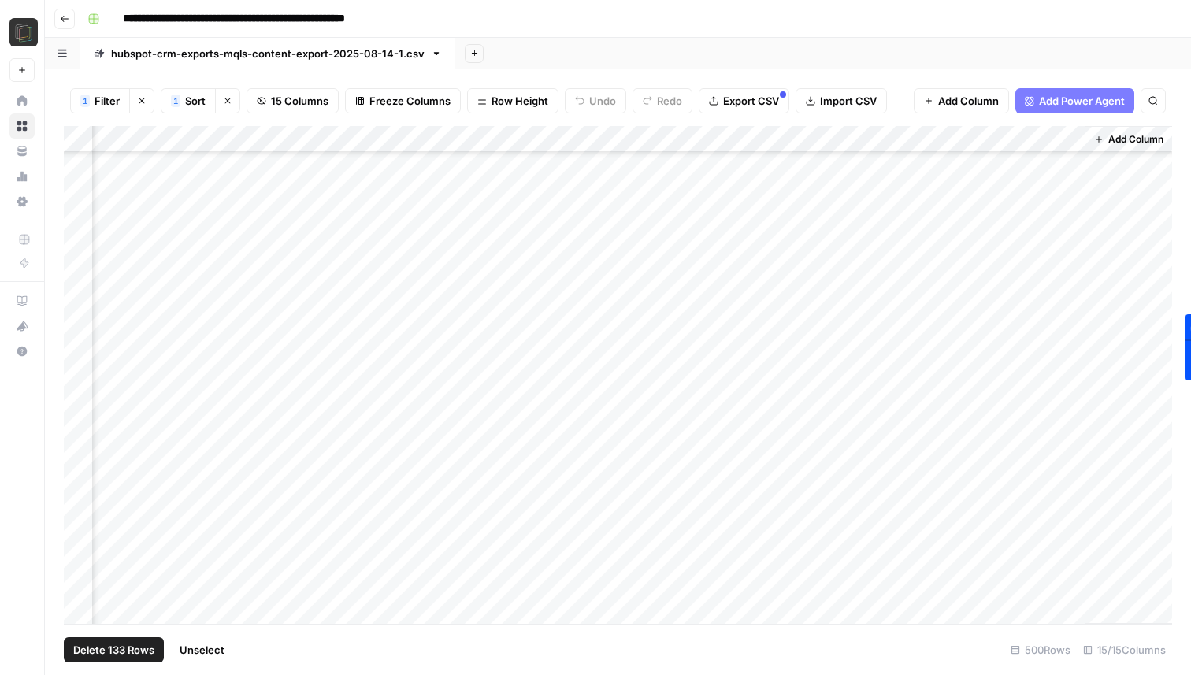
click at [77, 467] on div "Add Column" at bounding box center [618, 375] width 1109 height 498
click at [78, 490] on div "Add Column" at bounding box center [618, 375] width 1109 height 498
click at [109, 646] on span "Delete 134 Rows" at bounding box center [114, 650] width 82 height 16
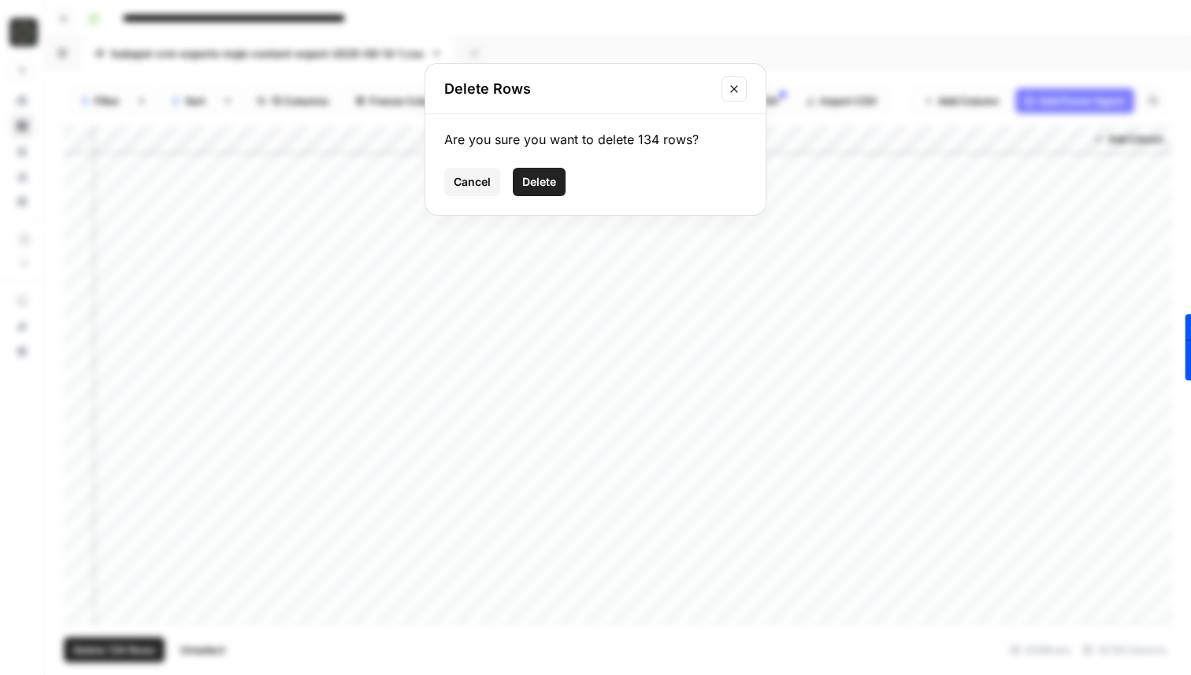
click at [548, 183] on span "Delete" at bounding box center [539, 182] width 34 height 16
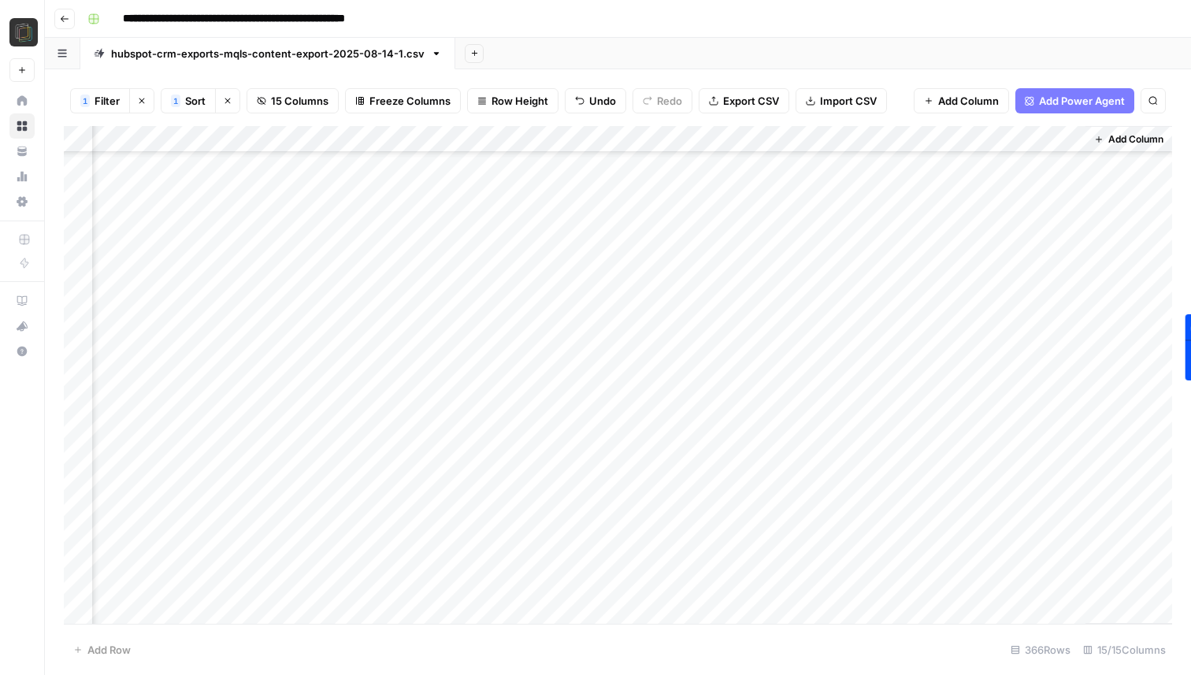
scroll to position [1593, 1135]
click at [80, 312] on div "Add Column" at bounding box center [618, 375] width 1109 height 498
click at [80, 340] on div "Add Column" at bounding box center [618, 375] width 1109 height 498
click at [79, 359] on div "Add Column" at bounding box center [618, 375] width 1109 height 498
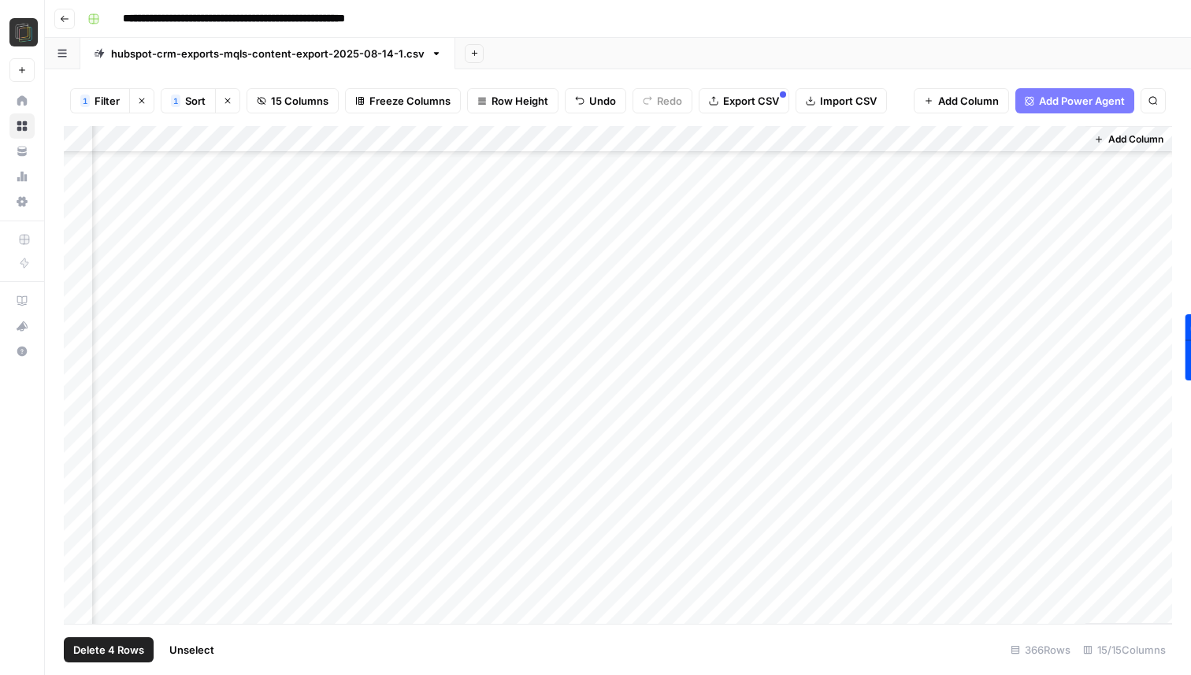
click at [79, 380] on div "Add Column" at bounding box center [618, 375] width 1109 height 498
click at [79, 408] on div "Add Column" at bounding box center [618, 375] width 1109 height 498
click at [79, 402] on div "Add Column" at bounding box center [618, 375] width 1109 height 498
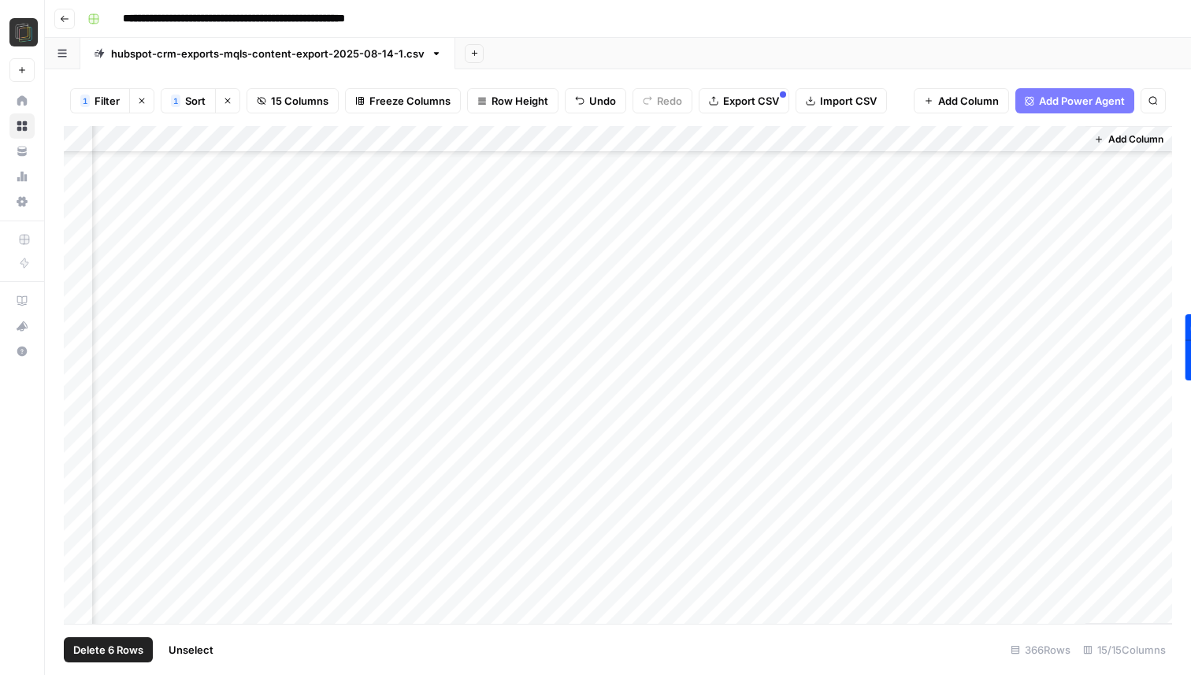
click at [77, 436] on div "Add Column" at bounding box center [618, 375] width 1109 height 498
click at [77, 456] on div "Add Column" at bounding box center [618, 375] width 1109 height 498
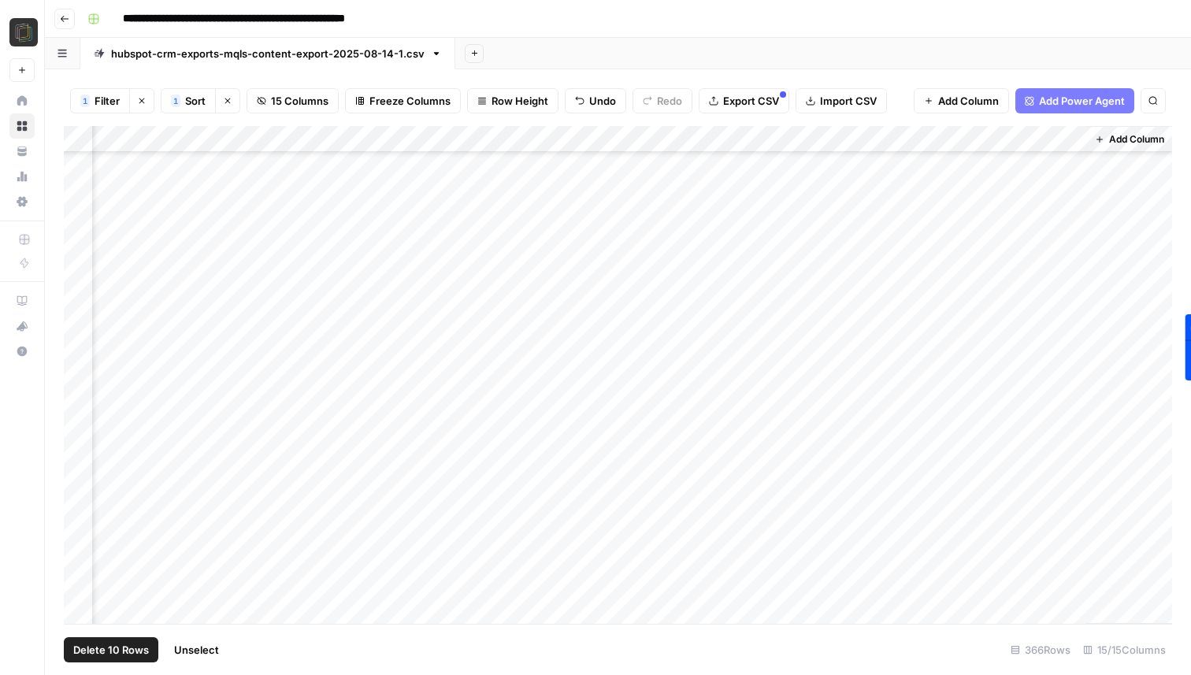
click at [77, 475] on div "Add Column" at bounding box center [618, 375] width 1109 height 498
click at [76, 493] on div "Add Column" at bounding box center [618, 375] width 1109 height 498
click at [76, 487] on div "Add Column" at bounding box center [618, 375] width 1109 height 498
click at [76, 504] on div "Add Column" at bounding box center [618, 375] width 1109 height 498
click at [76, 527] on div "Add Column" at bounding box center [618, 375] width 1109 height 498
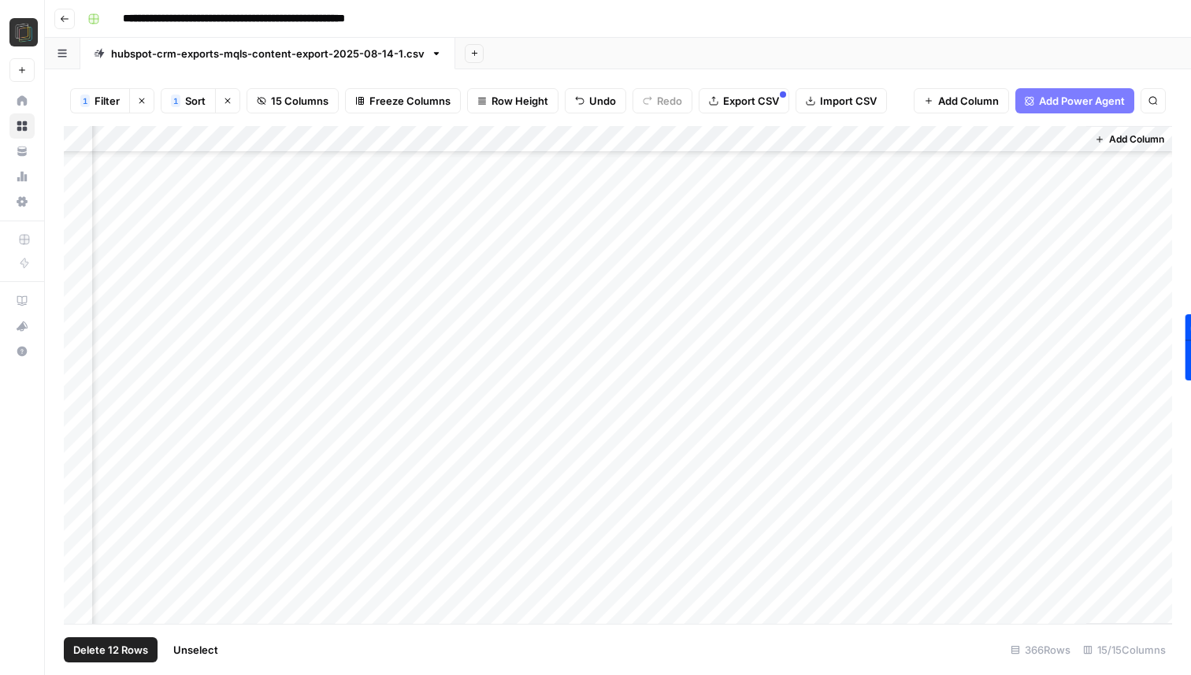
scroll to position [2056, 1134]
click at [86, 385] on div "Add Column" at bounding box center [618, 375] width 1109 height 498
click at [84, 408] on div "Add Column" at bounding box center [618, 375] width 1109 height 498
click at [76, 400] on div "Add Column" at bounding box center [618, 375] width 1109 height 498
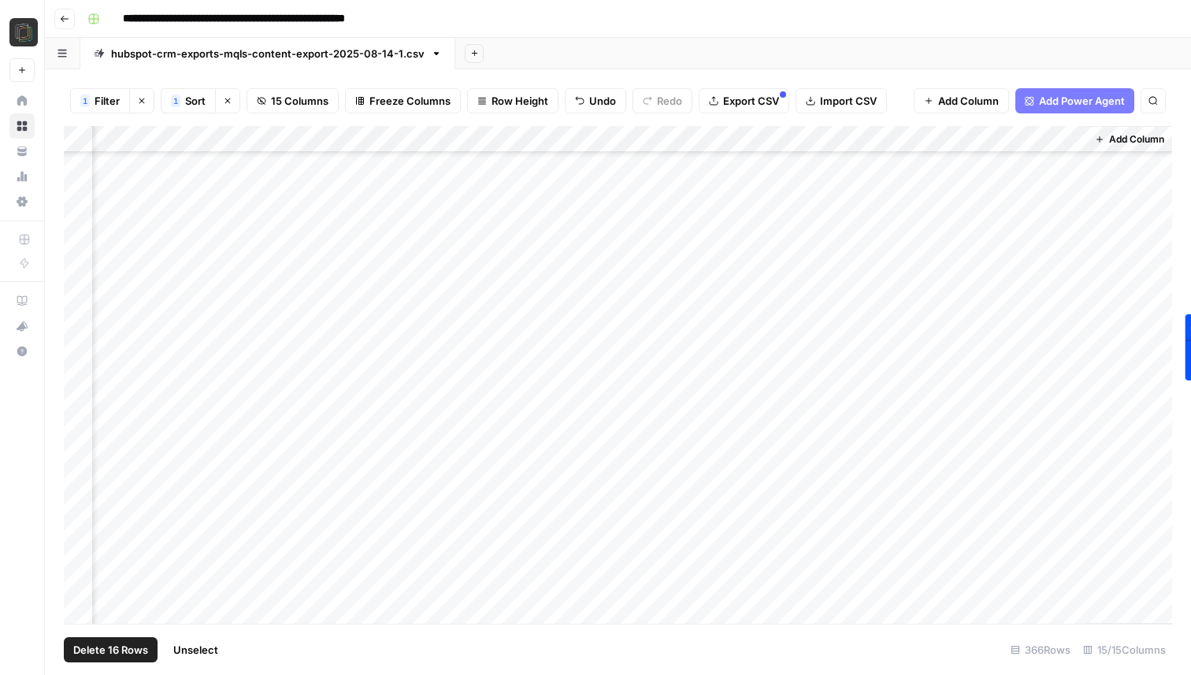
click at [77, 418] on div "Add Column" at bounding box center [618, 375] width 1109 height 498
click at [79, 418] on div "Add Column" at bounding box center [618, 375] width 1109 height 498
click at [79, 438] on div "Add Column" at bounding box center [618, 375] width 1109 height 498
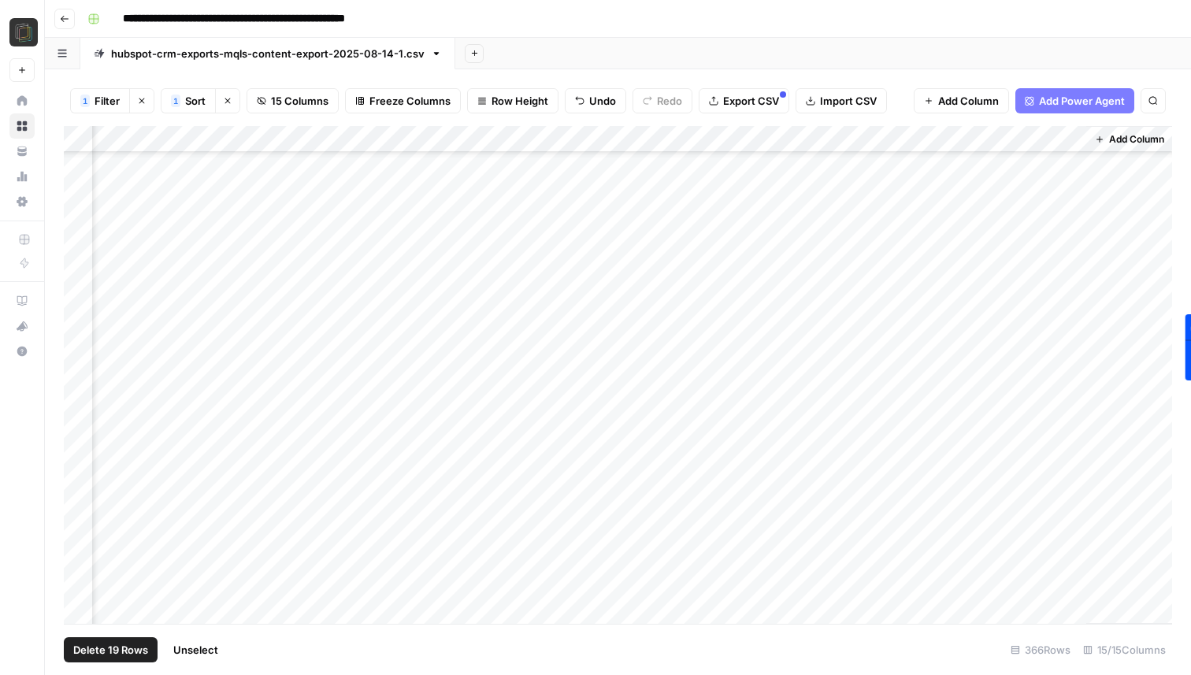
click at [78, 441] on div "Add Column" at bounding box center [618, 375] width 1109 height 498
click at [79, 426] on div "Add Column" at bounding box center [618, 375] width 1109 height 498
click at [79, 478] on div "Add Column" at bounding box center [618, 375] width 1109 height 498
click at [79, 497] on div "Add Column" at bounding box center [618, 375] width 1109 height 498
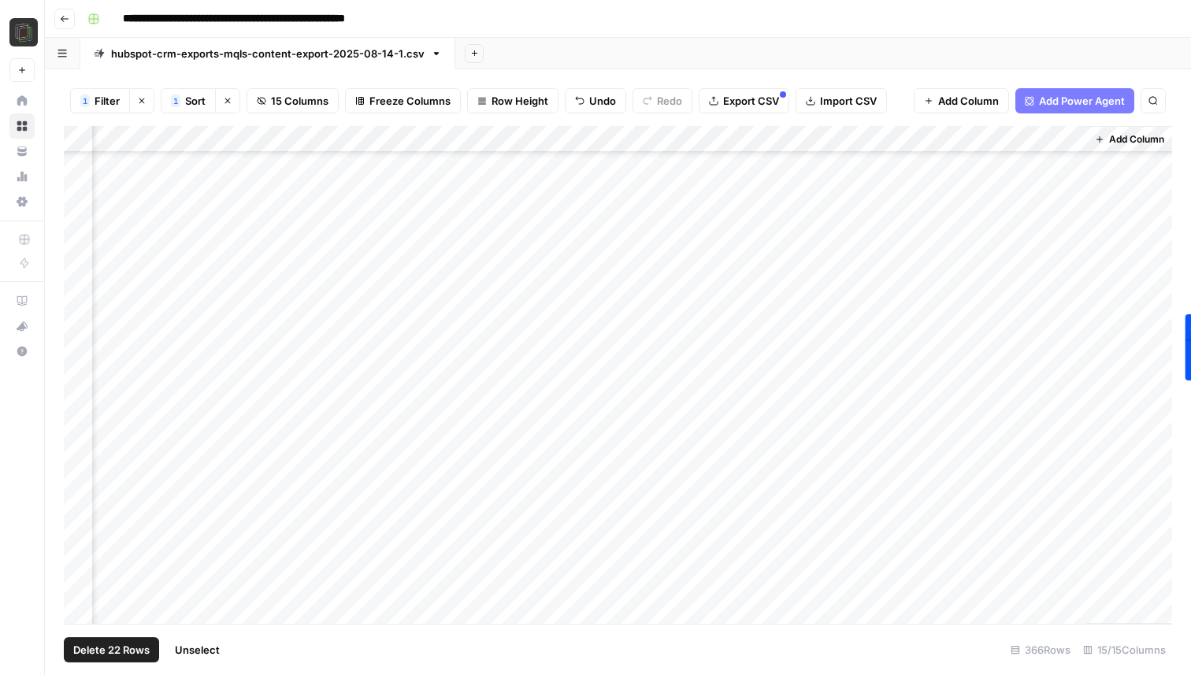
scroll to position [2463, 1134]
click at [81, 411] on div "Add Column" at bounding box center [618, 375] width 1109 height 498
click at [81, 433] on div "Add Column" at bounding box center [618, 375] width 1109 height 498
click at [81, 462] on div "Add Column" at bounding box center [618, 375] width 1109 height 498
click at [81, 487] on div "Add Column" at bounding box center [618, 375] width 1109 height 498
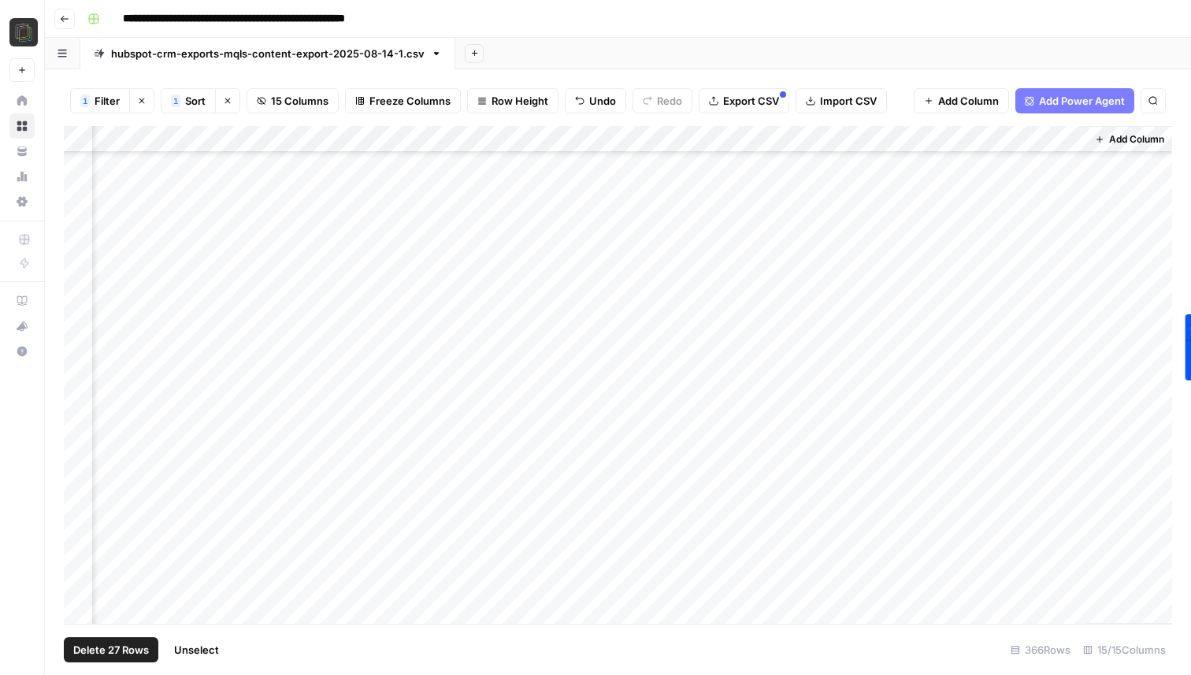
click at [81, 515] on div "Add Column" at bounding box center [618, 375] width 1109 height 498
click at [83, 396] on div "Add Column" at bounding box center [618, 375] width 1109 height 498
click at [81, 420] on div "Add Column" at bounding box center [618, 375] width 1109 height 498
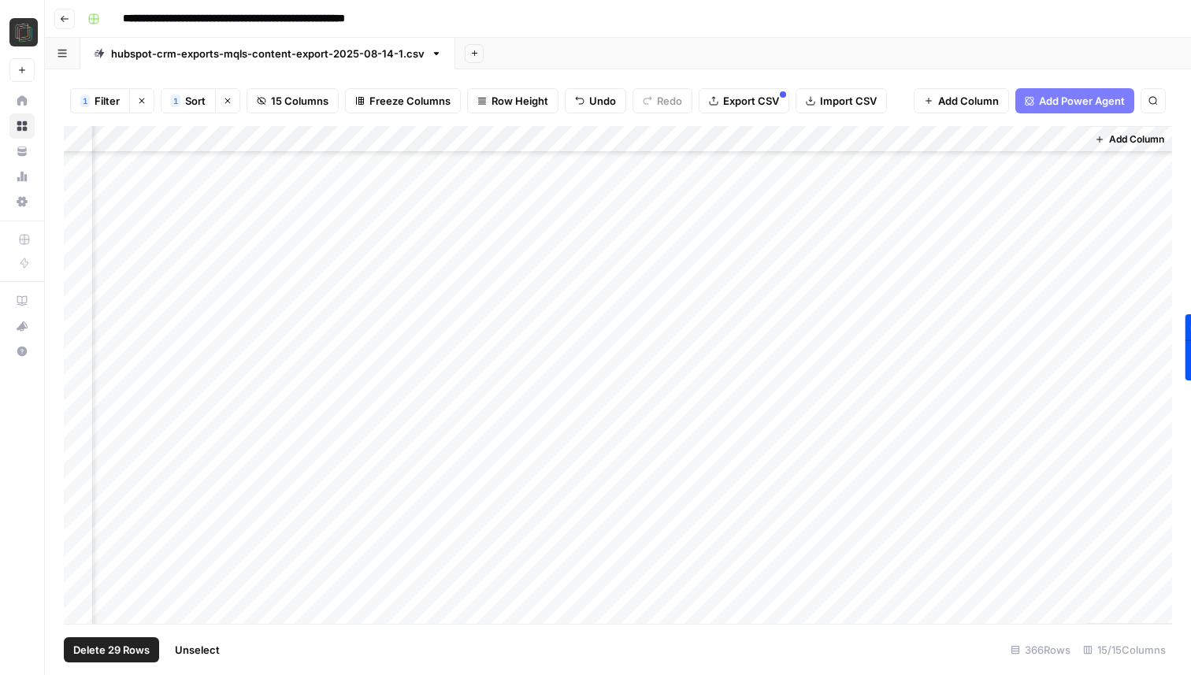
click at [81, 421] on div "Add Column" at bounding box center [618, 375] width 1109 height 498
click at [81, 423] on div "Add Column" at bounding box center [618, 375] width 1109 height 498
click at [80, 429] on div "Add Column" at bounding box center [618, 375] width 1109 height 498
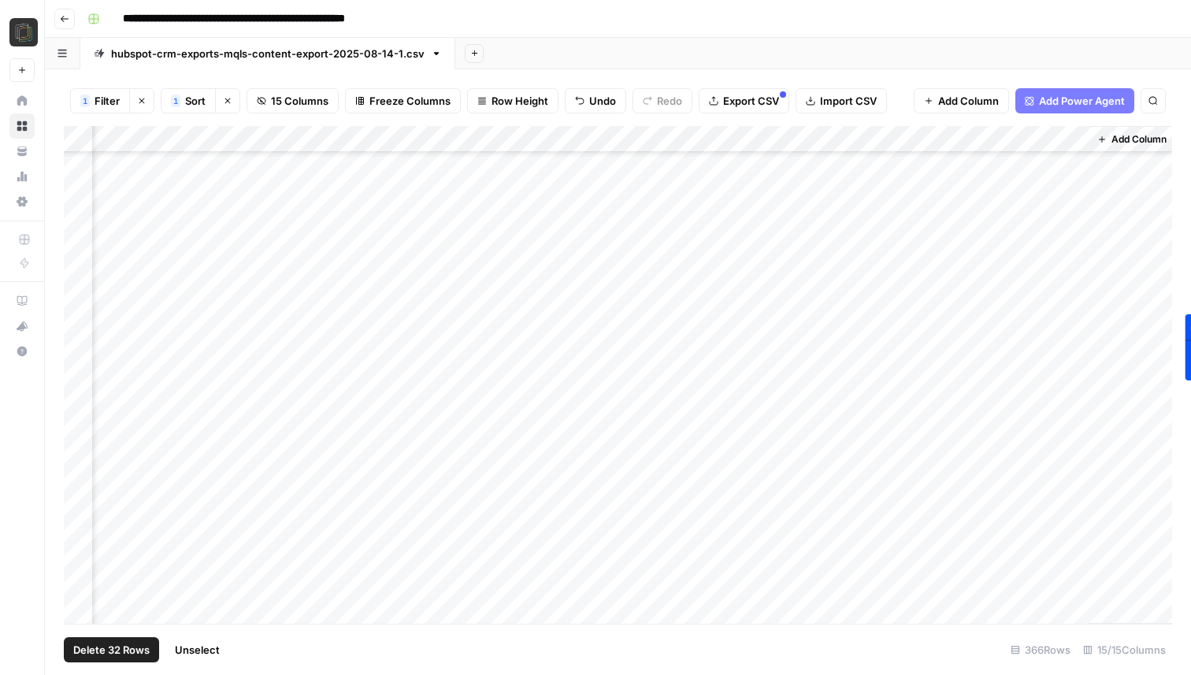
scroll to position [2842, 1132]
click at [80, 405] on div "Add Column" at bounding box center [618, 375] width 1109 height 498
click at [80, 427] on div "Add Column" at bounding box center [618, 375] width 1109 height 498
click at [80, 415] on div "Add Column" at bounding box center [618, 375] width 1109 height 498
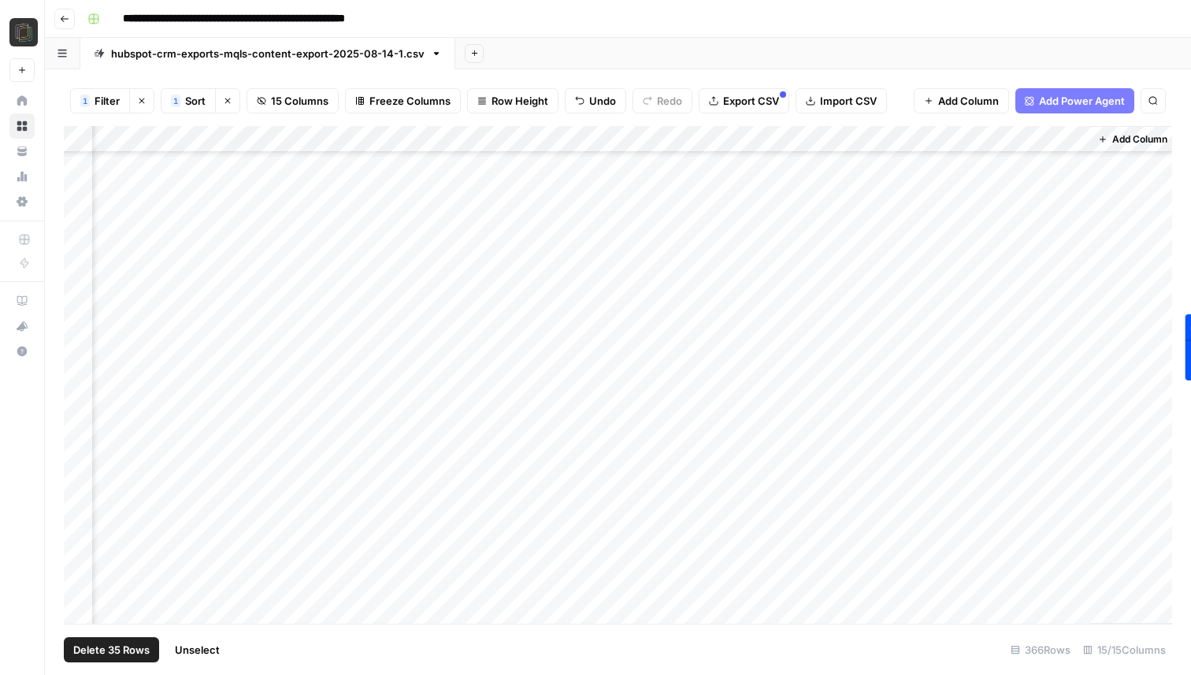
click at [80, 433] on div "Add Column" at bounding box center [618, 375] width 1109 height 498
click at [80, 402] on div "Add Column" at bounding box center [618, 375] width 1109 height 498
click at [80, 426] on div "Add Column" at bounding box center [618, 375] width 1109 height 498
click at [80, 448] on div "Add Column" at bounding box center [618, 375] width 1109 height 498
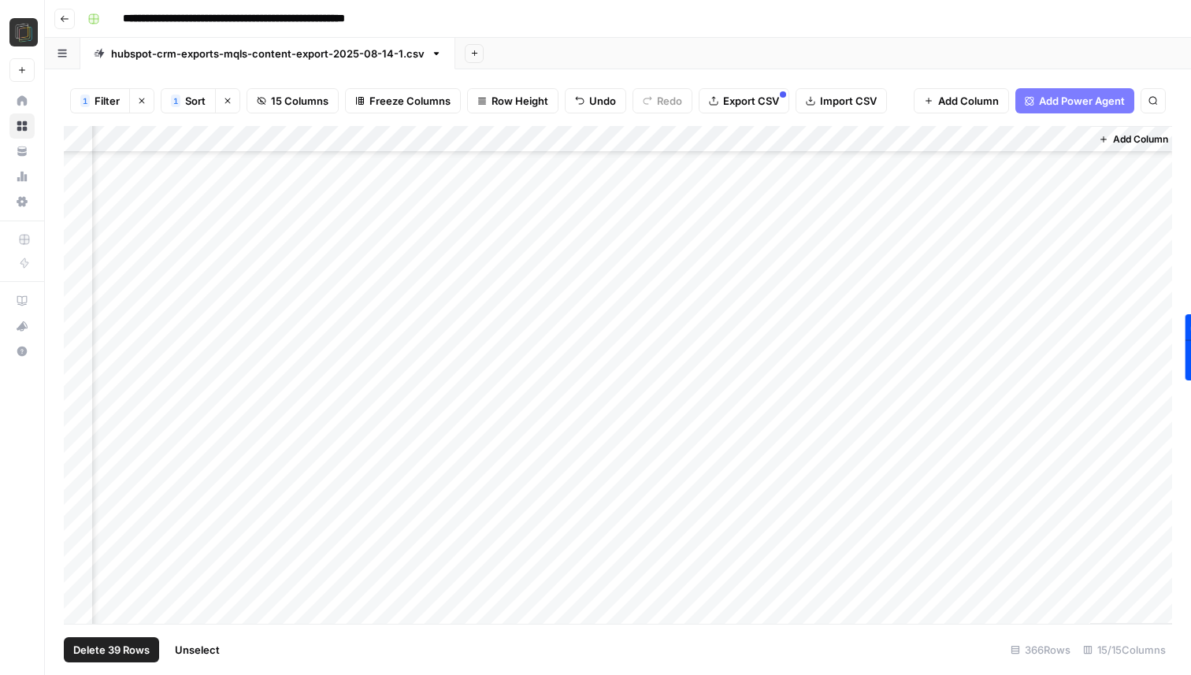
click at [77, 479] on div "Add Column" at bounding box center [618, 375] width 1109 height 498
click at [77, 502] on div "Add Column" at bounding box center [618, 375] width 1109 height 498
click at [80, 441] on div "Add Column" at bounding box center [618, 375] width 1109 height 498
click at [82, 469] on div "Add Column" at bounding box center [618, 375] width 1109 height 498
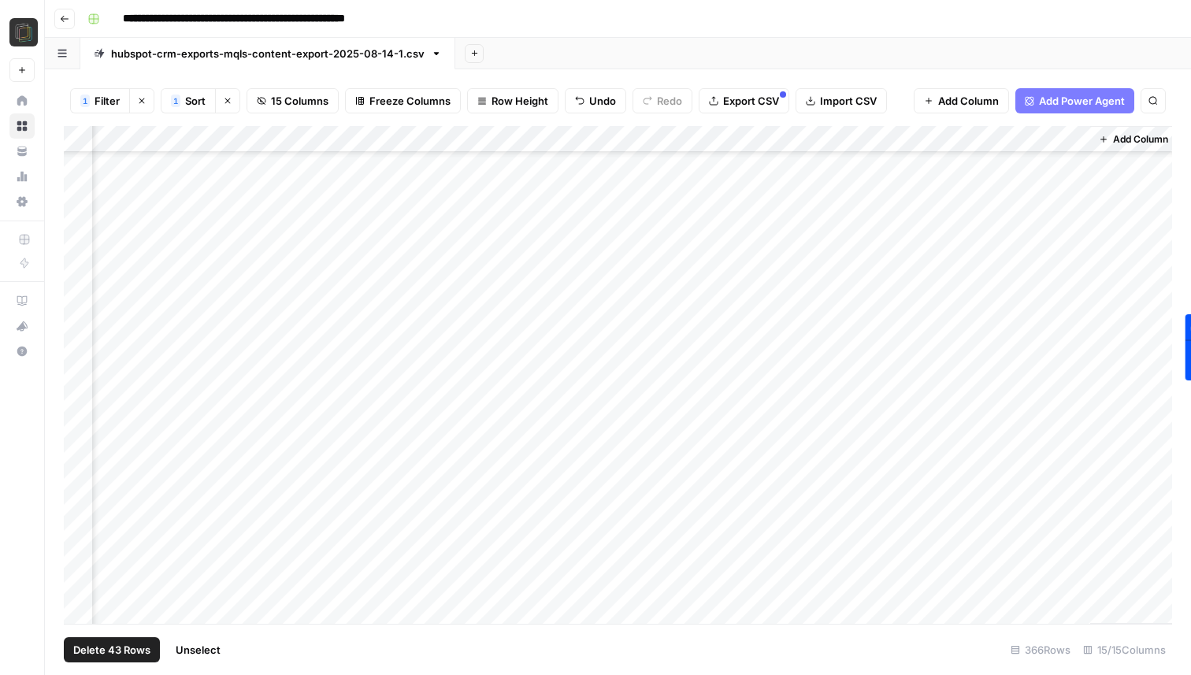
click at [77, 496] on div "Add Column" at bounding box center [618, 375] width 1109 height 498
click at [78, 523] on div "Add Column" at bounding box center [618, 375] width 1109 height 498
click at [80, 336] on div "Add Column" at bounding box center [618, 375] width 1109 height 498
click at [80, 368] on div "Add Column" at bounding box center [618, 375] width 1109 height 498
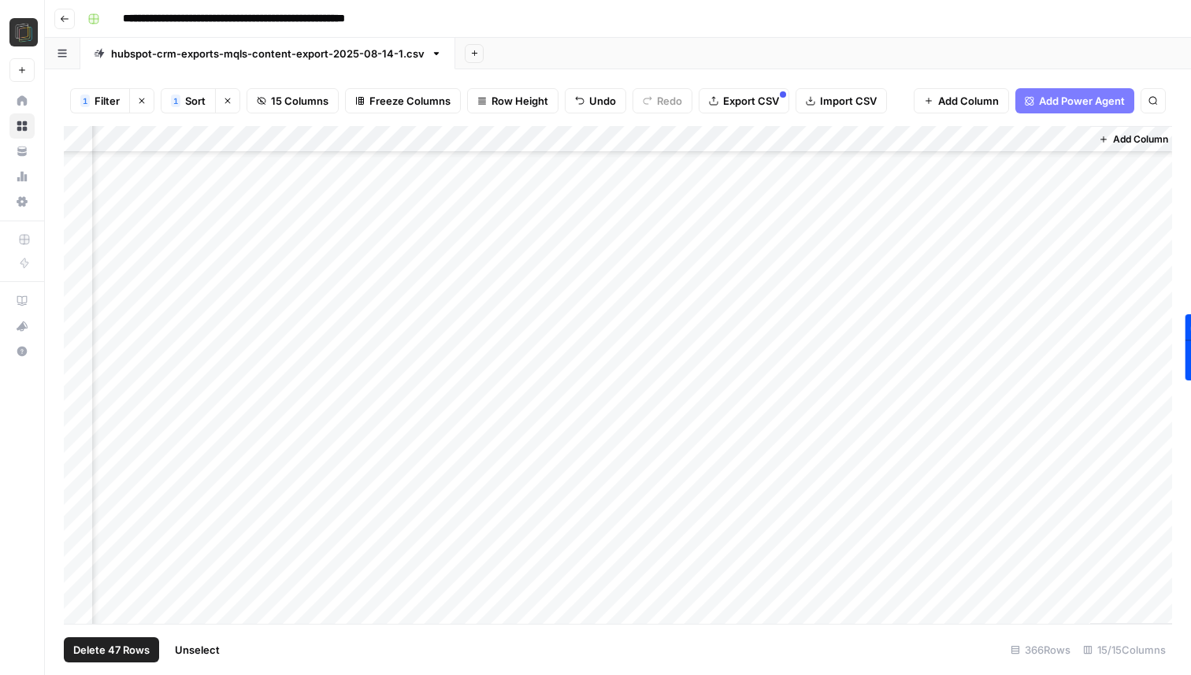
click at [80, 403] on div "Add Column" at bounding box center [618, 375] width 1109 height 498
click at [80, 426] on div "Add Column" at bounding box center [618, 375] width 1109 height 498
click at [80, 449] on div "Add Column" at bounding box center [618, 375] width 1109 height 498
click at [80, 408] on div "Add Column" at bounding box center [618, 375] width 1109 height 498
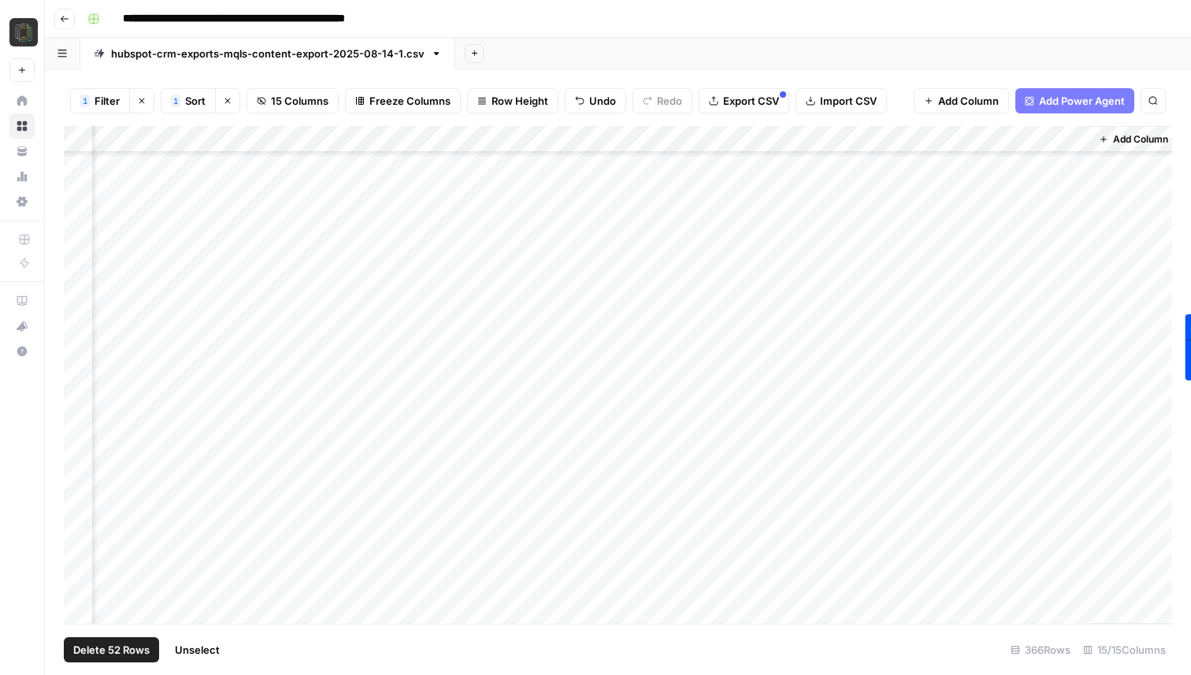
click at [80, 430] on div "Add Column" at bounding box center [618, 375] width 1109 height 498
click at [82, 455] on div "Add Column" at bounding box center [618, 375] width 1109 height 498
click at [82, 484] on div "Add Column" at bounding box center [618, 375] width 1109 height 498
click at [80, 437] on div "Add Column" at bounding box center [618, 375] width 1109 height 498
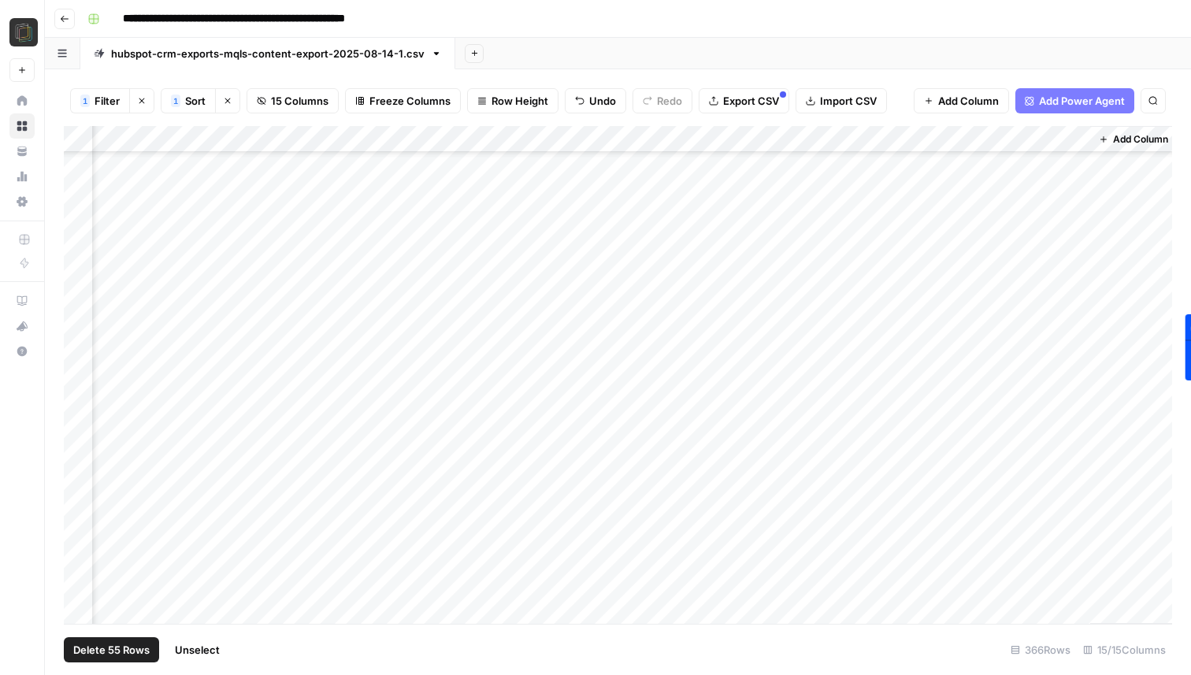
scroll to position [4148, 1130]
click at [80, 441] on div "Add Column" at bounding box center [618, 375] width 1109 height 498
click at [80, 456] on div "Add Column" at bounding box center [618, 375] width 1109 height 498
click at [80, 484] on div "Add Column" at bounding box center [618, 375] width 1109 height 498
click at [80, 514] on div "Add Column" at bounding box center [618, 375] width 1109 height 498
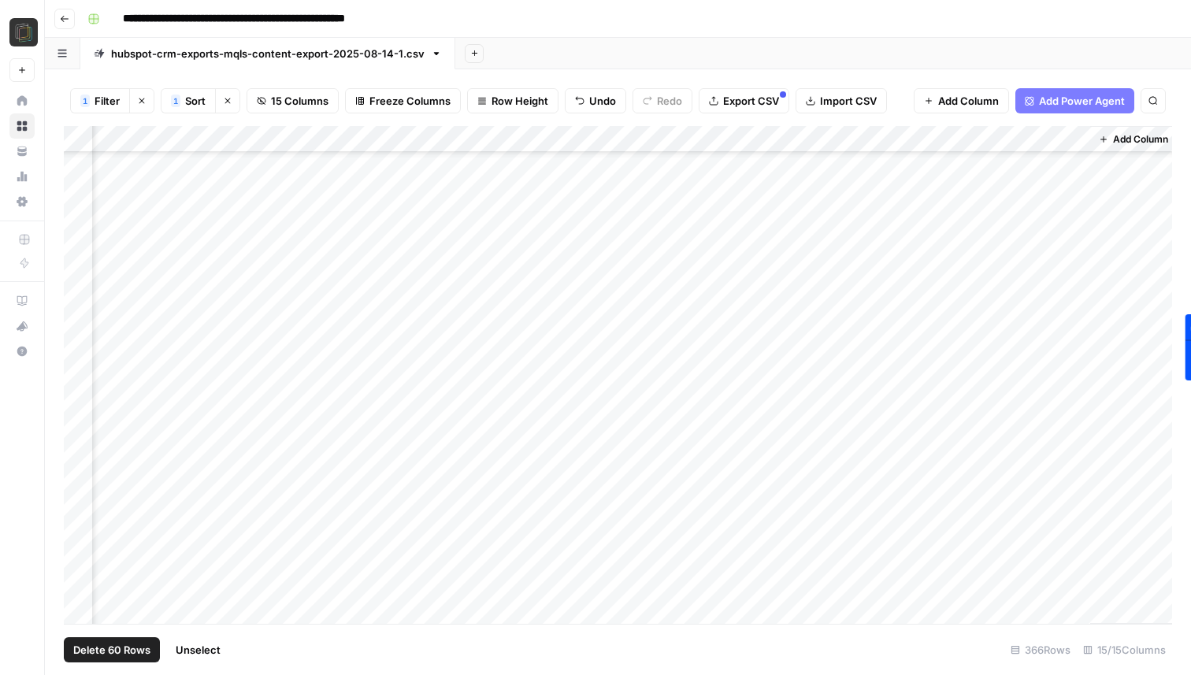
click at [80, 545] on div "Add Column" at bounding box center [618, 375] width 1109 height 498
click at [78, 383] on div "Add Column" at bounding box center [618, 375] width 1109 height 498
click at [79, 381] on div "Add Column" at bounding box center [618, 375] width 1109 height 498
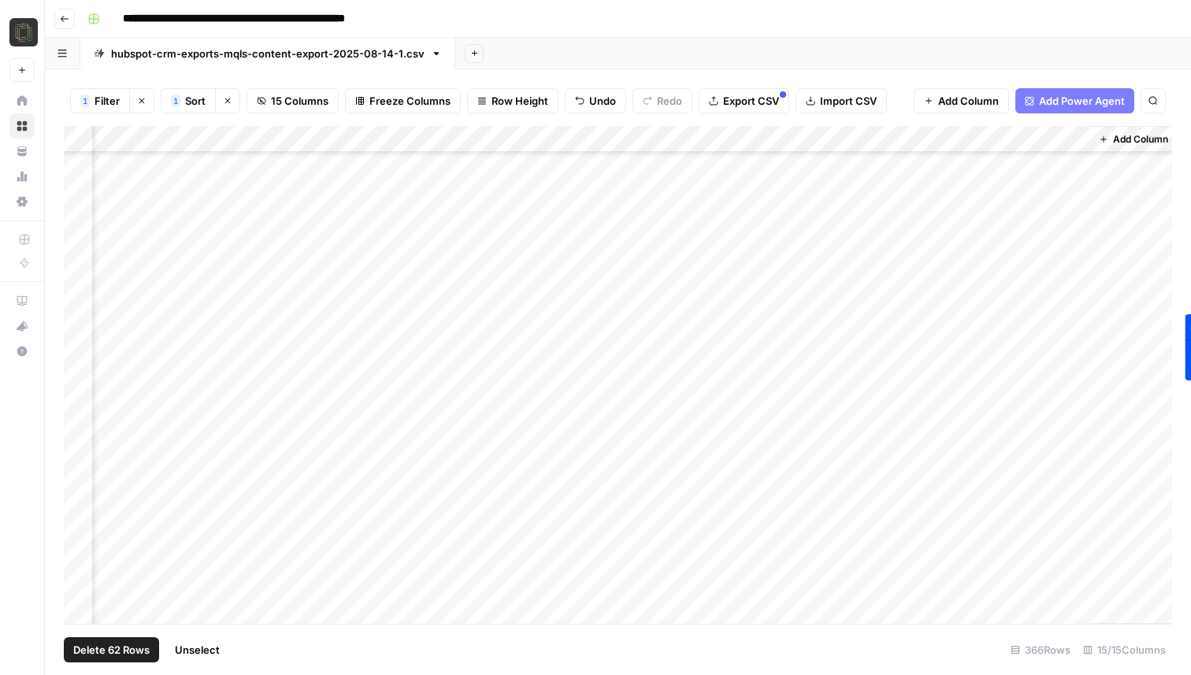
click at [79, 403] on div "Add Column" at bounding box center [618, 375] width 1109 height 498
click at [74, 449] on div "Add Column" at bounding box center [618, 375] width 1109 height 498
click at [75, 469] on div "Add Column" at bounding box center [618, 375] width 1109 height 498
click at [76, 493] on div "Add Column" at bounding box center [618, 375] width 1109 height 498
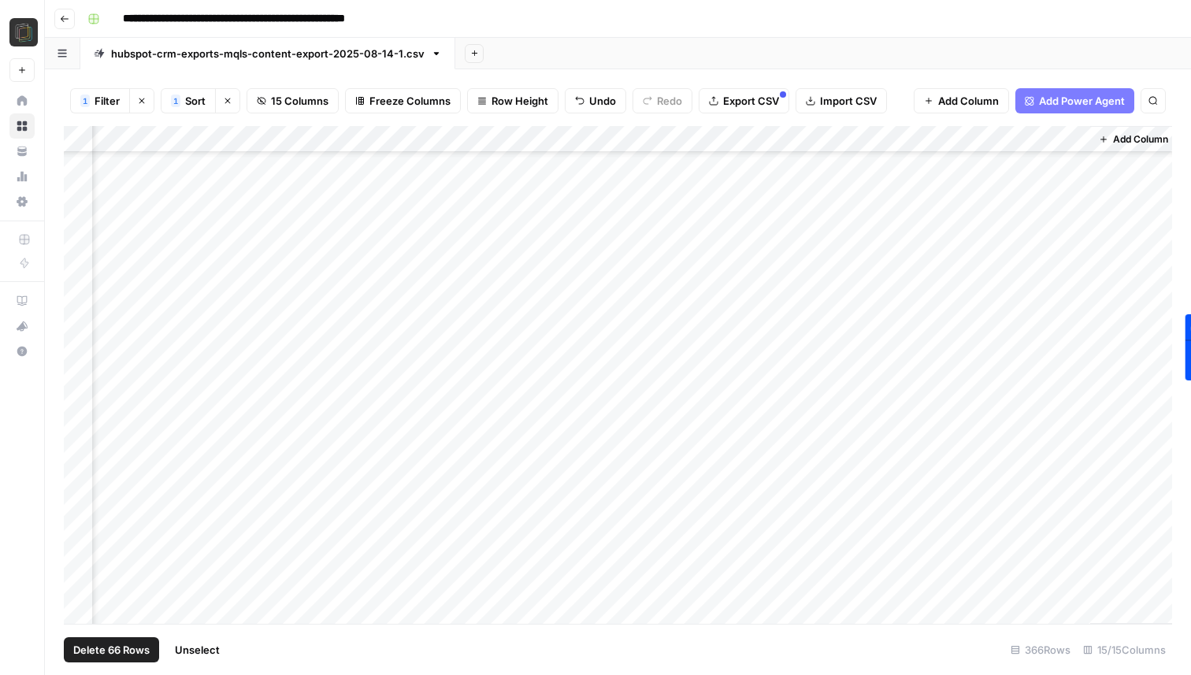
scroll to position [4600, 1130]
click at [84, 417] on div "Add Column" at bounding box center [618, 375] width 1109 height 498
click at [84, 434] on div "Add Column" at bounding box center [618, 375] width 1109 height 498
click at [81, 459] on div "Add Column" at bounding box center [618, 375] width 1109 height 498
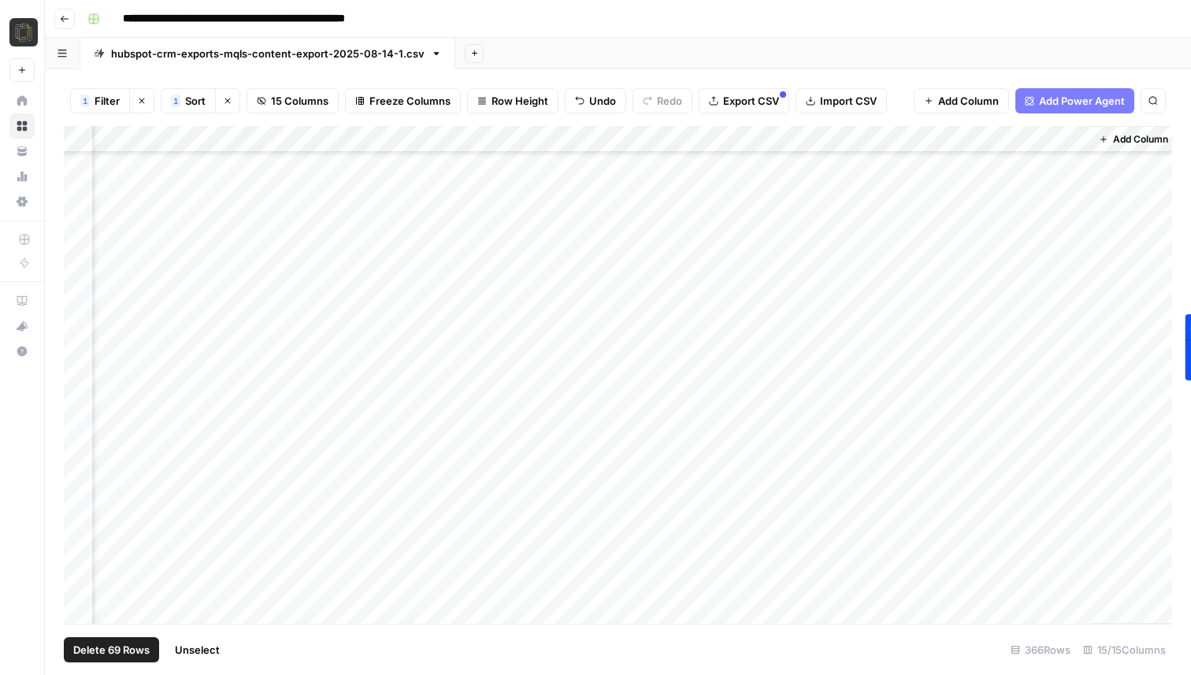
click at [76, 439] on div "Add Column" at bounding box center [618, 375] width 1109 height 498
click at [76, 459] on div "Add Column" at bounding box center [618, 375] width 1109 height 498
click at [76, 484] on div "Add Column" at bounding box center [618, 375] width 1109 height 498
click at [78, 471] on div "Add Column" at bounding box center [618, 375] width 1109 height 498
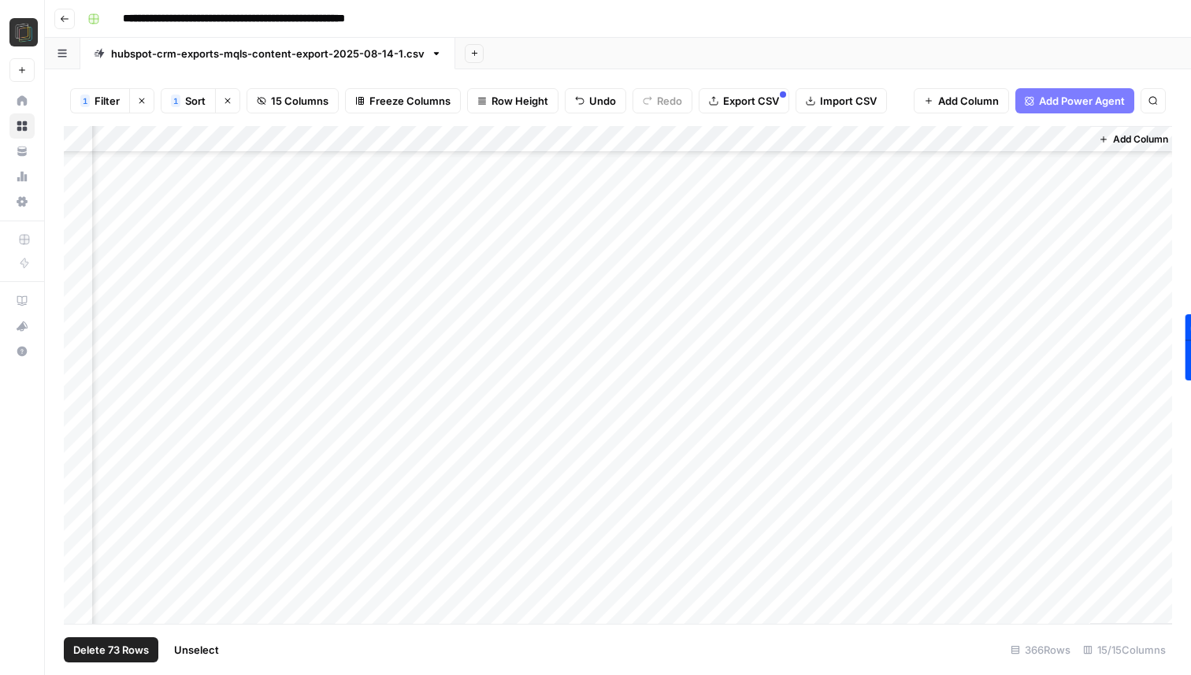
scroll to position [4885, 1130]
click at [78, 475] on div "Add Column" at bounding box center [618, 375] width 1109 height 498
click at [77, 483] on div "Add Column" at bounding box center [618, 375] width 1109 height 498
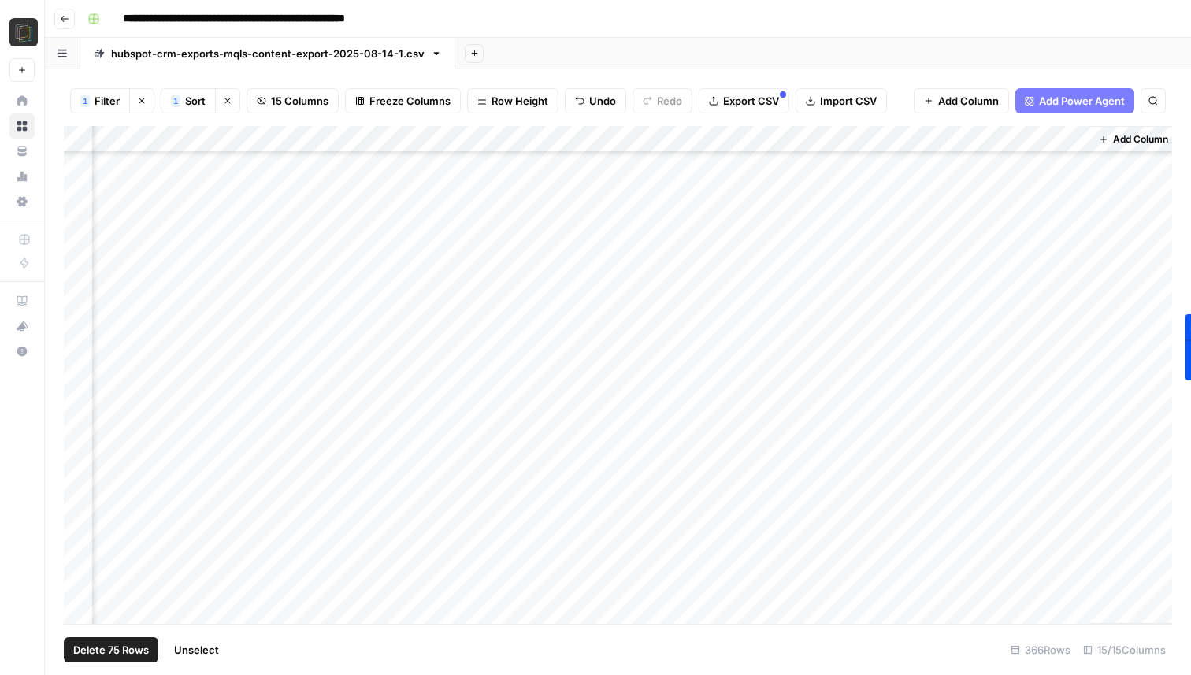
click at [110, 642] on span "Delete 75 Rows" at bounding box center [111, 650] width 76 height 16
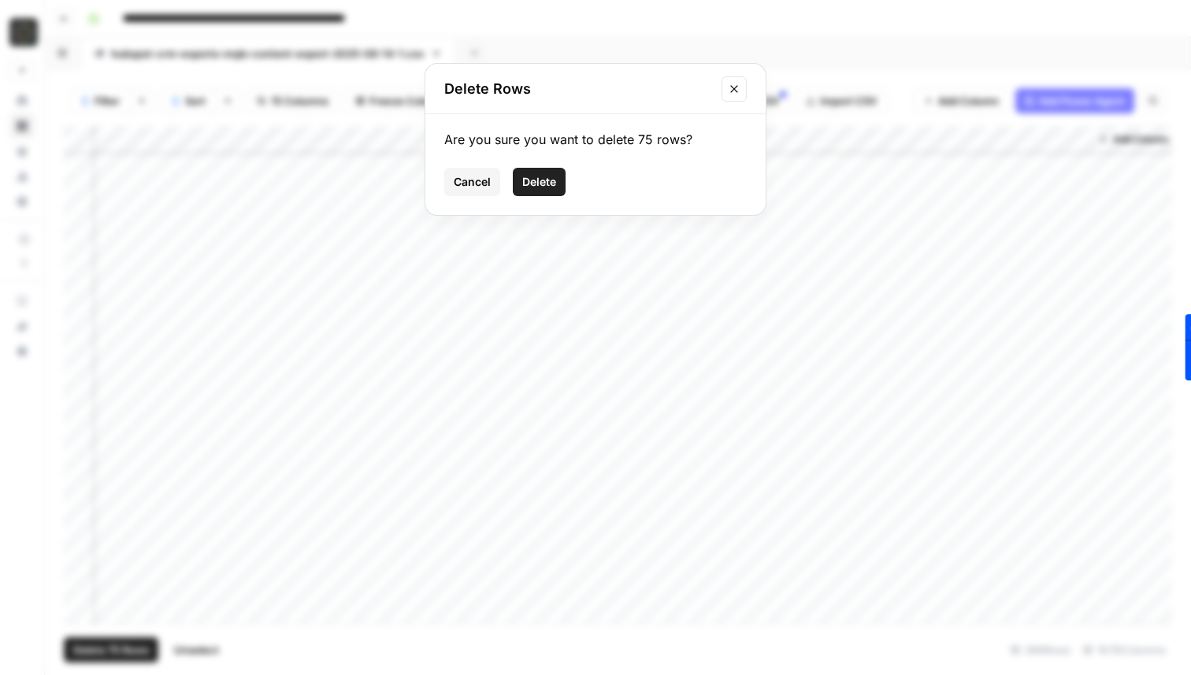
click at [551, 179] on span "Delete" at bounding box center [539, 182] width 34 height 16
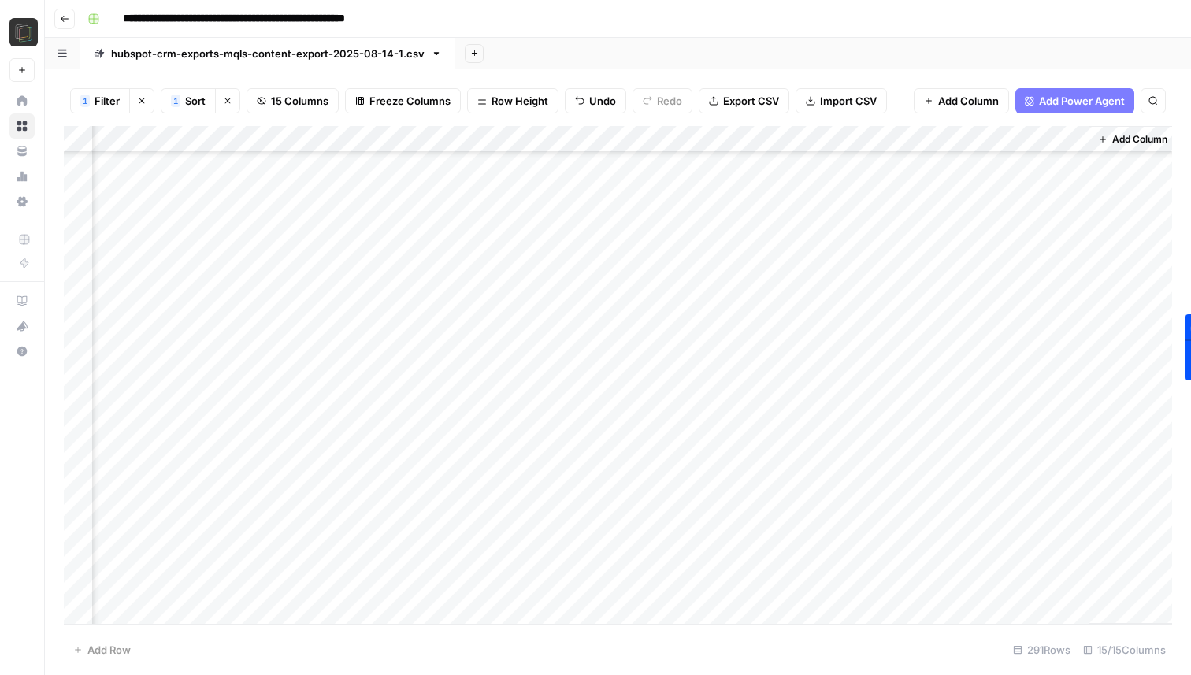
scroll to position [3224, 1131]
click at [79, 366] on div "Add Column" at bounding box center [618, 375] width 1109 height 498
click at [79, 394] on div "Add Column" at bounding box center [618, 375] width 1109 height 498
click at [79, 418] on div "Add Column" at bounding box center [618, 375] width 1109 height 498
click at [74, 453] on div "Add Column" at bounding box center [618, 375] width 1109 height 498
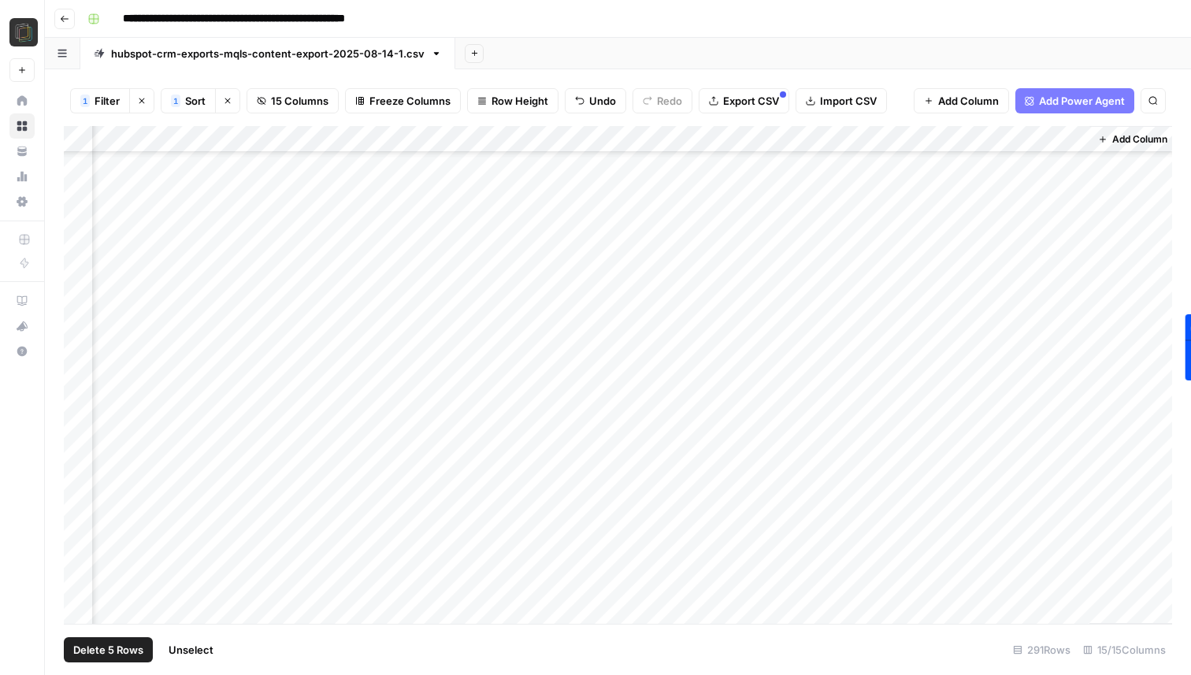
click at [74, 472] on div "Add Column" at bounding box center [618, 375] width 1109 height 498
click at [80, 432] on div "Add Column" at bounding box center [618, 375] width 1109 height 498
click at [80, 425] on div "Add Column" at bounding box center [618, 375] width 1109 height 498
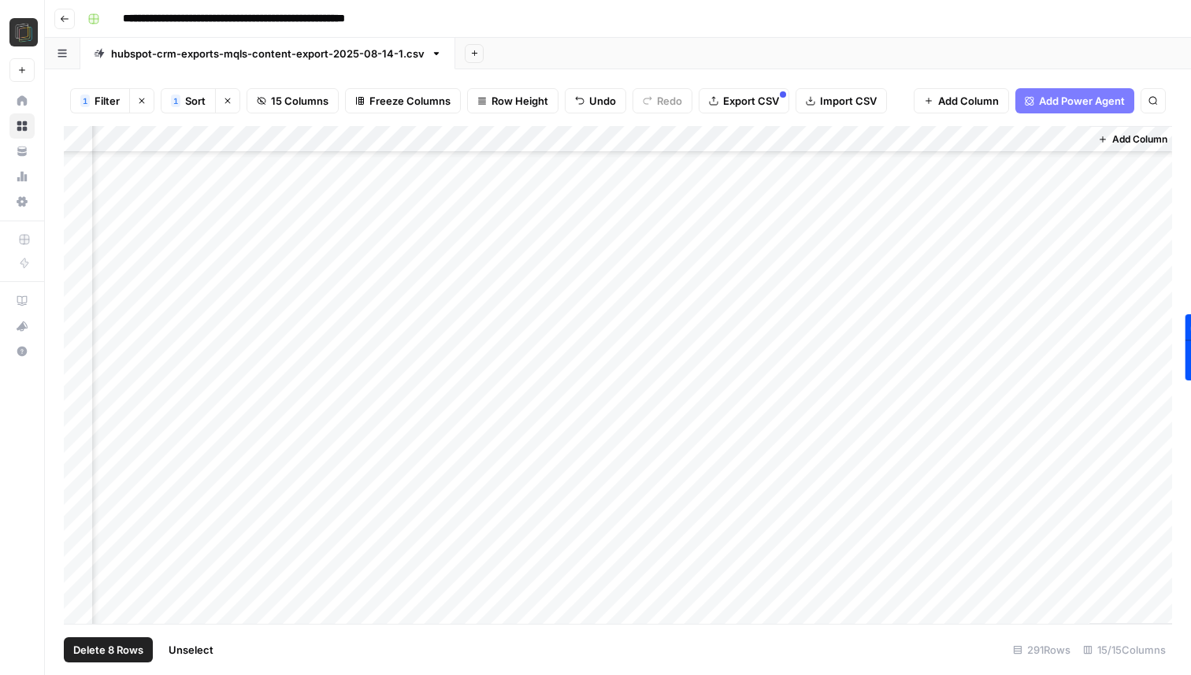
click at [79, 452] on div "Add Column" at bounding box center [618, 375] width 1109 height 498
click at [78, 453] on div "Add Column" at bounding box center [618, 375] width 1109 height 498
click at [79, 429] on div "Add Column" at bounding box center [618, 375] width 1109 height 498
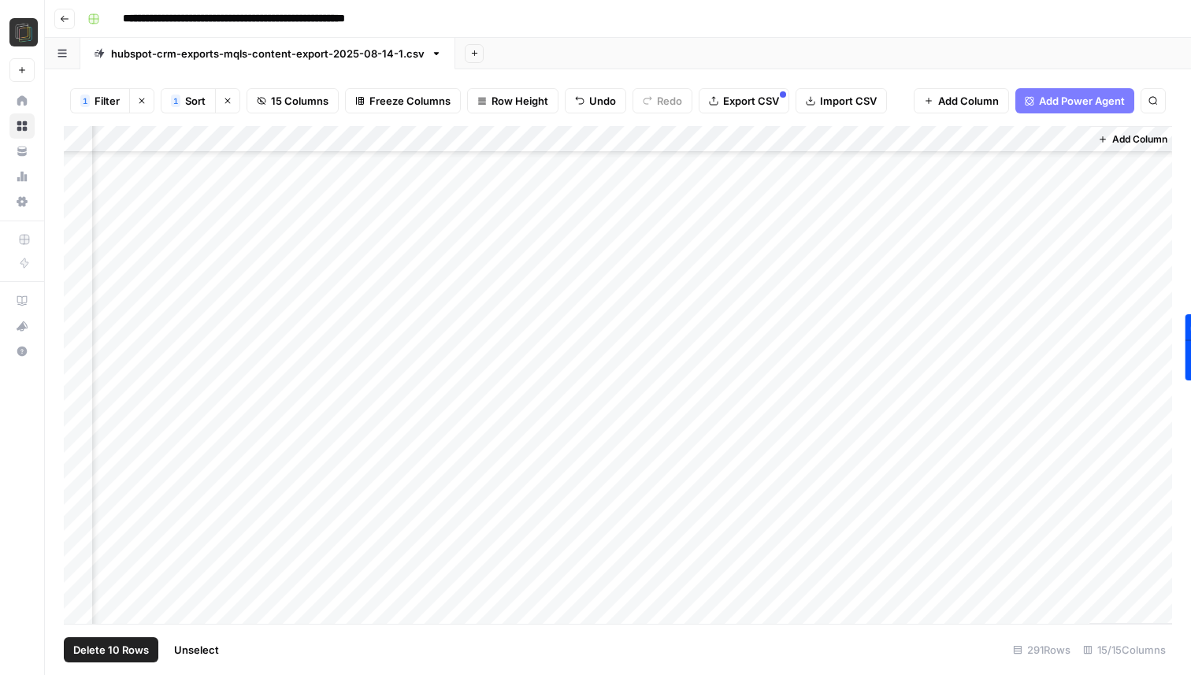
click at [78, 448] on div "Add Column" at bounding box center [618, 375] width 1109 height 498
click at [76, 478] on div "Add Column" at bounding box center [618, 375] width 1109 height 498
click at [76, 485] on div "Add Column" at bounding box center [618, 375] width 1109 height 498
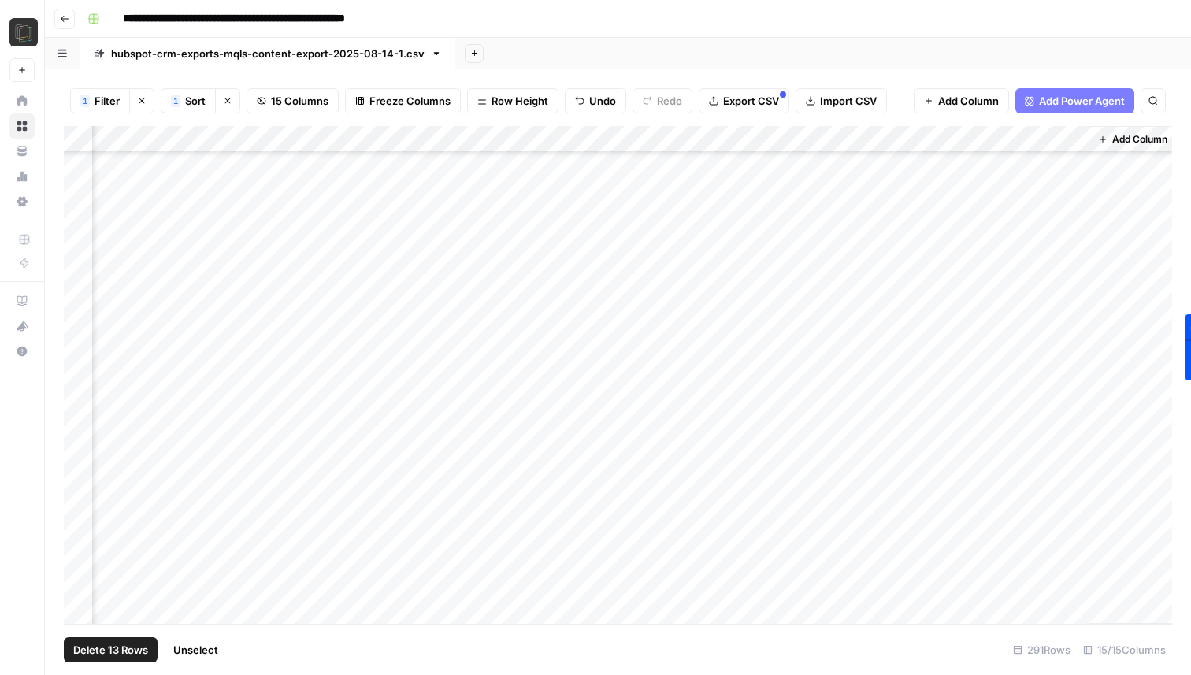
click at [79, 439] on div "Add Column" at bounding box center [618, 375] width 1109 height 498
click at [80, 433] on div "Add Column" at bounding box center [618, 375] width 1109 height 498
click at [80, 467] on div "Add Column" at bounding box center [618, 375] width 1109 height 498
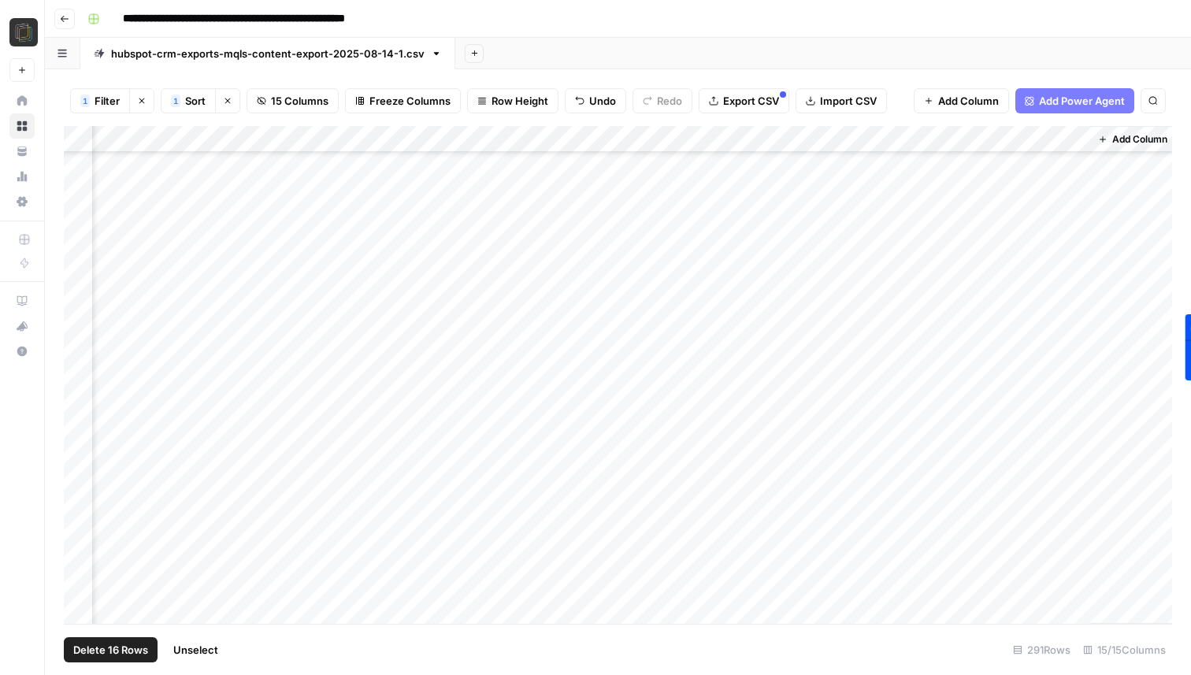
scroll to position [3923, 1131]
click at [79, 472] on div "Add Column" at bounding box center [618, 375] width 1109 height 498
click at [84, 408] on div "Add Column" at bounding box center [618, 375] width 1109 height 498
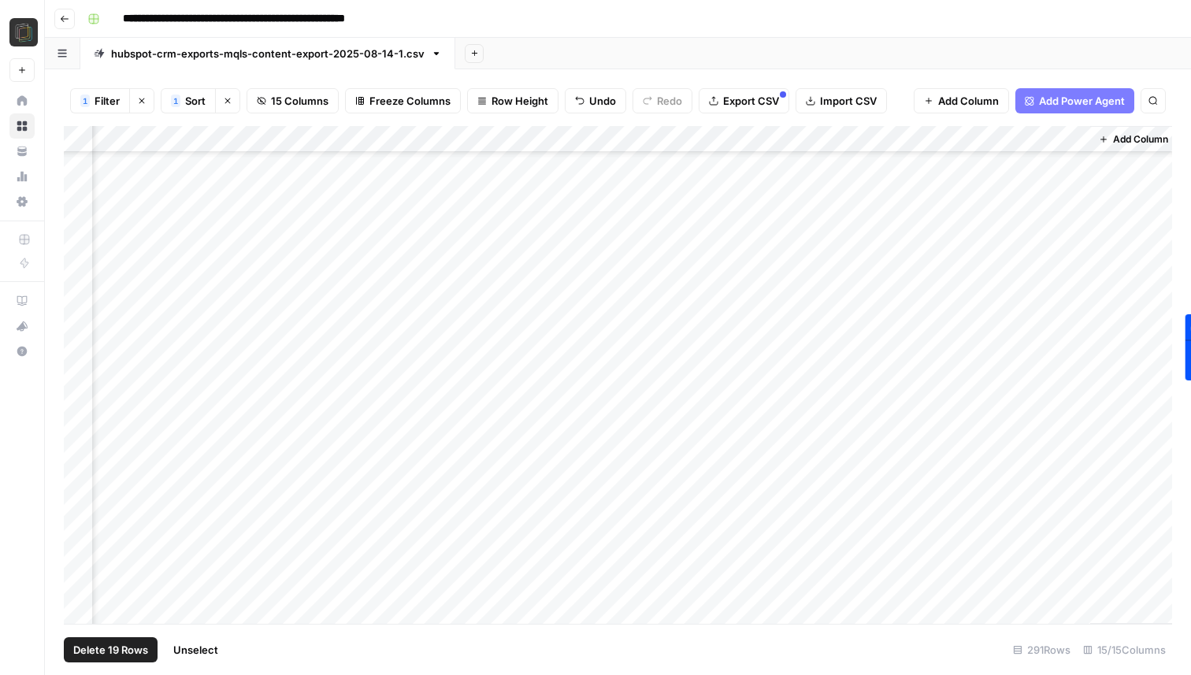
click at [80, 416] on div "Add Column" at bounding box center [618, 375] width 1109 height 498
click at [77, 449] on div "Add Column" at bounding box center [618, 375] width 1109 height 498
click at [77, 453] on div "Add Column" at bounding box center [618, 375] width 1109 height 498
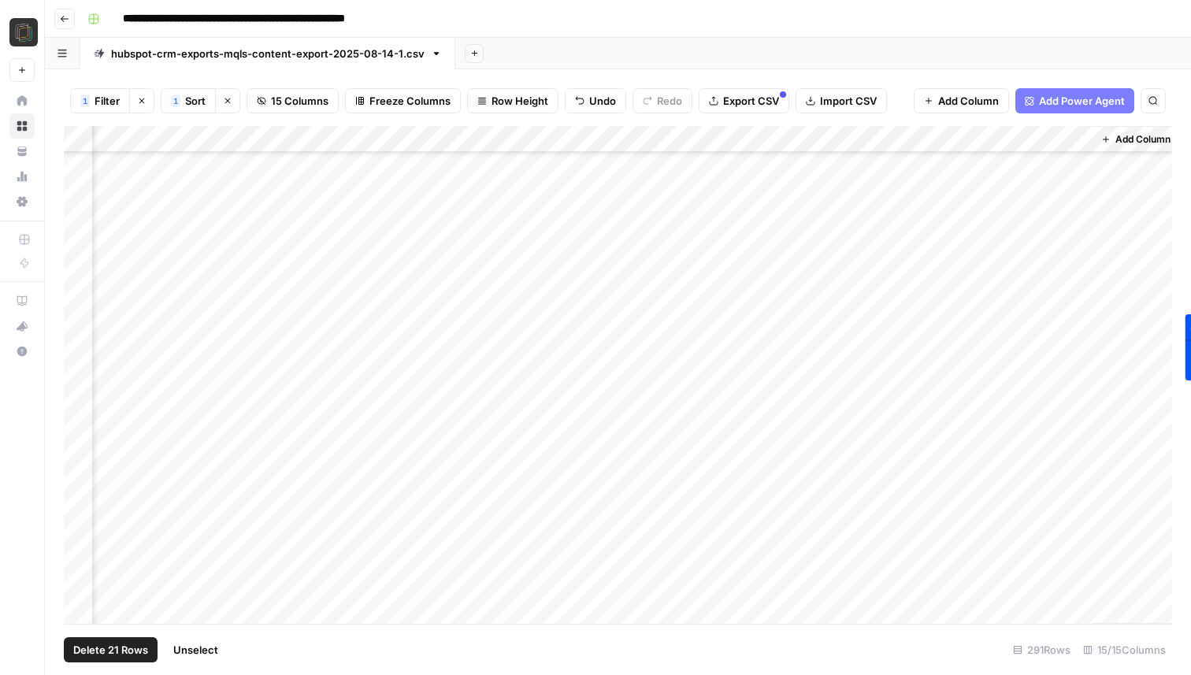
click at [80, 450] on div "Add Column" at bounding box center [618, 375] width 1109 height 498
click at [80, 439] on div "Add Column" at bounding box center [618, 375] width 1109 height 498
click at [80, 461] on div "Add Column" at bounding box center [618, 375] width 1109 height 498
click at [77, 492] on div "Add Column" at bounding box center [618, 375] width 1109 height 498
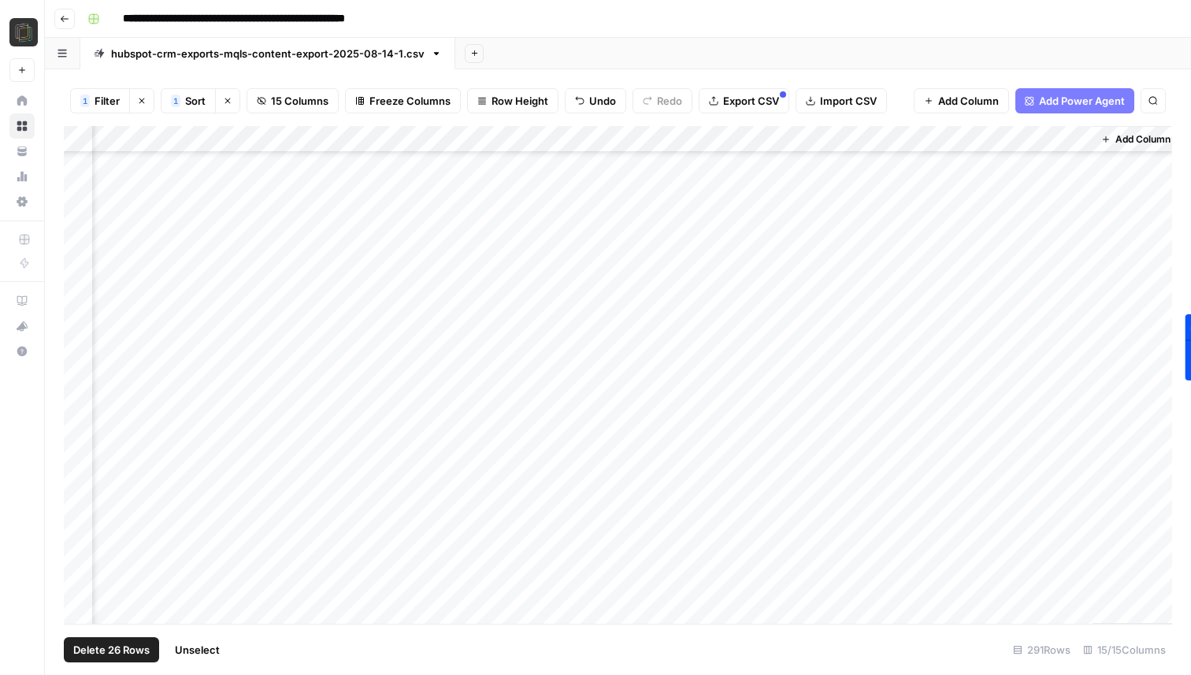
click at [77, 519] on div "Add Column" at bounding box center [618, 375] width 1109 height 498
click at [76, 546] on div "Add Column" at bounding box center [618, 375] width 1109 height 498
click at [84, 333] on div "Add Column" at bounding box center [618, 375] width 1109 height 498
click at [82, 357] on div "Add Column" at bounding box center [618, 375] width 1109 height 498
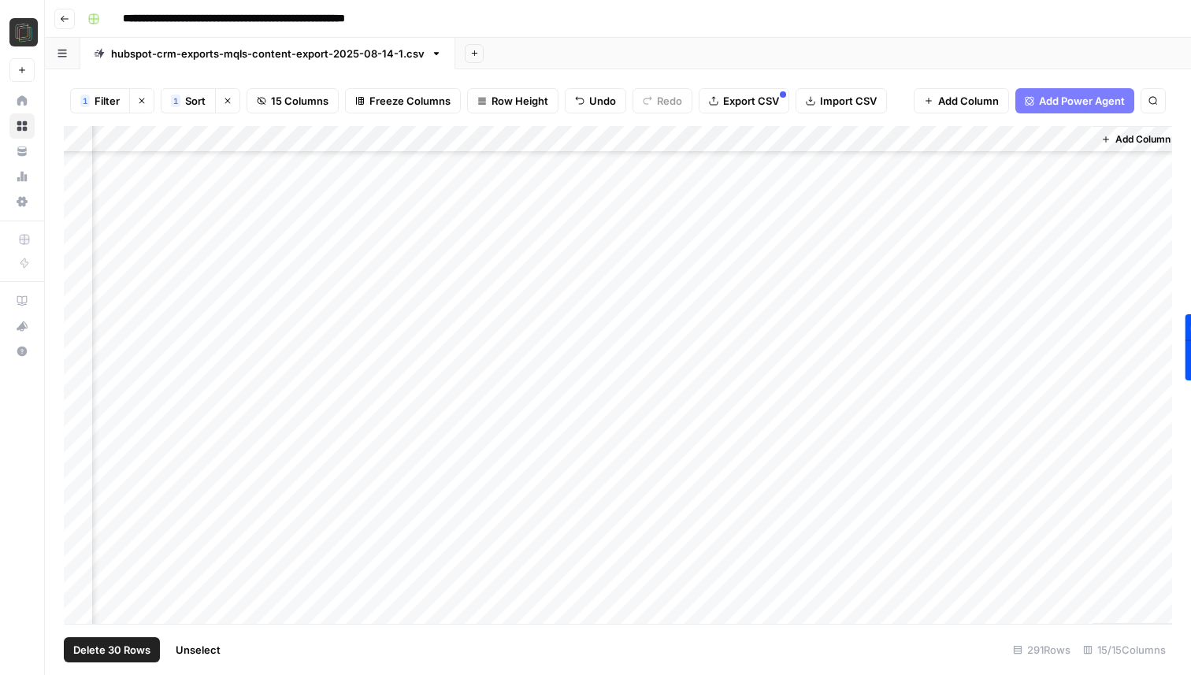
click at [75, 411] on div "Add Column" at bounding box center [618, 375] width 1109 height 498
click at [76, 435] on div "Add Column" at bounding box center [618, 375] width 1109 height 498
click at [76, 477] on div "Add Column" at bounding box center [618, 375] width 1109 height 498
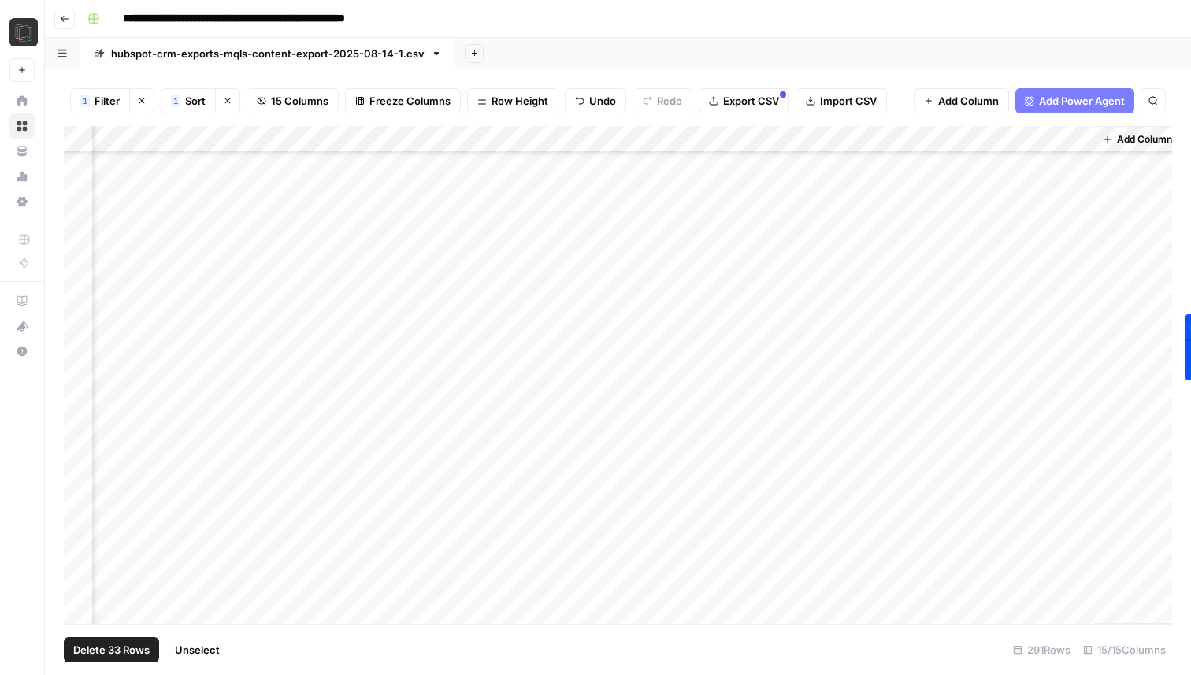
click at [77, 474] on div "Add Column" at bounding box center [618, 375] width 1109 height 498
click at [77, 501] on div "Add Column" at bounding box center [618, 375] width 1109 height 498
click at [84, 377] on div "Add Column" at bounding box center [618, 375] width 1109 height 498
click at [77, 450] on div "Add Column" at bounding box center [618, 375] width 1109 height 498
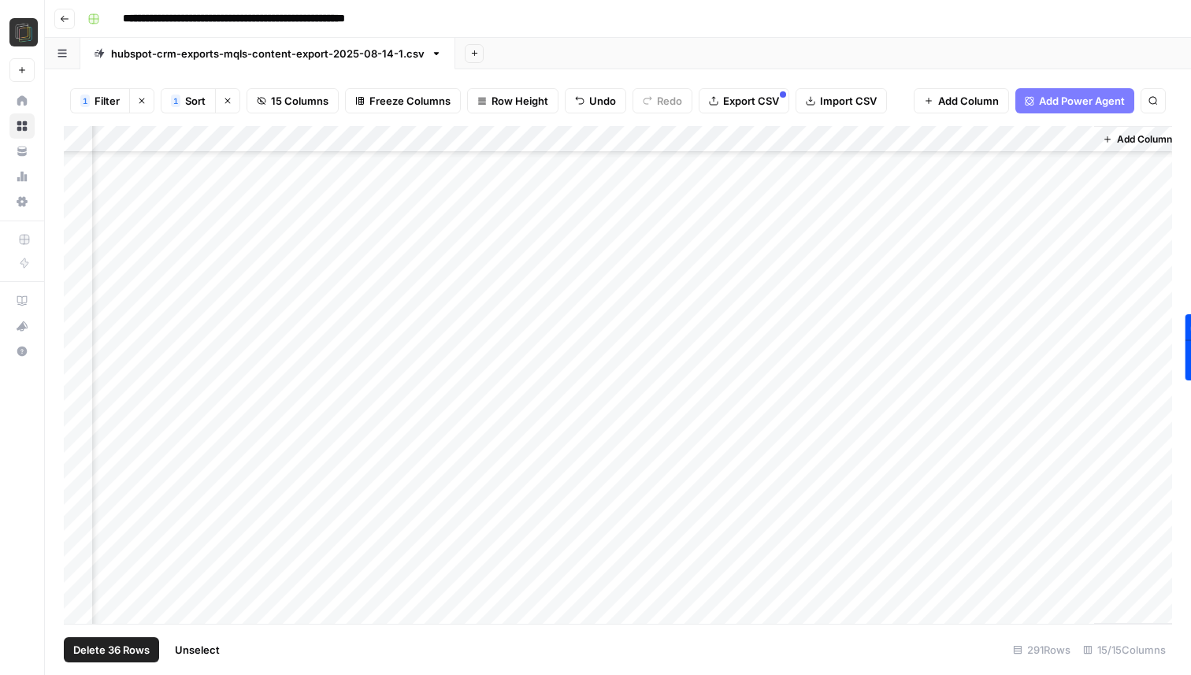
scroll to position [4900, 1126]
click at [82, 462] on div "Add Column" at bounding box center [618, 375] width 1109 height 498
click at [82, 483] on div "Add Column" at bounding box center [618, 375] width 1109 height 498
click at [80, 453] on div "Add Column" at bounding box center [618, 375] width 1109 height 498
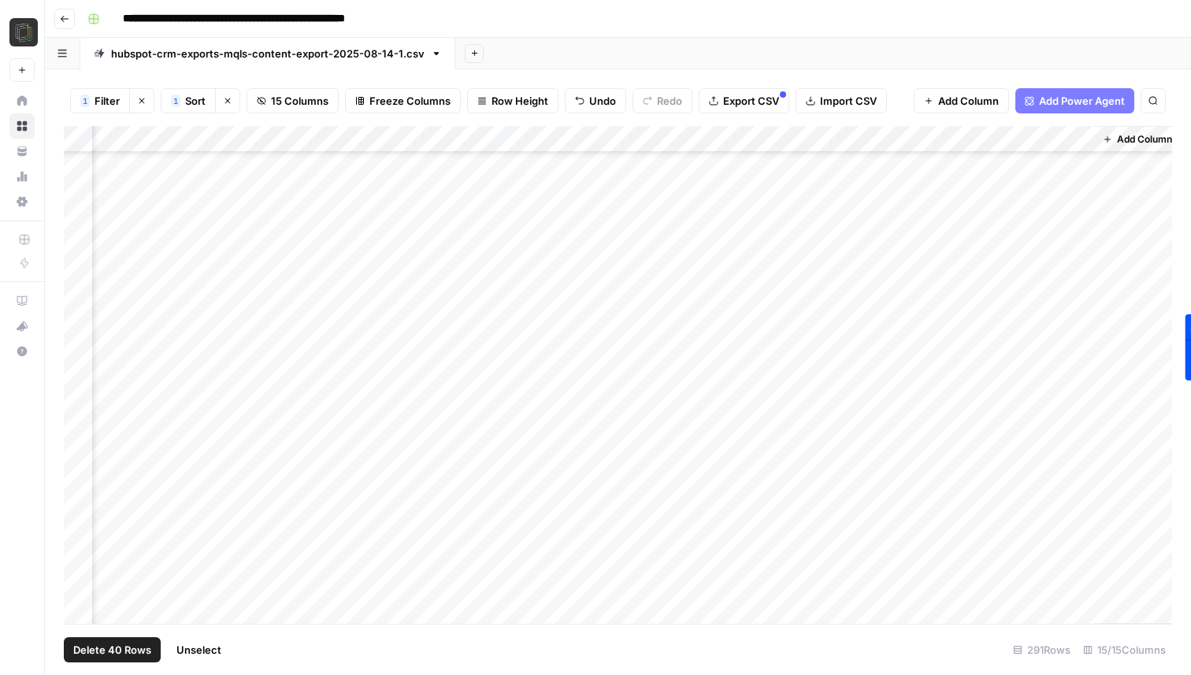
click at [80, 472] on div "Add Column" at bounding box center [618, 375] width 1109 height 498
click at [80, 498] on div "Add Column" at bounding box center [618, 375] width 1109 height 498
click at [84, 349] on div "Add Column" at bounding box center [618, 375] width 1109 height 498
click at [117, 647] on span "Delete 42 Rows" at bounding box center [111, 650] width 77 height 16
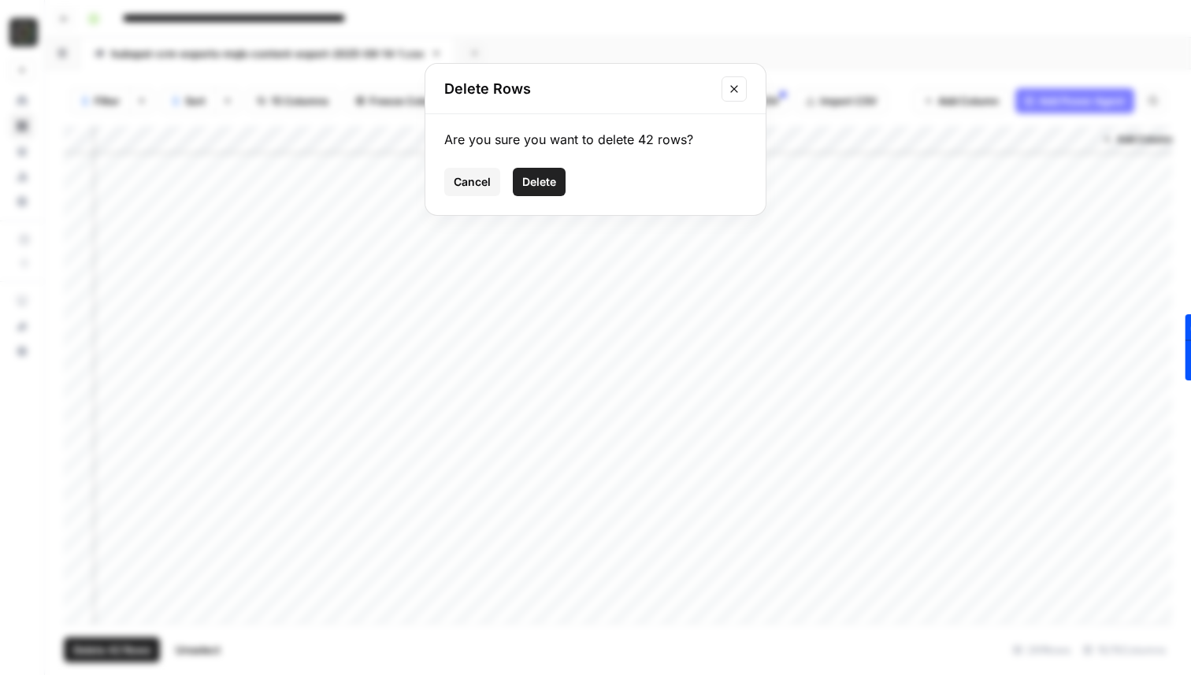
click at [541, 186] on span "Delete" at bounding box center [539, 182] width 34 height 16
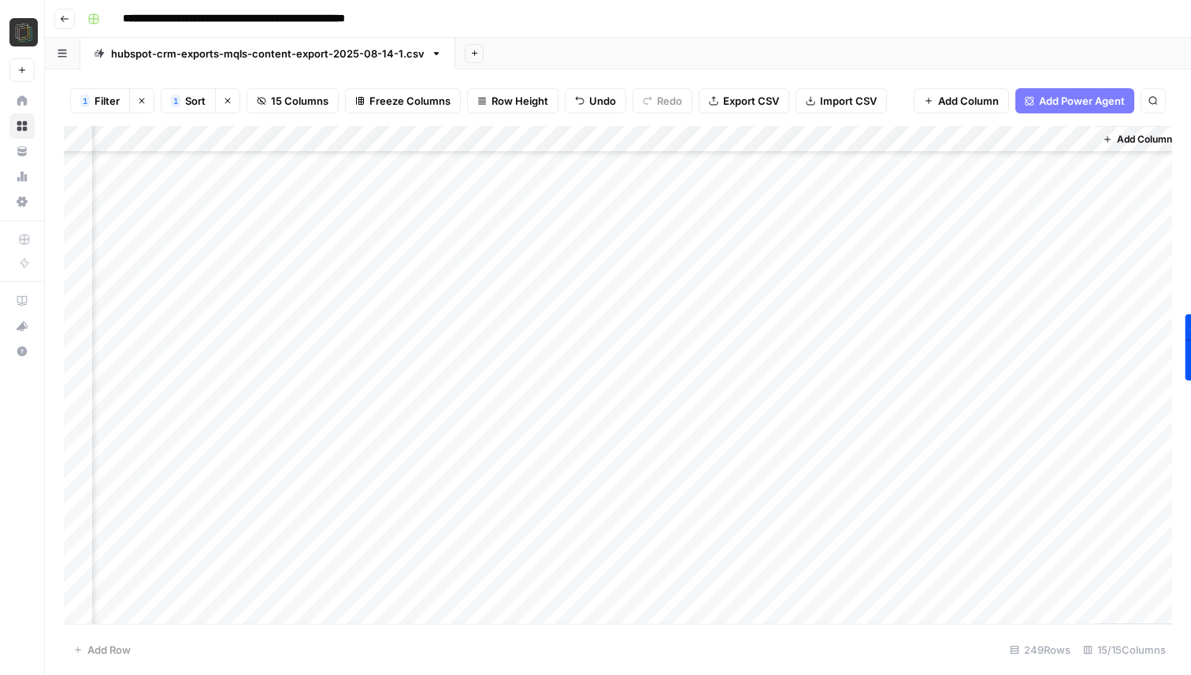
scroll to position [4169, 1126]
click at [72, 307] on div "Add Column" at bounding box center [618, 375] width 1109 height 498
click at [85, 414] on div "Add Column" at bounding box center [618, 375] width 1109 height 498
click at [82, 444] on div "Add Column" at bounding box center [618, 375] width 1109 height 498
click at [80, 465] on div "Add Column" at bounding box center [618, 375] width 1109 height 498
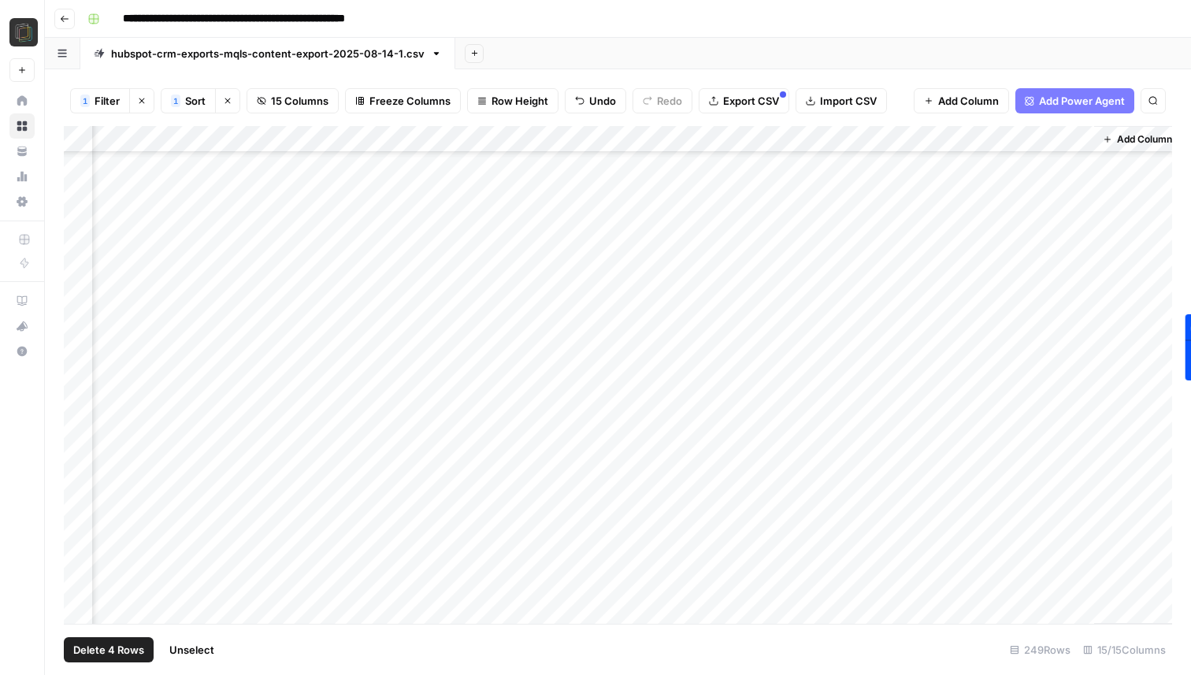
scroll to position [4344, 1126]
click at [80, 425] on div "Add Column" at bounding box center [618, 375] width 1109 height 498
click at [79, 456] on div "Add Column" at bounding box center [618, 375] width 1109 height 498
click at [79, 481] on div "Add Column" at bounding box center [618, 375] width 1109 height 498
click at [79, 509] on div "Add Column" at bounding box center [618, 375] width 1109 height 498
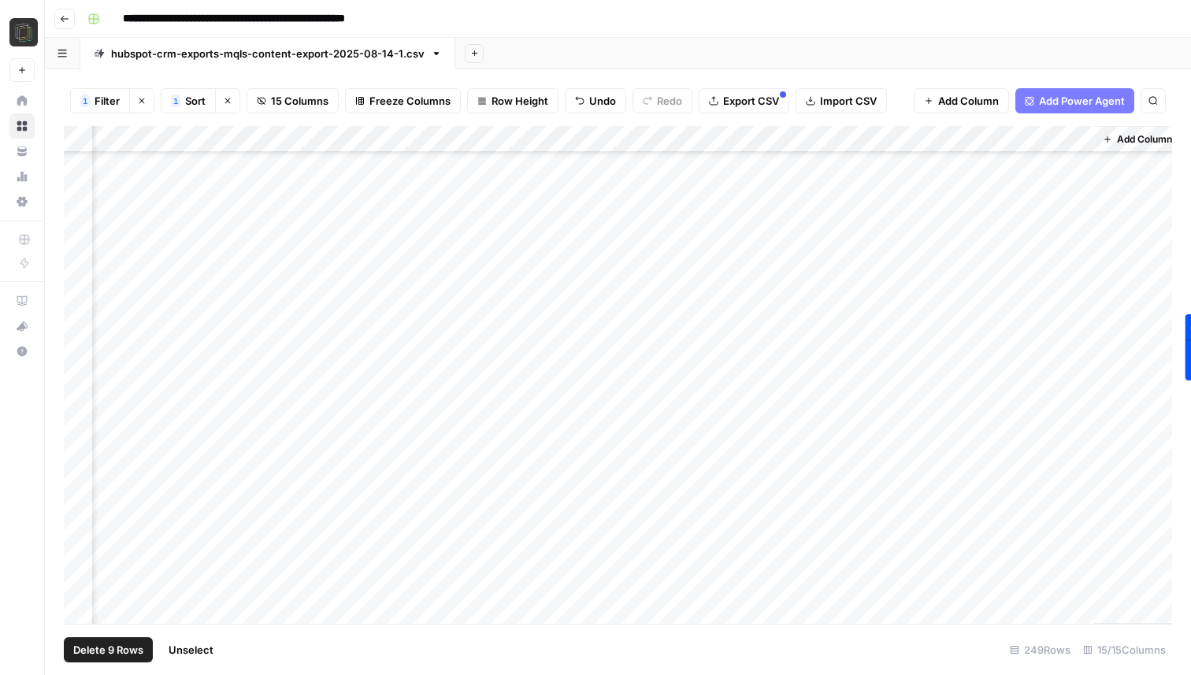
click at [79, 537] on div "Add Column" at bounding box center [618, 375] width 1109 height 498
click at [79, 567] on div "Add Column" at bounding box center [618, 375] width 1109 height 498
click at [81, 310] on div "Add Column" at bounding box center [618, 375] width 1109 height 498
click at [81, 334] on div "Add Column" at bounding box center [618, 375] width 1109 height 498
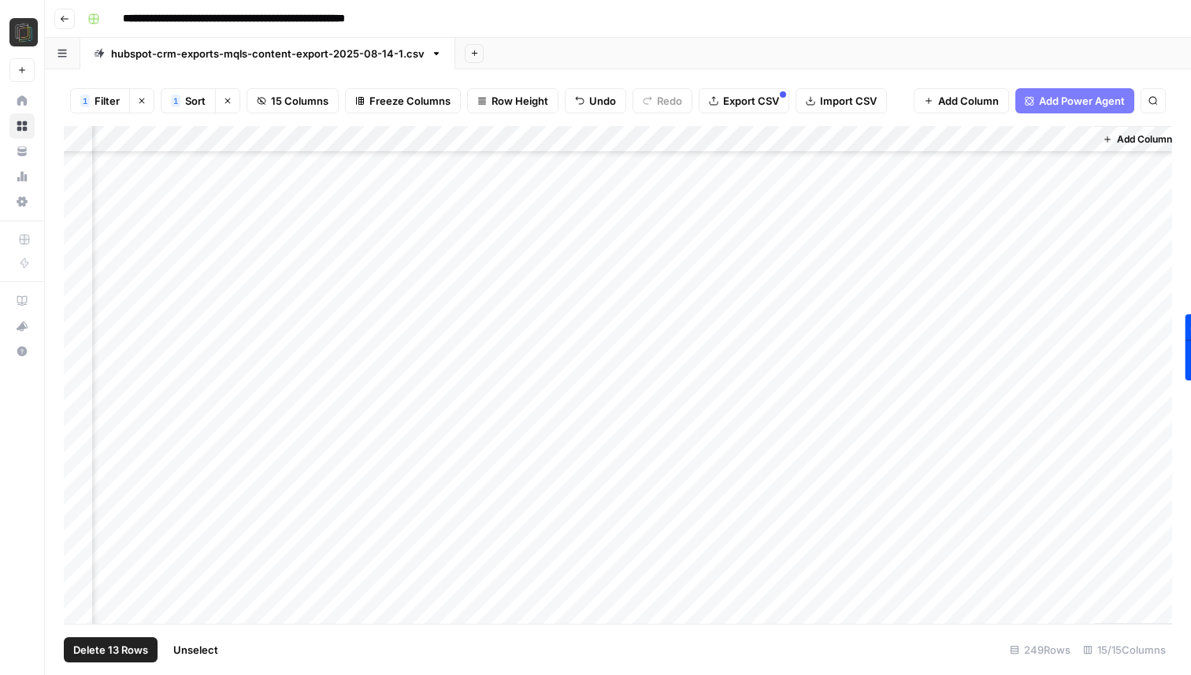
click at [80, 363] on div "Add Column" at bounding box center [618, 375] width 1109 height 498
click at [82, 336] on div "Add Column" at bounding box center [618, 375] width 1109 height 498
click at [82, 362] on div "Add Column" at bounding box center [618, 375] width 1109 height 498
click at [82, 387] on div "Add Column" at bounding box center [618, 375] width 1109 height 498
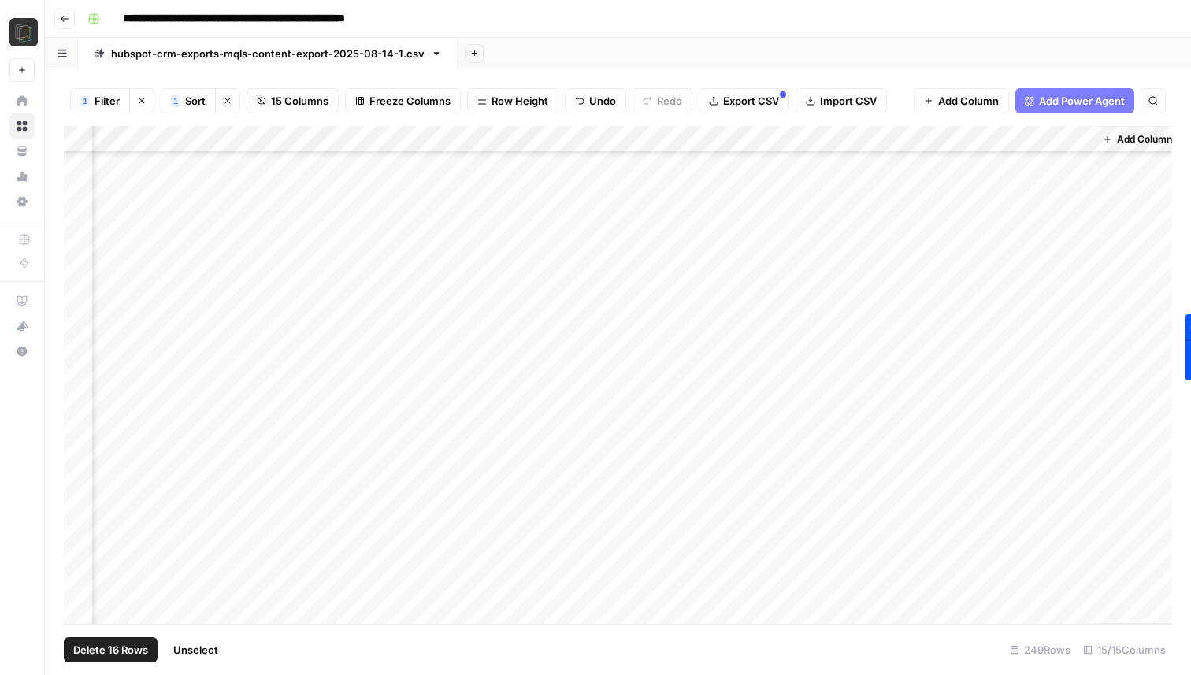
click at [76, 425] on div "Add Column" at bounding box center [618, 375] width 1109 height 498
click at [76, 444] on div "Add Column" at bounding box center [618, 375] width 1109 height 498
click at [76, 464] on div "Add Column" at bounding box center [618, 375] width 1109 height 498
click at [76, 498] on div "Add Column" at bounding box center [618, 375] width 1109 height 498
click at [76, 529] on div "Add Column" at bounding box center [618, 375] width 1109 height 498
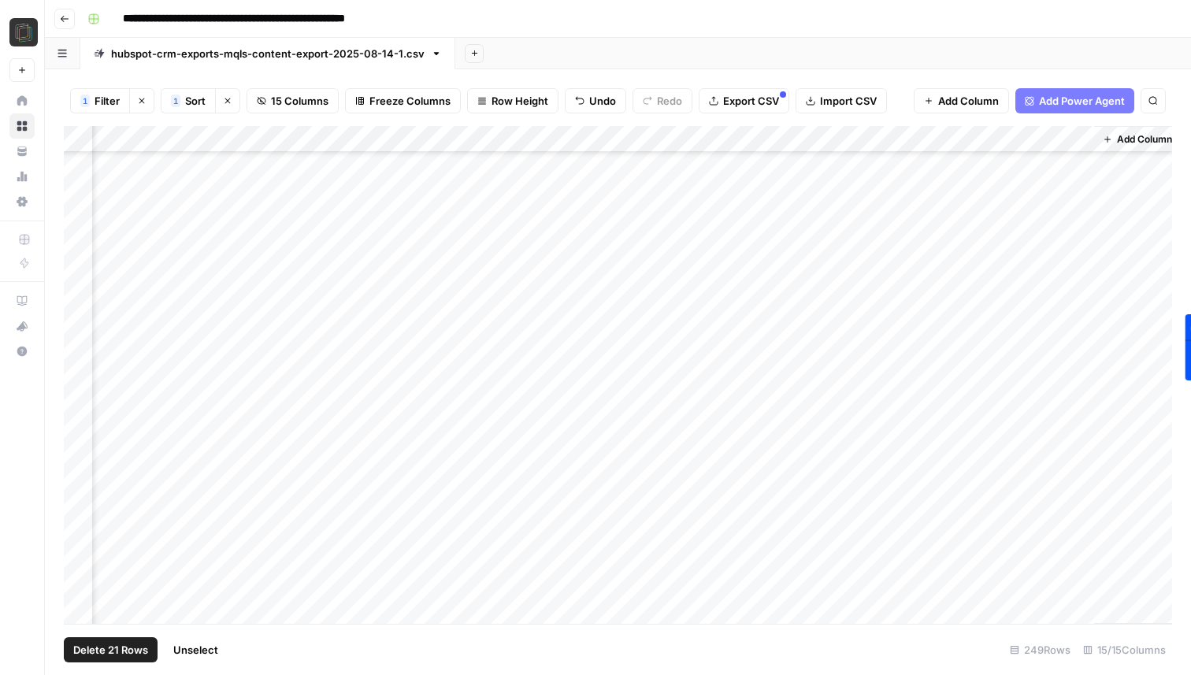
scroll to position [4954, 1126]
click at [76, 303] on div "Add Column" at bounding box center [618, 375] width 1109 height 498
click at [76, 325] on div "Add Column" at bounding box center [618, 375] width 1109 height 498
click at [76, 355] on div "Add Column" at bounding box center [618, 375] width 1109 height 498
click at [76, 375] on div "Add Column" at bounding box center [618, 375] width 1109 height 498
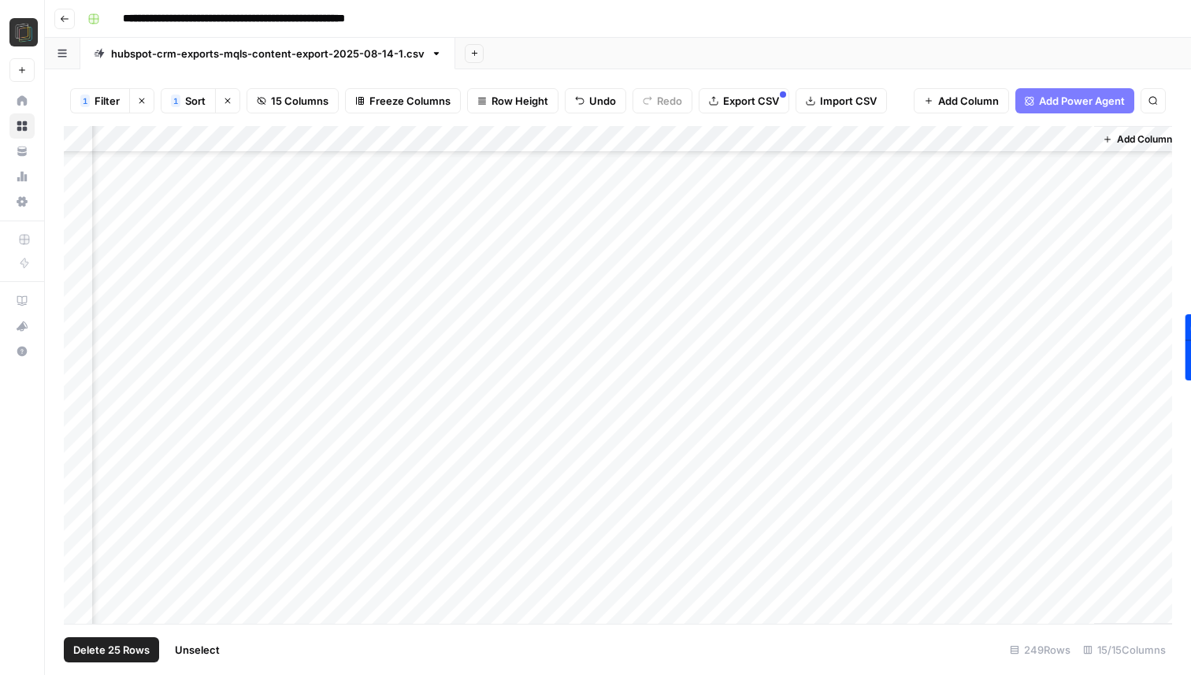
click at [76, 408] on div "Add Column" at bounding box center [618, 375] width 1109 height 498
click at [78, 435] on div "Add Column" at bounding box center [618, 375] width 1109 height 498
click at [78, 463] on div "Add Column" at bounding box center [618, 375] width 1109 height 498
click at [78, 493] on div "Add Column" at bounding box center [618, 375] width 1109 height 498
click at [78, 509] on div "Add Column" at bounding box center [618, 375] width 1109 height 498
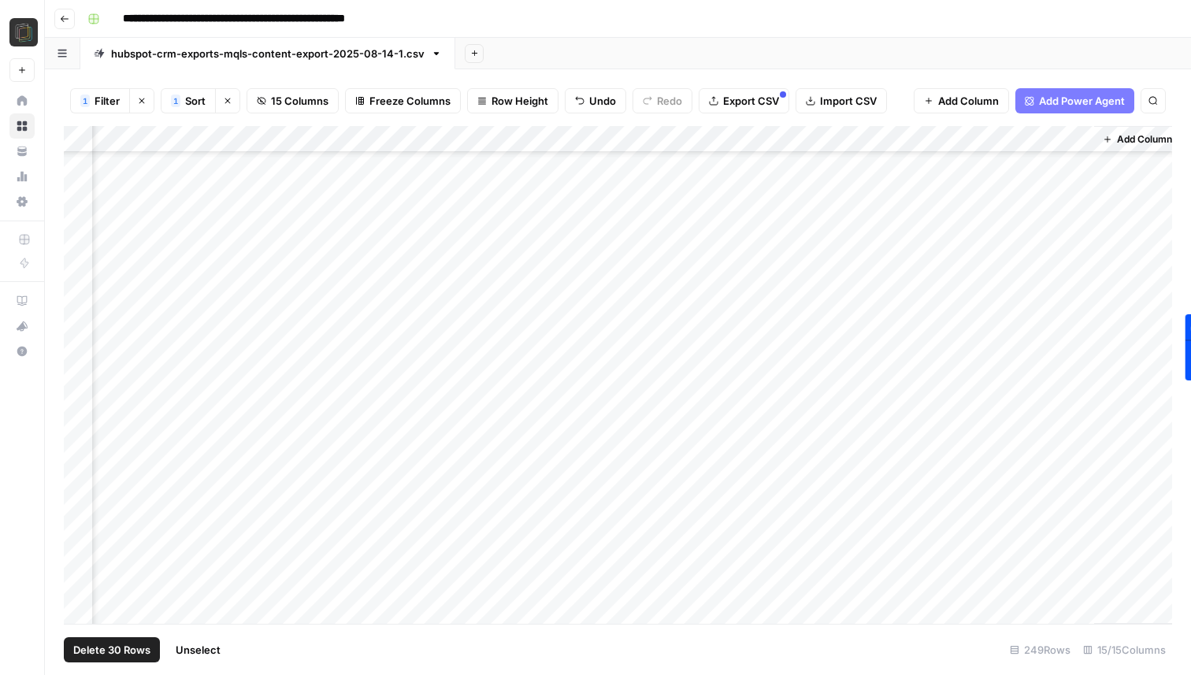
scroll to position [5251, 1126]
click at [80, 247] on div "Add Column" at bounding box center [618, 375] width 1109 height 498
click at [80, 269] on div "Add Column" at bounding box center [618, 375] width 1109 height 498
click at [81, 295] on div "Add Column" at bounding box center [618, 375] width 1109 height 498
click at [81, 322] on div "Add Column" at bounding box center [618, 375] width 1109 height 498
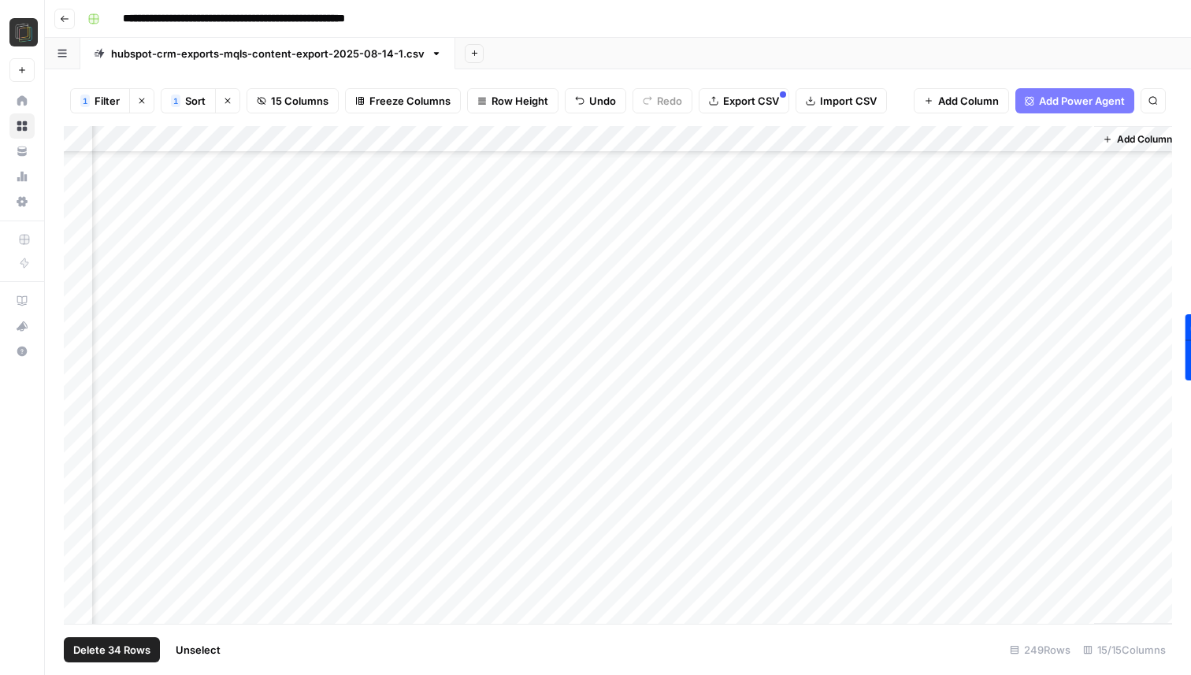
click at [78, 401] on div "Add Column" at bounding box center [618, 375] width 1109 height 498
click at [77, 382] on div "Add Column" at bounding box center [618, 375] width 1109 height 498
click at [77, 404] on div "Add Column" at bounding box center [618, 375] width 1109 height 498
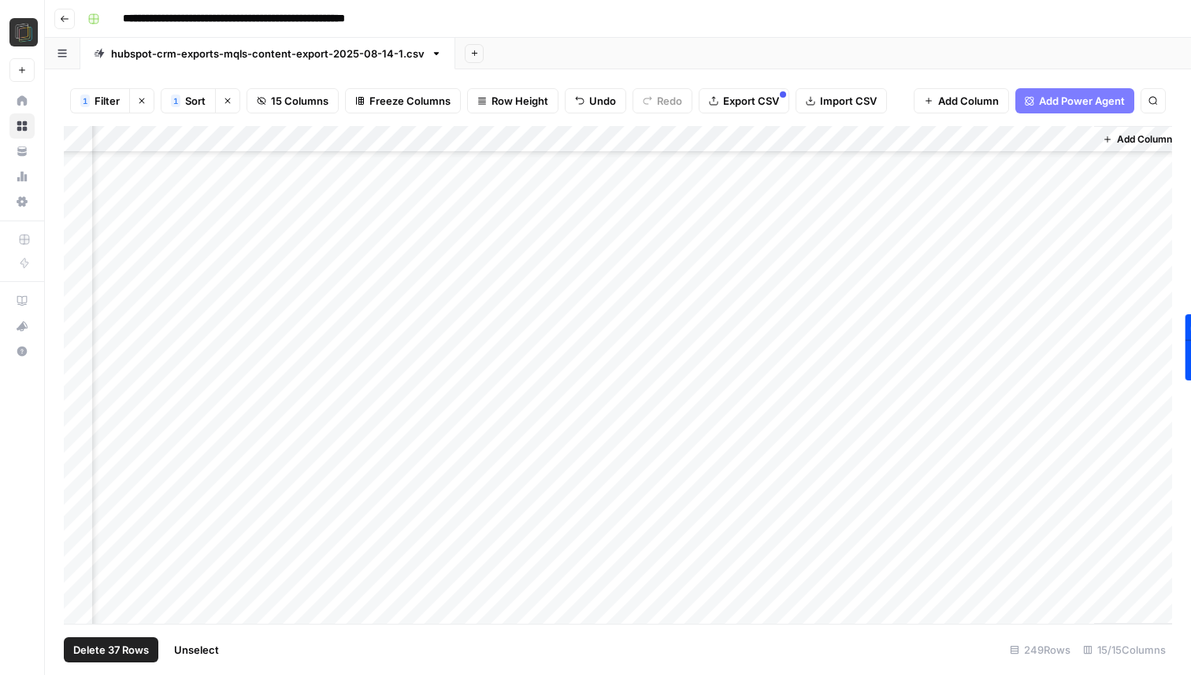
click at [82, 426] on div "Add Column" at bounding box center [618, 375] width 1109 height 498
click at [83, 419] on div "Add Column" at bounding box center [618, 375] width 1109 height 498
click at [83, 409] on div "Add Column" at bounding box center [618, 375] width 1109 height 498
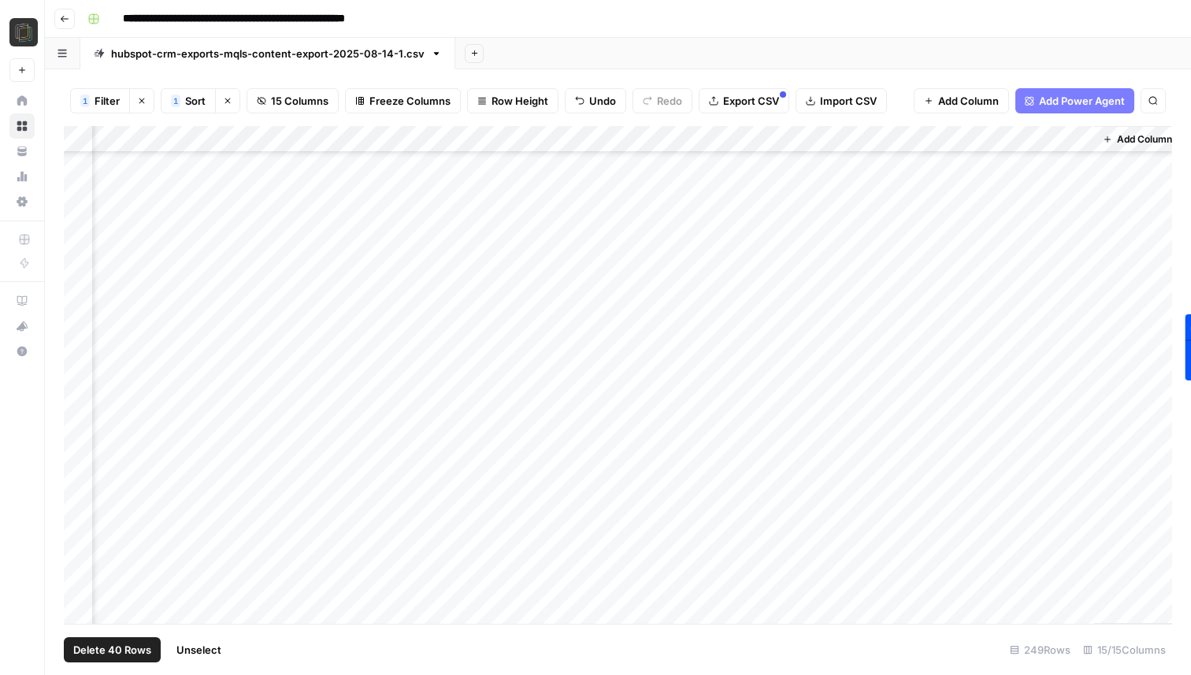
scroll to position [5666, 1126]
click at [81, 397] on div "Add Column" at bounding box center [618, 375] width 1109 height 498
click at [78, 417] on div "Add Column" at bounding box center [618, 375] width 1109 height 498
click at [80, 445] on div "Add Column" at bounding box center [618, 375] width 1109 height 498
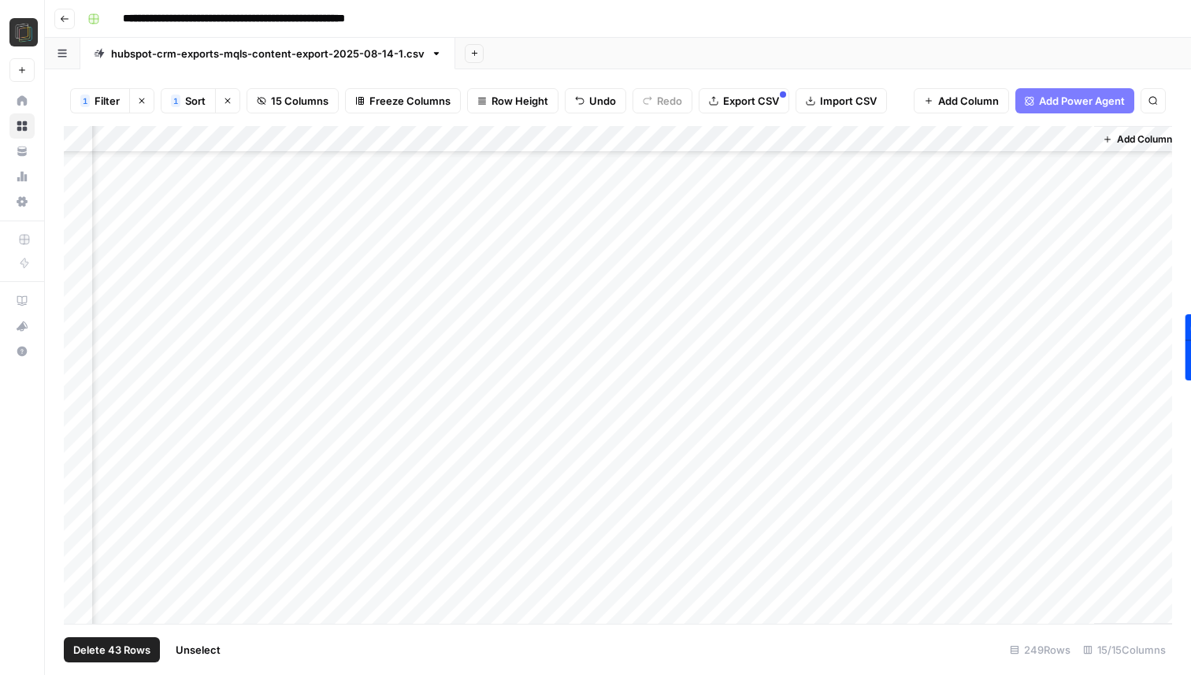
scroll to position [5844, 1126]
click at [82, 379] on div "Add Column" at bounding box center [618, 375] width 1109 height 498
click at [81, 399] on div "Add Column" at bounding box center [618, 375] width 1109 height 498
click at [81, 422] on div "Add Column" at bounding box center [618, 375] width 1109 height 498
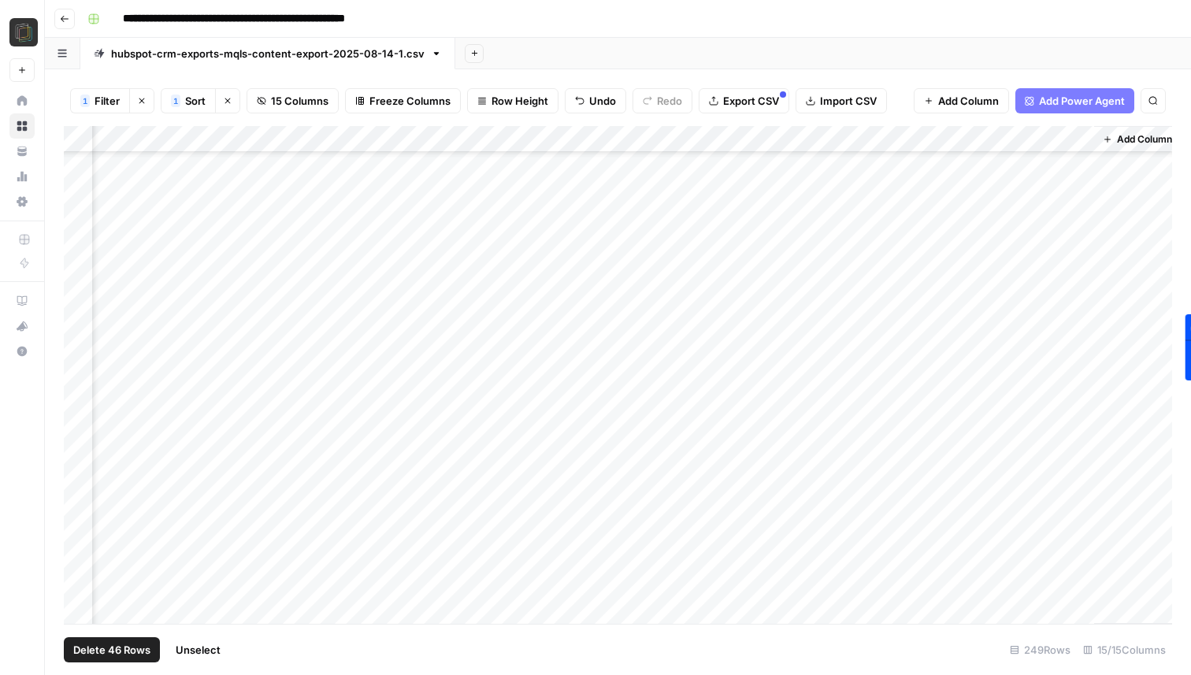
click at [80, 416] on div "Add Column" at bounding box center [618, 375] width 1109 height 498
click at [78, 413] on div "Add Column" at bounding box center [618, 375] width 1109 height 498
click at [79, 405] on div "Add Column" at bounding box center [618, 375] width 1109 height 498
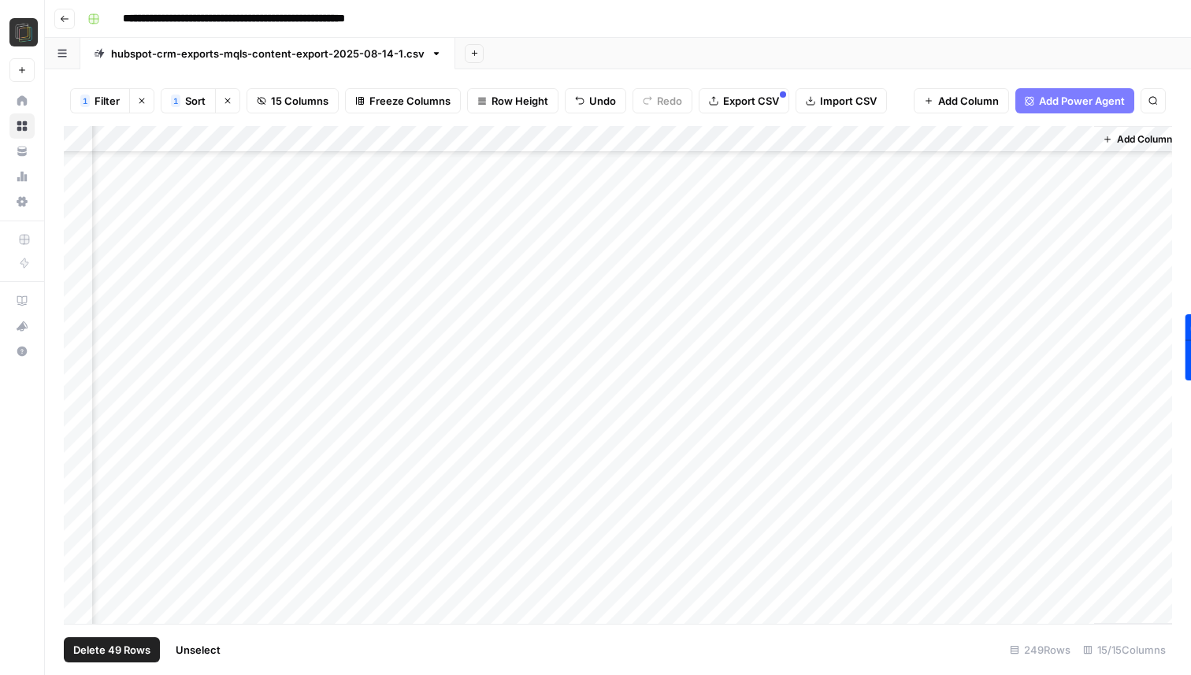
scroll to position [6112, 1126]
click at [79, 407] on div "Add Column" at bounding box center [618, 375] width 1109 height 498
click at [77, 426] on div "Add Column" at bounding box center [618, 375] width 1109 height 498
click at [79, 458] on div "Add Column" at bounding box center [618, 375] width 1109 height 498
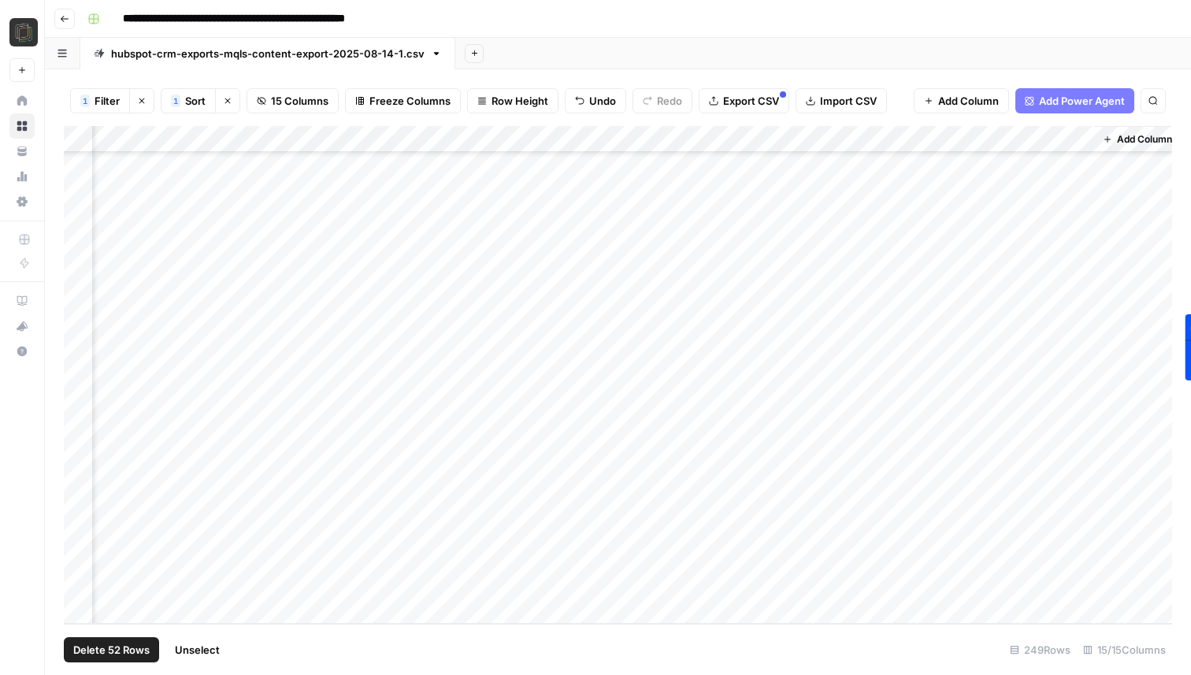
click at [79, 417] on div "Add Column" at bounding box center [618, 375] width 1109 height 498
click at [80, 473] on div "Add Column" at bounding box center [618, 375] width 1109 height 498
click at [79, 551] on div "Add Column" at bounding box center [618, 375] width 1109 height 498
click at [85, 653] on span "Delete 55 Rows" at bounding box center [111, 650] width 76 height 16
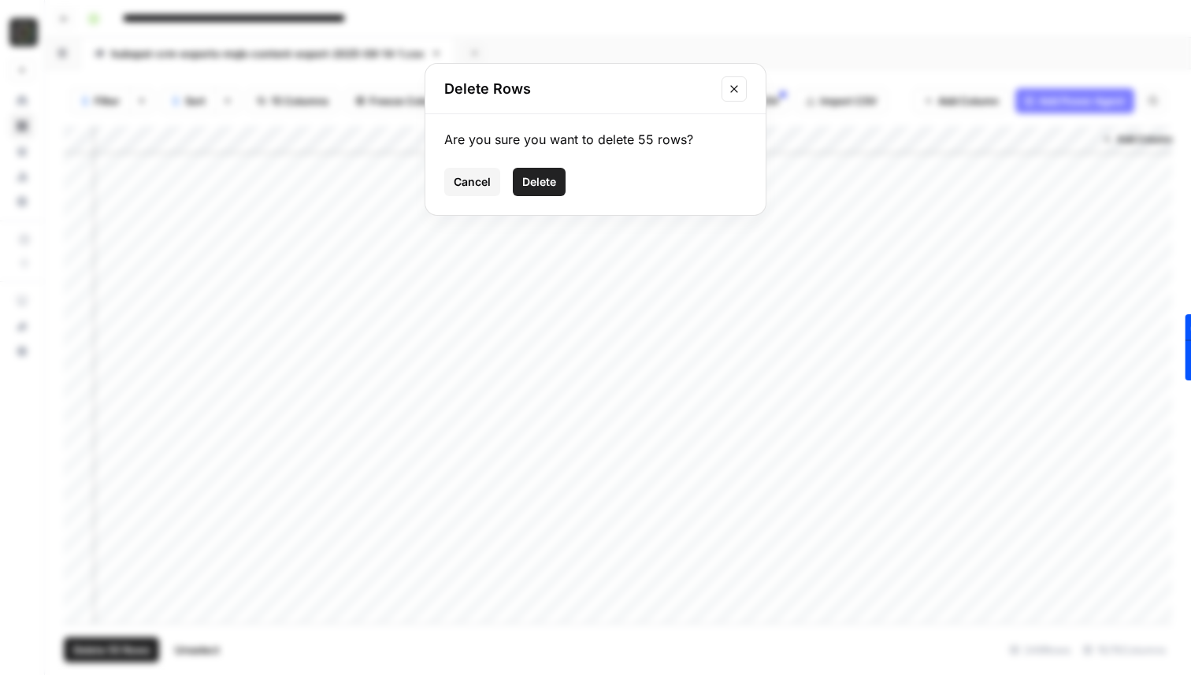
click at [556, 185] on span "Delete" at bounding box center [539, 182] width 34 height 16
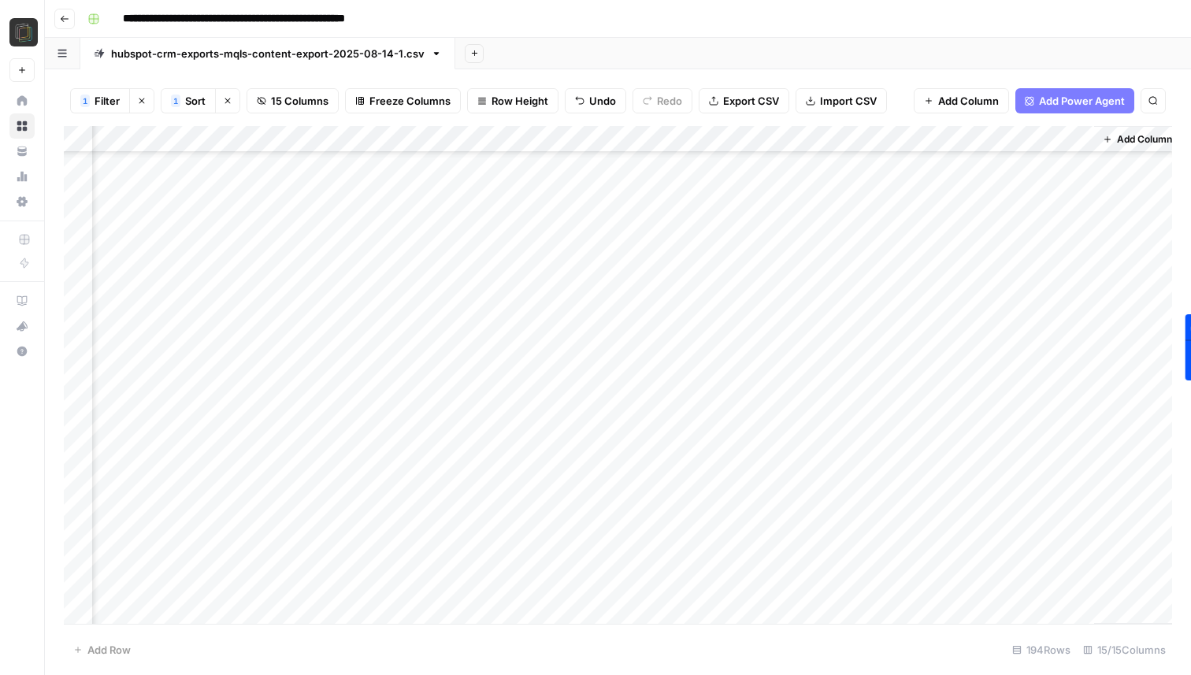
scroll to position [0, 1126]
click at [1077, 139] on div "Add Column" at bounding box center [618, 375] width 1109 height 498
click at [1087, 249] on span "First 10 Rows" at bounding box center [1122, 254] width 99 height 16
click at [1022, 163] on div "Add Column" at bounding box center [618, 375] width 1109 height 498
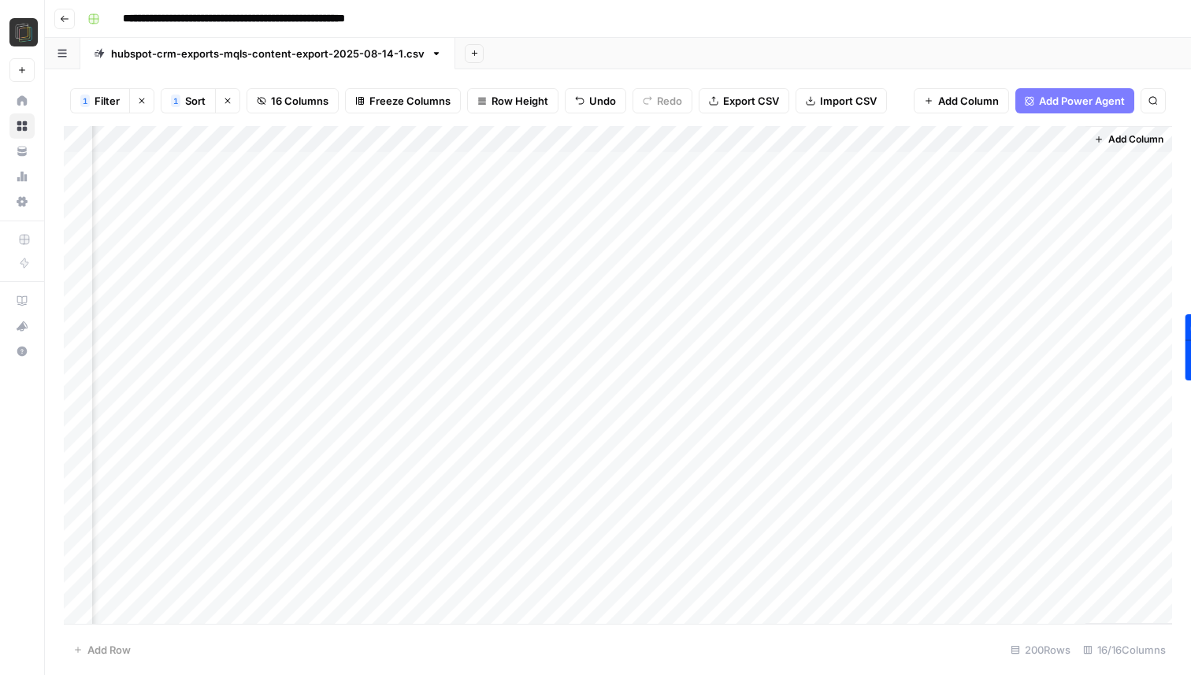
click at [1022, 163] on div "Add Column" at bounding box center [618, 375] width 1109 height 498
click at [1022, 217] on div "Add Column" at bounding box center [618, 375] width 1109 height 498
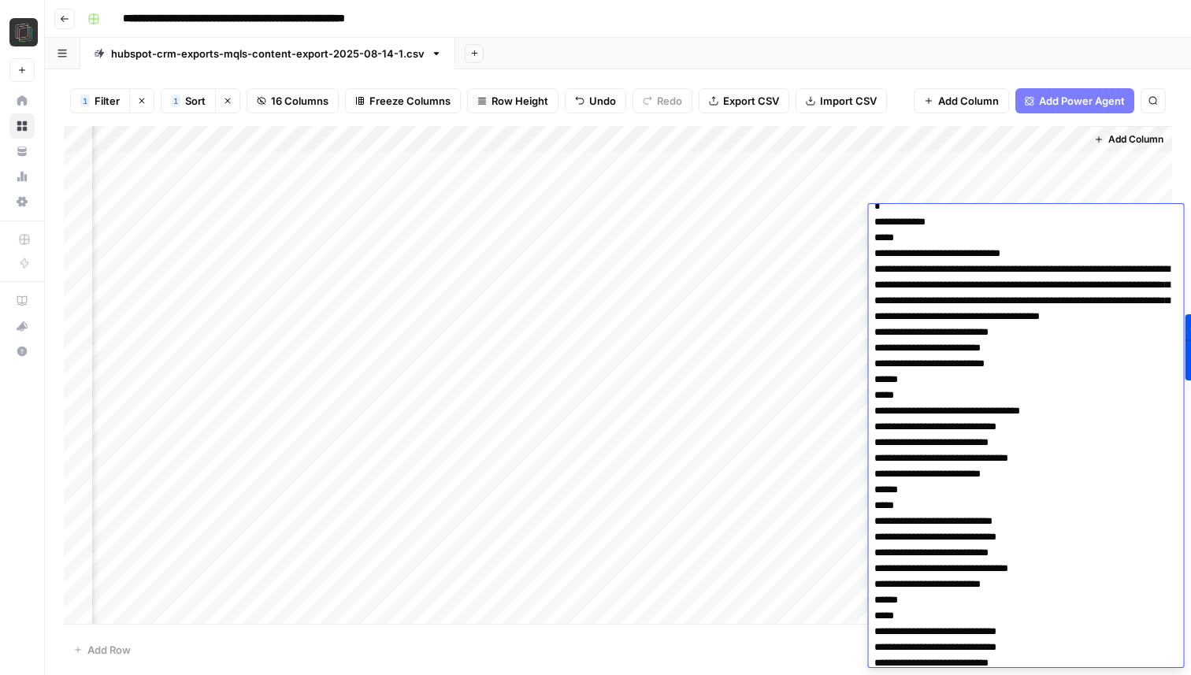
scroll to position [0, 0]
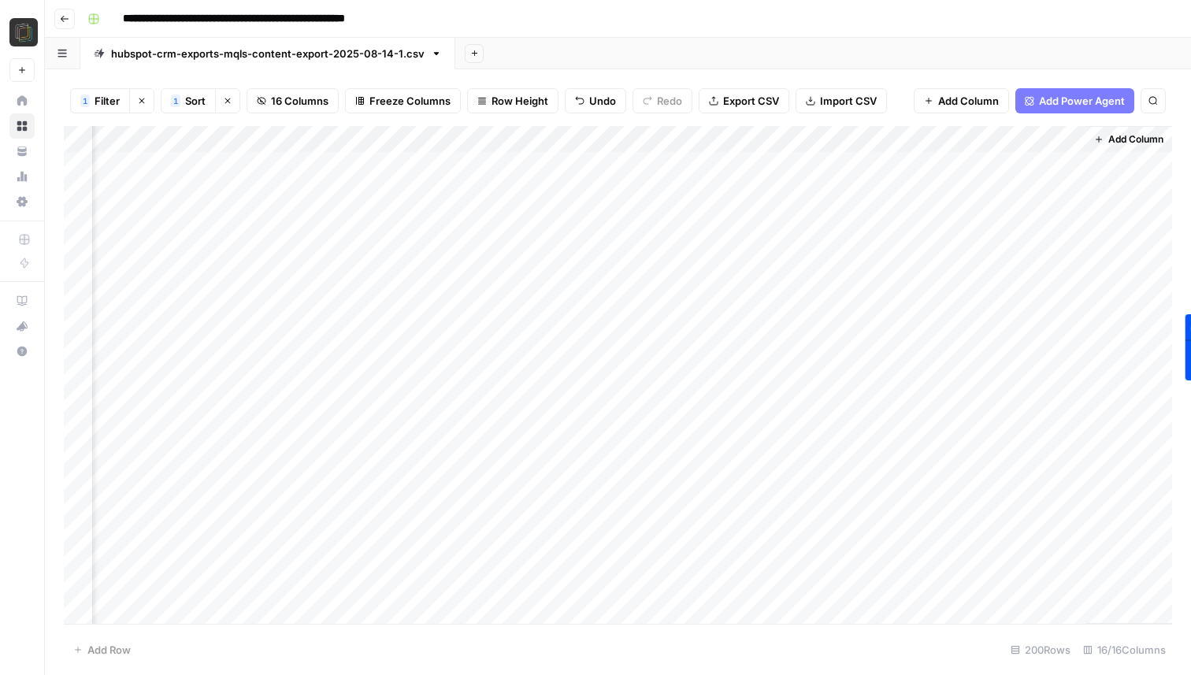
click at [927, 25] on div "**********" at bounding box center [628, 18] width 1095 height 25
click at [987, 240] on div "Add Column" at bounding box center [618, 375] width 1109 height 498
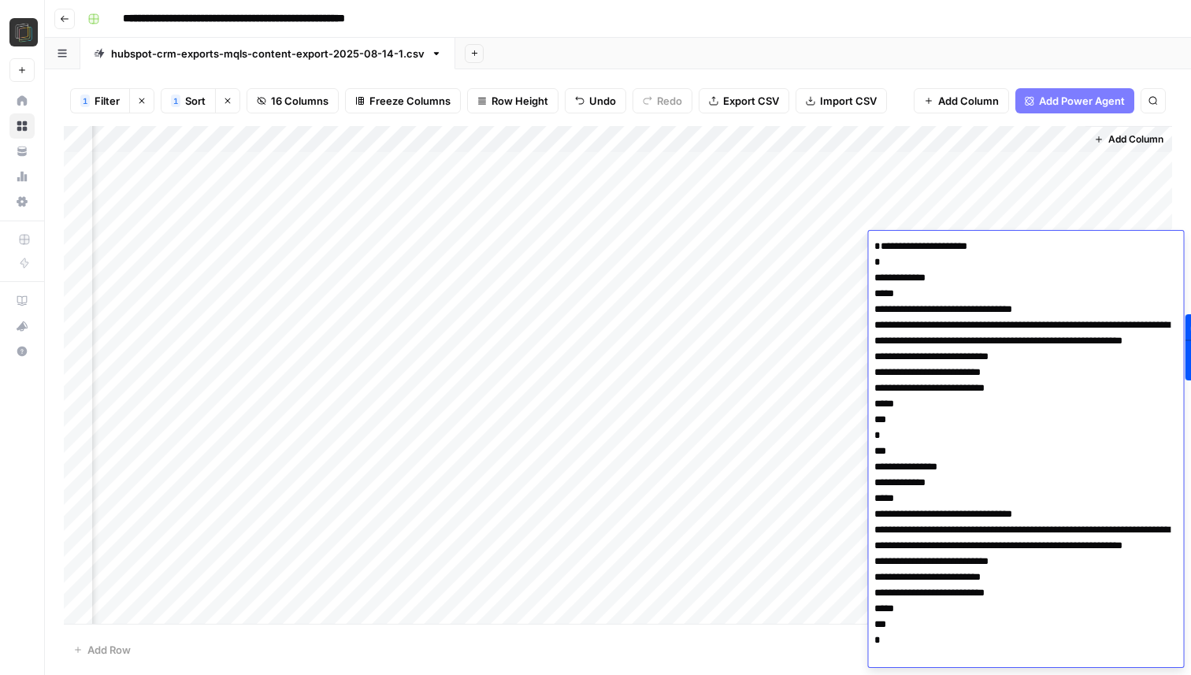
click at [950, 29] on div "**********" at bounding box center [628, 18] width 1095 height 25
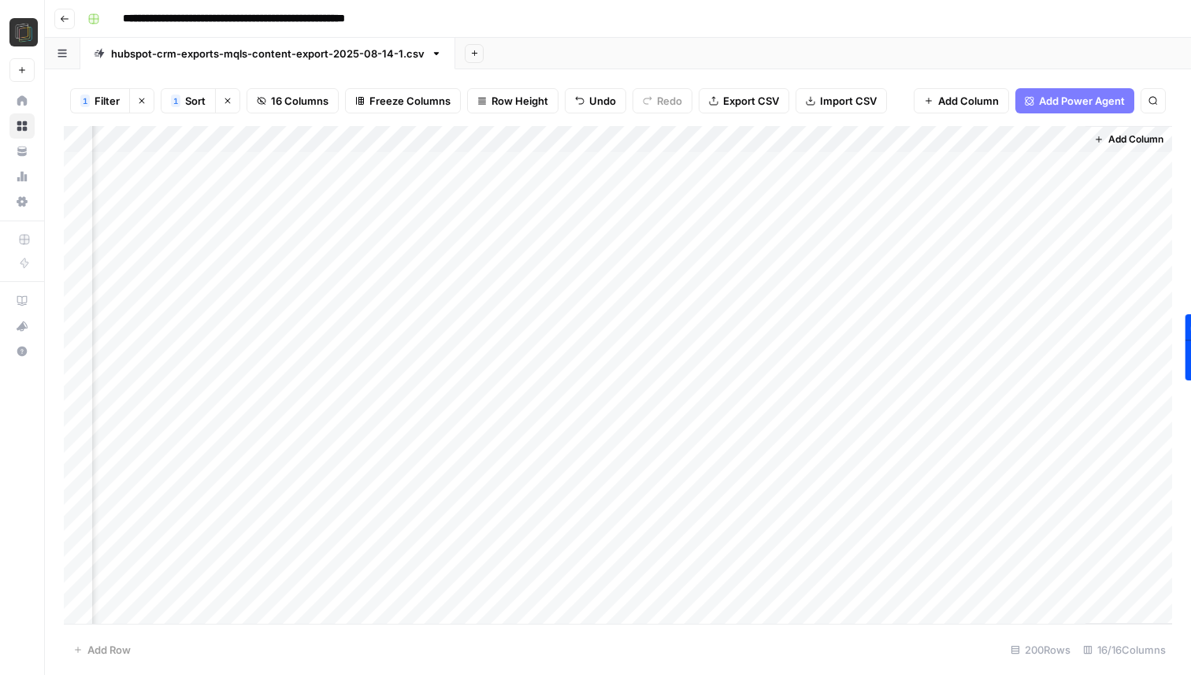
click at [1002, 213] on div "Add Column" at bounding box center [618, 375] width 1109 height 498
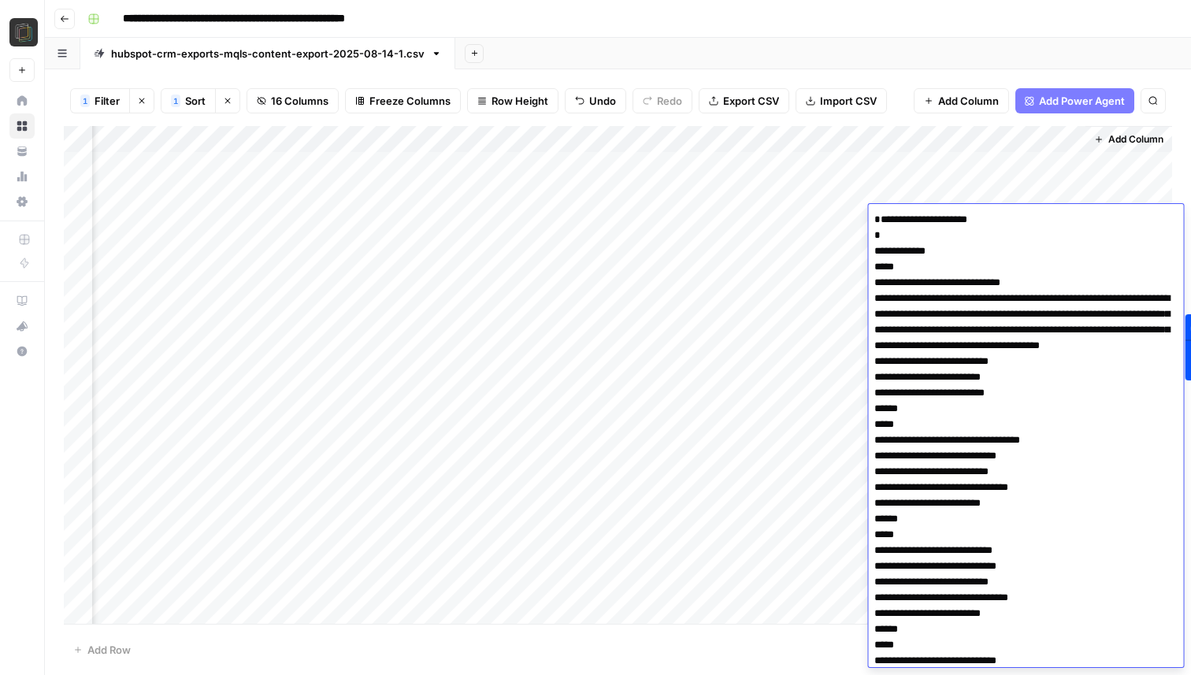
scroll to position [2495, 0]
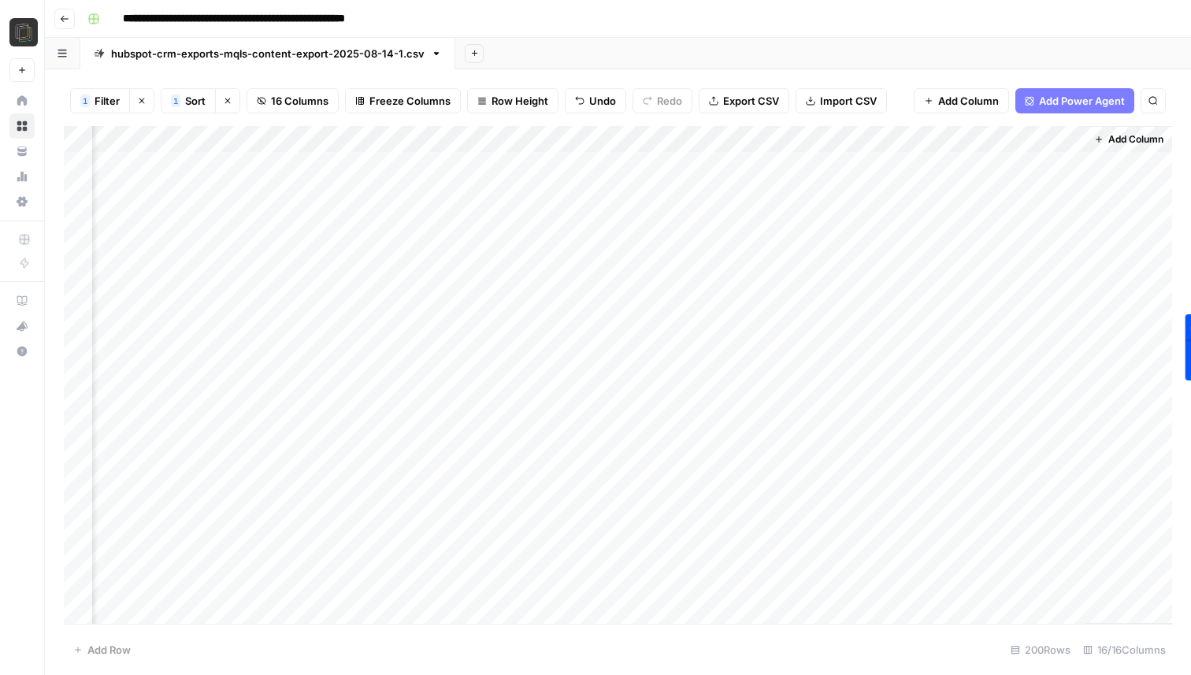
click at [877, 9] on div "**********" at bounding box center [628, 18] width 1095 height 25
click at [927, 139] on div "Add Column" at bounding box center [618, 375] width 1109 height 498
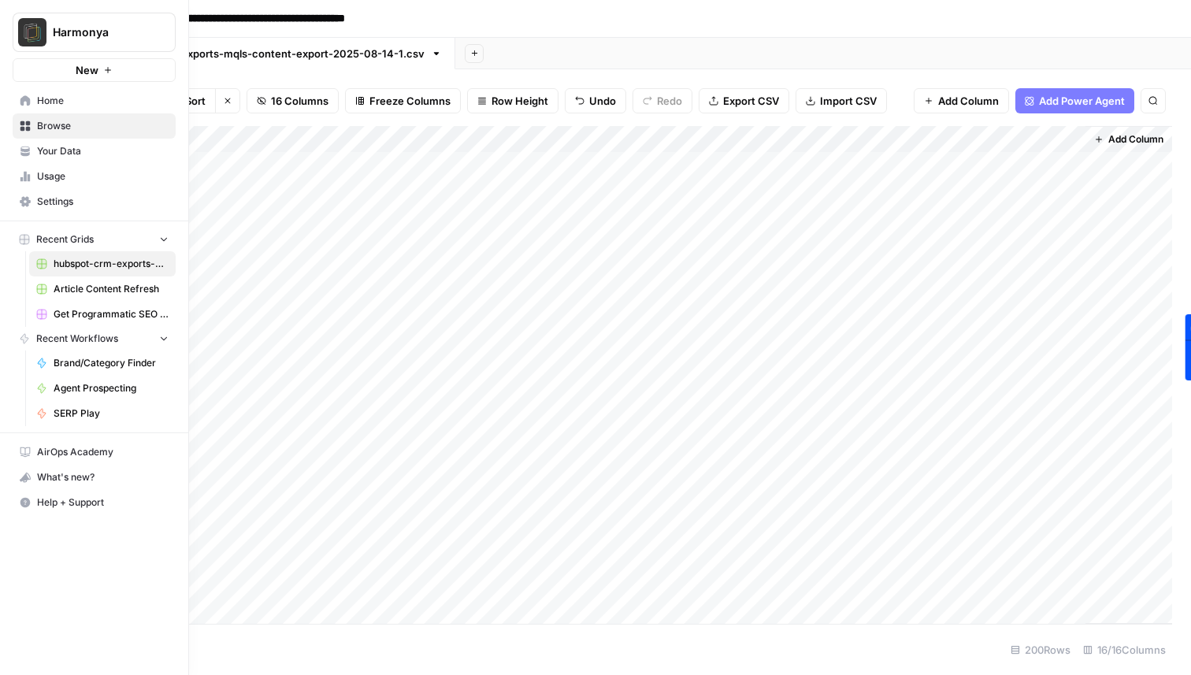
click at [50, 177] on span "Usage" at bounding box center [103, 176] width 132 height 14
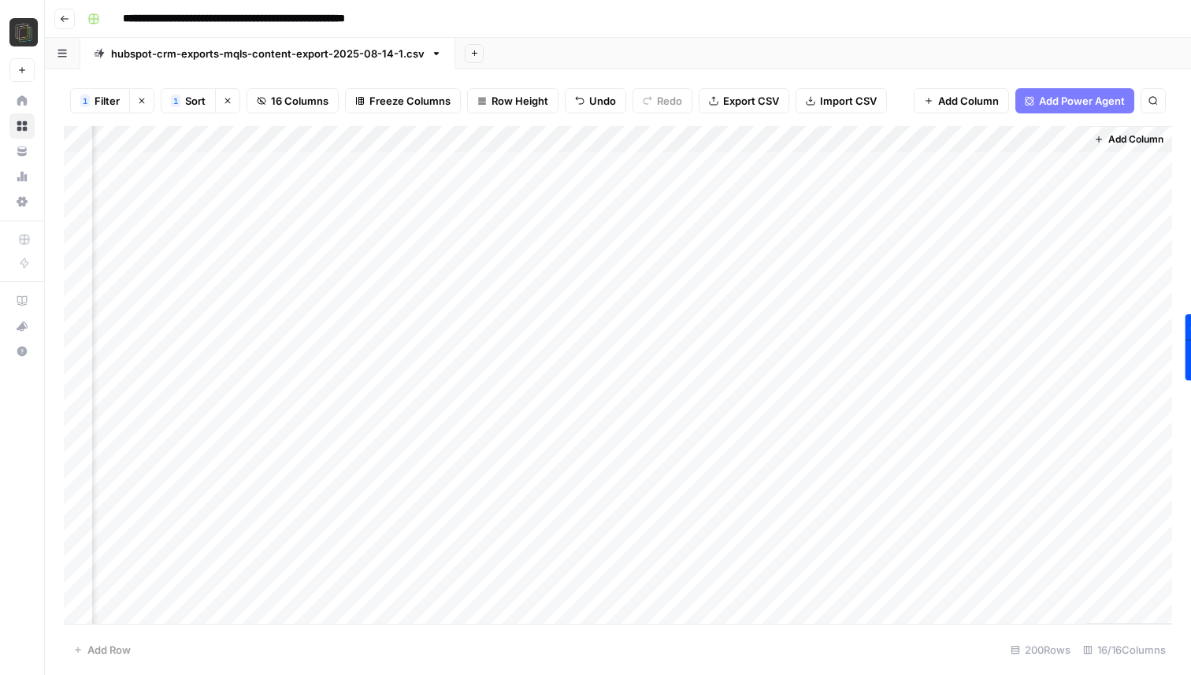
click at [927, 140] on div "Add Column" at bounding box center [618, 375] width 1109 height 498
click at [970, 235] on span "Remaining Rows" at bounding box center [984, 232] width 99 height 16
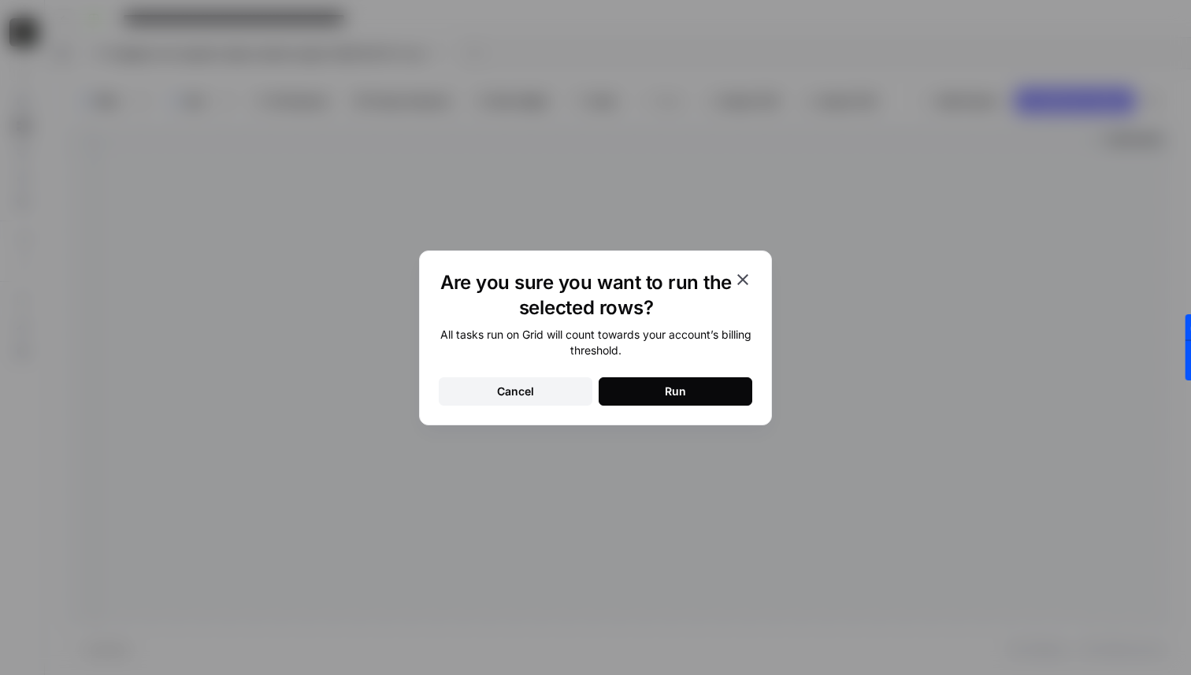
click at [670, 394] on div "Run" at bounding box center [675, 392] width 21 height 16
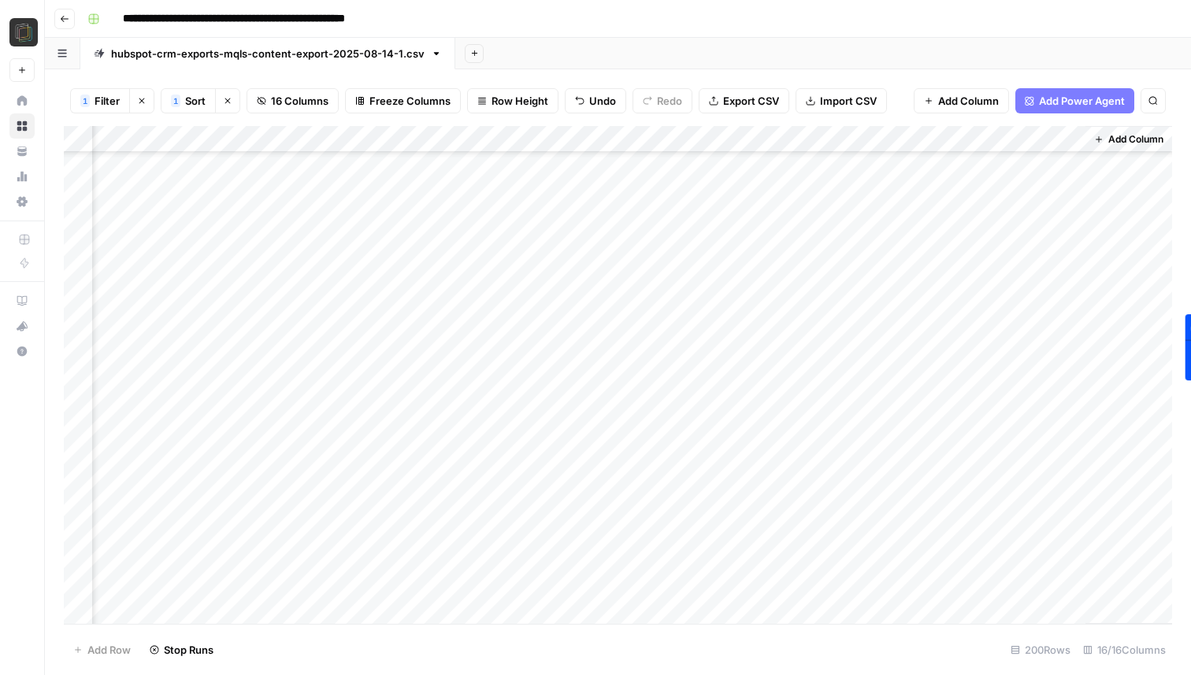
scroll to position [270, 1277]
click at [1006, 374] on div "Add Column" at bounding box center [618, 375] width 1109 height 498
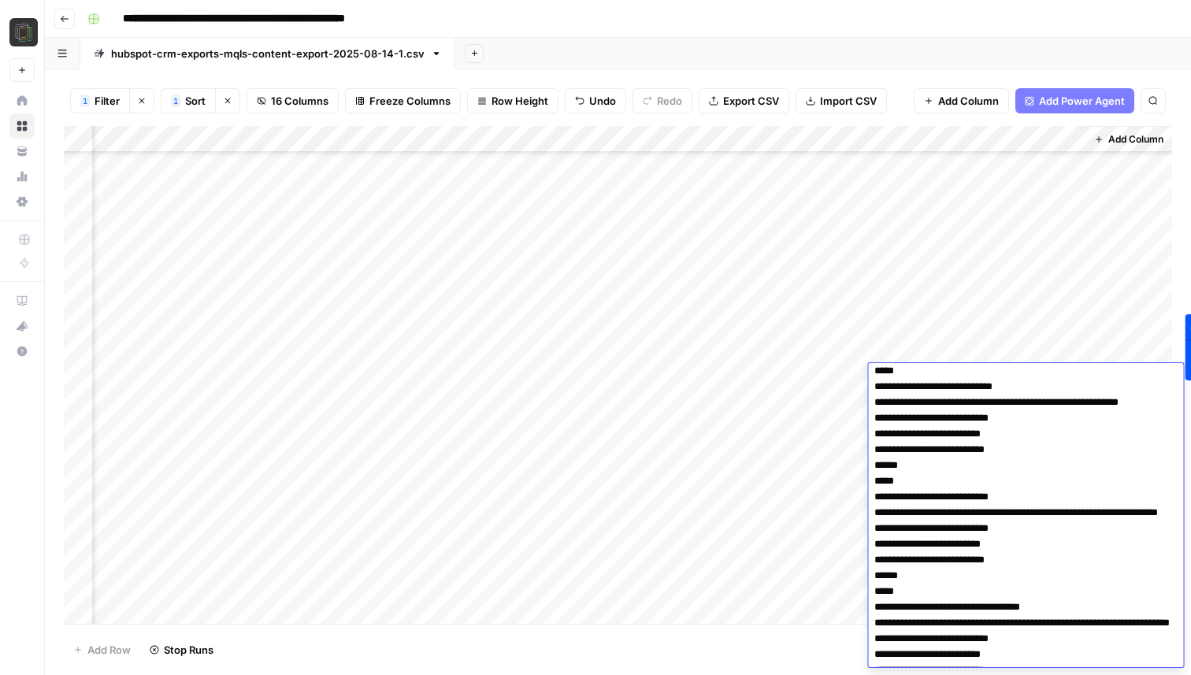
scroll to position [0, 0]
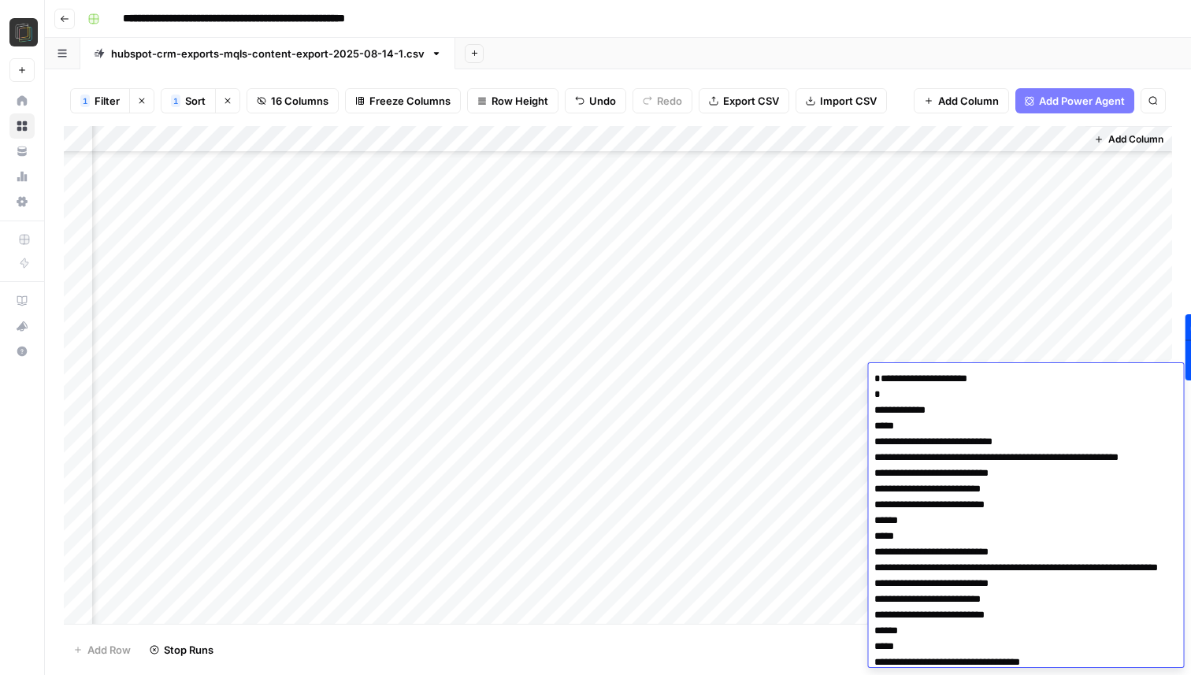
click at [983, 23] on div "**********" at bounding box center [628, 18] width 1095 height 25
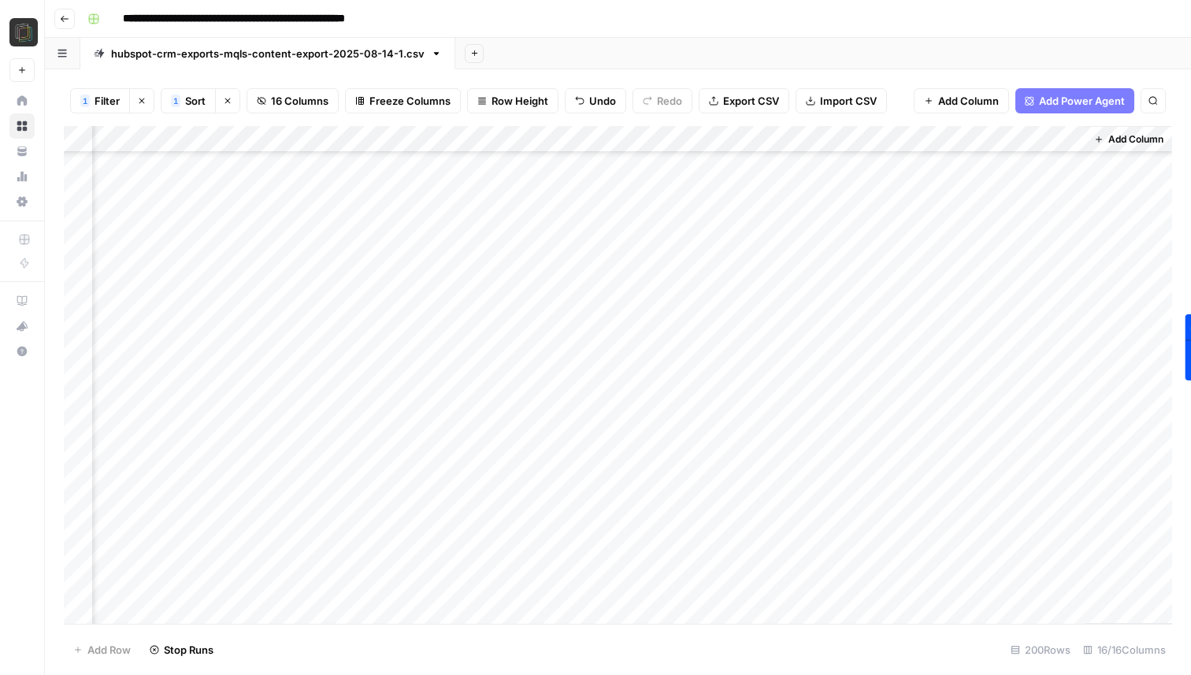
scroll to position [536, 1277]
click at [1000, 429] on div "Add Column" at bounding box center [618, 375] width 1109 height 498
click at [999, 388] on div "Add Column" at bounding box center [618, 375] width 1109 height 498
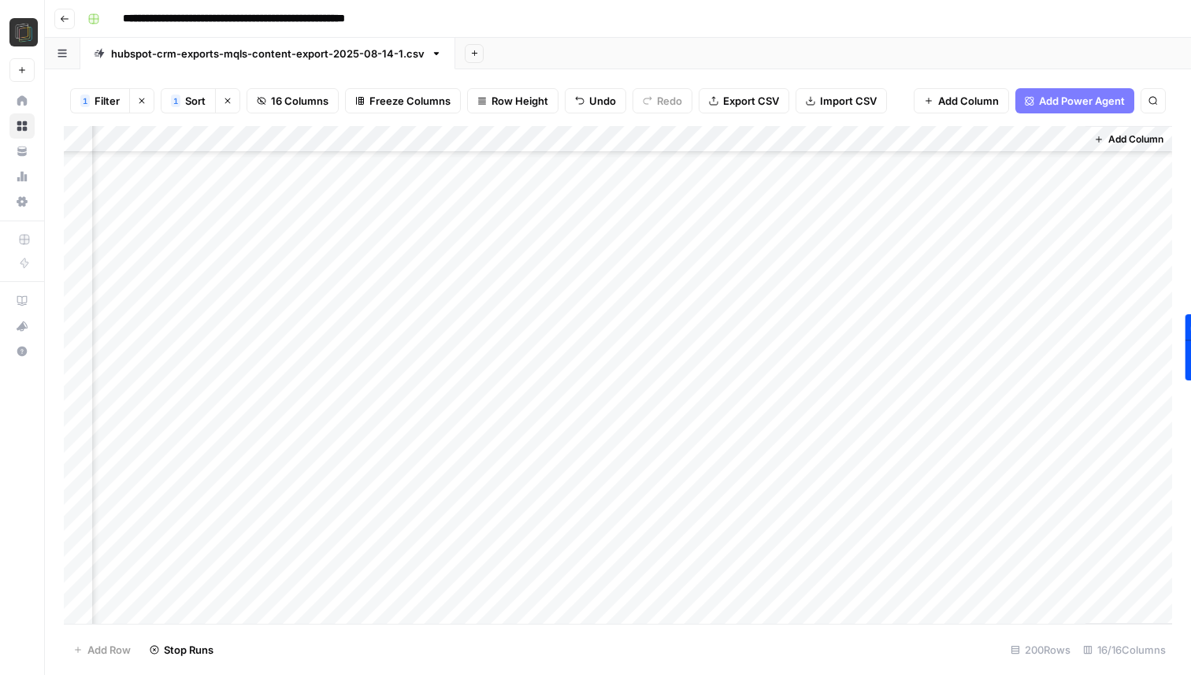
click at [999, 489] on div "Add Column" at bounding box center [618, 375] width 1109 height 498
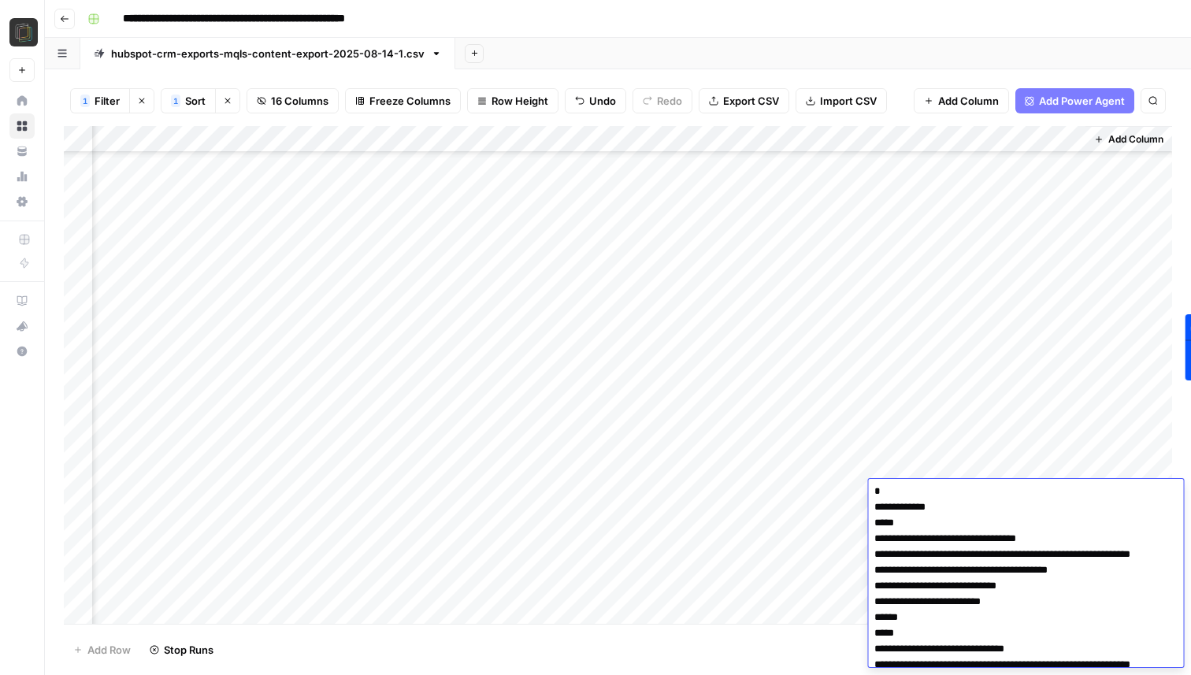
scroll to position [0, 0]
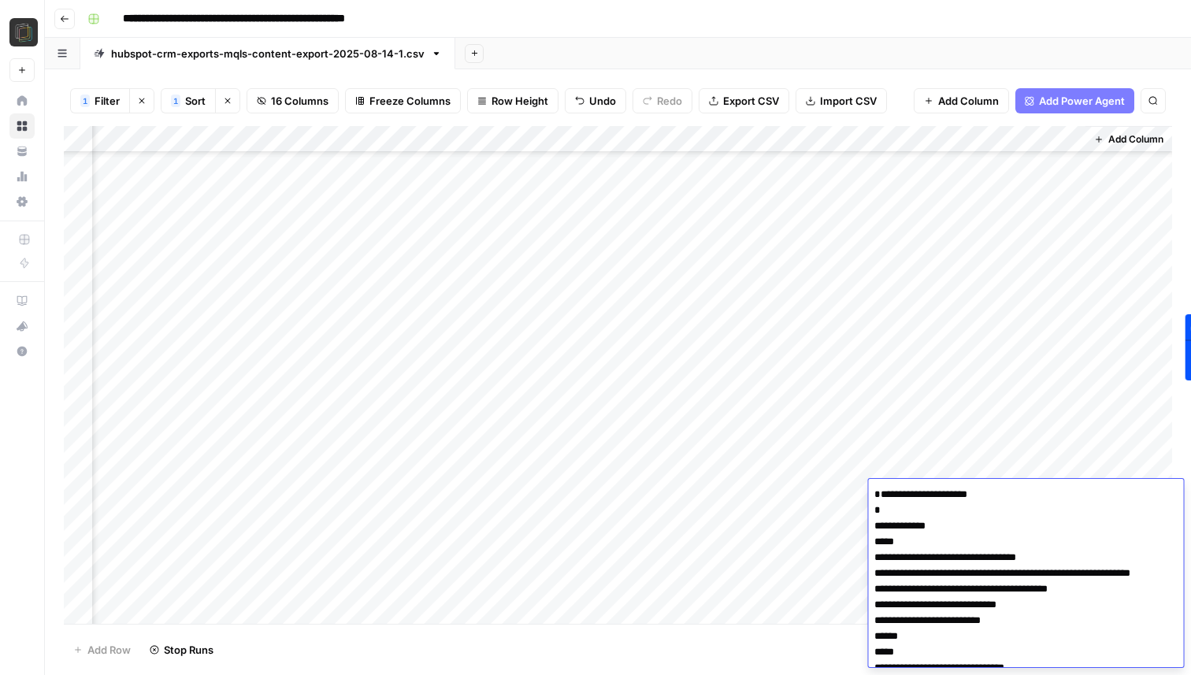
click at [931, 31] on header "**********" at bounding box center [618, 19] width 1147 height 38
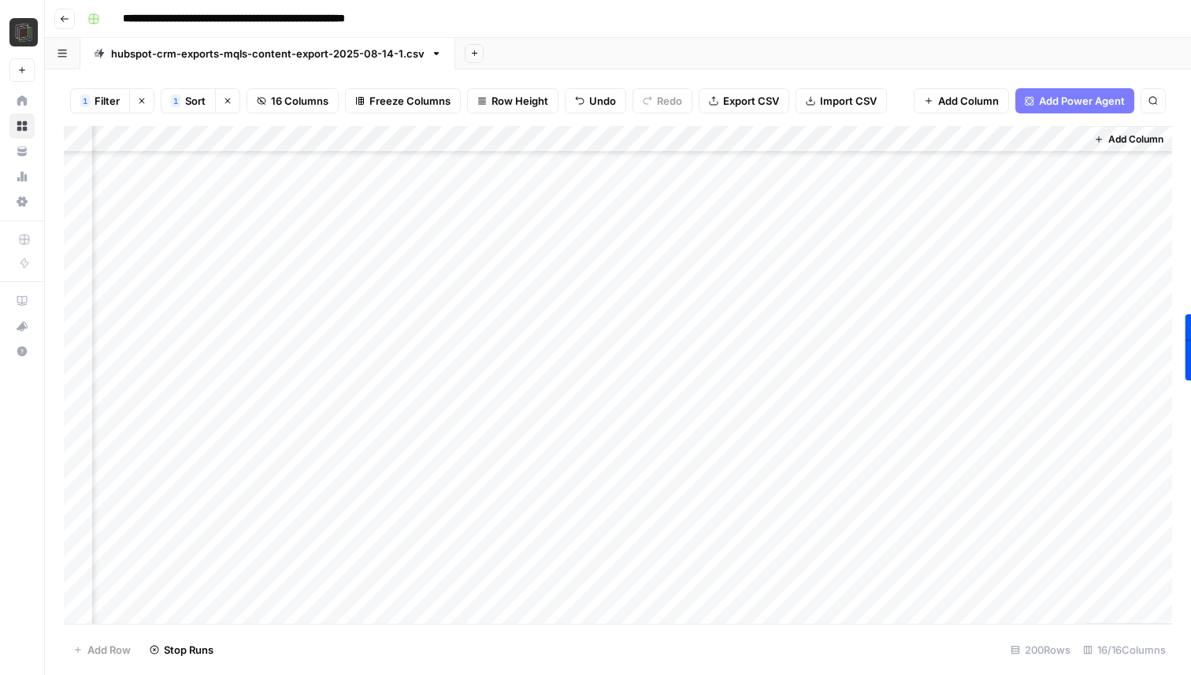
scroll to position [939, 1277]
click at [998, 401] on div "Add Column" at bounding box center [618, 375] width 1109 height 498
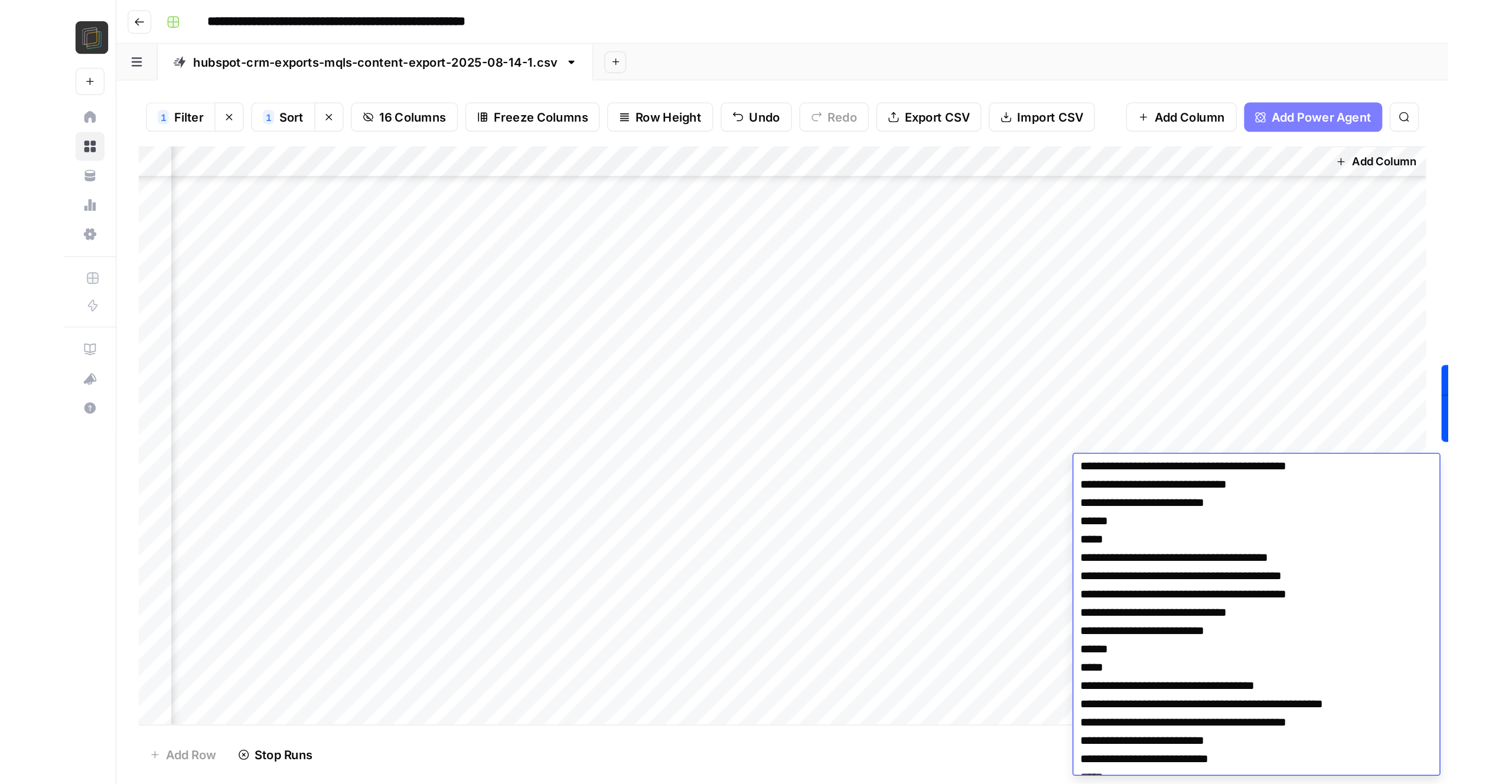
scroll to position [805, 0]
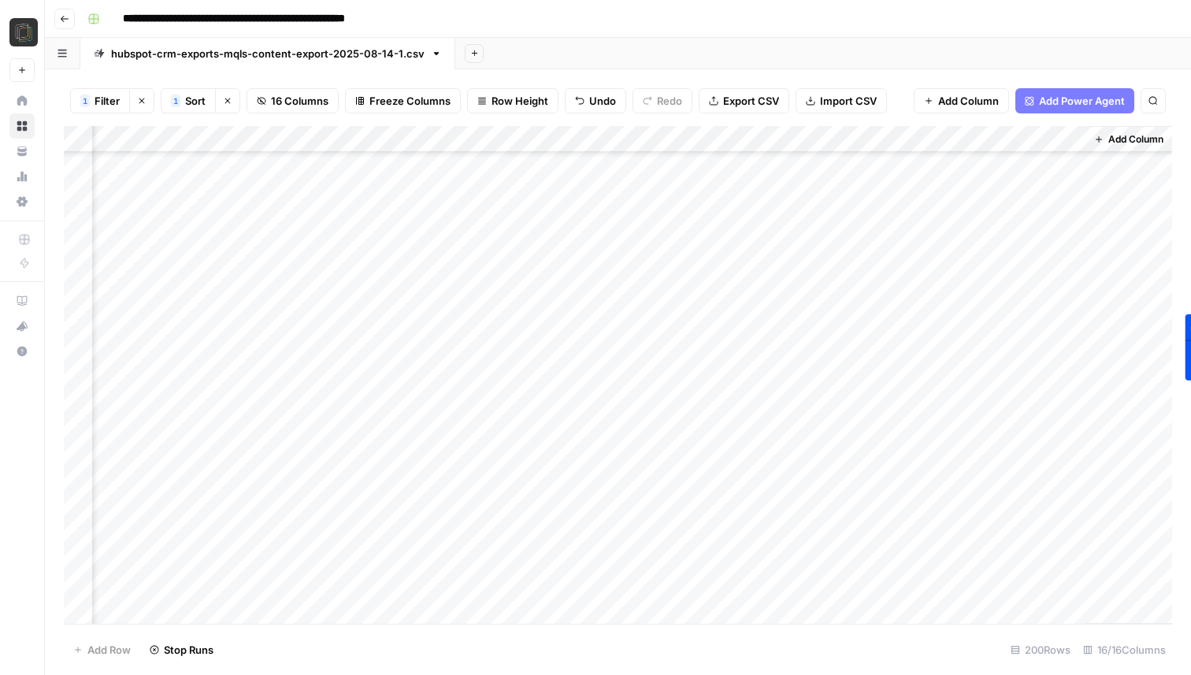
click at [1000, 19] on div "**********" at bounding box center [628, 18] width 1095 height 25
click at [801, 24] on div "**********" at bounding box center [628, 18] width 1095 height 25
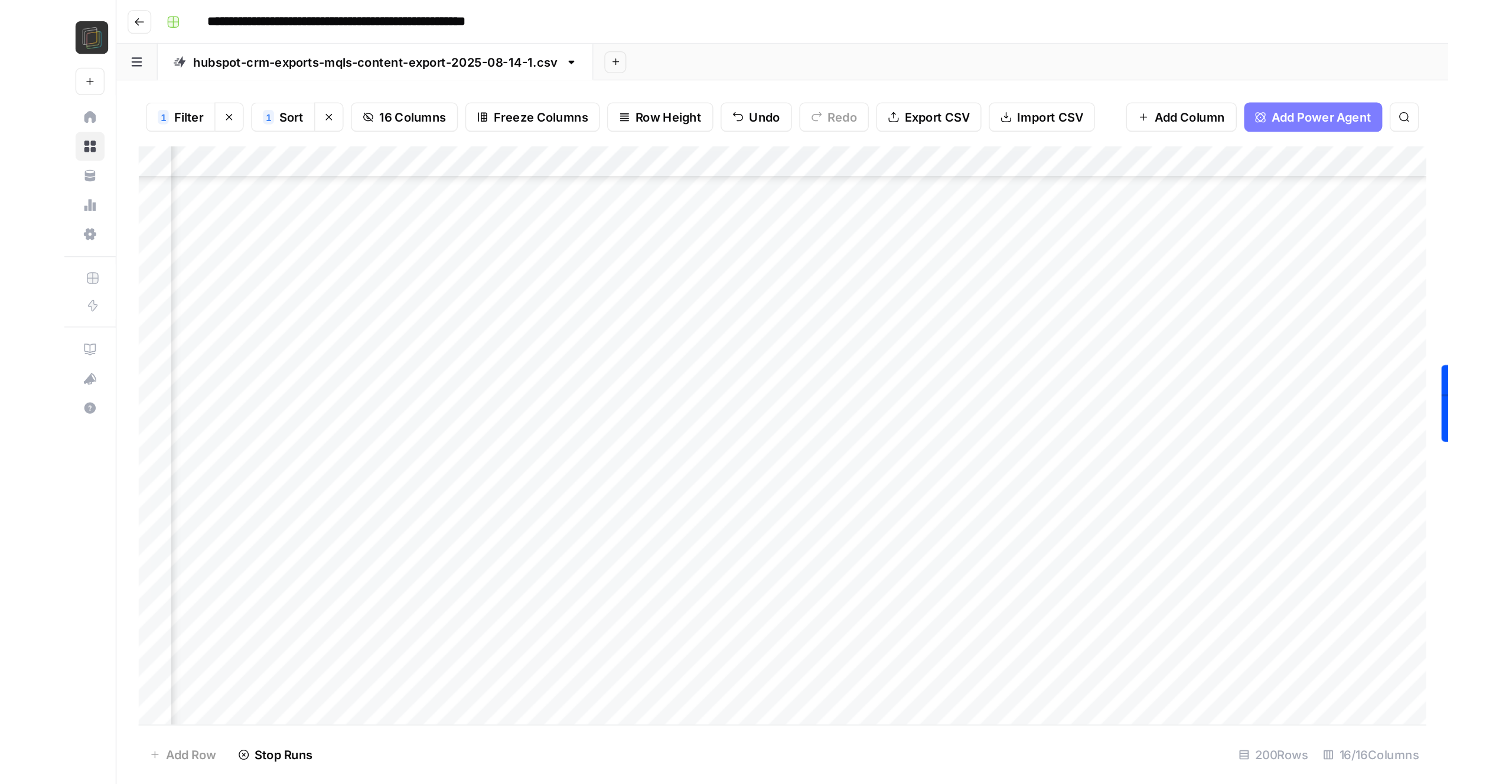
scroll to position [704, 339]
